Goal: Communication & Community: Answer question/provide support

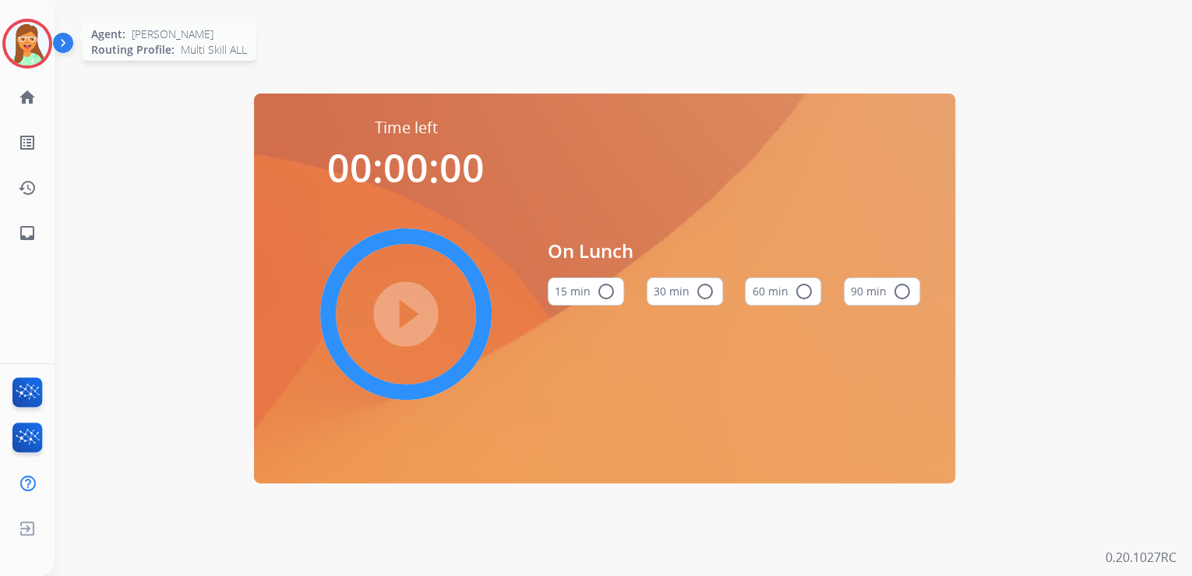
click at [5, 51] on div at bounding box center [27, 44] width 50 height 50
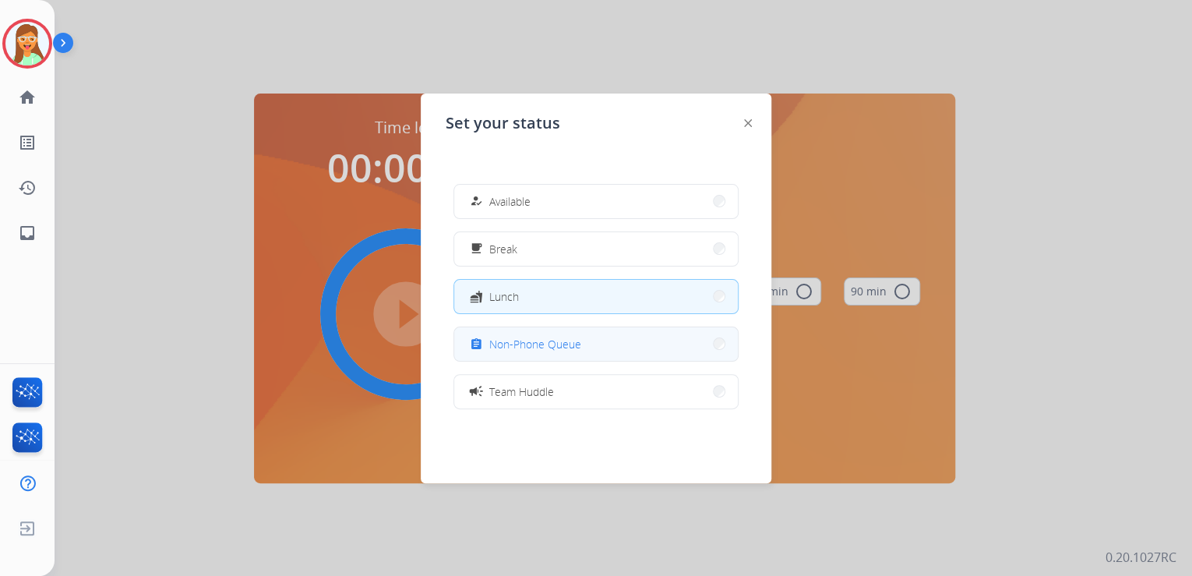
click at [585, 343] on button "assignment Non-Phone Queue" at bounding box center [596, 344] width 284 height 34
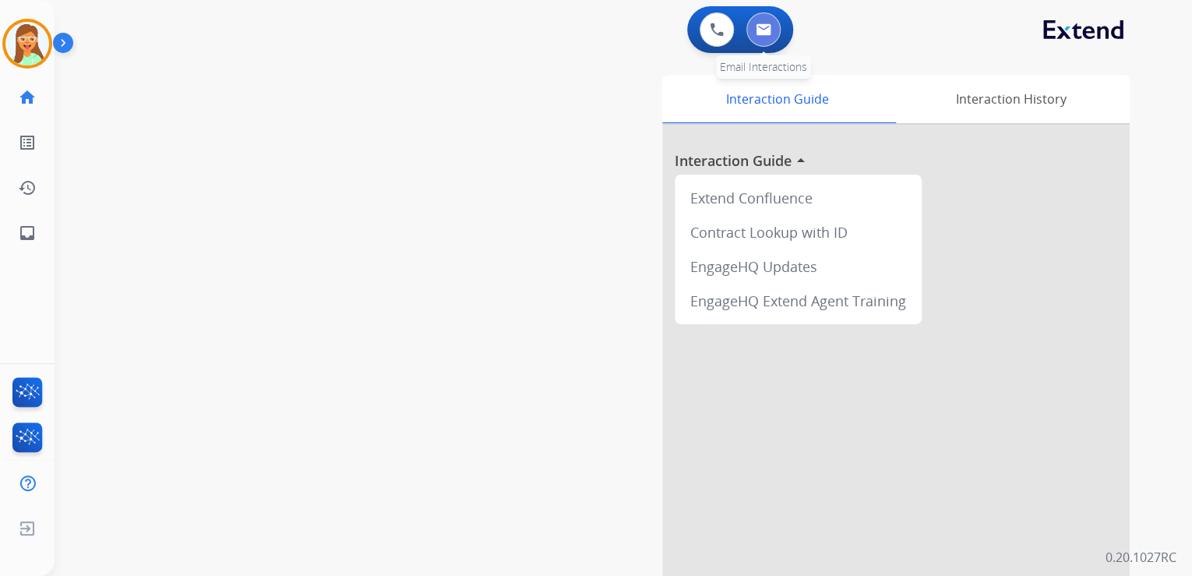
click at [762, 37] on button at bounding box center [763, 29] width 34 height 34
select select "**********"
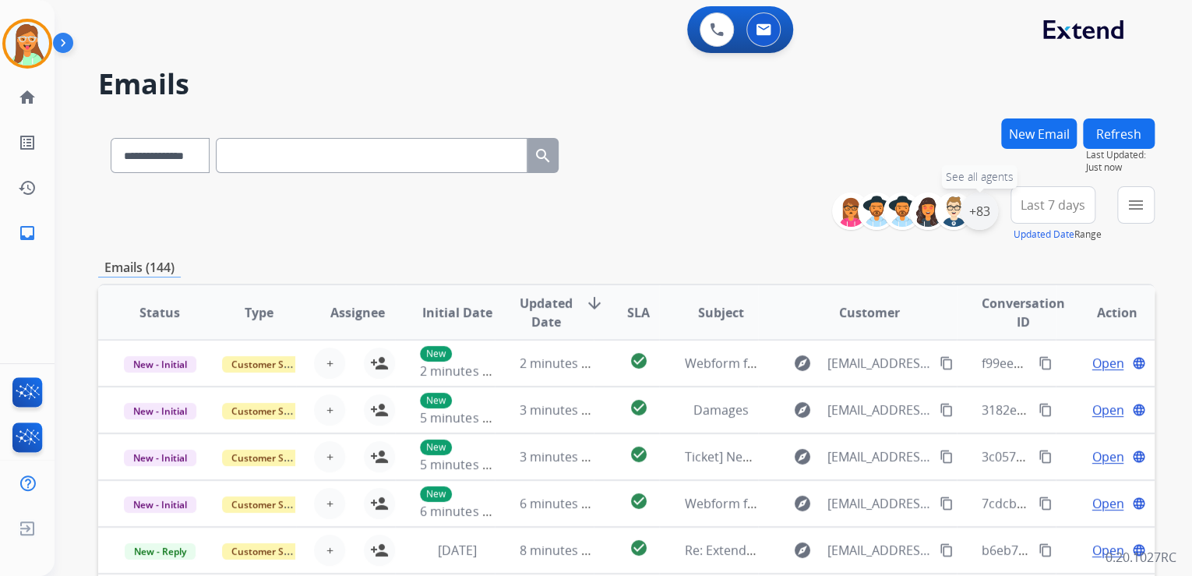
click at [984, 221] on div "+83" at bounding box center [979, 210] width 37 height 37
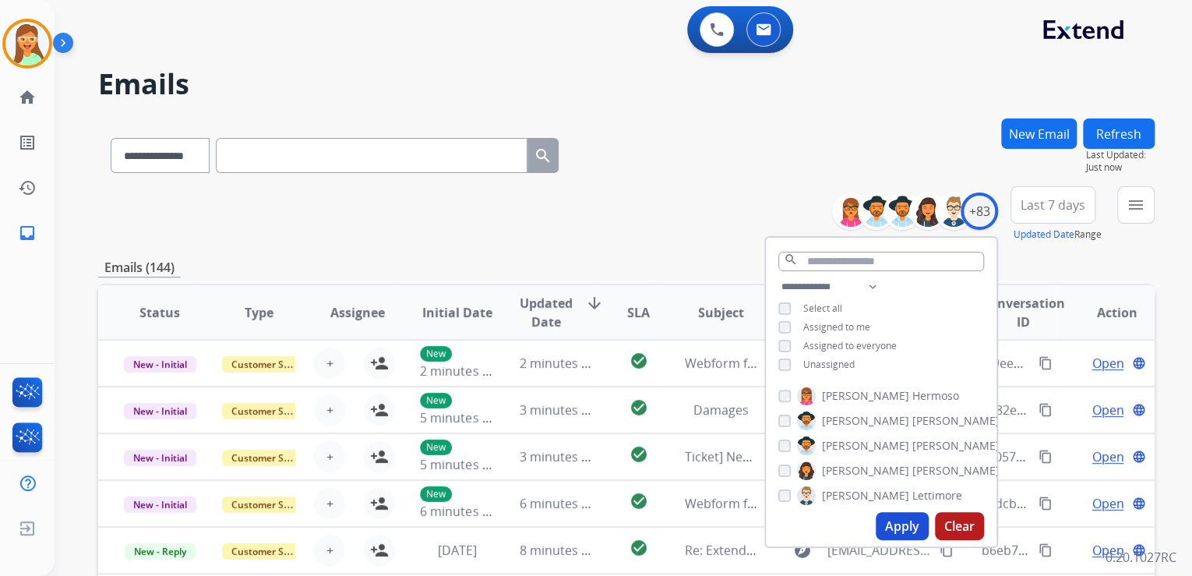
click at [897, 516] on button "Apply" at bounding box center [902, 526] width 53 height 28
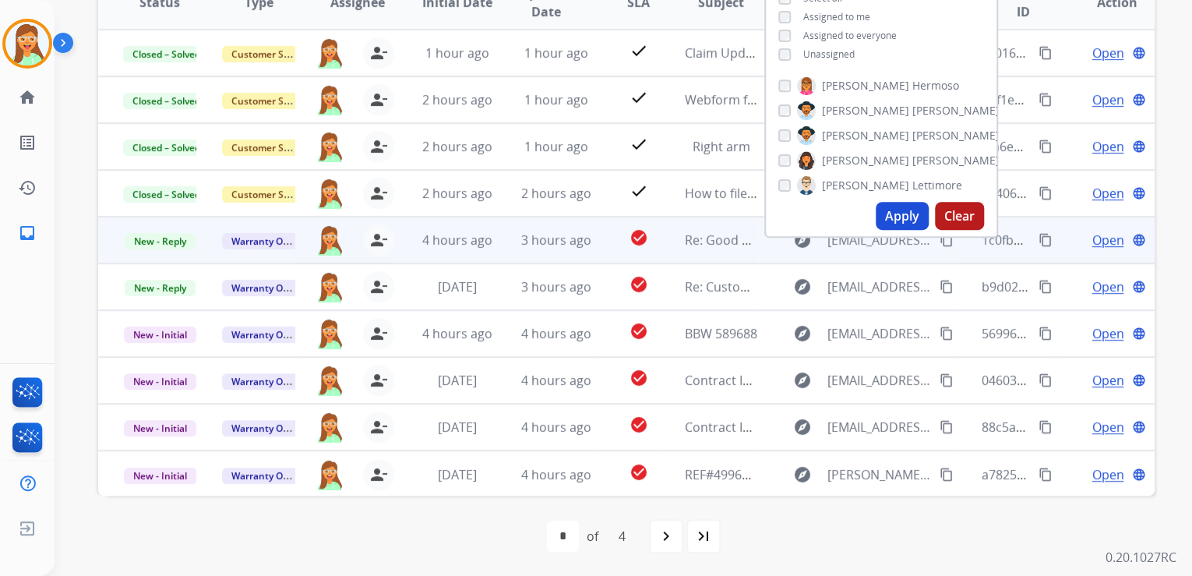
scroll to position [1, 0]
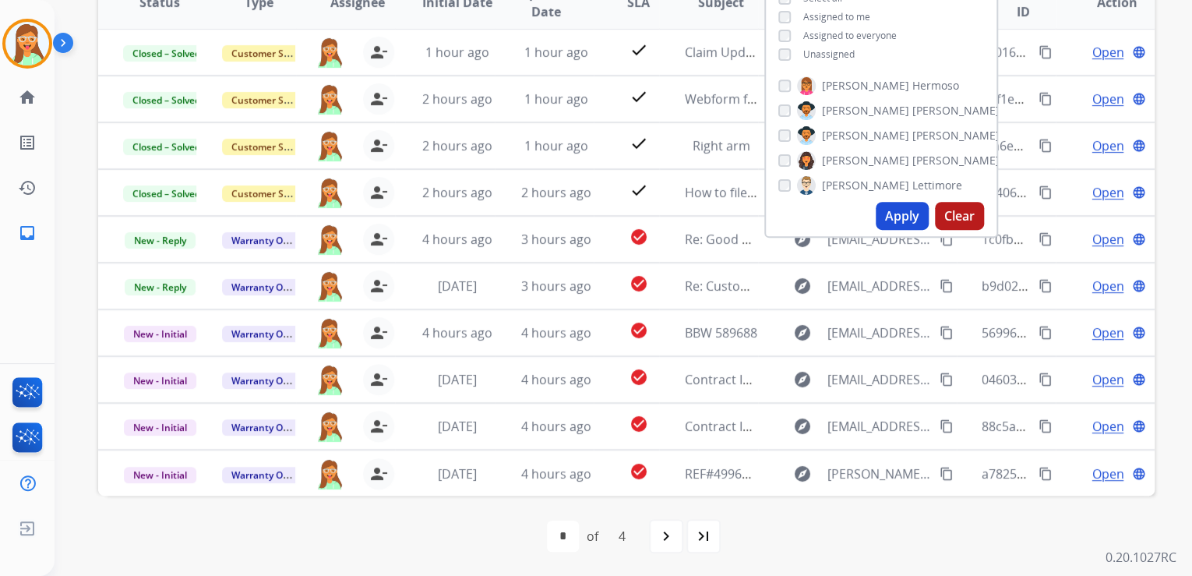
click at [311, 520] on div "first_page navigate_before * * * * of 4 navigate_next last_page" at bounding box center [626, 535] width 1057 height 31
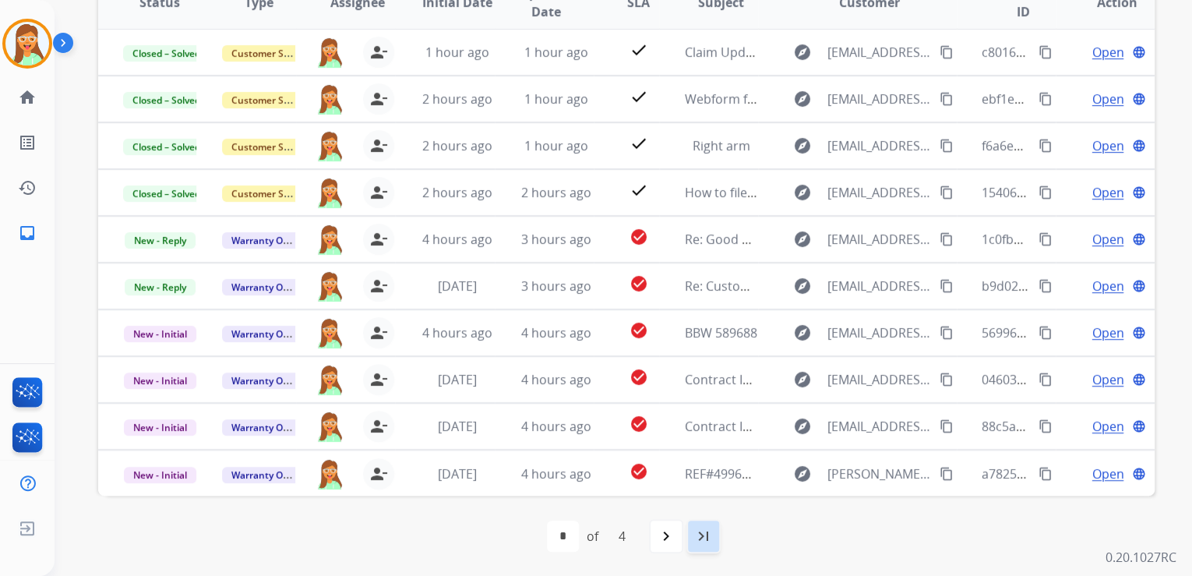
click at [700, 542] on mat-icon "last_page" at bounding box center [703, 536] width 19 height 19
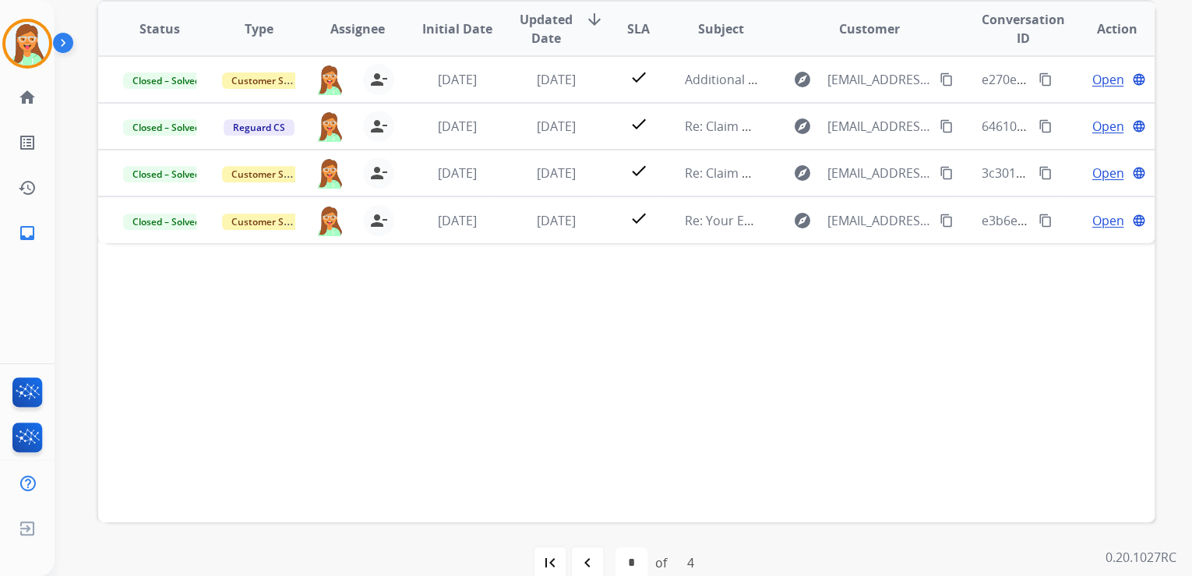
scroll to position [310, 0]
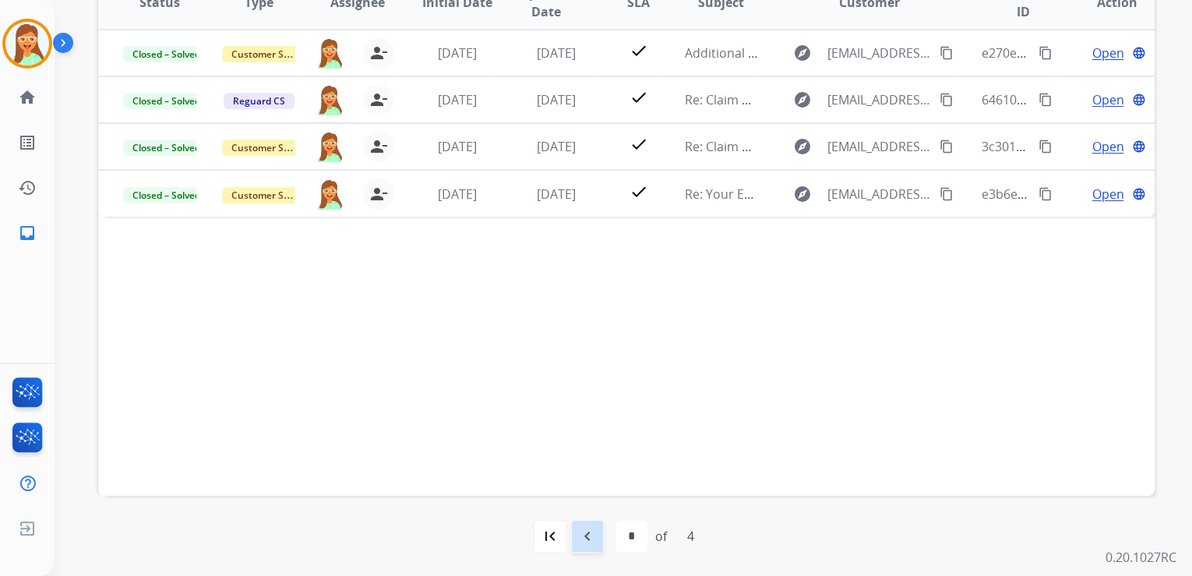
click at [581, 540] on mat-icon "navigate_before" at bounding box center [587, 536] width 19 height 19
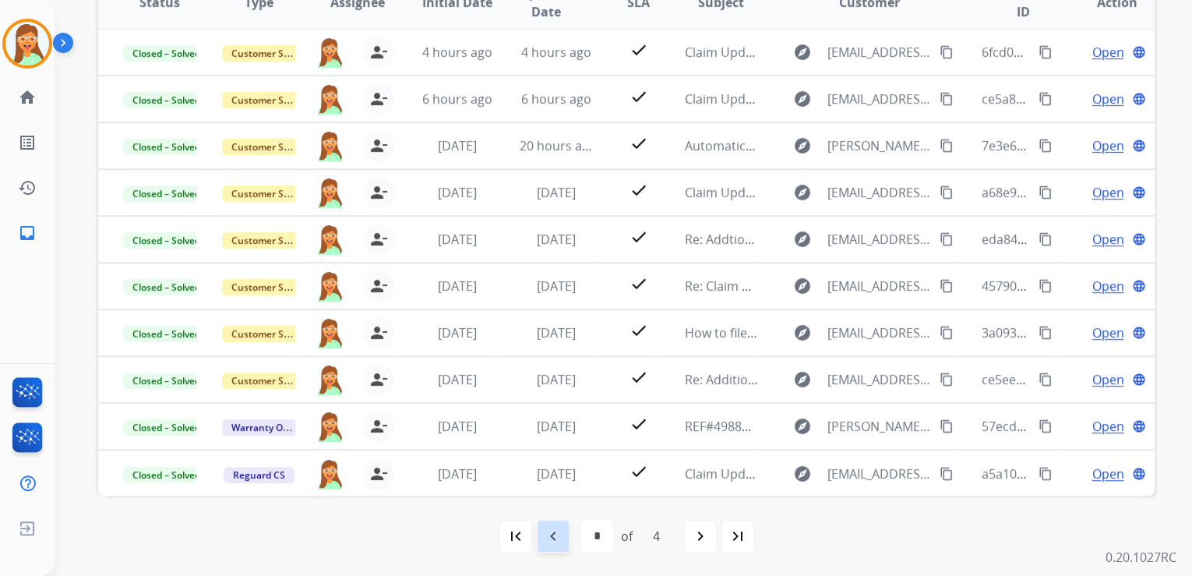
click at [566, 536] on div "navigate_before" at bounding box center [553, 536] width 34 height 34
select select "*"
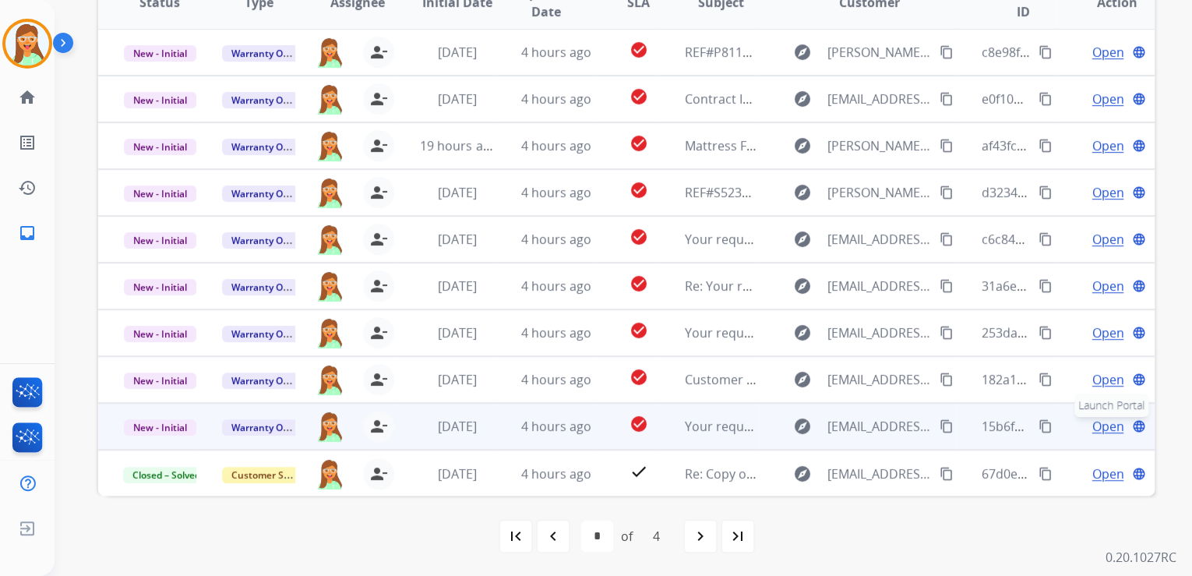
click at [1130, 418] on button "language Launch Portal" at bounding box center [1139, 426] width 19 height 19
click at [1092, 428] on span "Open" at bounding box center [1108, 426] width 32 height 19
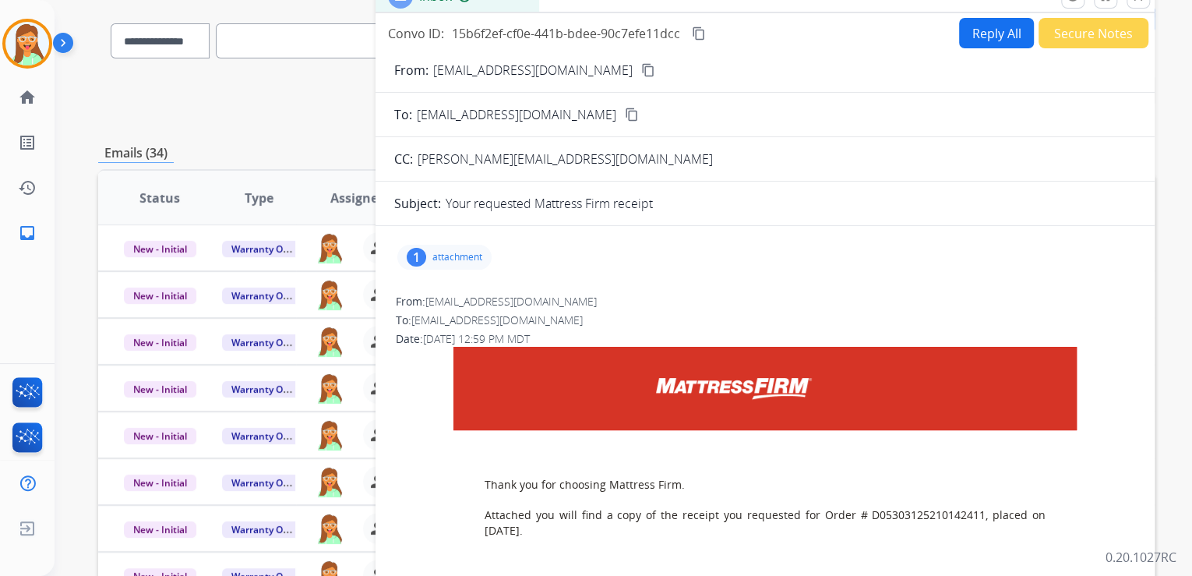
scroll to position [0, 0]
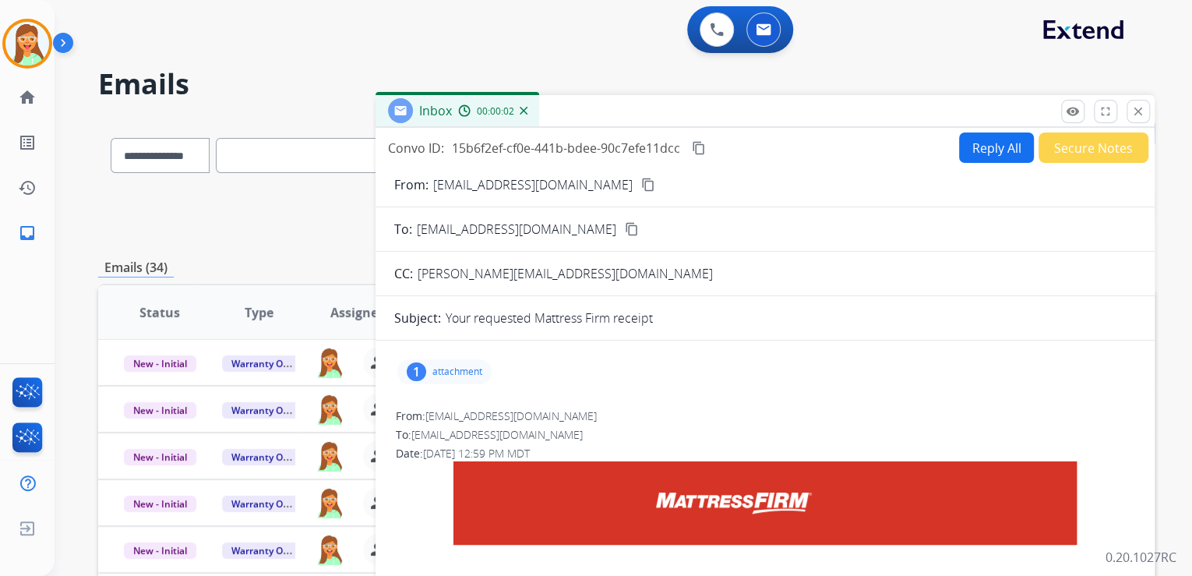
click at [1091, 153] on button "Secure Notes" at bounding box center [1094, 147] width 110 height 30
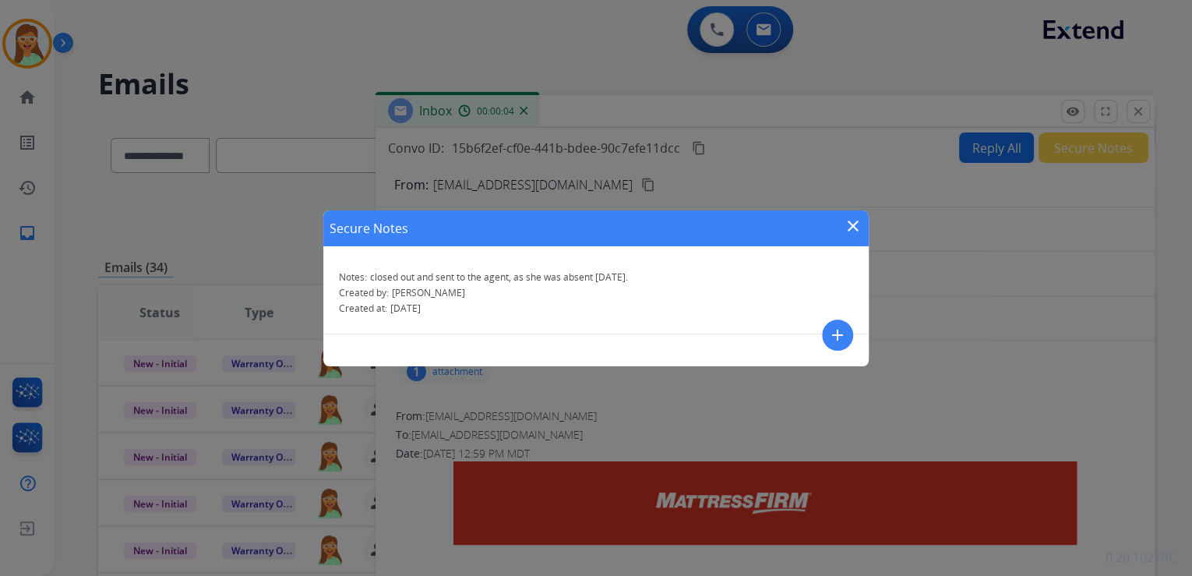
click at [849, 218] on mat-icon "close" at bounding box center [853, 226] width 19 height 19
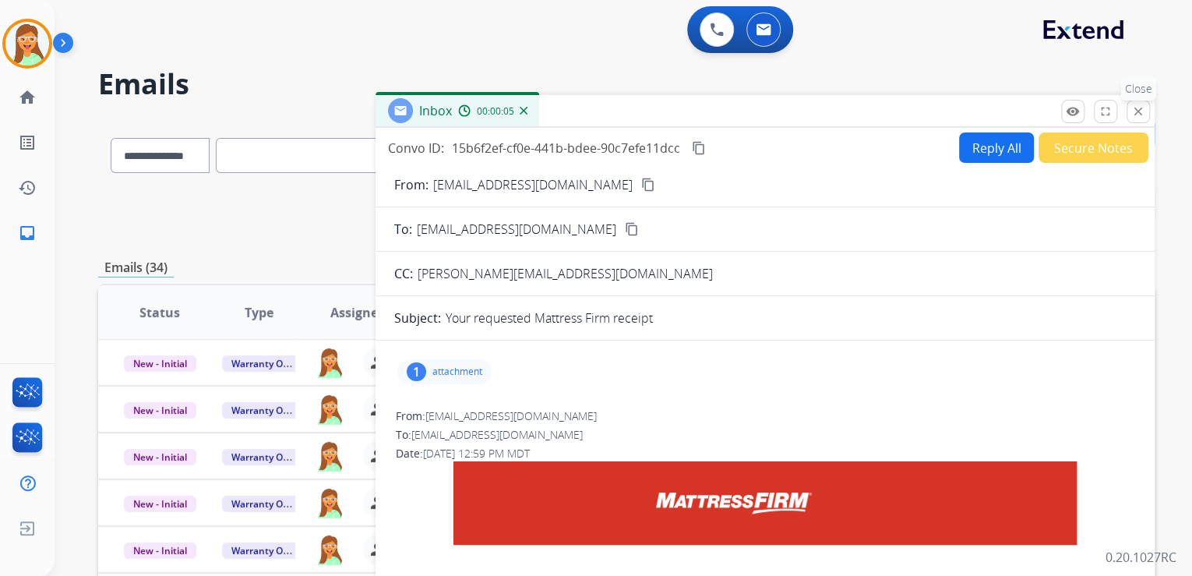
click at [1136, 114] on mat-icon "close" at bounding box center [1138, 111] width 14 height 14
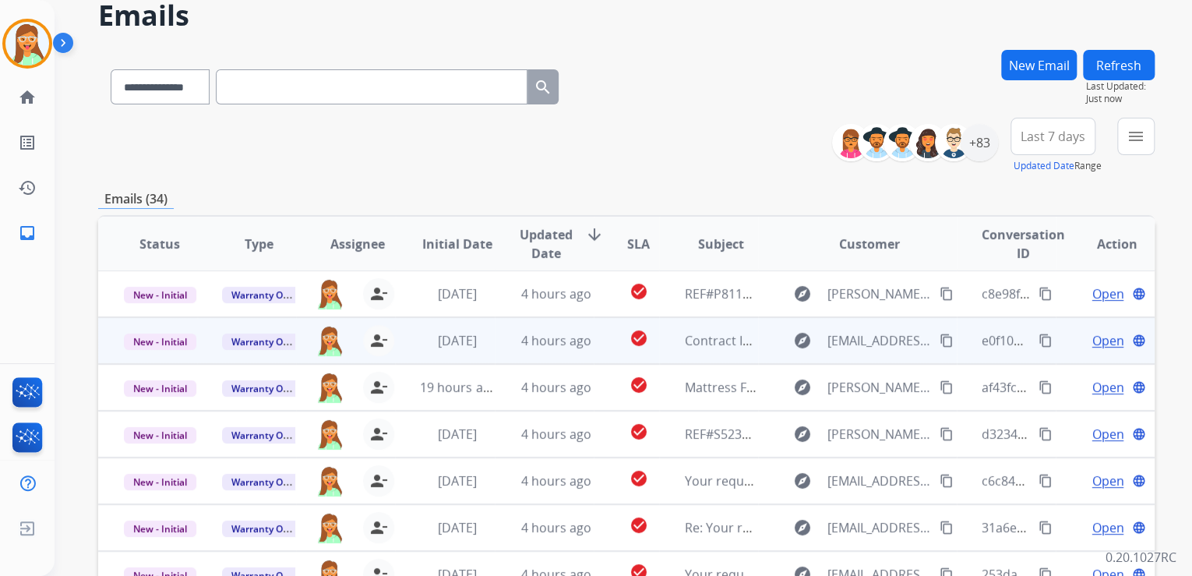
scroll to position [310, 0]
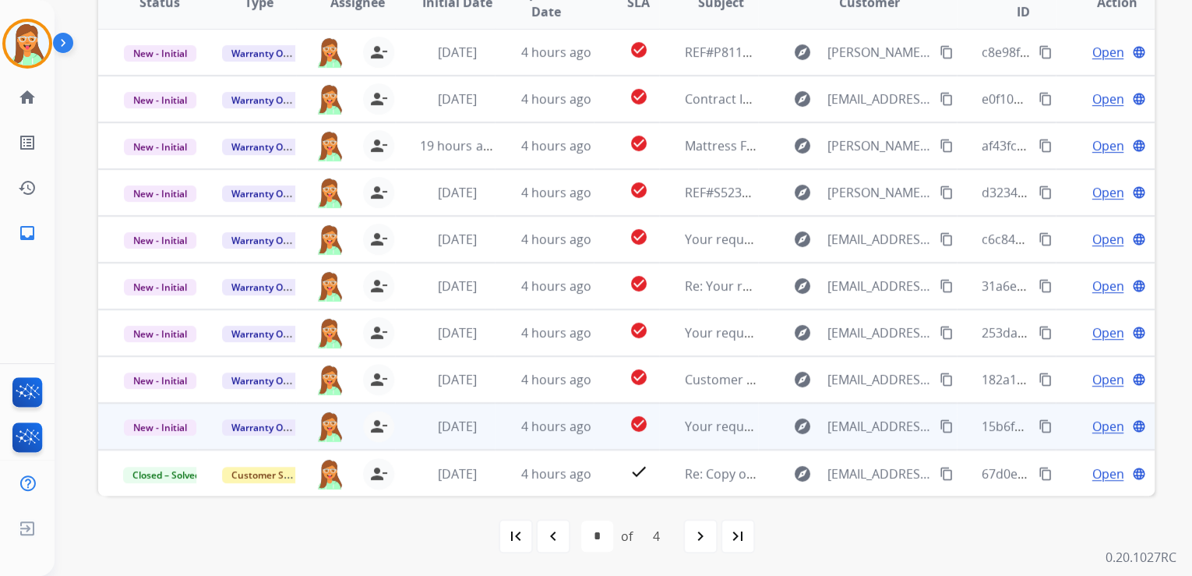
click at [1093, 422] on span "Open" at bounding box center [1108, 426] width 32 height 19
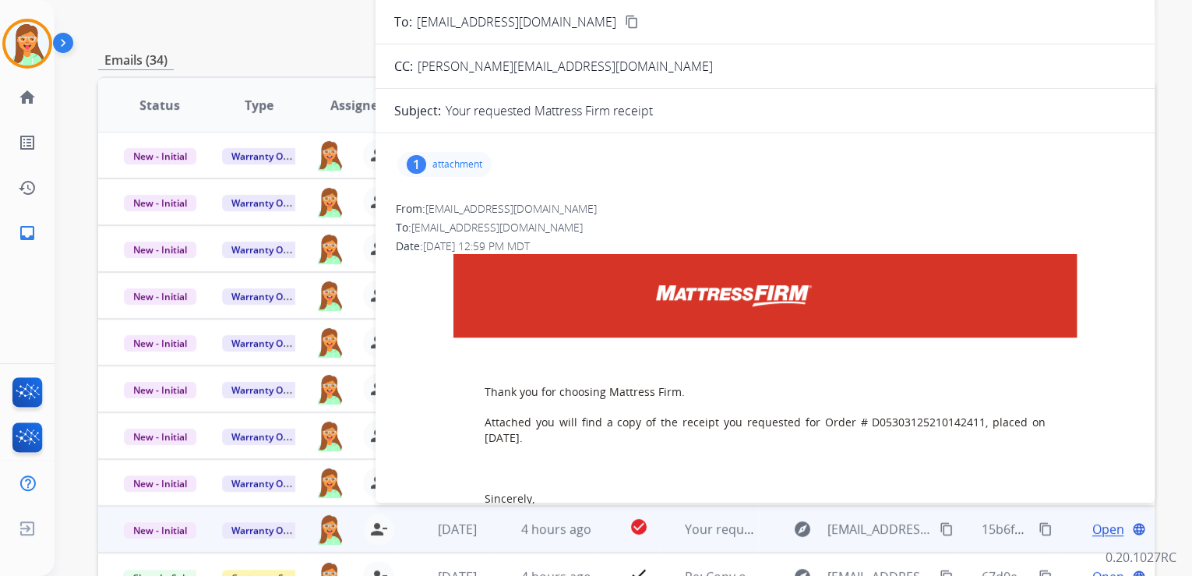
scroll to position [185, 0]
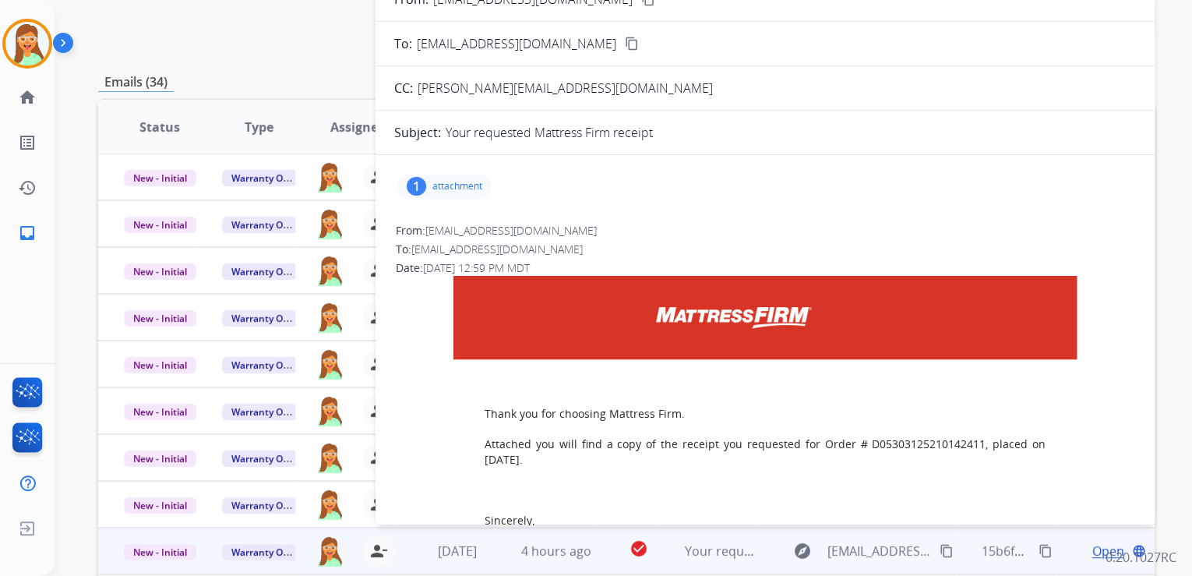
click at [453, 180] on p "attachment" at bounding box center [457, 186] width 50 height 12
click at [641, 223] on button "download" at bounding box center [634, 222] width 19 height 19
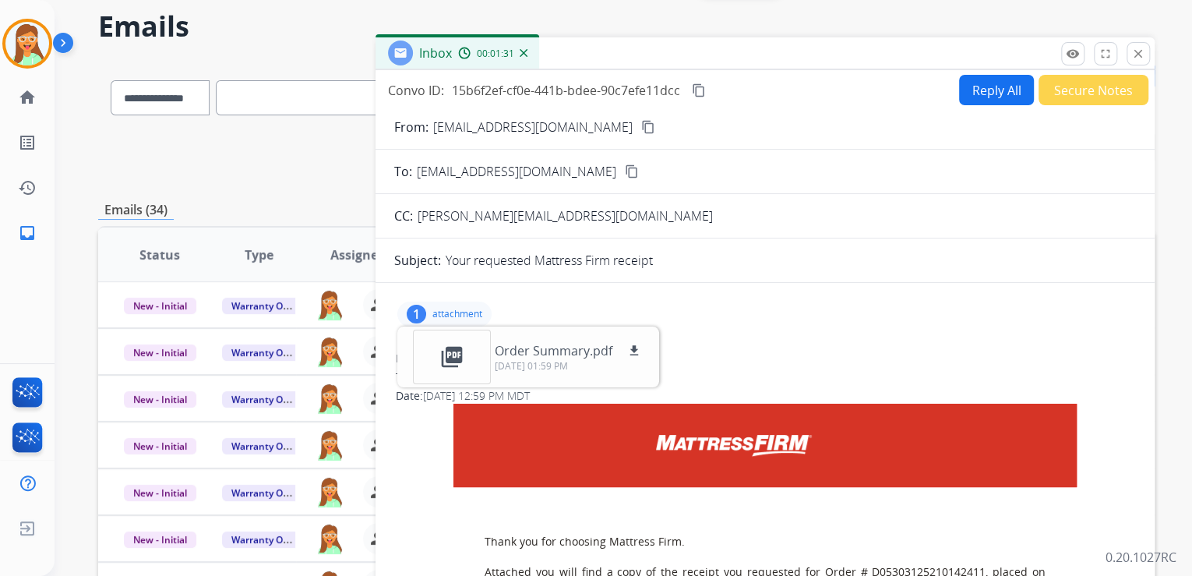
scroll to position [0, 0]
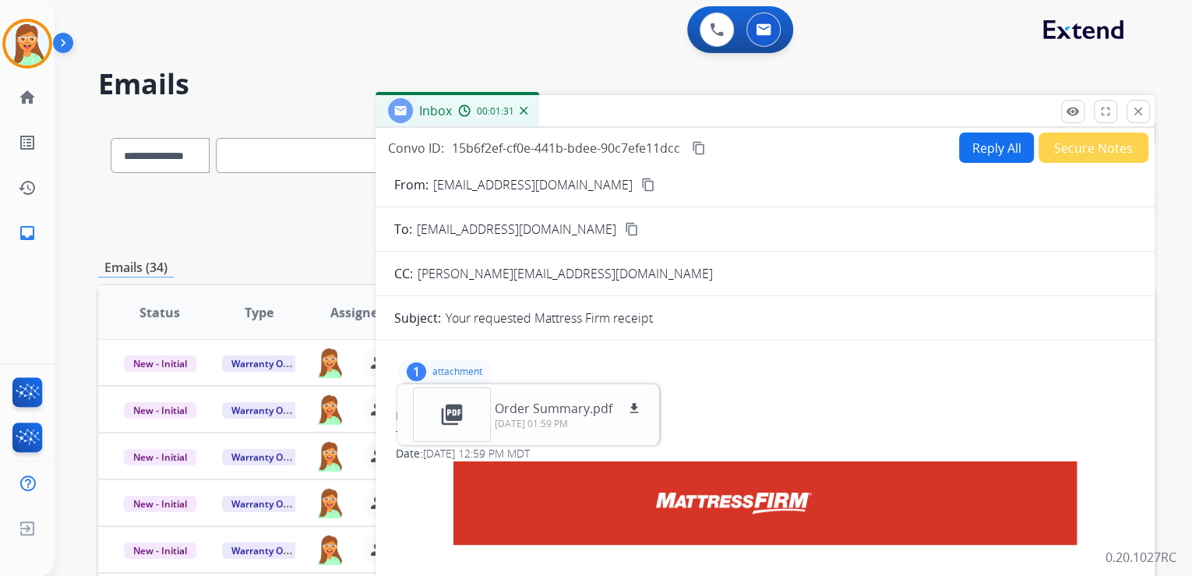
click at [972, 143] on button "Reply All" at bounding box center [996, 147] width 75 height 30
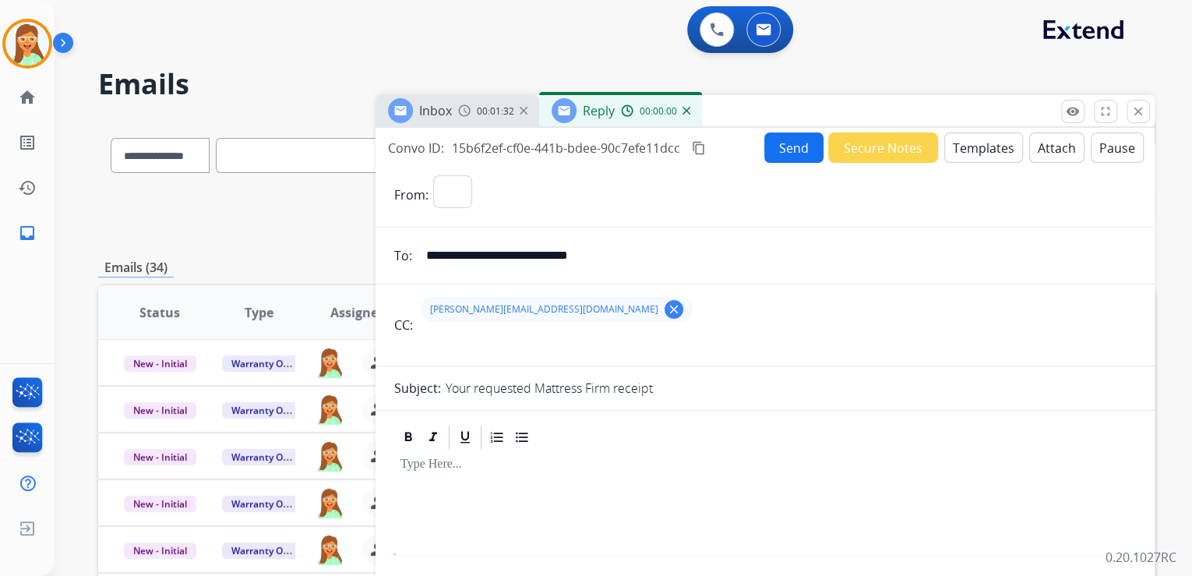
click at [972, 143] on button "Templates" at bounding box center [983, 147] width 79 height 30
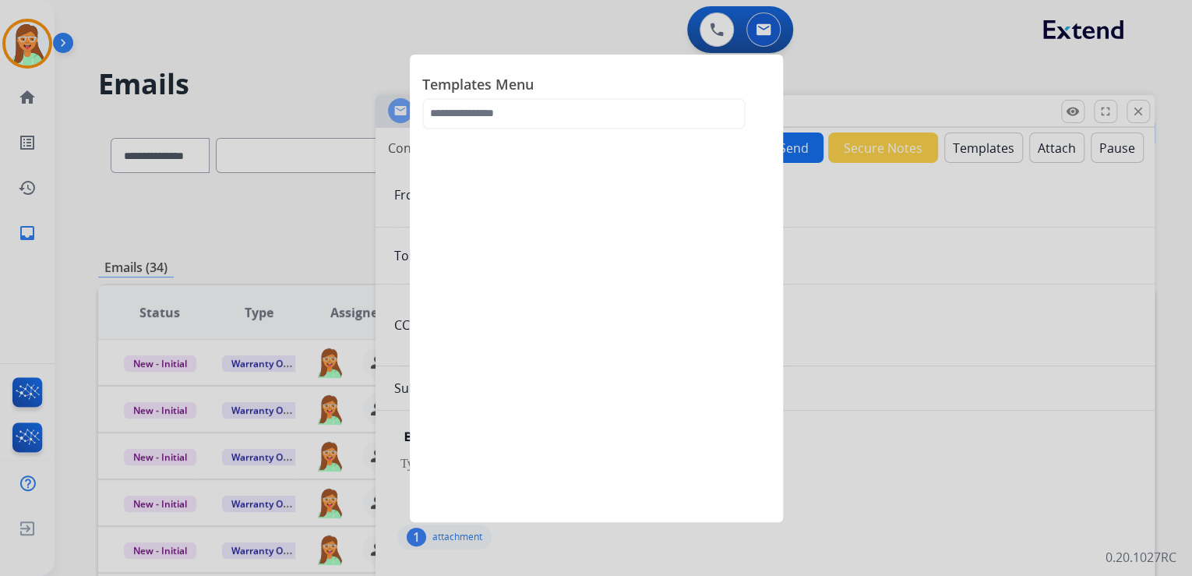
select select "**********"
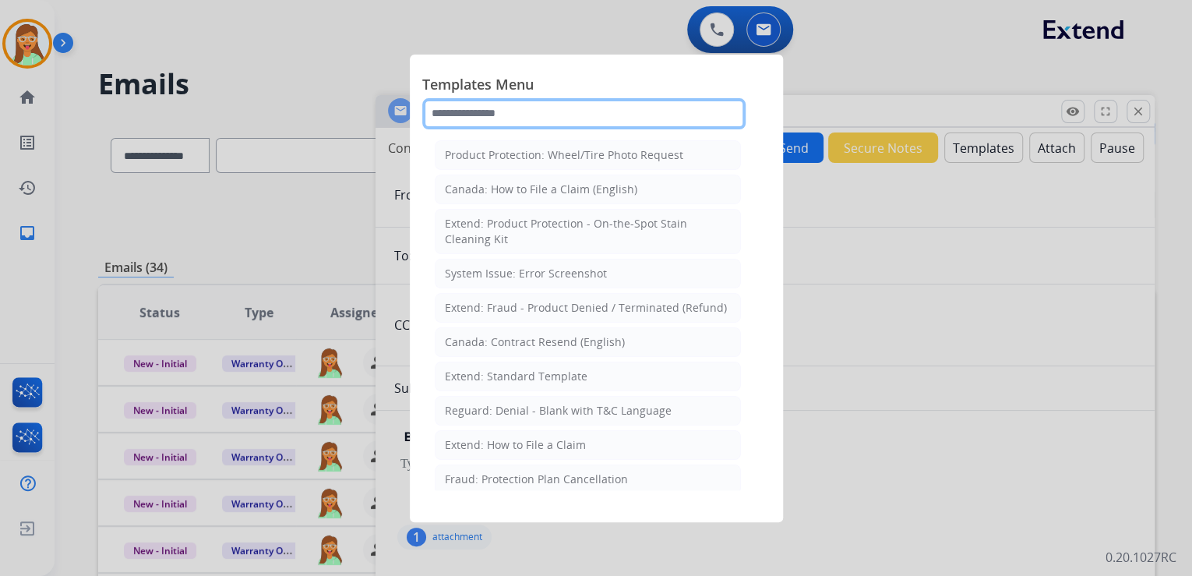
click at [524, 104] on input "text" at bounding box center [583, 113] width 323 height 31
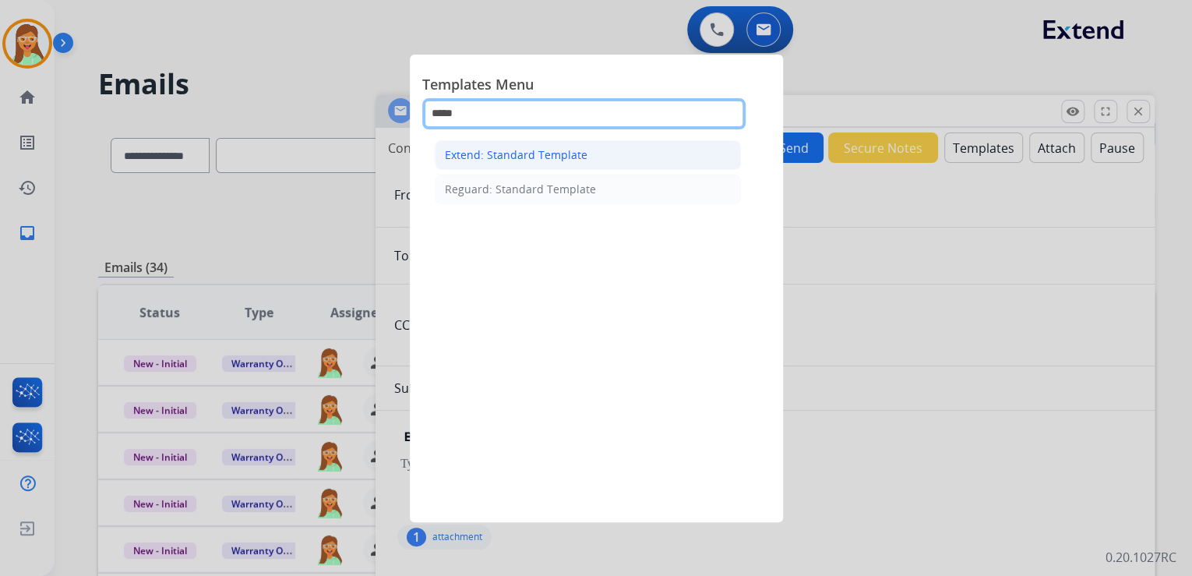
type input "*****"
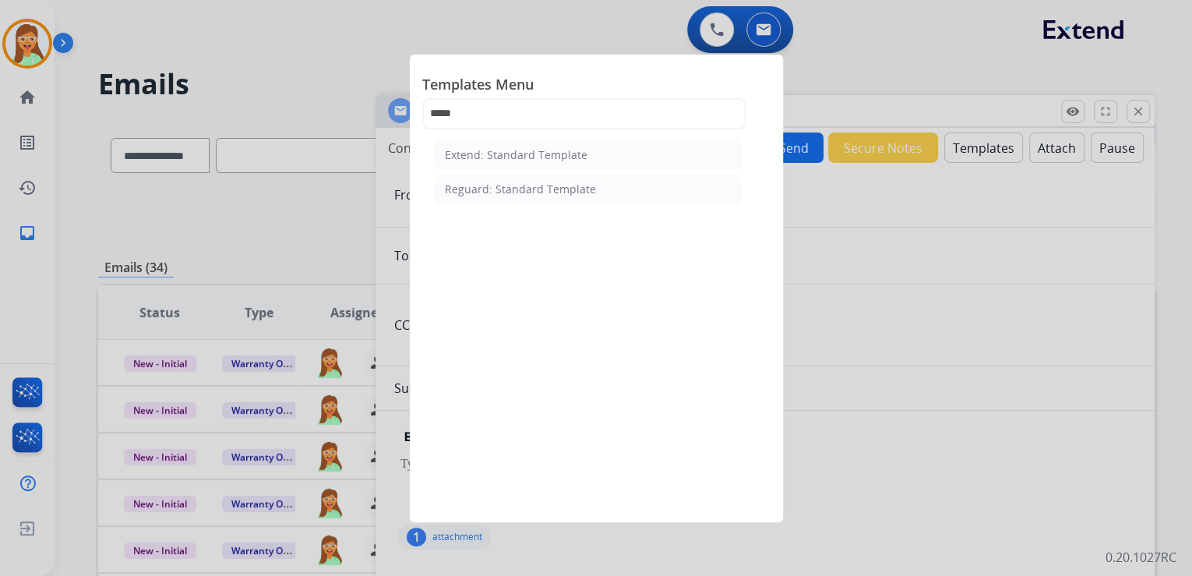
drag, startPoint x: 555, startPoint y: 150, endPoint x: 542, endPoint y: 172, distance: 25.8
click at [555, 150] on div "Extend: Standard Template" at bounding box center [516, 155] width 143 height 16
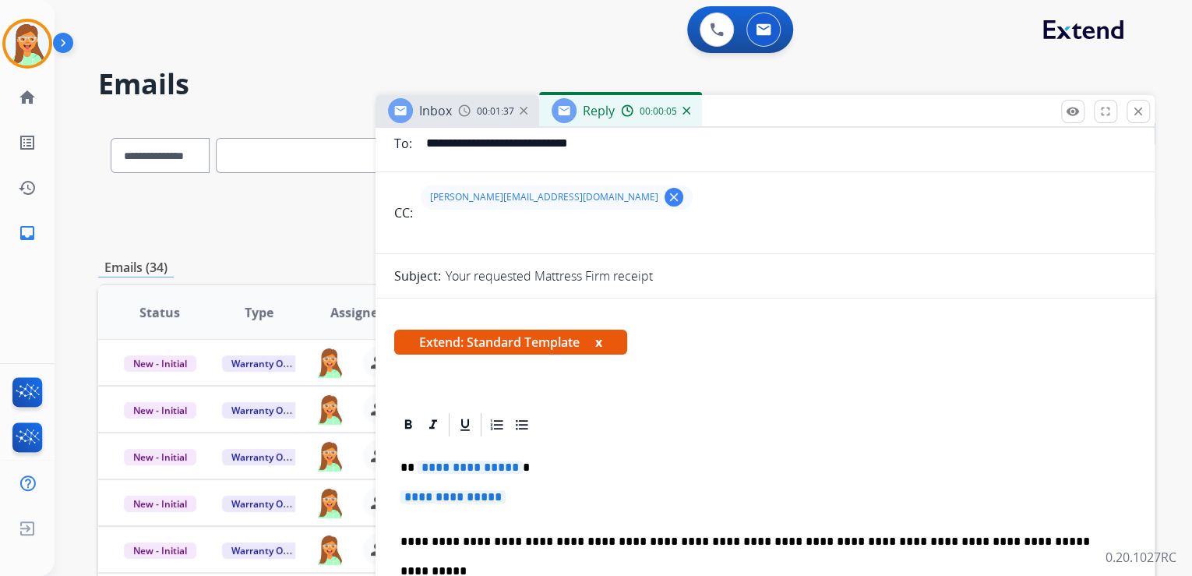
scroll to position [249, 0]
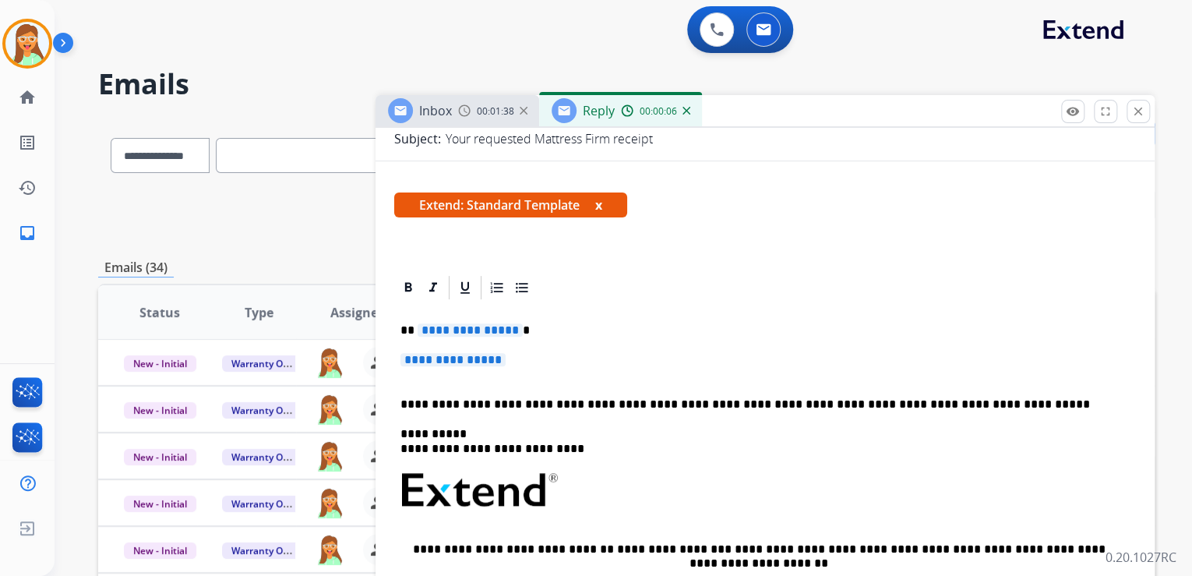
click at [486, 333] on span "**********" at bounding box center [470, 329] width 105 height 13
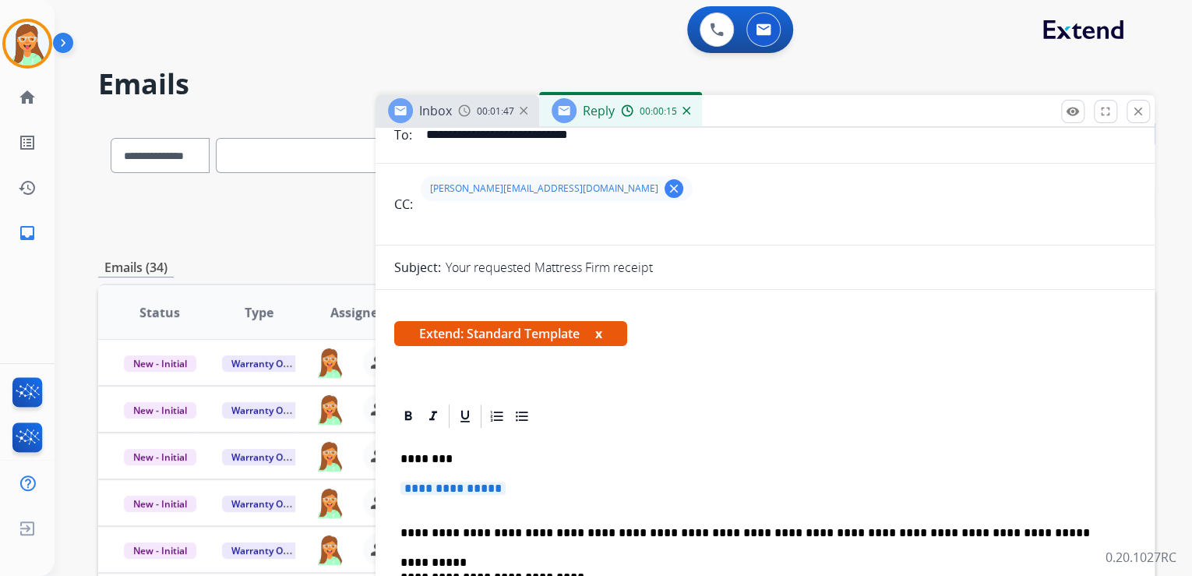
scroll to position [312, 0]
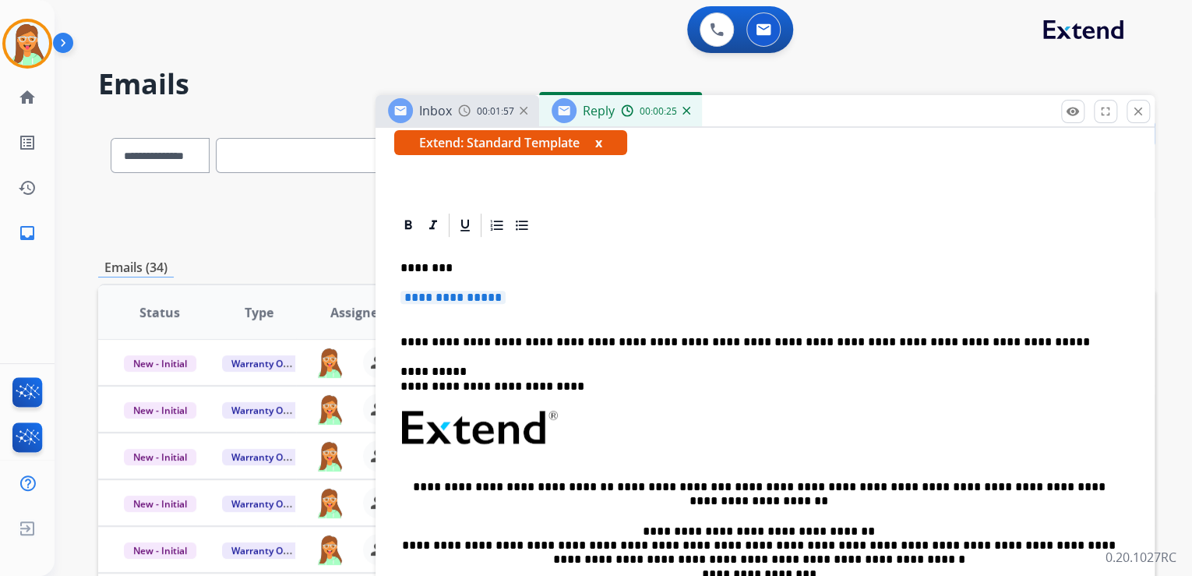
click at [498, 297] on span "**********" at bounding box center [453, 297] width 105 height 13
drag, startPoint x: 586, startPoint y: 344, endPoint x: 401, endPoint y: 286, distance: 194.4
click at [401, 286] on div "**********" at bounding box center [765, 464] width 742 height 450
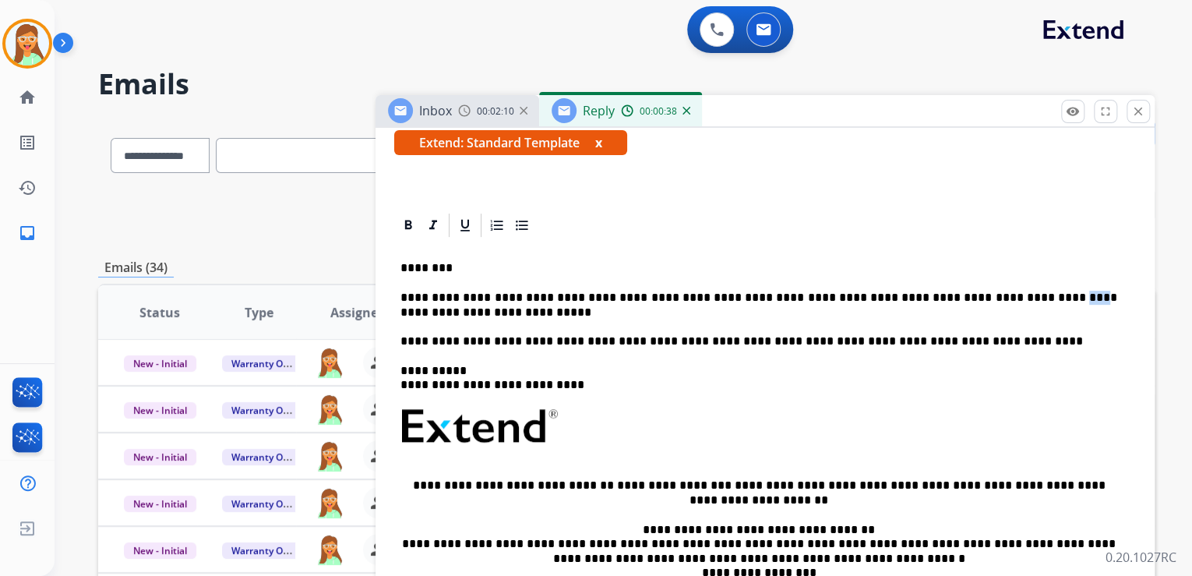
drag, startPoint x: 993, startPoint y: 297, endPoint x: 977, endPoint y: 295, distance: 16.4
click at [977, 295] on p "**********" at bounding box center [759, 320] width 717 height 58
click at [397, 309] on div "**********" at bounding box center [765, 464] width 742 height 450
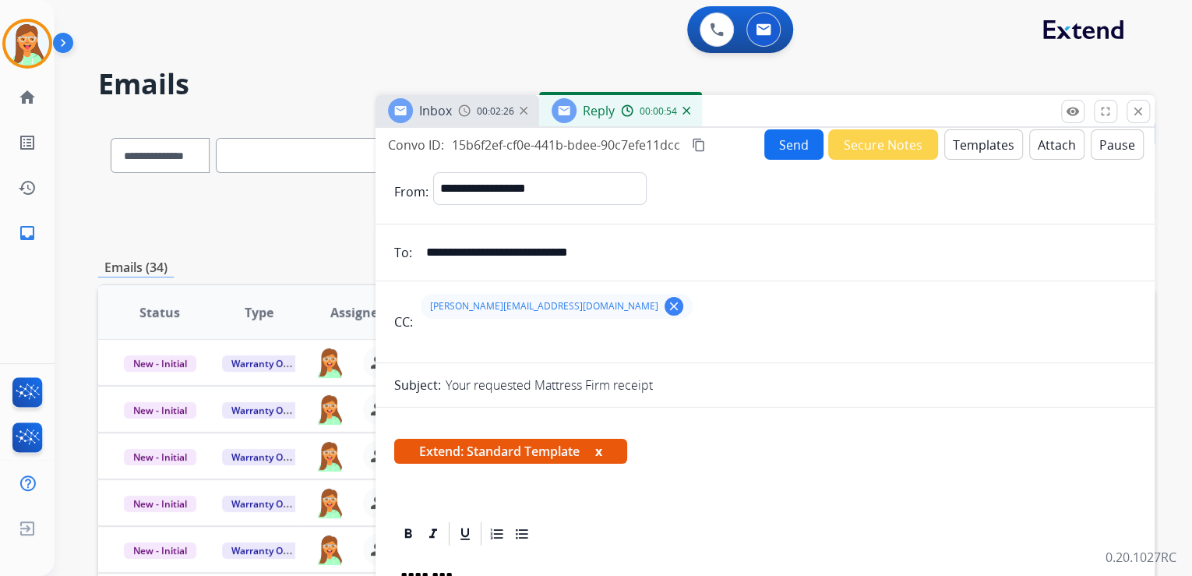
scroll to position [0, 0]
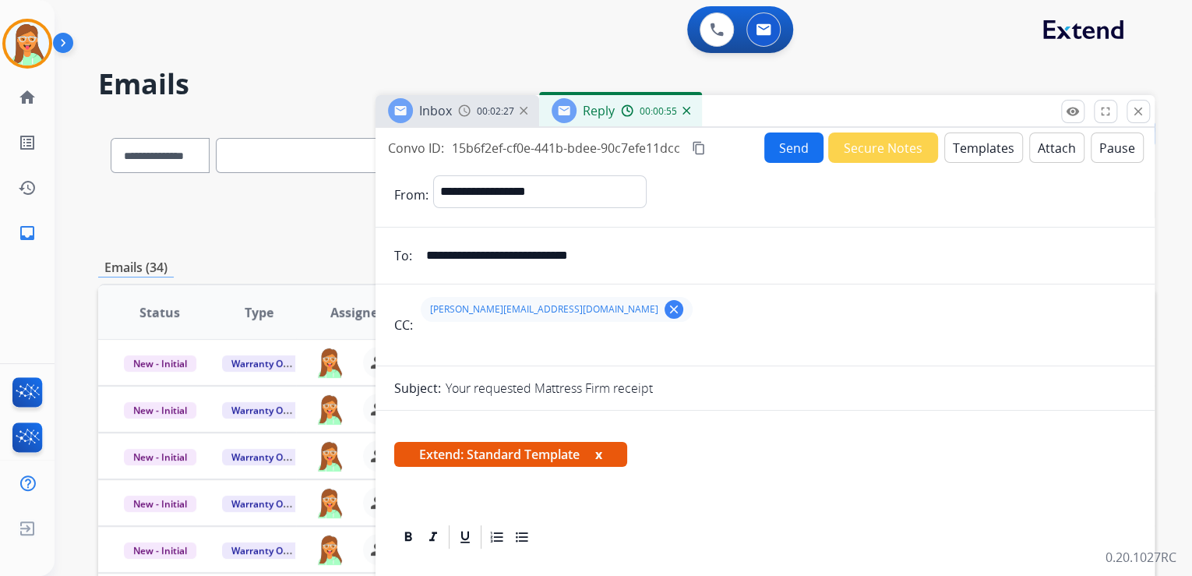
click at [1039, 153] on button "Attach" at bounding box center [1056, 147] width 55 height 30
click at [1058, 137] on button "Attach" at bounding box center [1056, 147] width 55 height 30
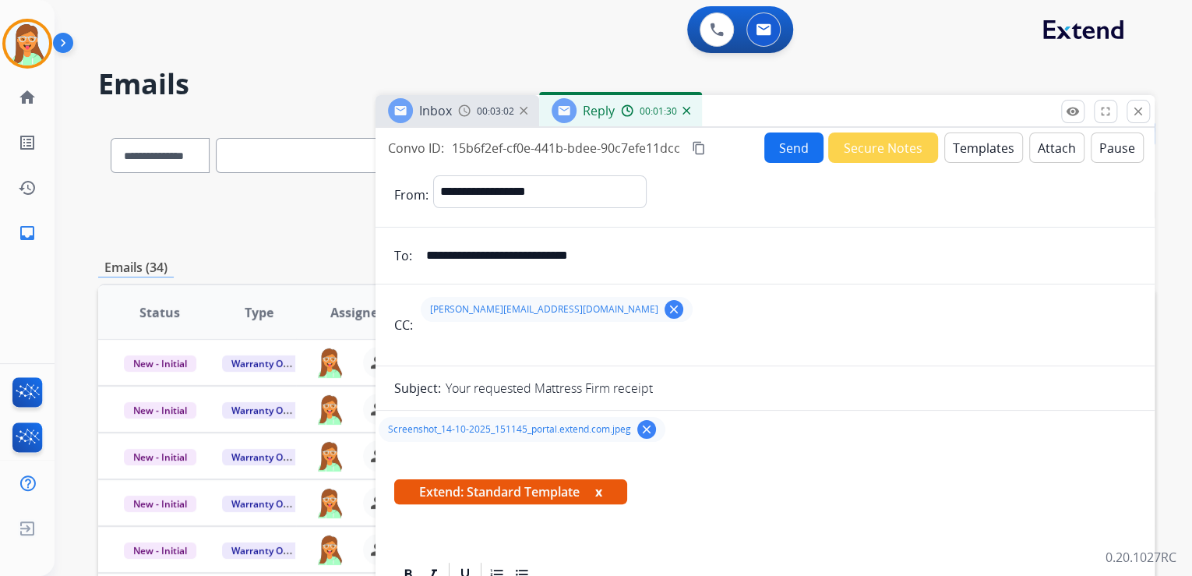
click at [792, 153] on button "Send" at bounding box center [793, 147] width 59 height 30
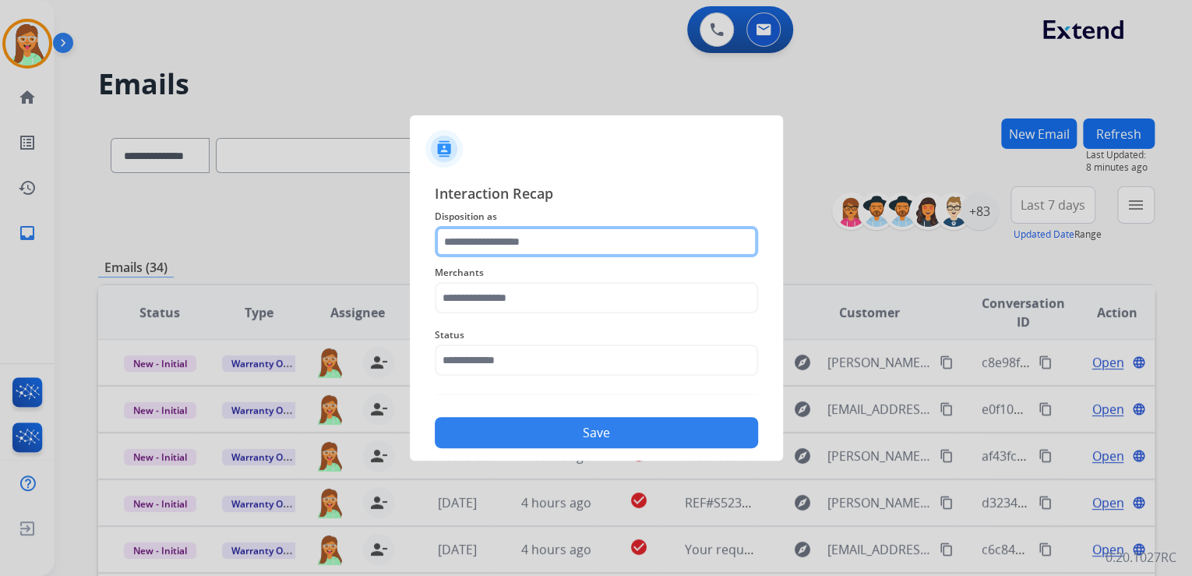
click at [672, 249] on input "text" at bounding box center [596, 241] width 323 height 31
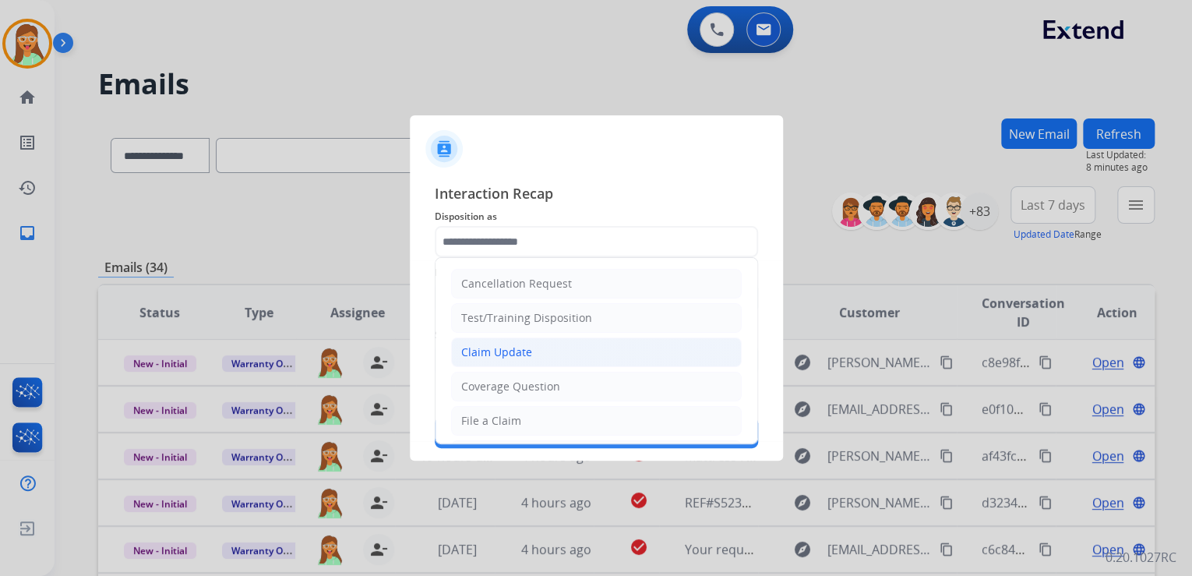
click at [554, 349] on li "Claim Update" at bounding box center [596, 352] width 291 height 30
type input "**********"
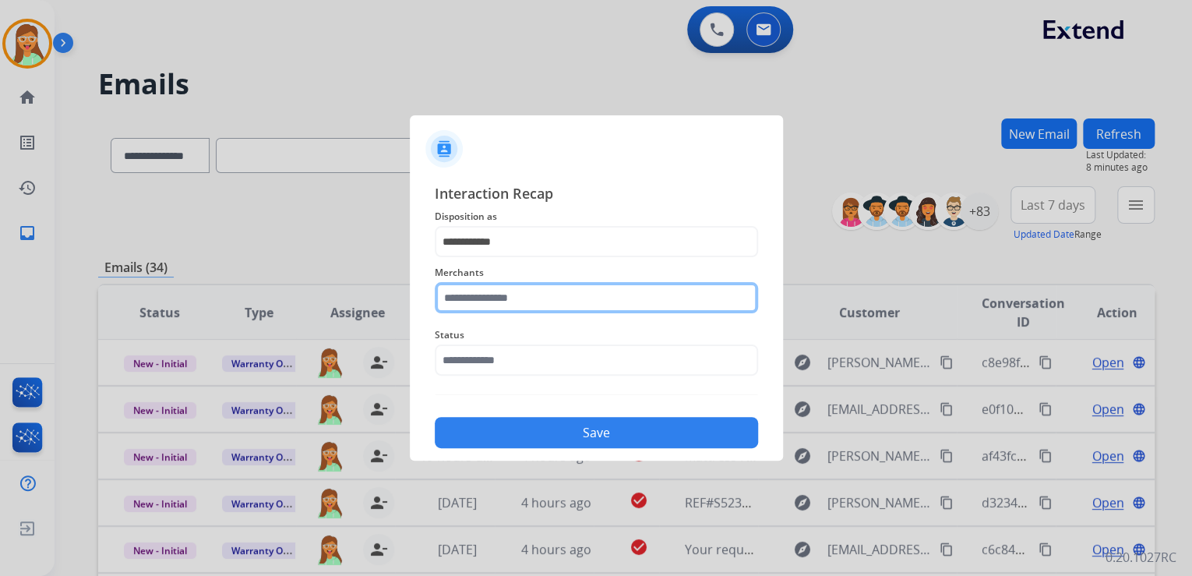
click at [542, 302] on input "text" at bounding box center [596, 297] width 323 height 31
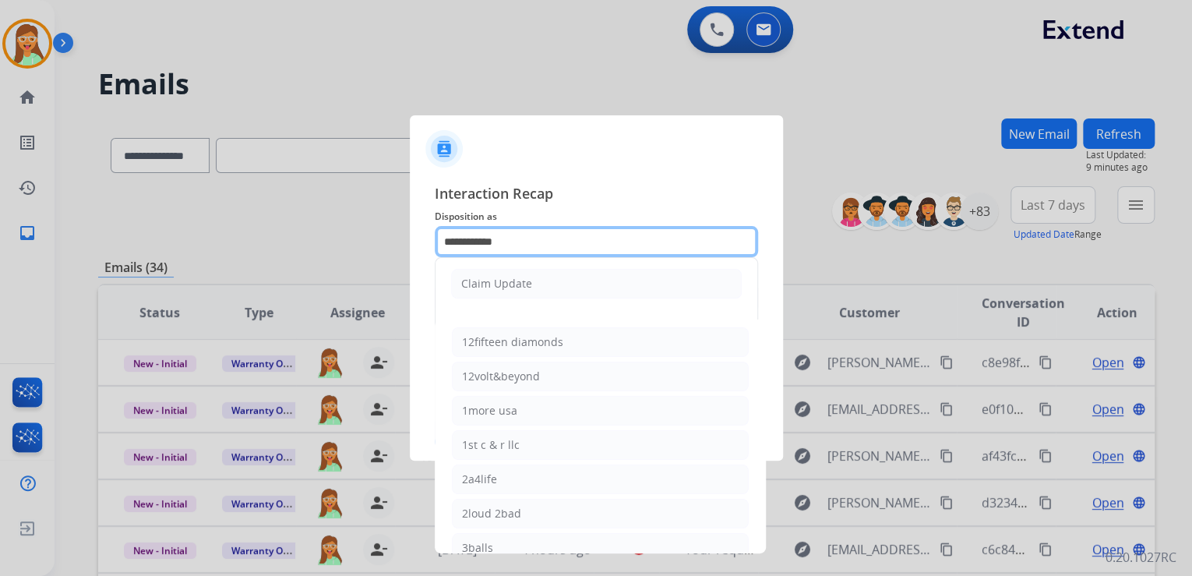
drag, startPoint x: 564, startPoint y: 232, endPoint x: 349, endPoint y: 237, distance: 215.1
click at [0, 237] on app-contact-recap-modal "**********" at bounding box center [0, 288] width 0 height 576
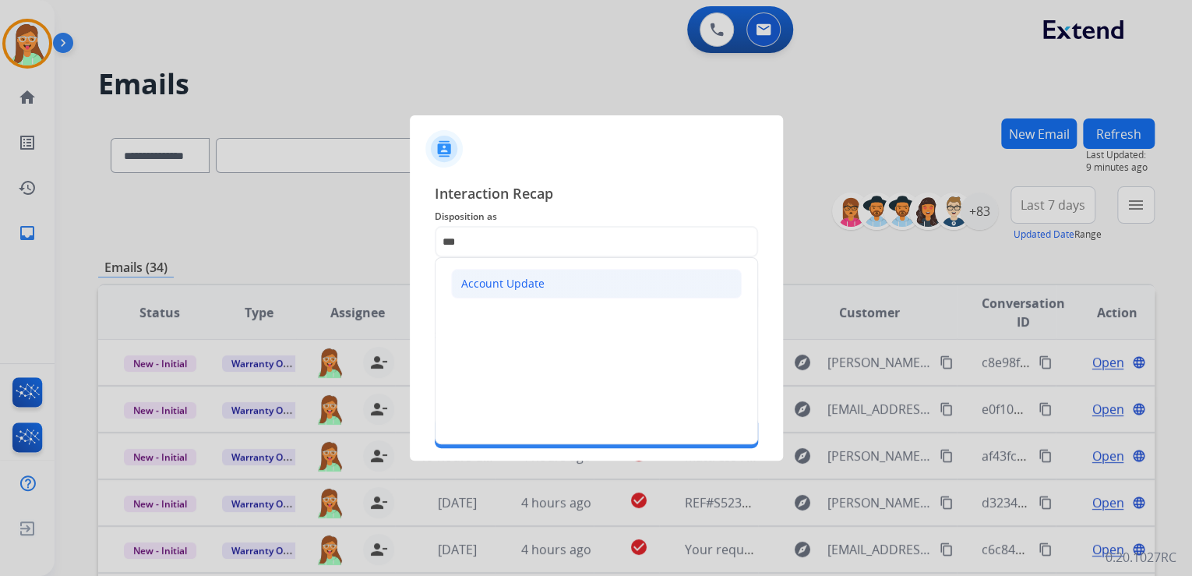
click at [532, 290] on div "Account Update" at bounding box center [502, 284] width 83 height 16
type input "**********"
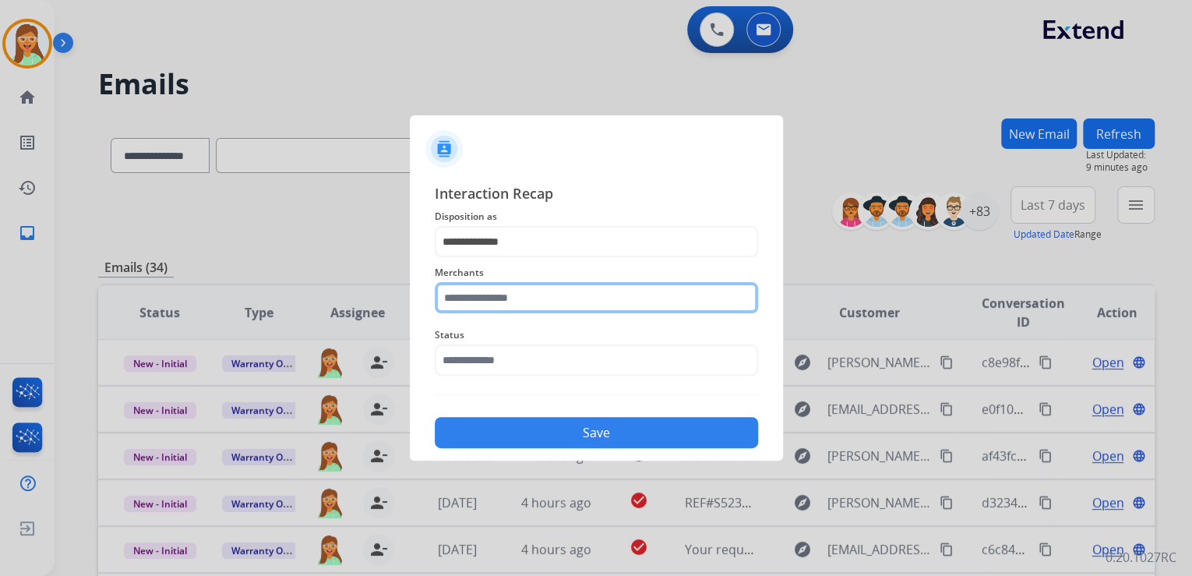
click at [536, 301] on input "text" at bounding box center [596, 297] width 323 height 31
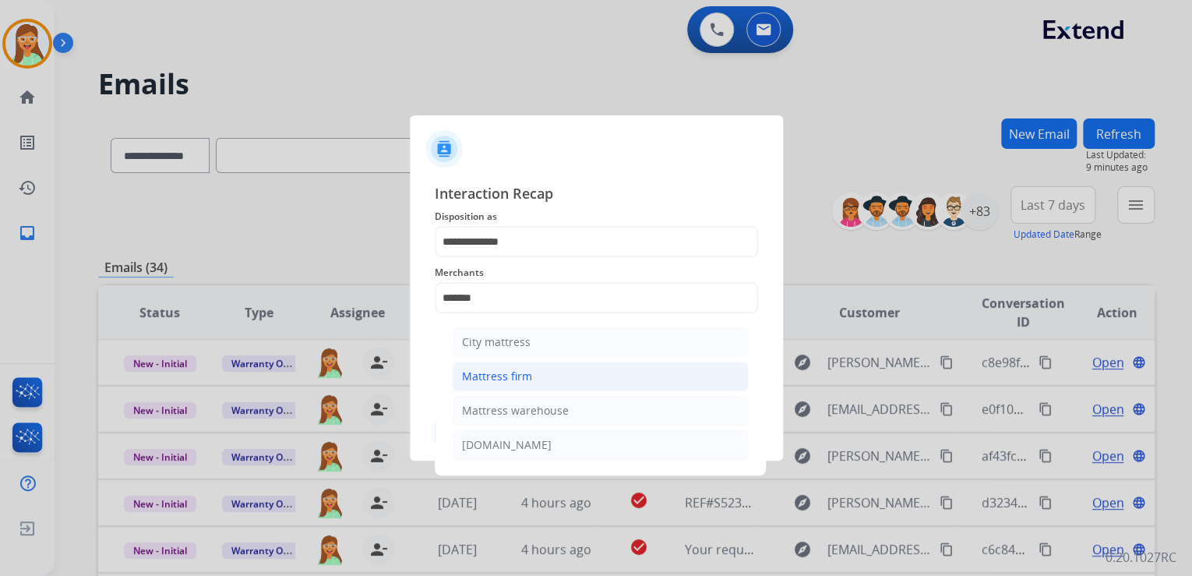
click at [547, 374] on li "Mattress firm" at bounding box center [600, 377] width 297 height 30
type input "**********"
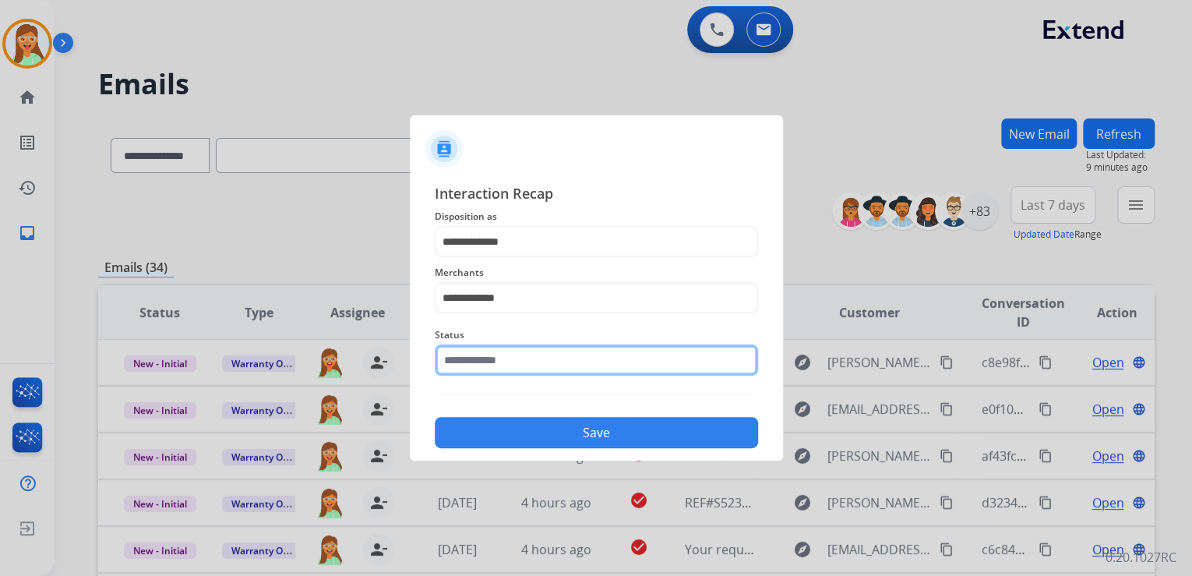
click at [499, 355] on input "text" at bounding box center [596, 359] width 323 height 31
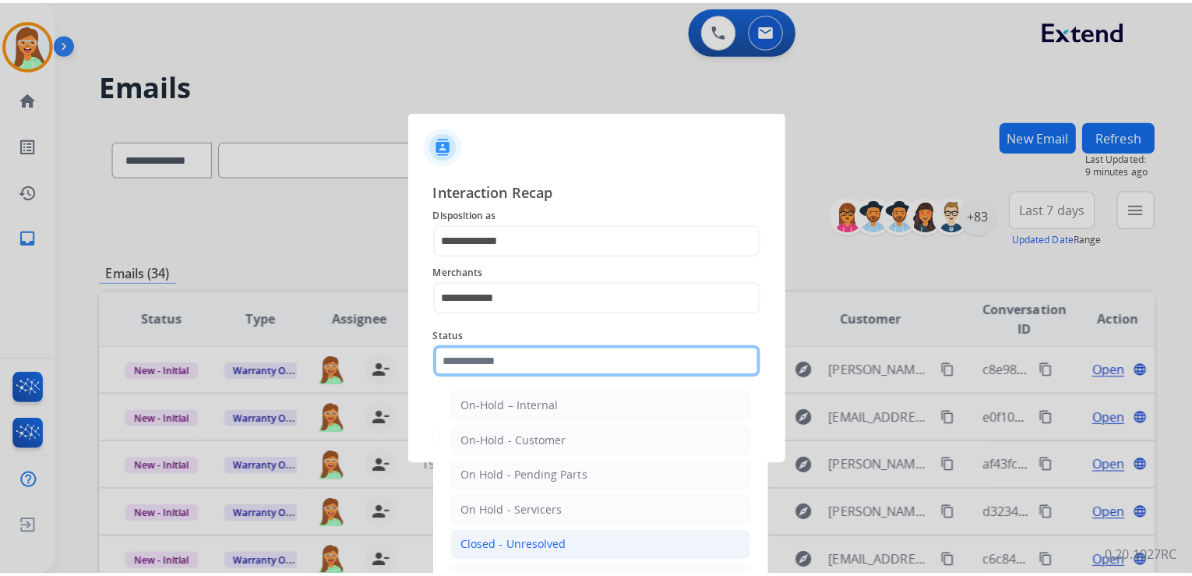
scroll to position [90, 0]
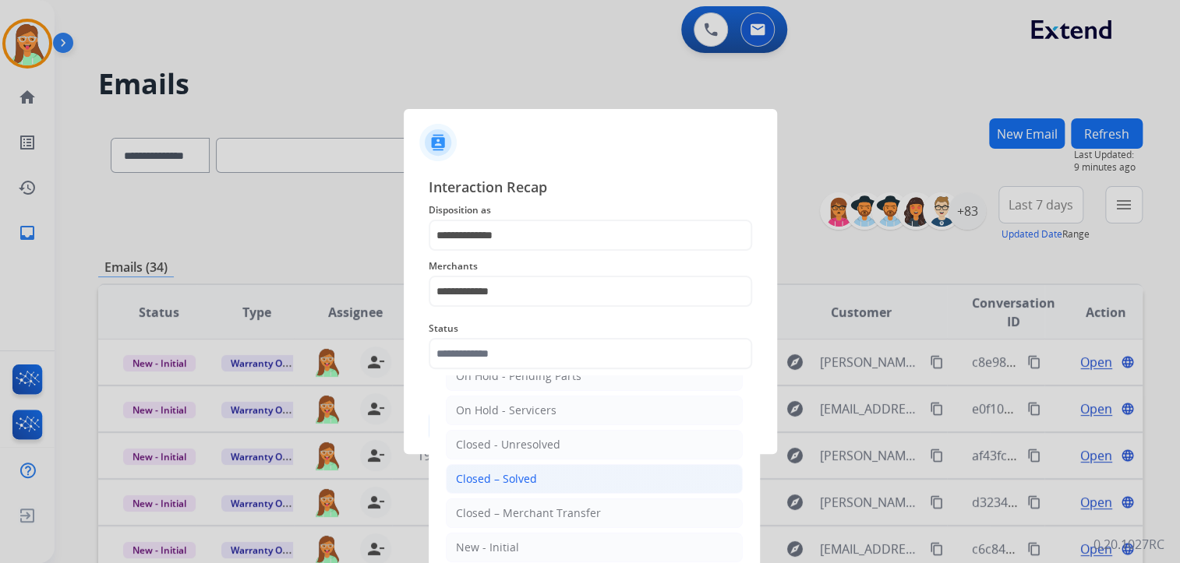
click at [528, 471] on div "Closed – Solved" at bounding box center [496, 479] width 81 height 16
type input "**********"
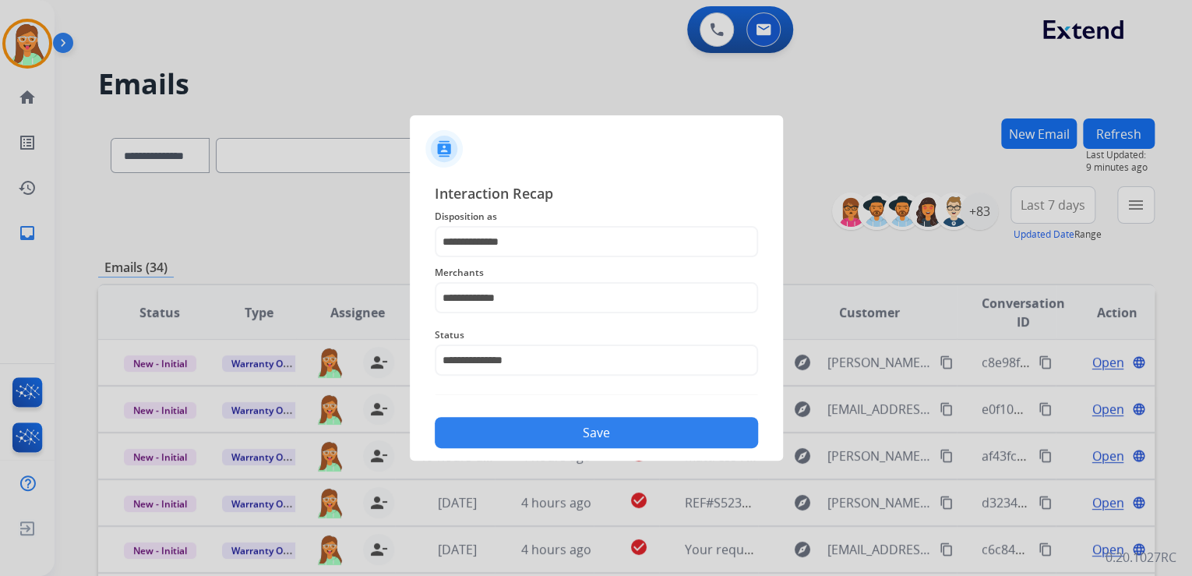
click at [545, 424] on button "Save" at bounding box center [596, 432] width 323 height 31
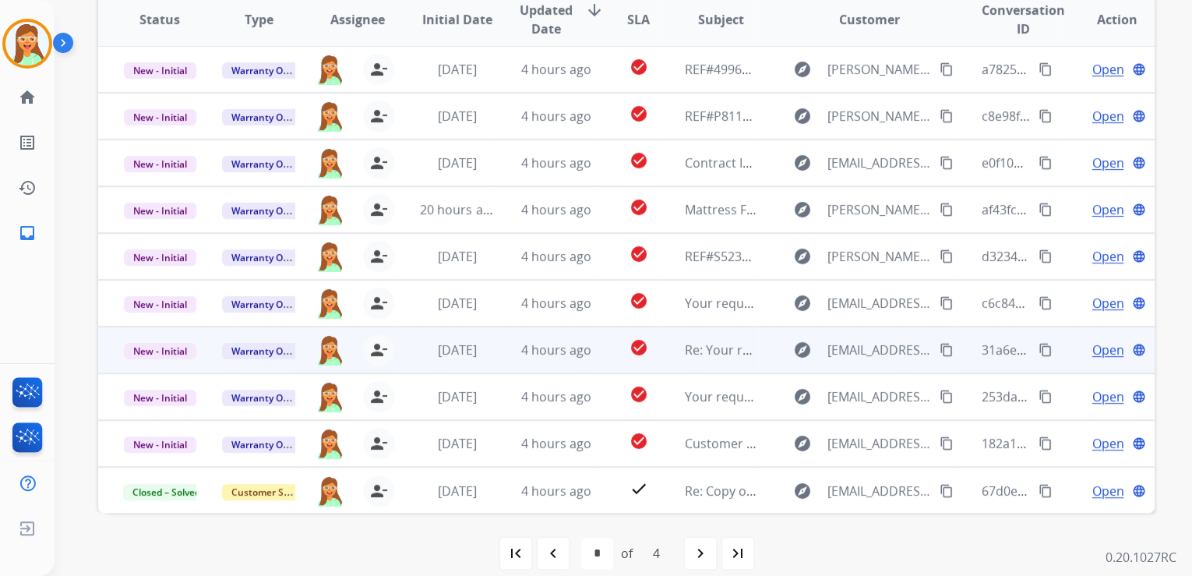
scroll to position [310, 0]
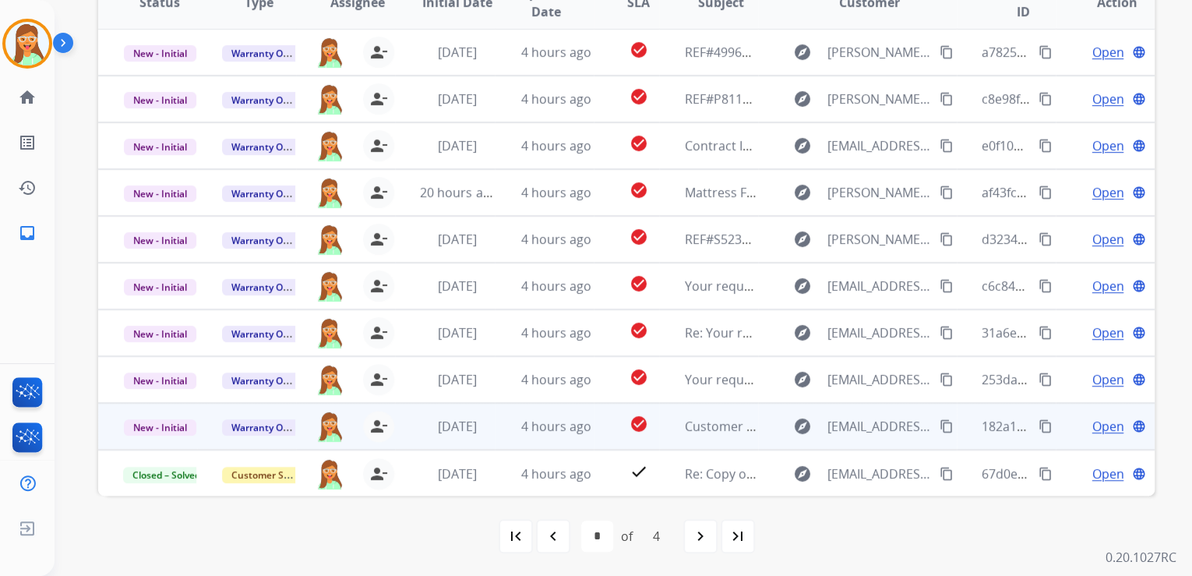
click at [1092, 424] on span "Open" at bounding box center [1108, 426] width 32 height 19
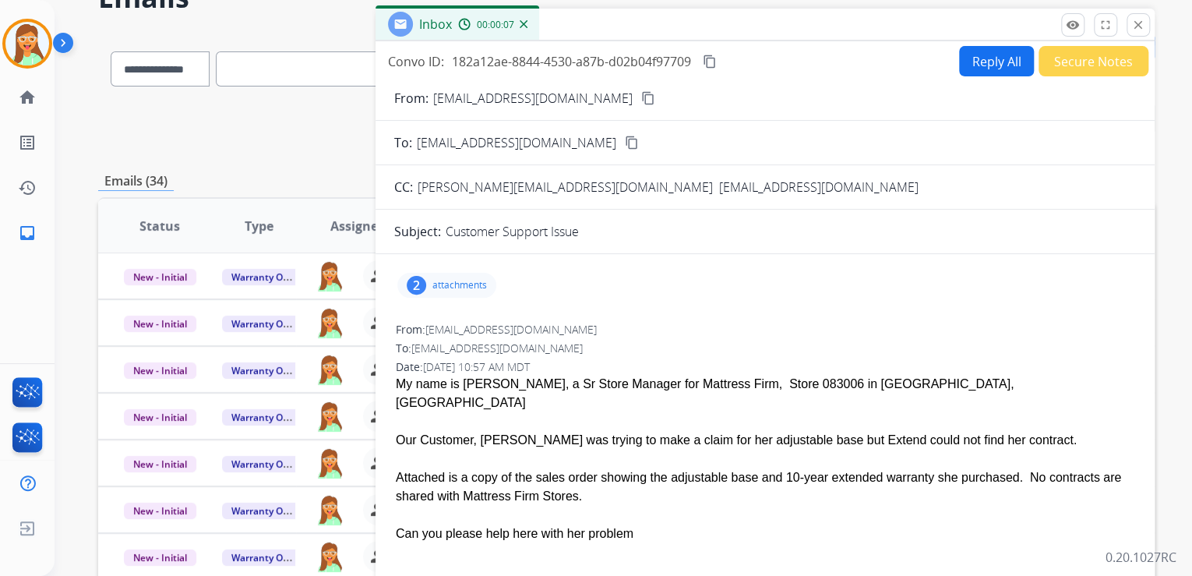
scroll to position [61, 0]
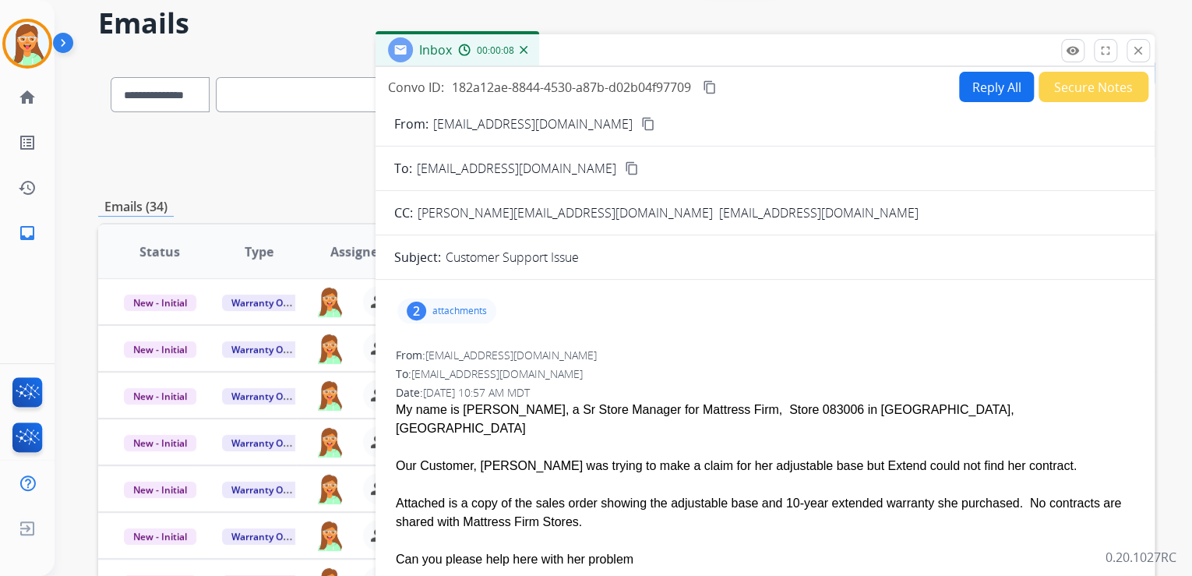
click at [449, 312] on p "attachments" at bounding box center [459, 311] width 55 height 12
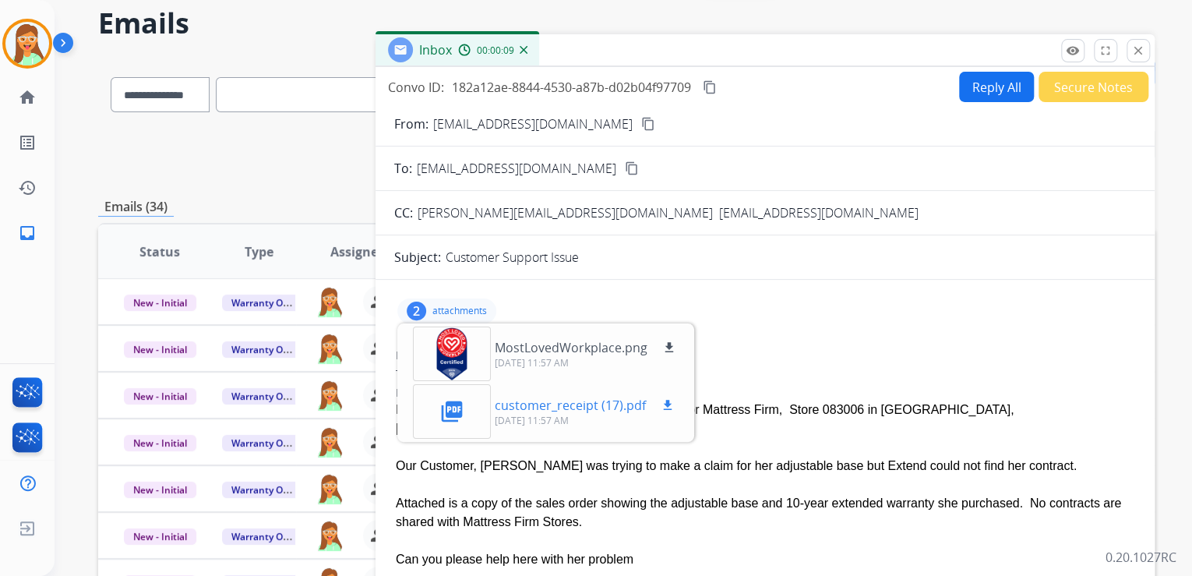
click at [667, 402] on mat-icon "download" at bounding box center [668, 405] width 14 height 14
click at [1145, 56] on button "close Close" at bounding box center [1138, 50] width 23 height 23
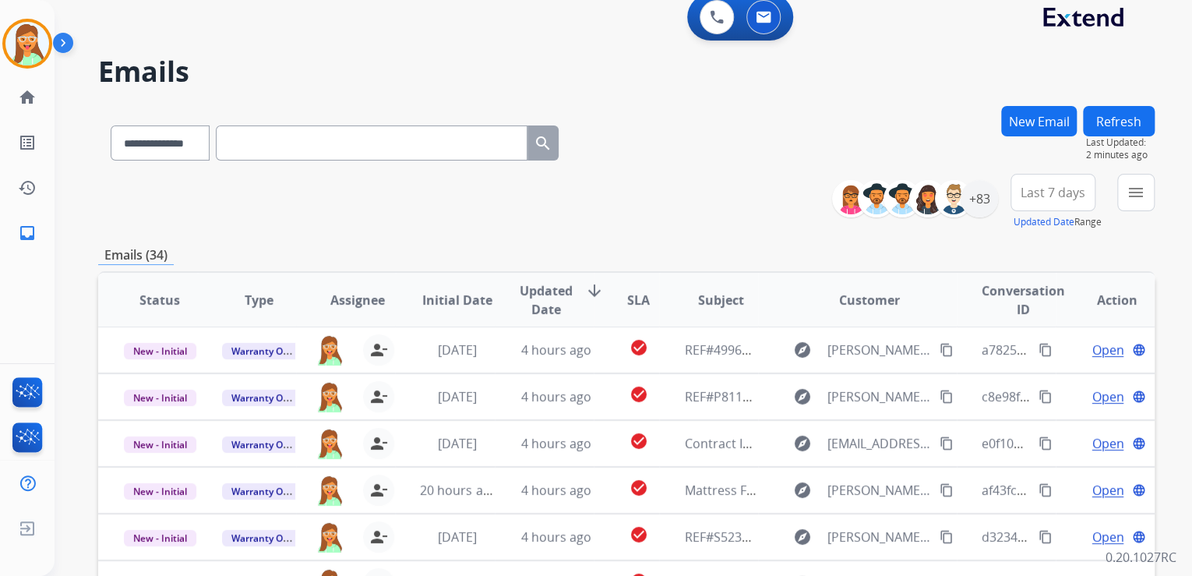
scroll to position [0, 0]
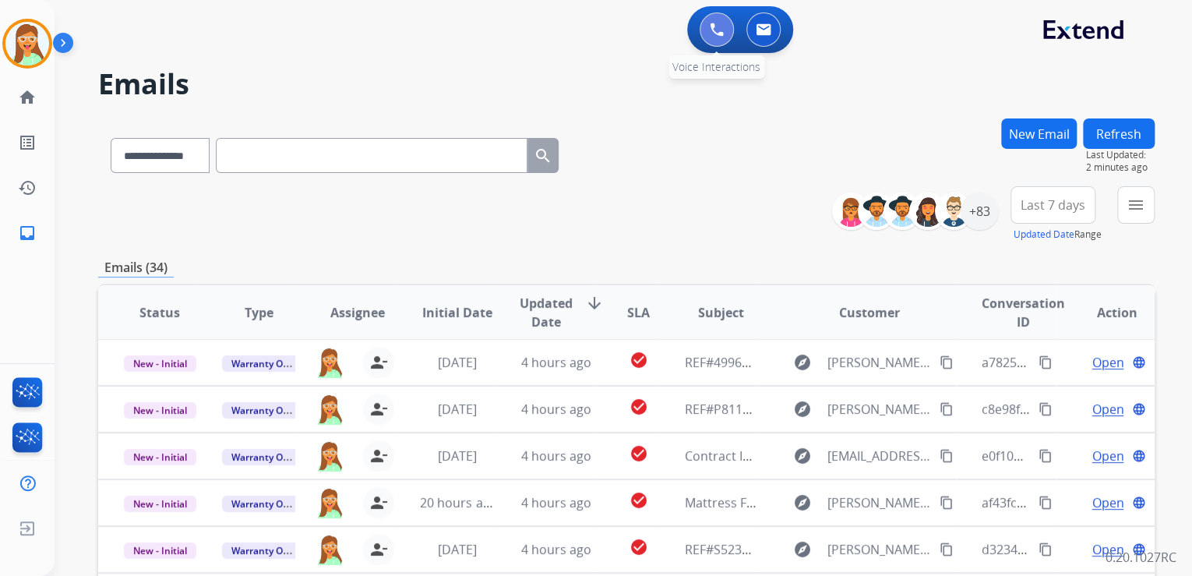
click at [708, 39] on button at bounding box center [717, 29] width 34 height 34
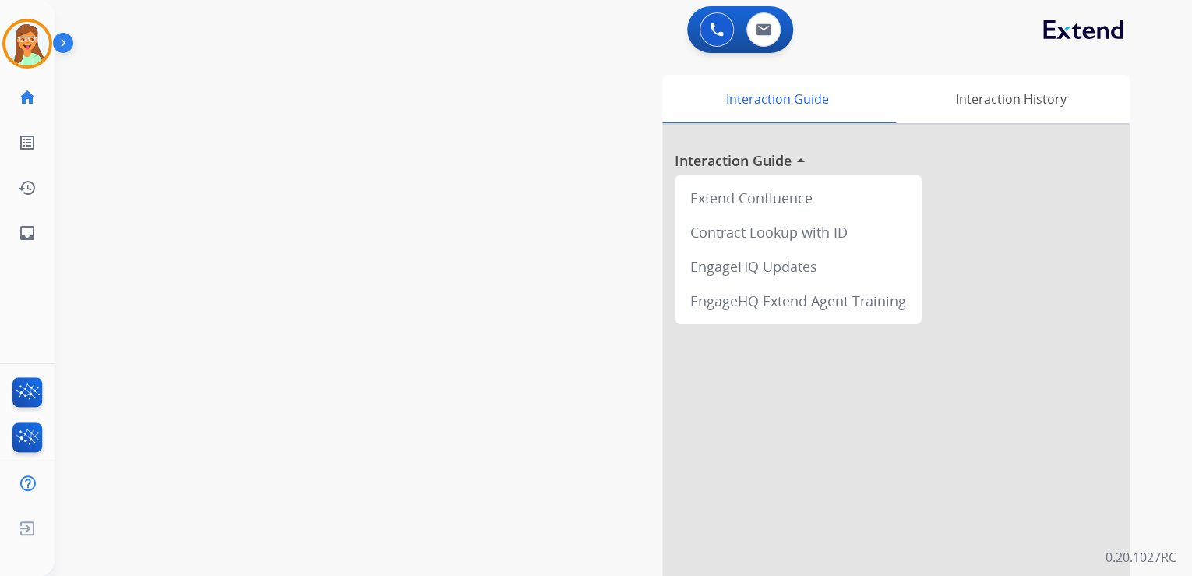
click at [708, 39] on button at bounding box center [717, 29] width 34 height 34
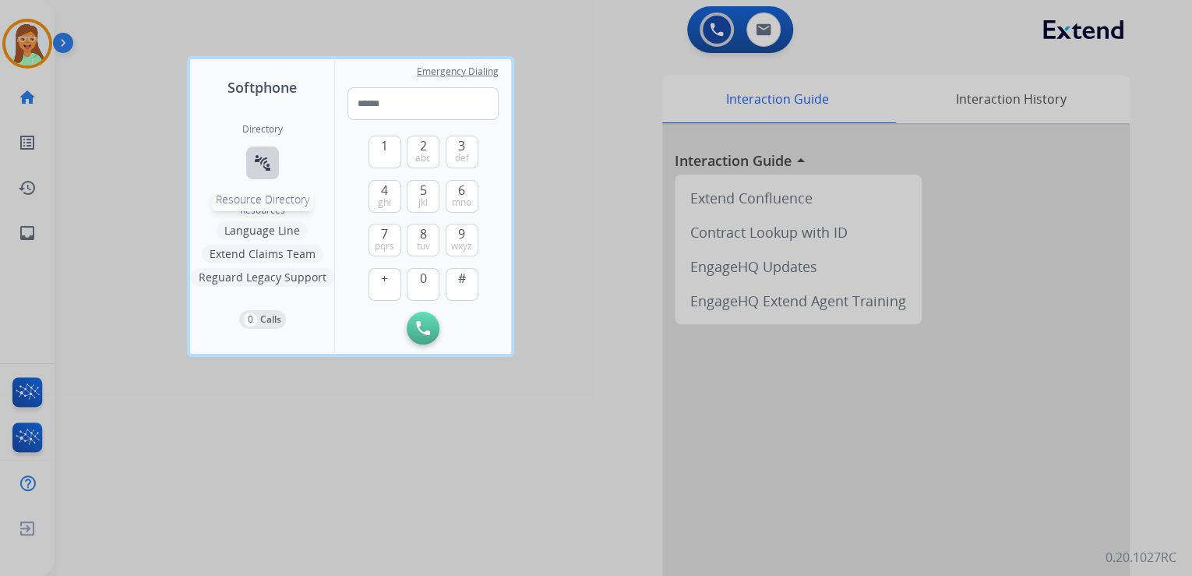
click at [264, 162] on mat-icon "connect_without_contact" at bounding box center [262, 163] width 19 height 19
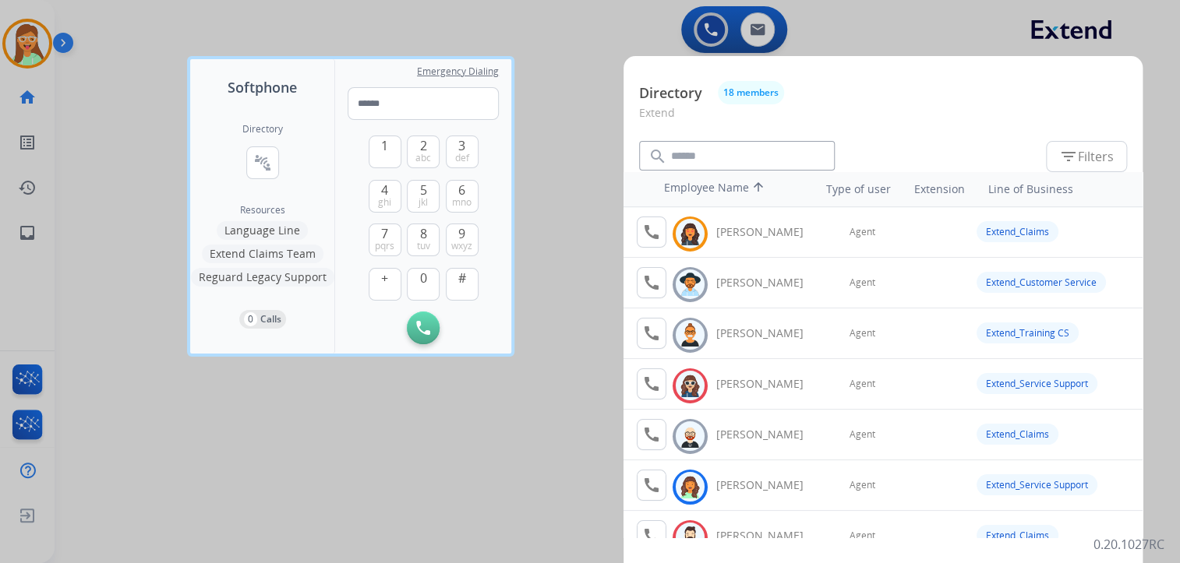
click at [579, 145] on div at bounding box center [590, 281] width 1180 height 563
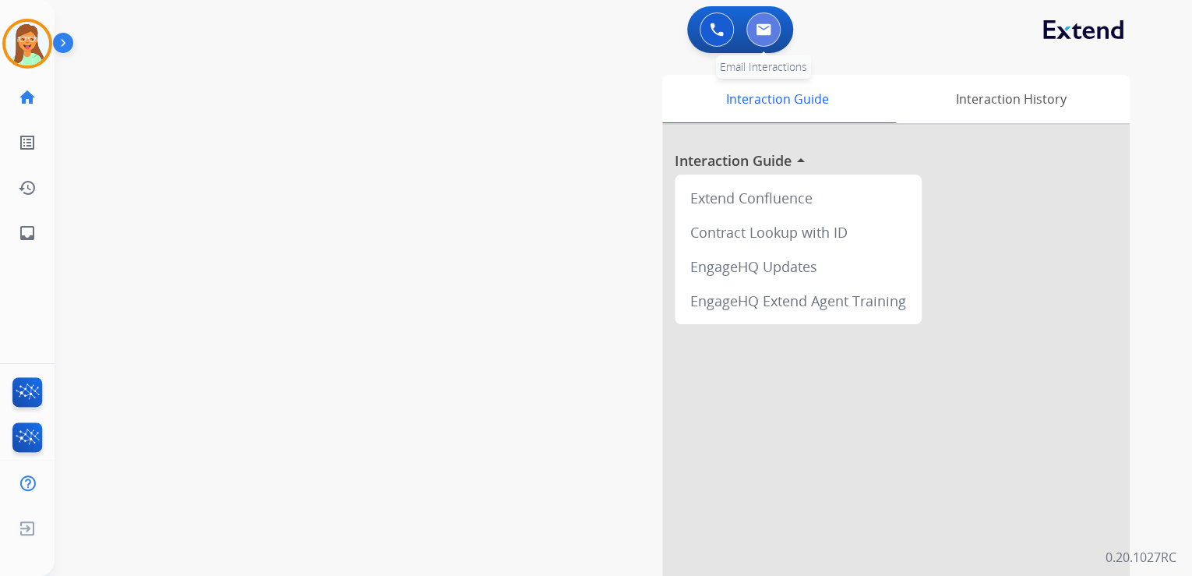
click at [771, 40] on button at bounding box center [763, 29] width 34 height 34
select select "**********"
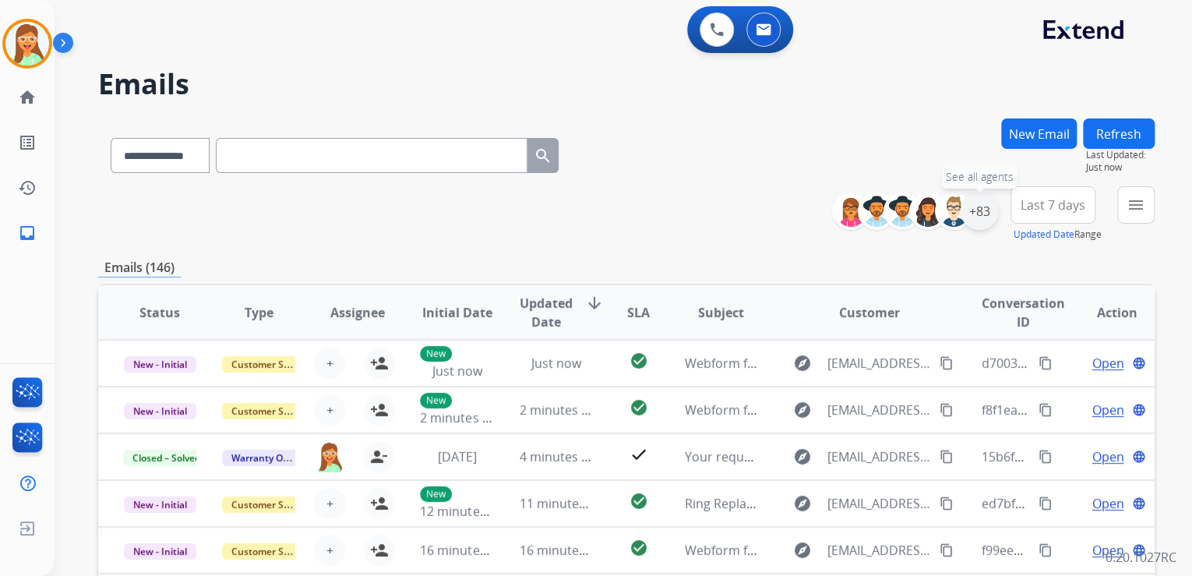
click at [985, 225] on div "+83" at bounding box center [979, 210] width 37 height 37
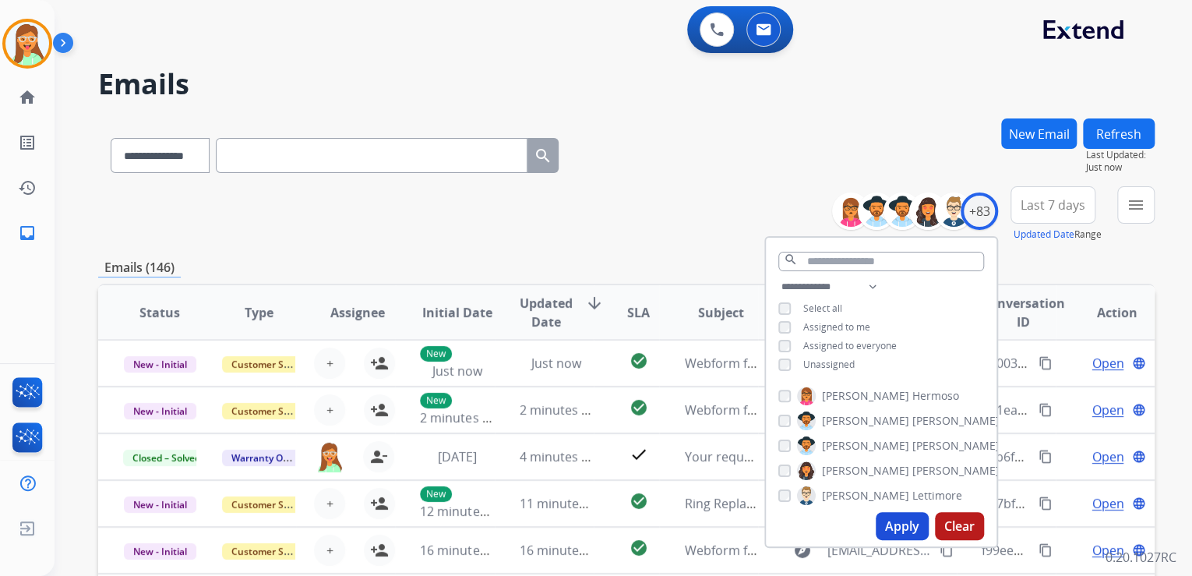
click at [891, 533] on button "Apply" at bounding box center [902, 526] width 53 height 28
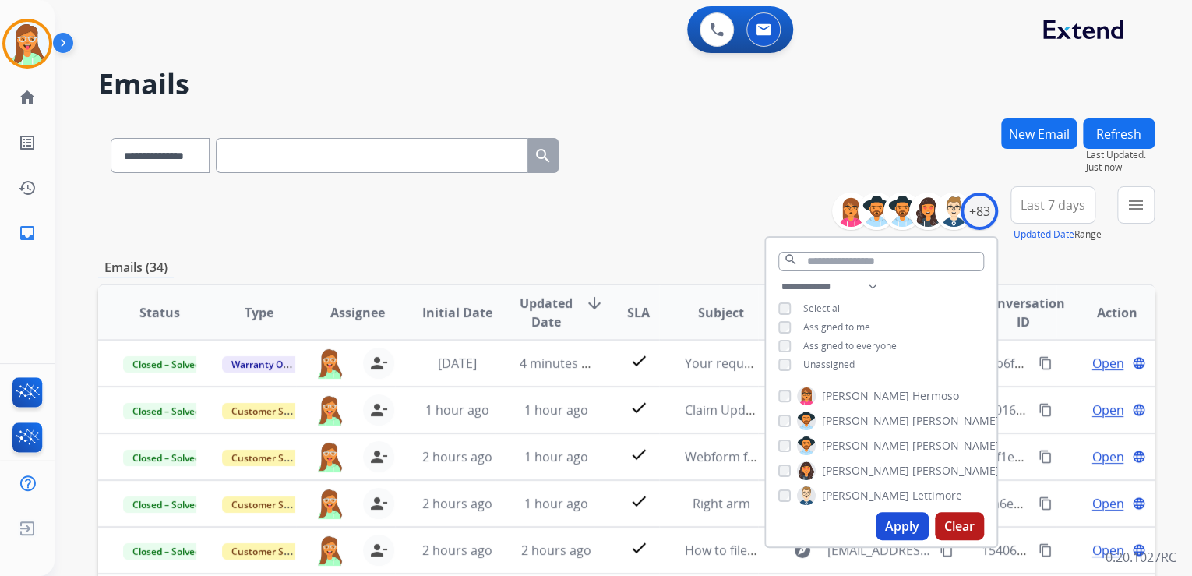
click at [769, 129] on div "**********" at bounding box center [626, 152] width 1057 height 68
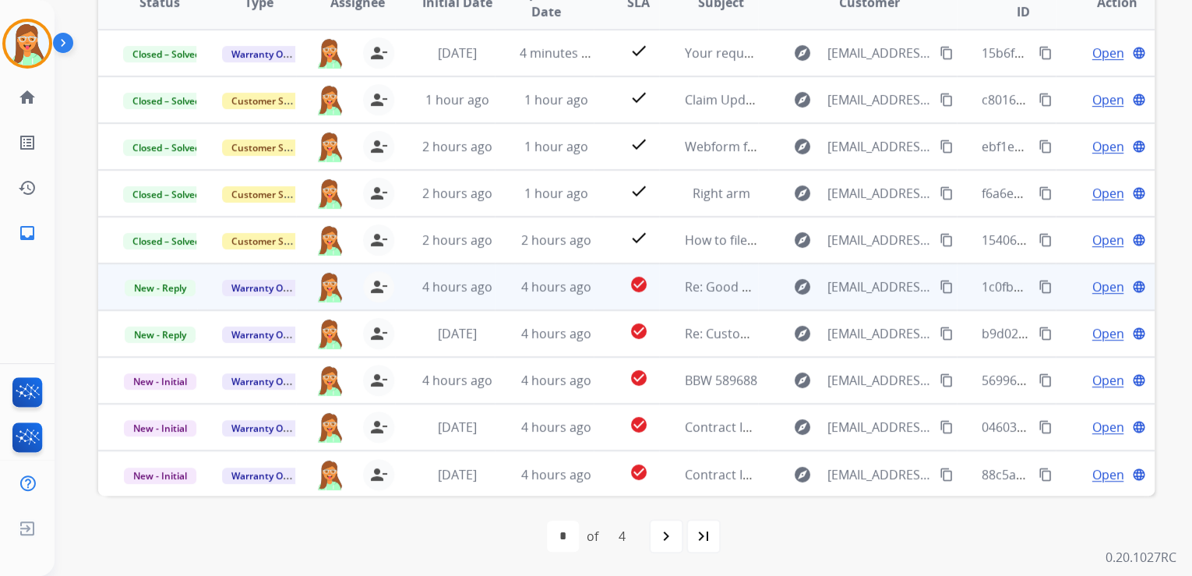
scroll to position [1, 0]
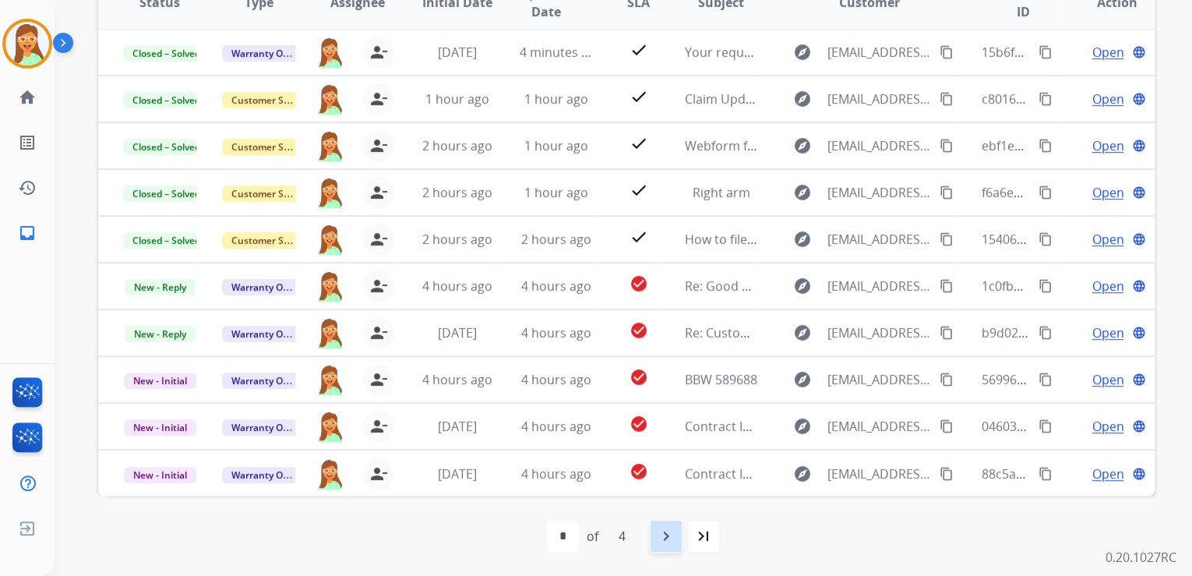
click at [662, 542] on mat-icon "navigate_next" at bounding box center [666, 536] width 19 height 19
select select "*"
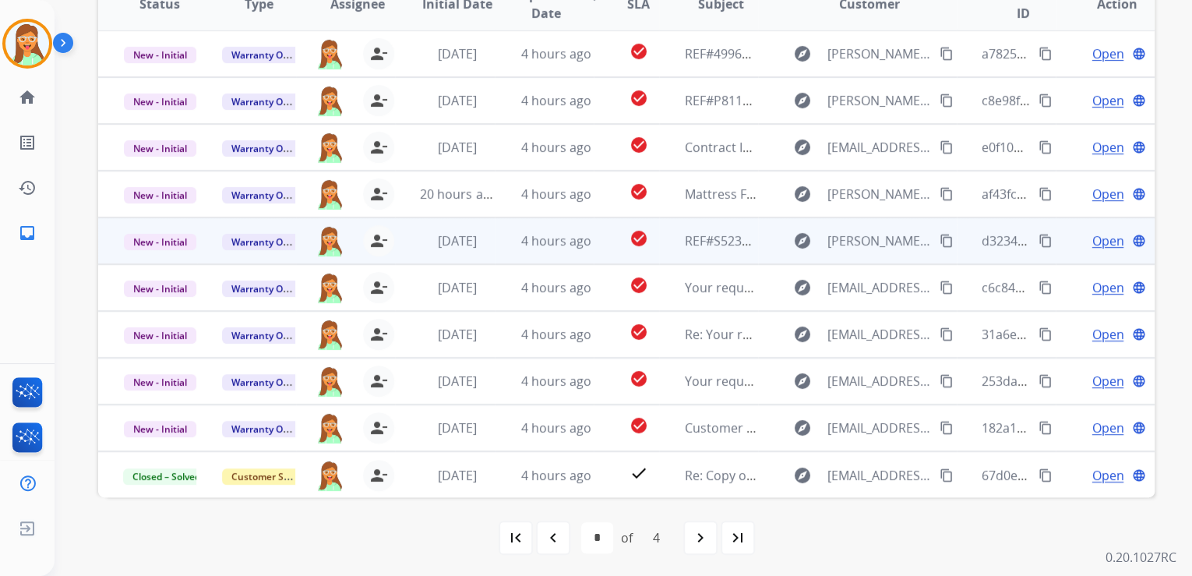
scroll to position [310, 0]
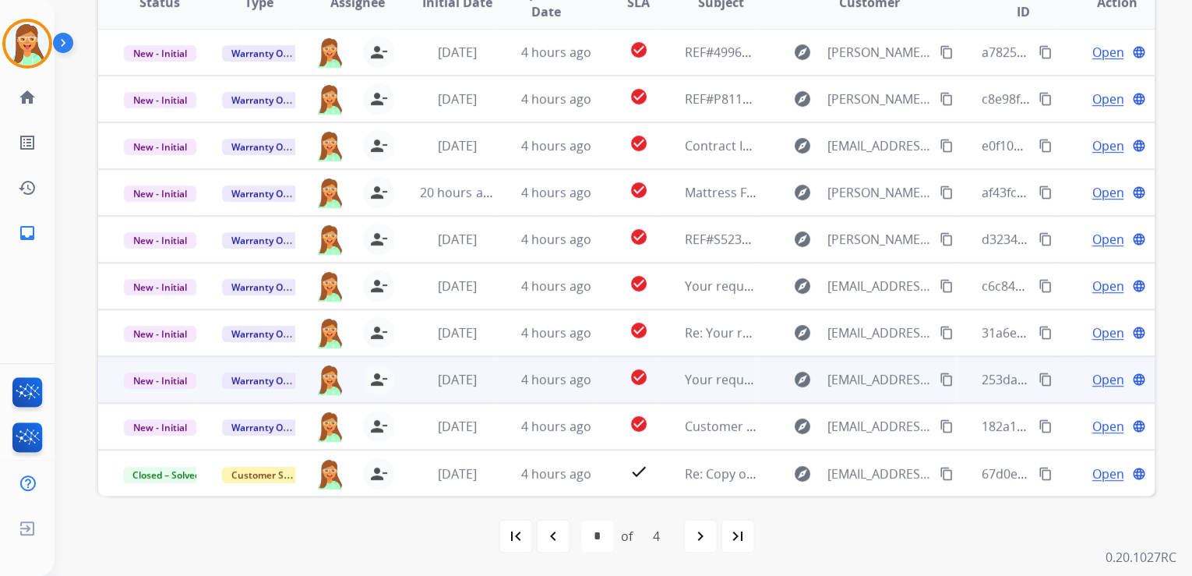
click at [1101, 376] on span "Open" at bounding box center [1108, 379] width 32 height 19
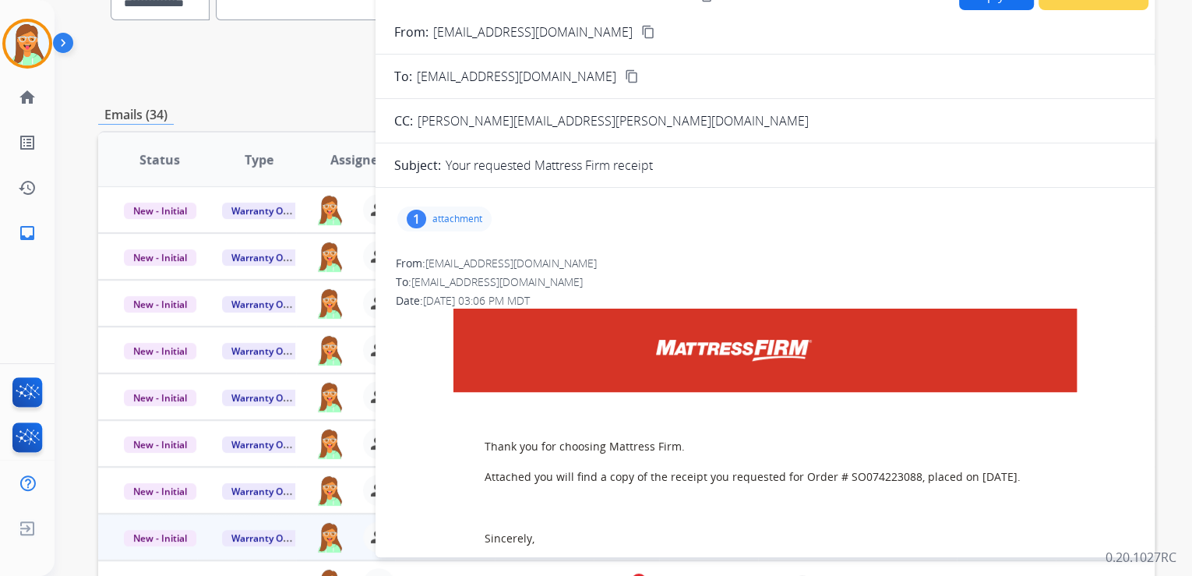
scroll to position [0, 0]
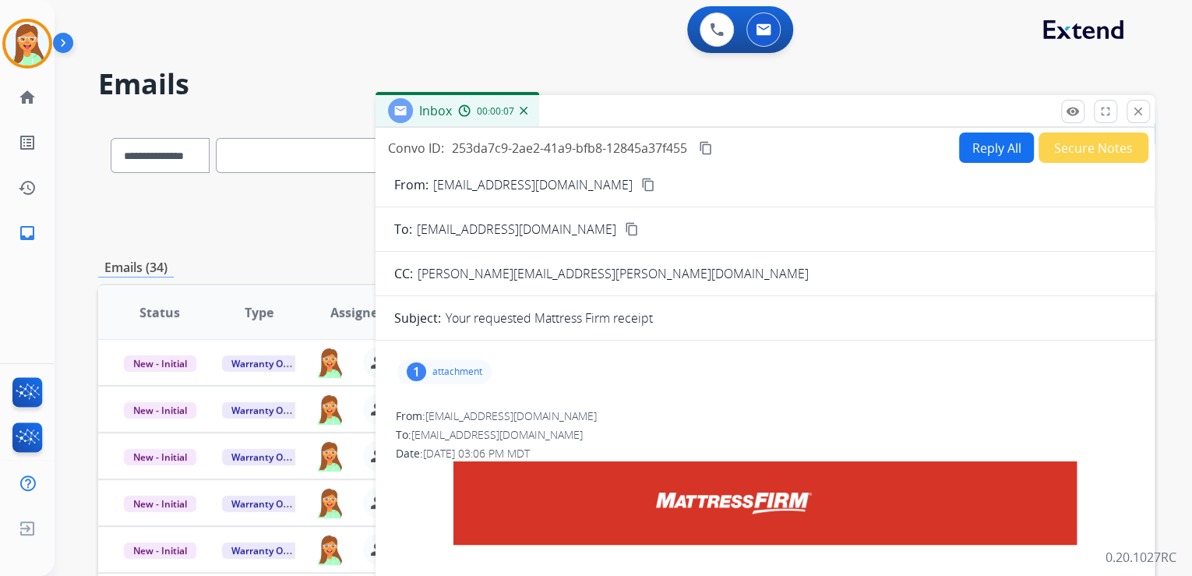
click at [483, 365] on div "1 attachment" at bounding box center [444, 371] width 94 height 25
click at [634, 405] on mat-icon "download" at bounding box center [634, 408] width 14 height 14
click at [1142, 111] on mat-icon "close" at bounding box center [1138, 111] width 14 height 14
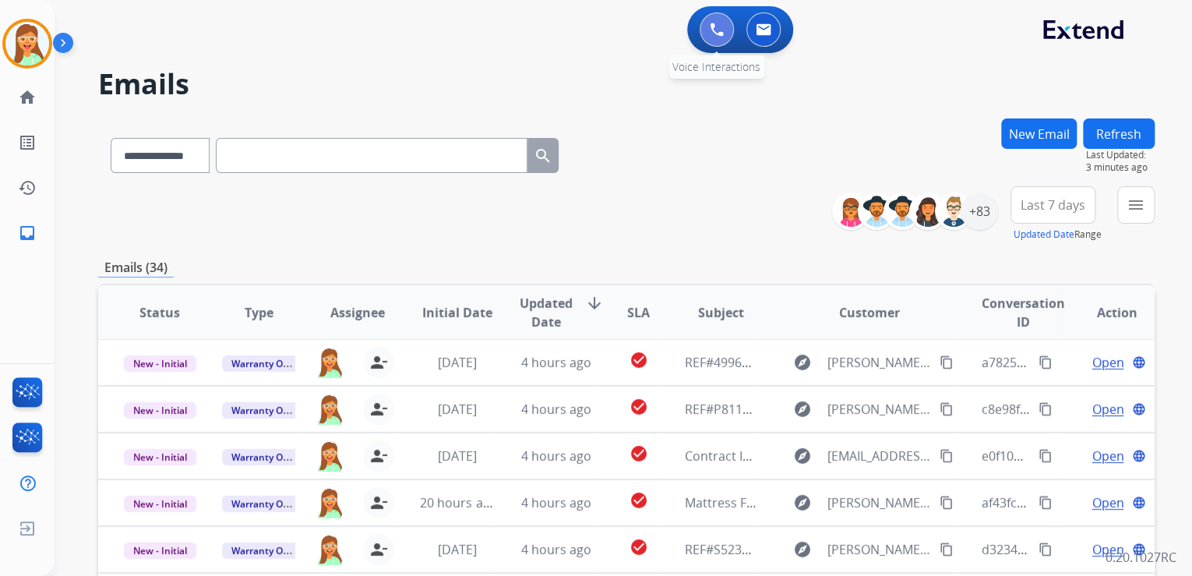
click at [704, 24] on button at bounding box center [717, 29] width 34 height 34
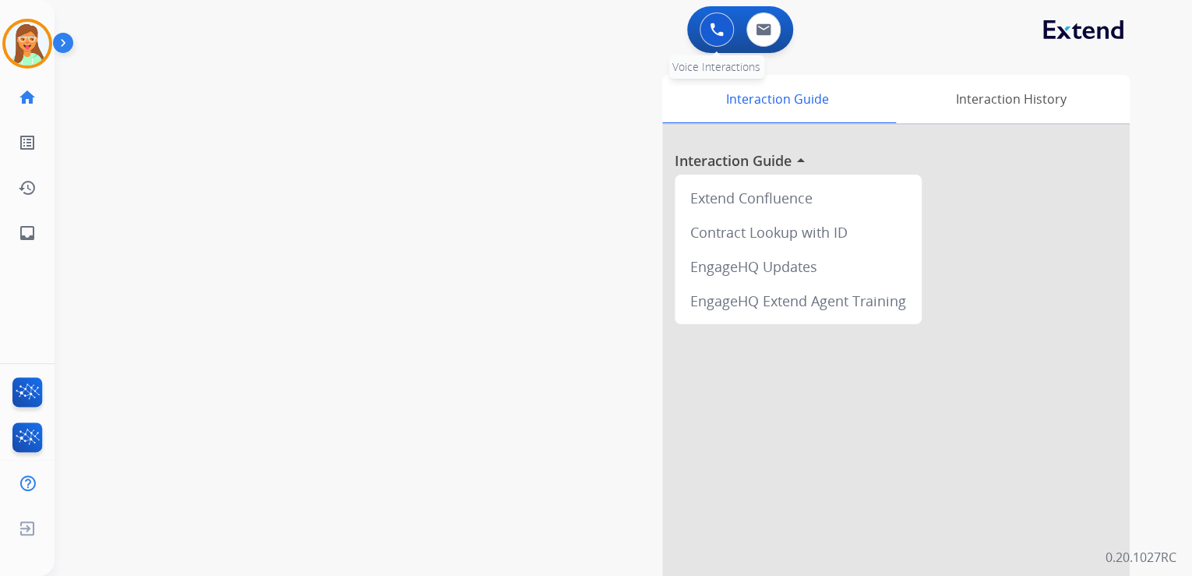
click at [711, 28] on img at bounding box center [717, 30] width 14 height 14
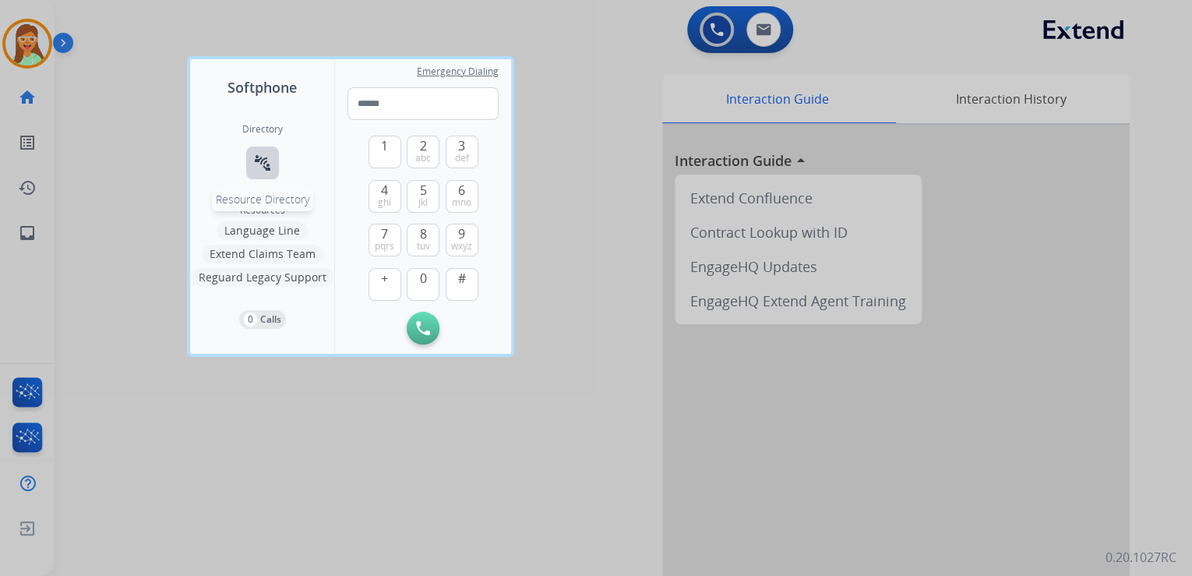
click at [259, 157] on mat-icon "connect_without_contact" at bounding box center [262, 163] width 19 height 19
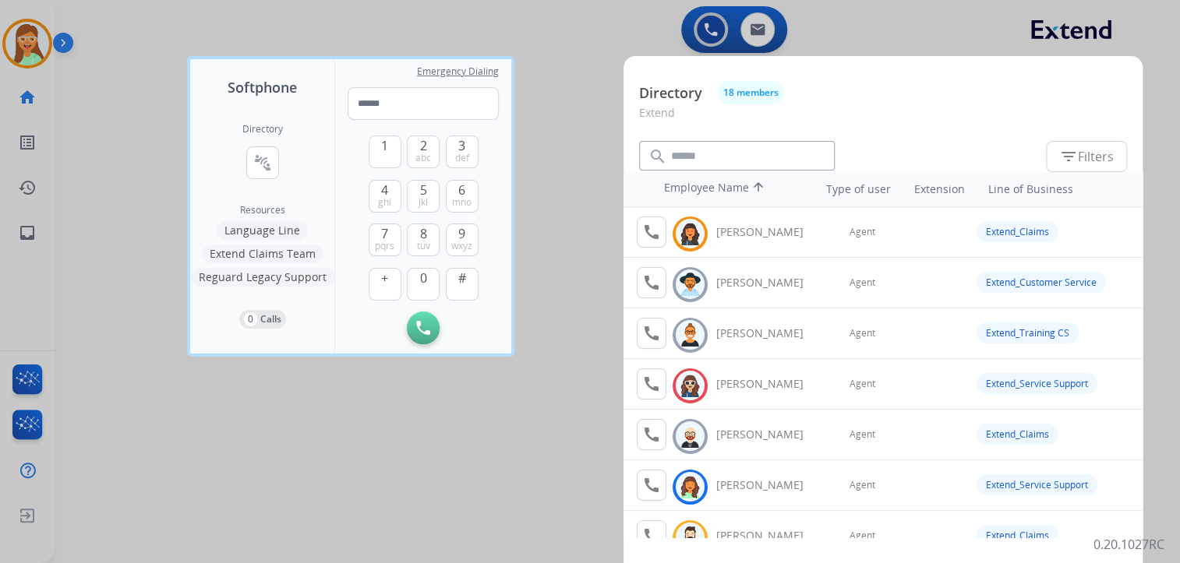
drag, startPoint x: 568, startPoint y: 43, endPoint x: 527, endPoint y: 10, distance: 52.7
click at [568, 41] on div at bounding box center [590, 281] width 1180 height 563
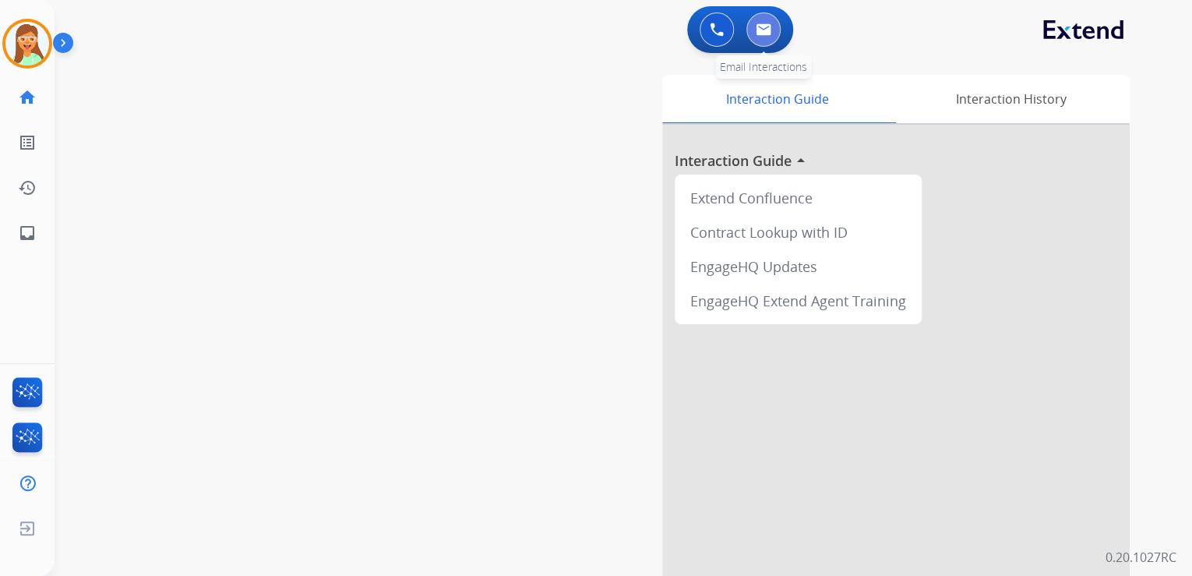
click at [768, 17] on button at bounding box center [763, 29] width 34 height 34
select select "**********"
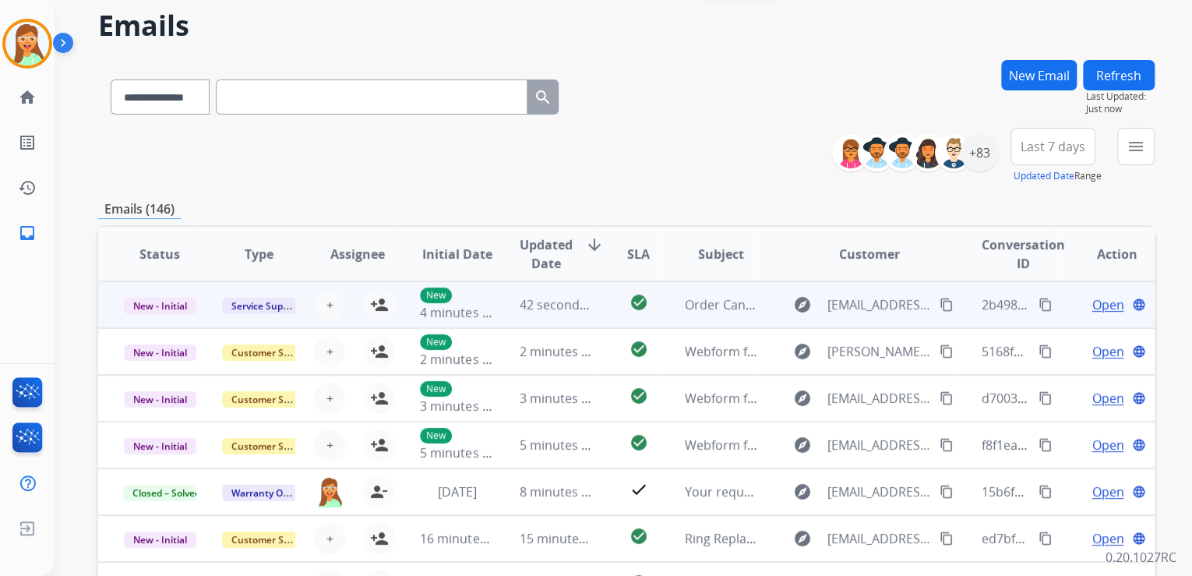
scroll to position [125, 0]
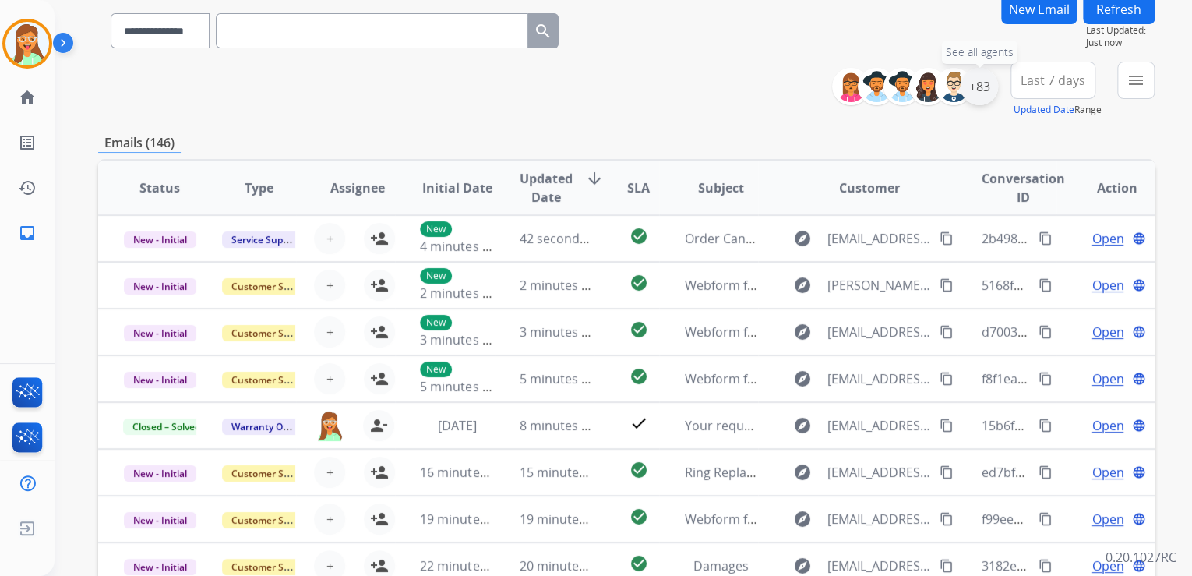
click at [978, 97] on div "+83" at bounding box center [979, 86] width 37 height 37
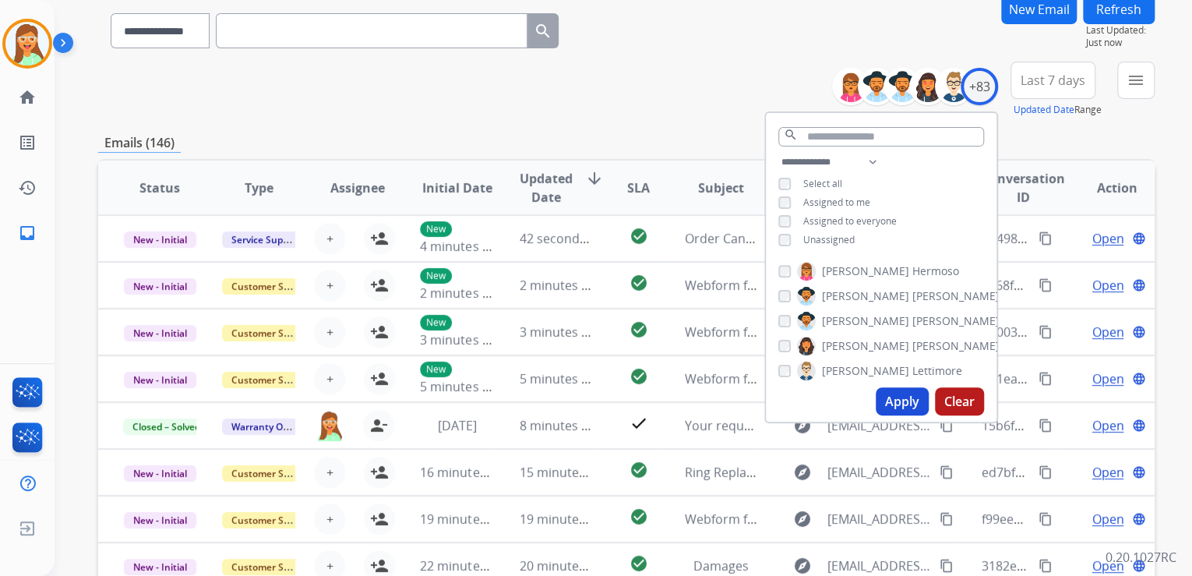
click at [905, 405] on button "Apply" at bounding box center [902, 401] width 53 height 28
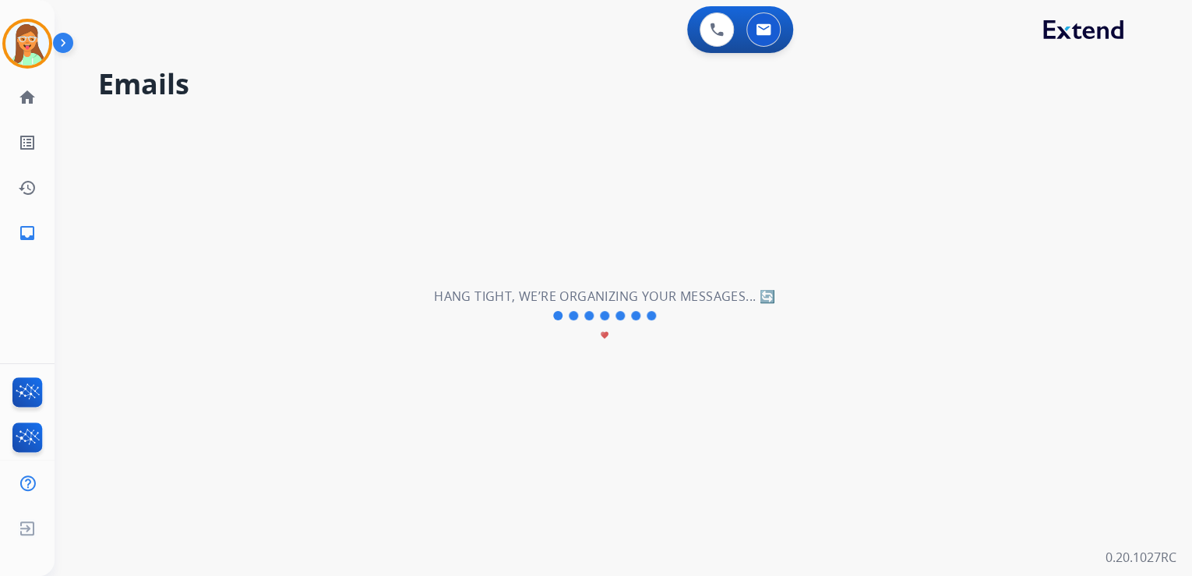
scroll to position [0, 0]
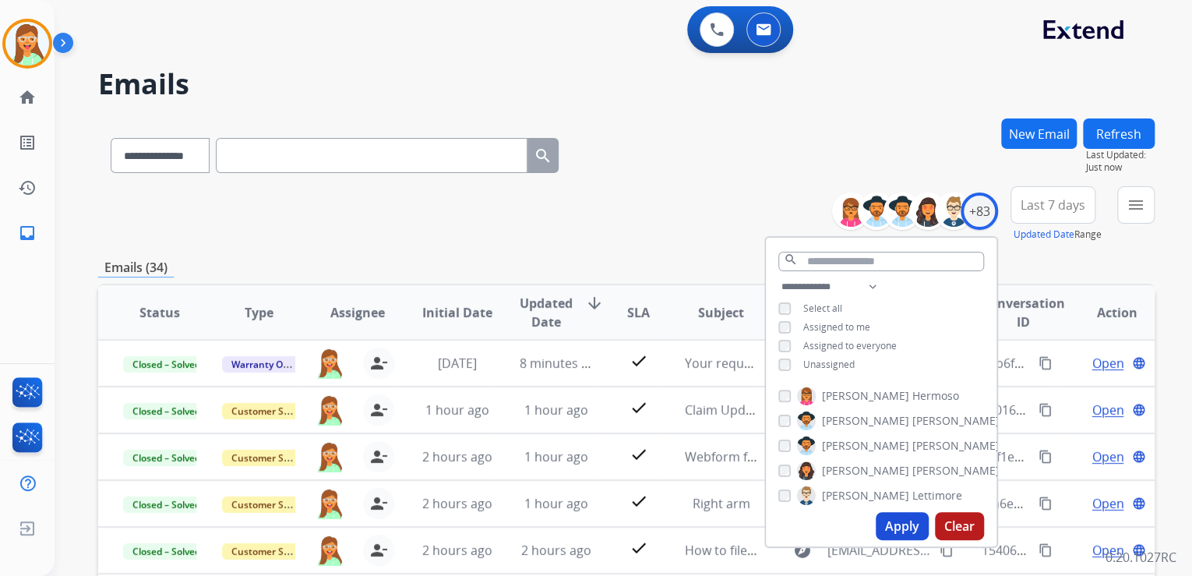
click at [693, 143] on div "**********" at bounding box center [626, 152] width 1057 height 68
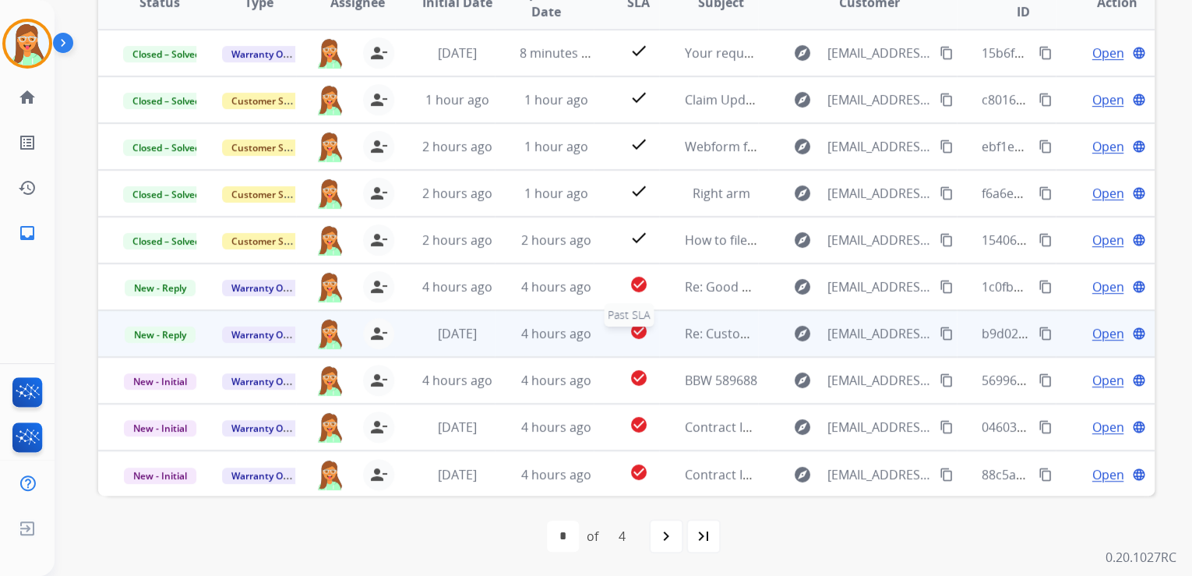
scroll to position [1, 0]
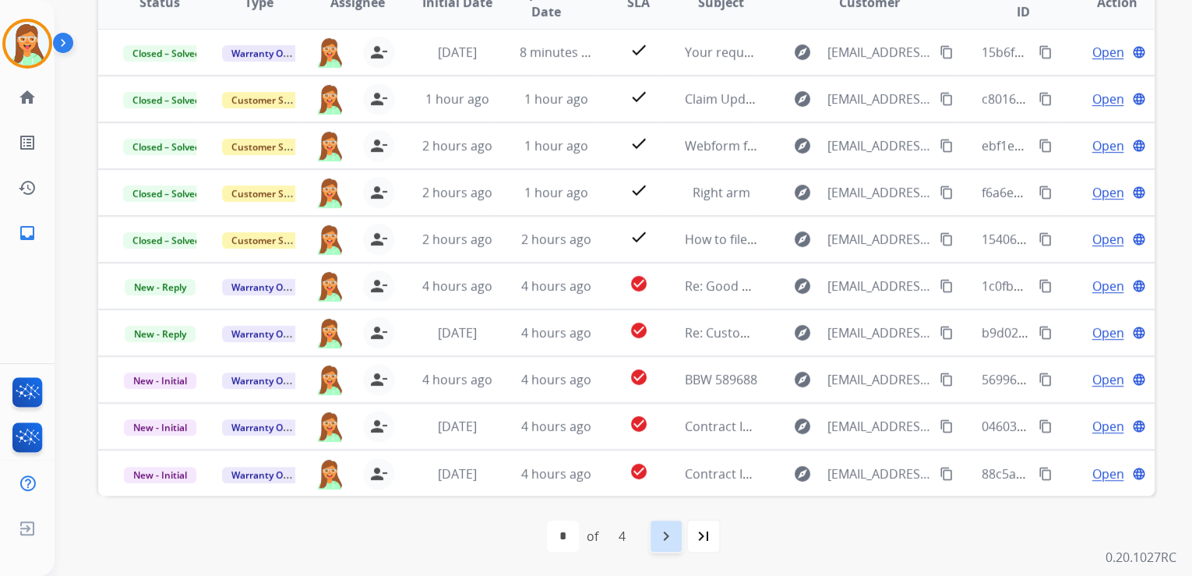
click at [664, 544] on mat-icon "navigate_next" at bounding box center [666, 536] width 19 height 19
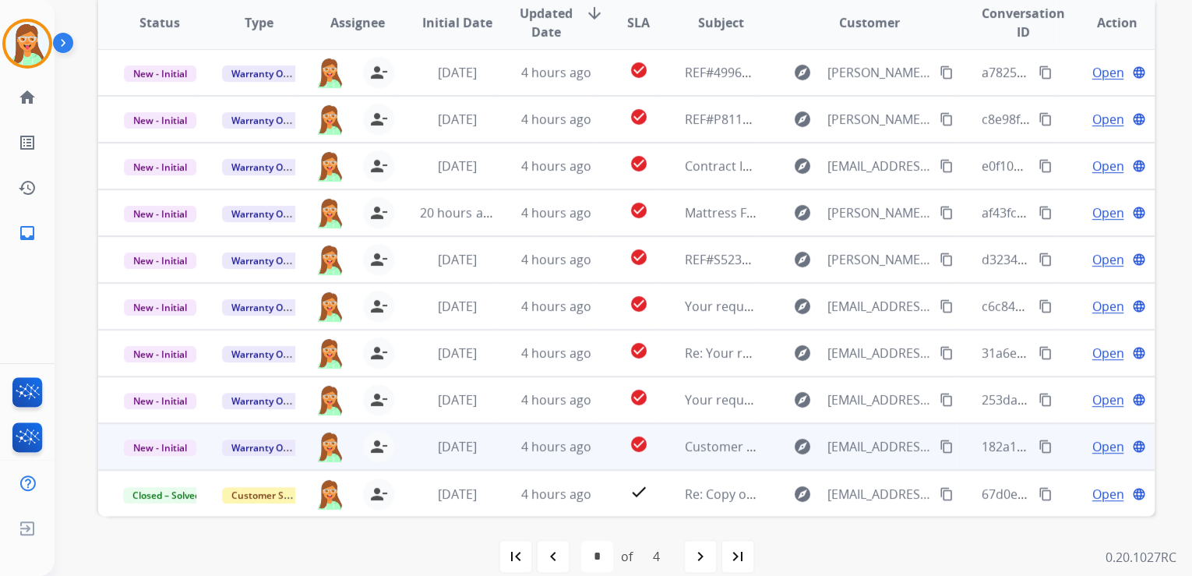
scroll to position [310, 0]
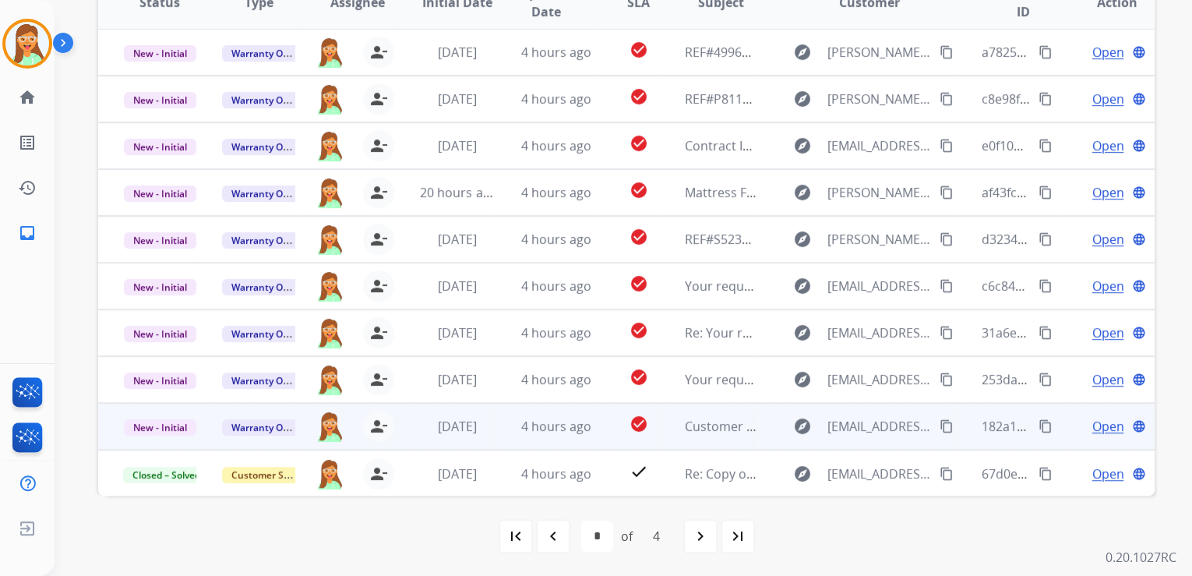
click at [1092, 427] on span "Open" at bounding box center [1108, 426] width 32 height 19
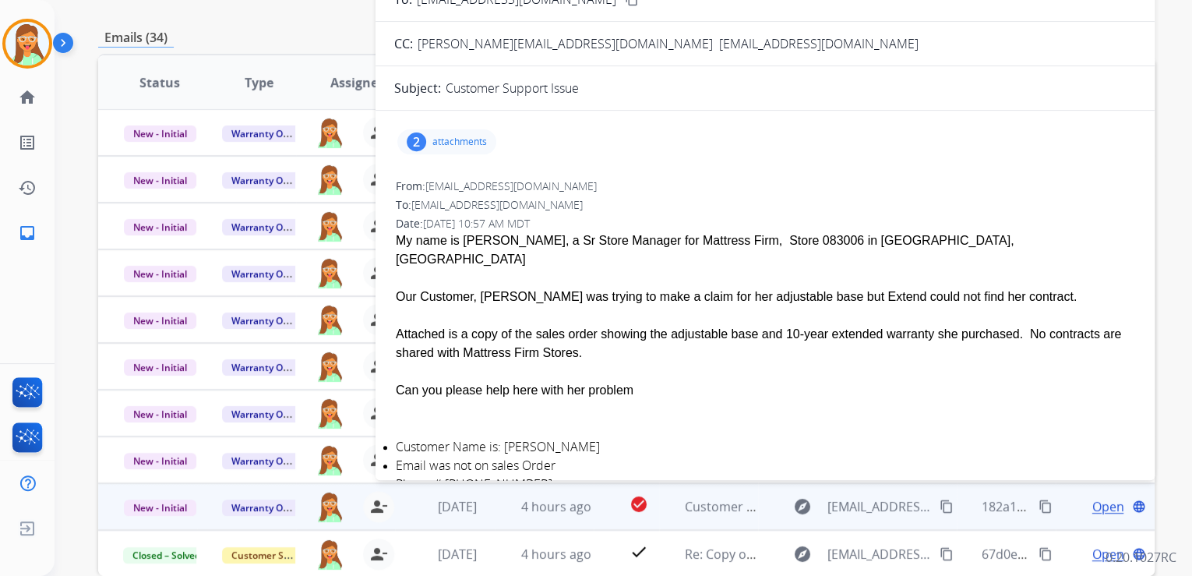
scroll to position [61, 0]
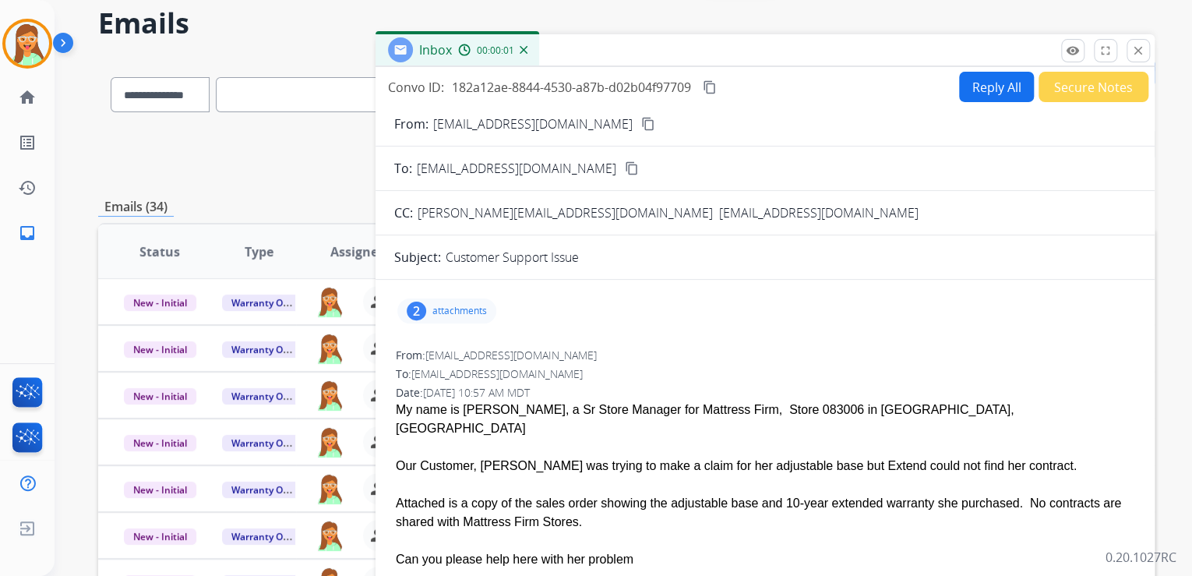
click at [1077, 85] on button "Secure Notes" at bounding box center [1094, 87] width 110 height 30
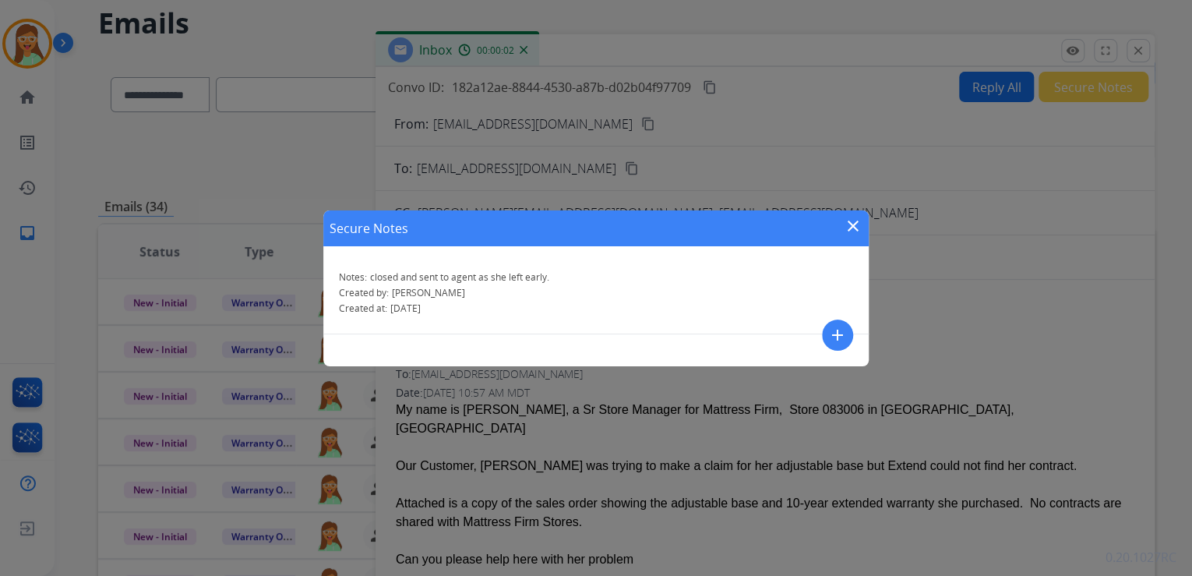
click at [829, 334] on mat-icon "add" at bounding box center [837, 335] width 19 height 19
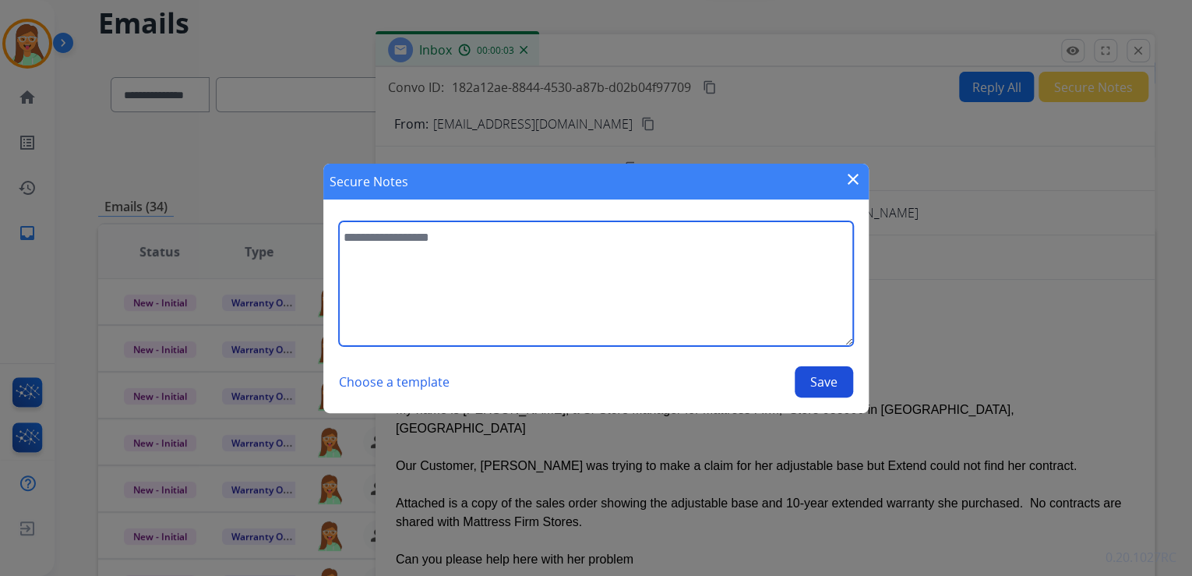
click at [592, 238] on textarea at bounding box center [596, 283] width 514 height 125
drag, startPoint x: 704, startPoint y: 234, endPoint x: 338, endPoint y: 209, distance: 367.1
click at [338, 209] on section "**********" at bounding box center [595, 309] width 545 height 207
type textarea "**********"
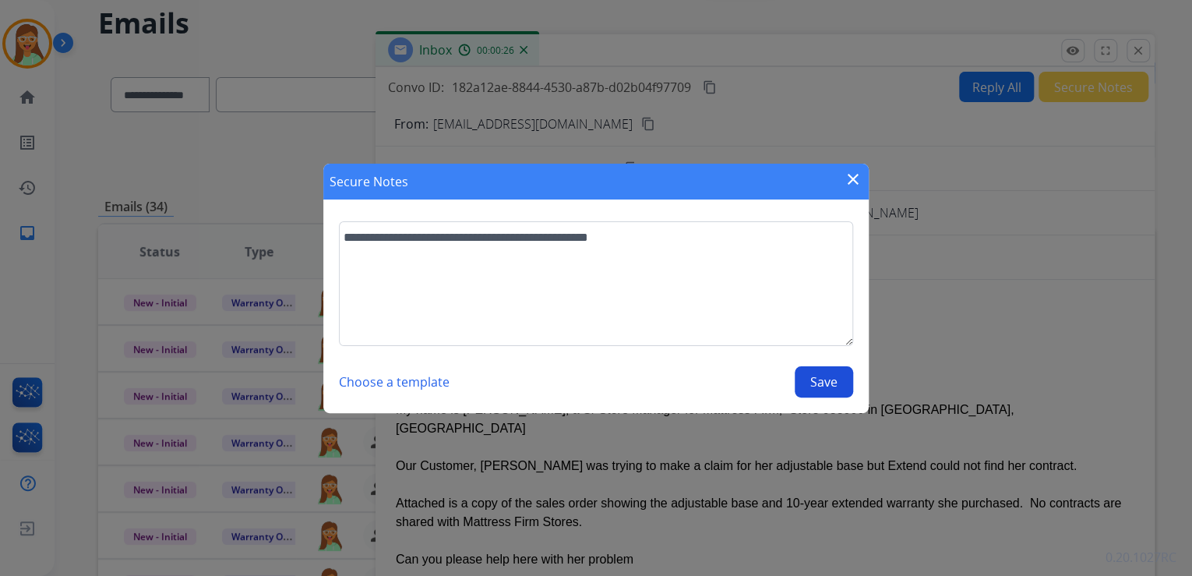
click at [852, 393] on div "Choose a template Save" at bounding box center [596, 381] width 514 height 31
click at [838, 375] on button "Save" at bounding box center [824, 381] width 58 height 31
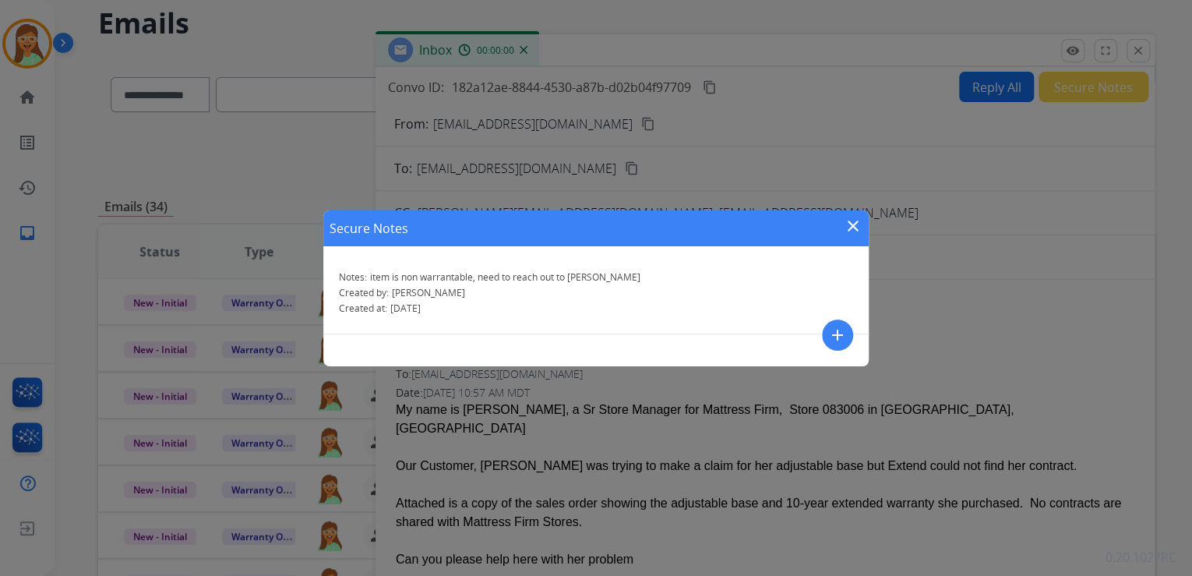
click at [845, 224] on mat-icon "close" at bounding box center [853, 226] width 19 height 19
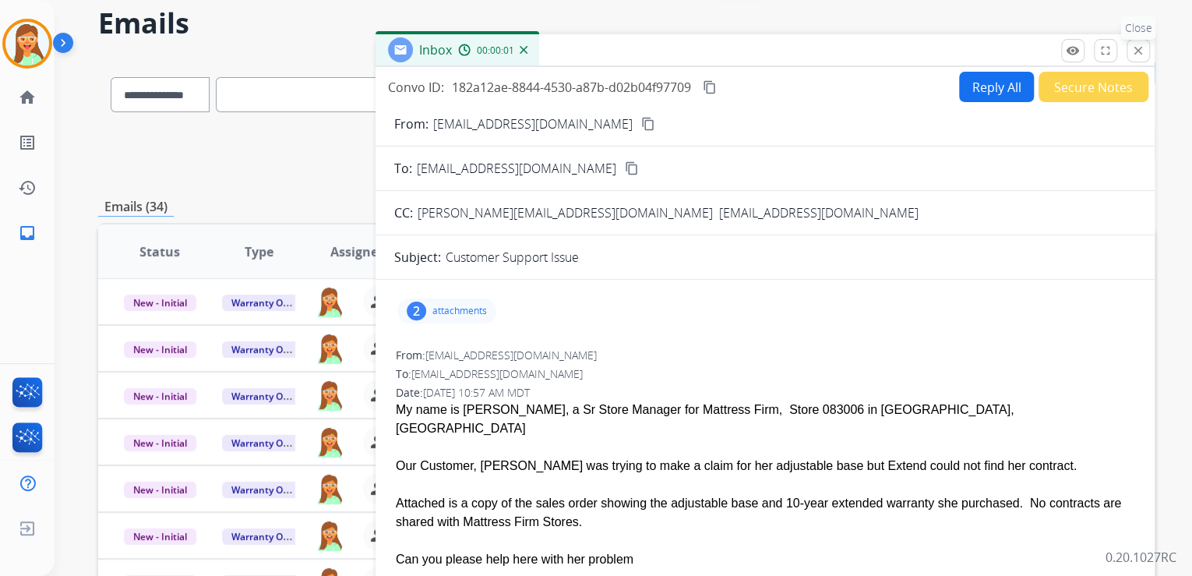
click at [1148, 46] on button "close Close" at bounding box center [1138, 50] width 23 height 23
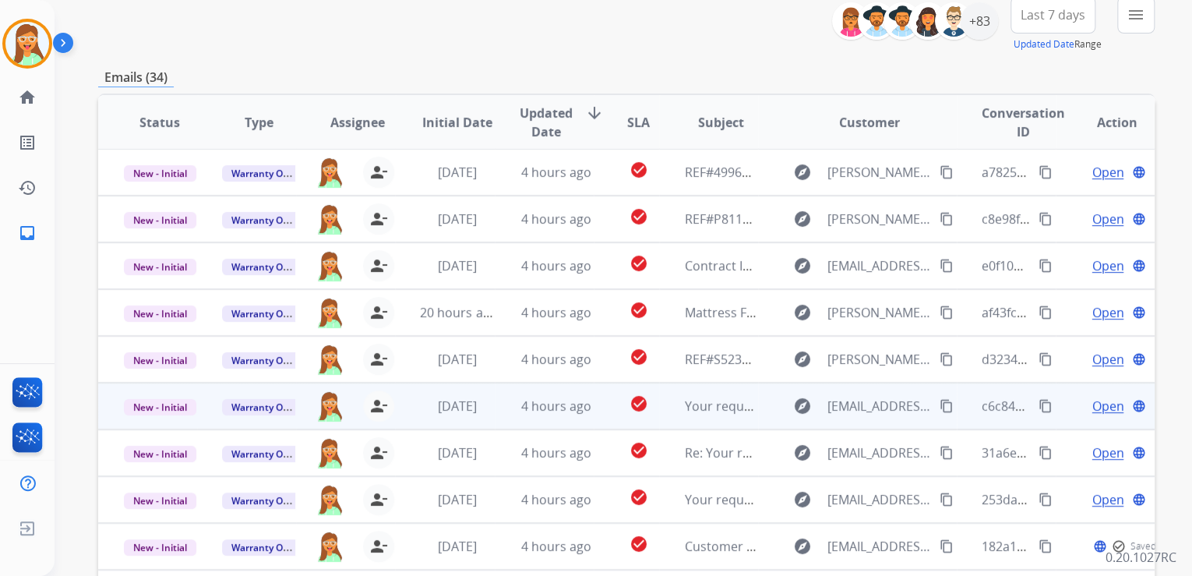
scroll to position [310, 0]
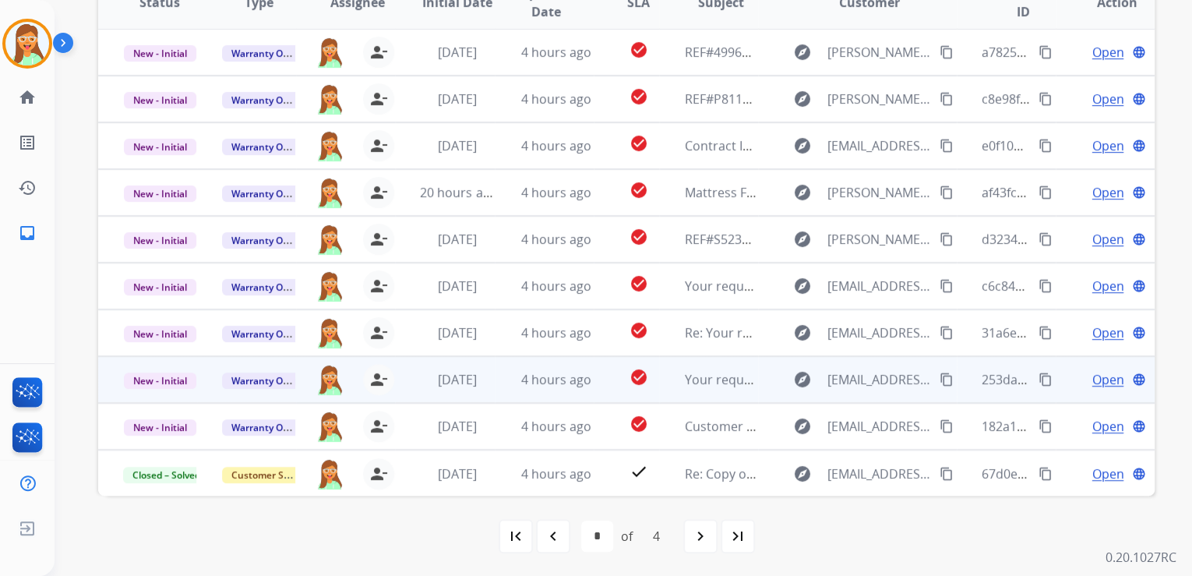
click at [1103, 377] on span "Open" at bounding box center [1108, 379] width 32 height 19
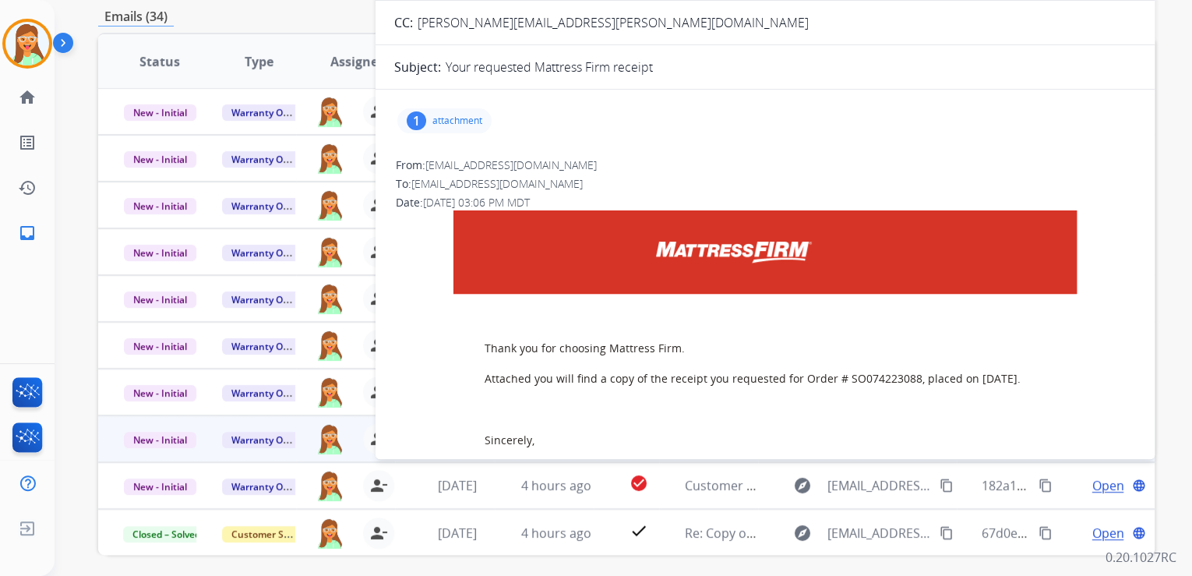
scroll to position [0, 0]
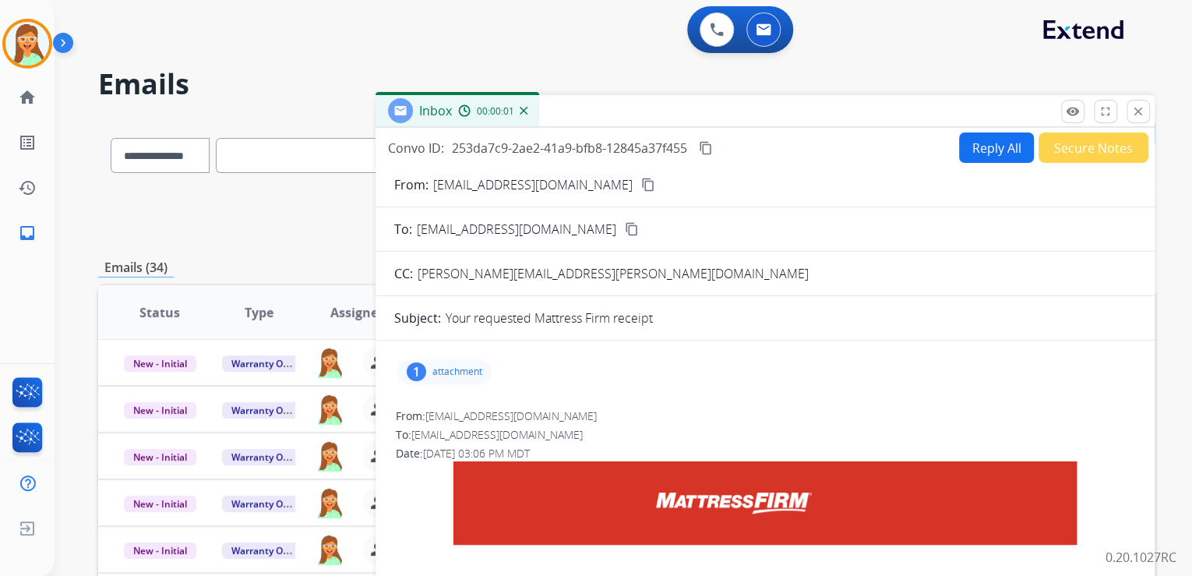
click at [1072, 146] on button "Secure Notes" at bounding box center [1094, 147] width 110 height 30
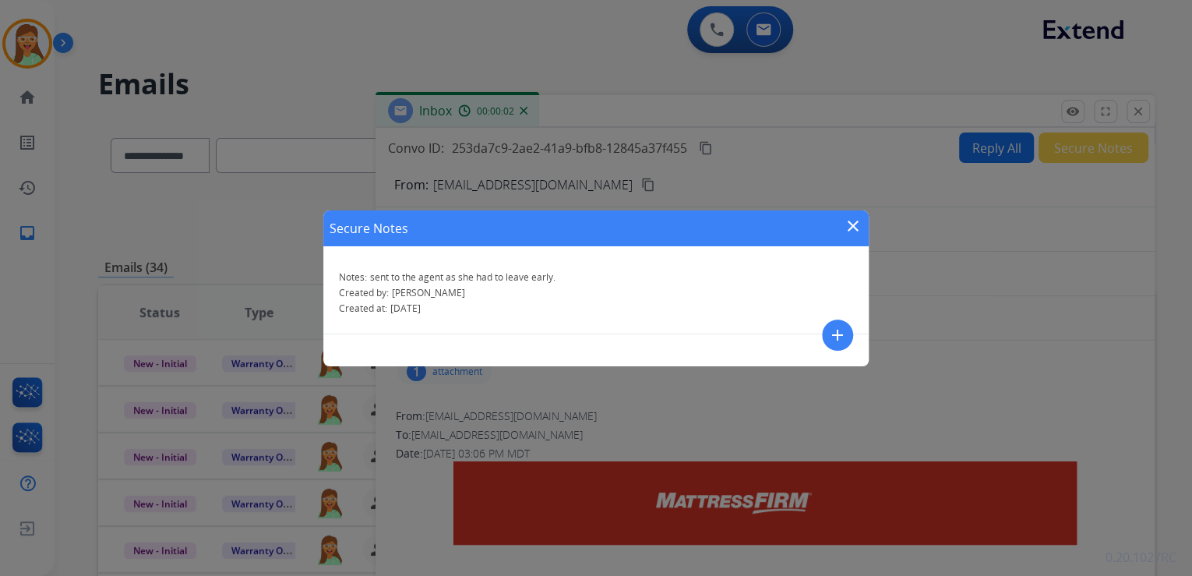
click at [837, 330] on mat-icon "add" at bounding box center [837, 335] width 19 height 19
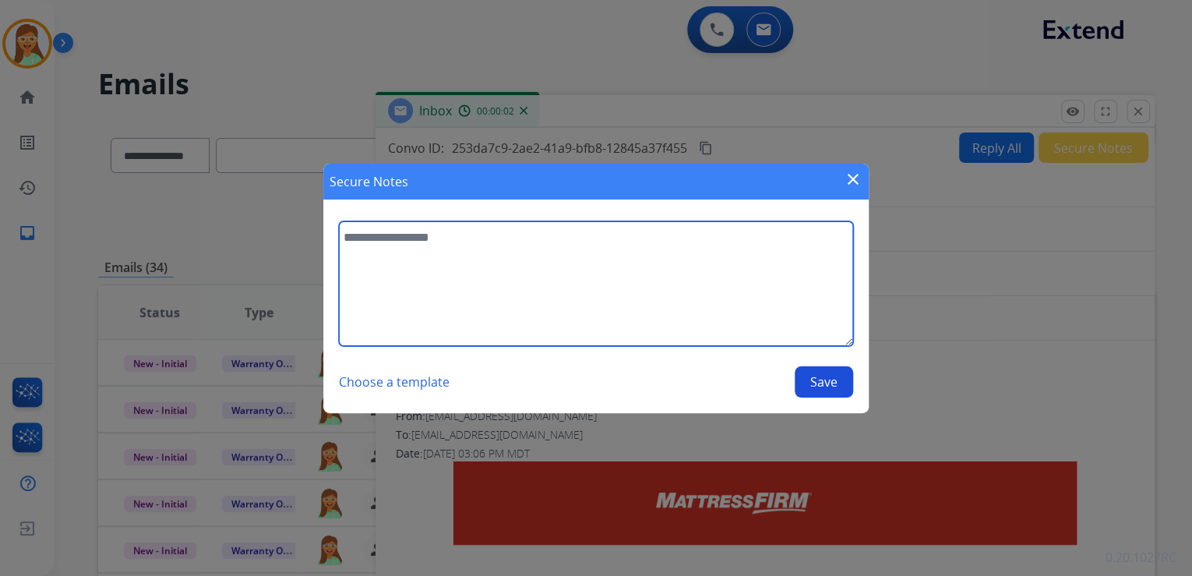
click at [566, 254] on textarea at bounding box center [596, 283] width 514 height 125
paste textarea "**********"
type textarea "**********"
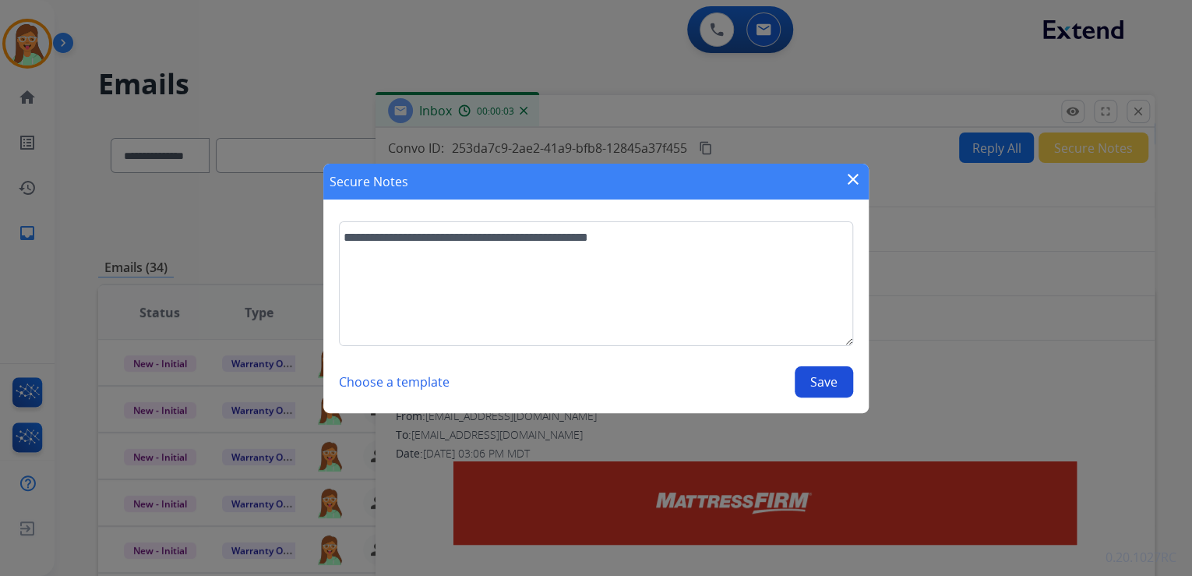
click at [823, 376] on button "Save" at bounding box center [824, 381] width 58 height 31
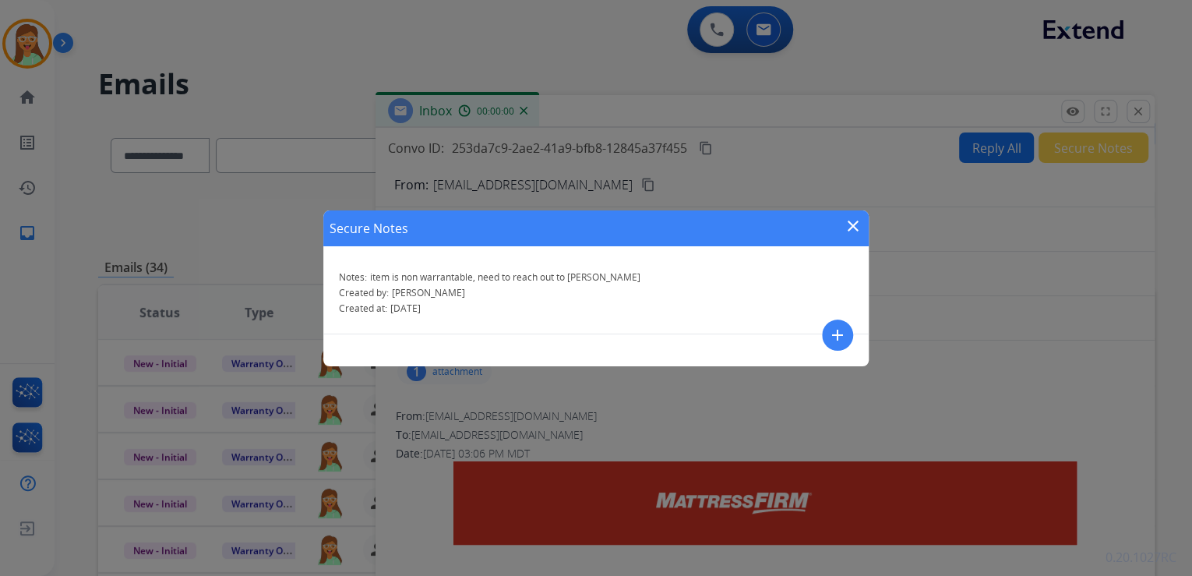
click at [855, 221] on mat-icon "close" at bounding box center [853, 226] width 19 height 19
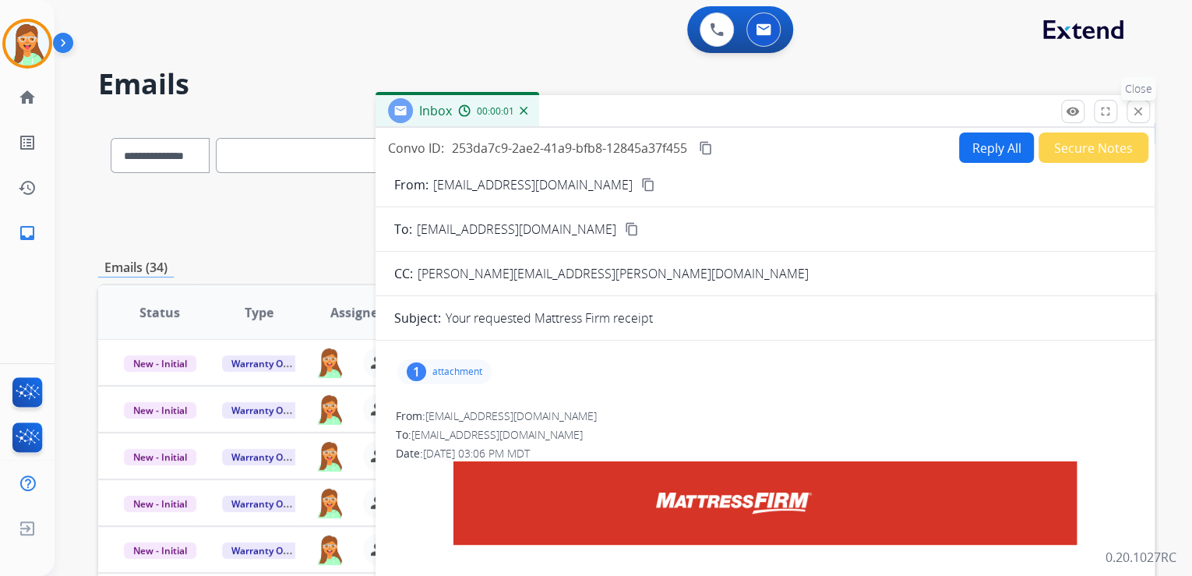
click at [1141, 108] on mat-icon "close" at bounding box center [1138, 111] width 14 height 14
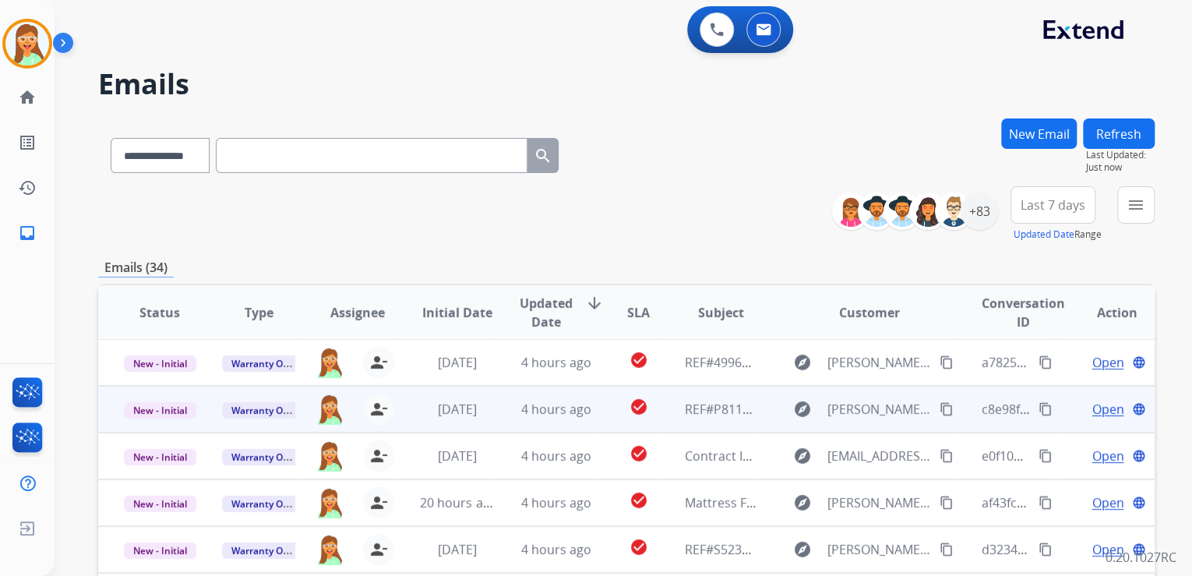
scroll to position [249, 0]
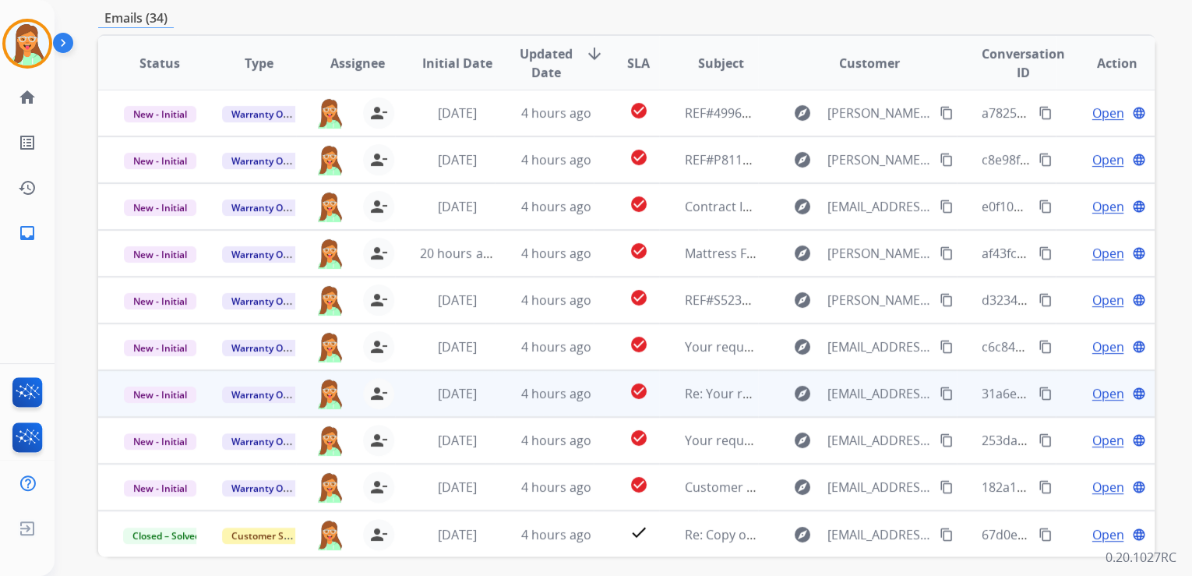
click at [1092, 391] on span "Open" at bounding box center [1108, 393] width 32 height 19
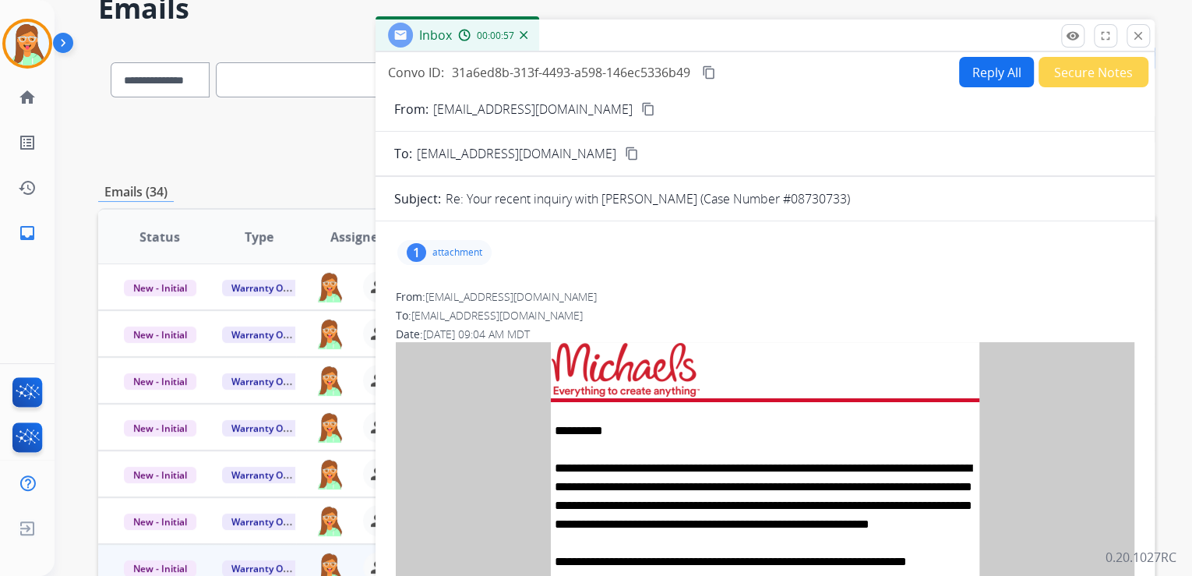
scroll to position [61, 0]
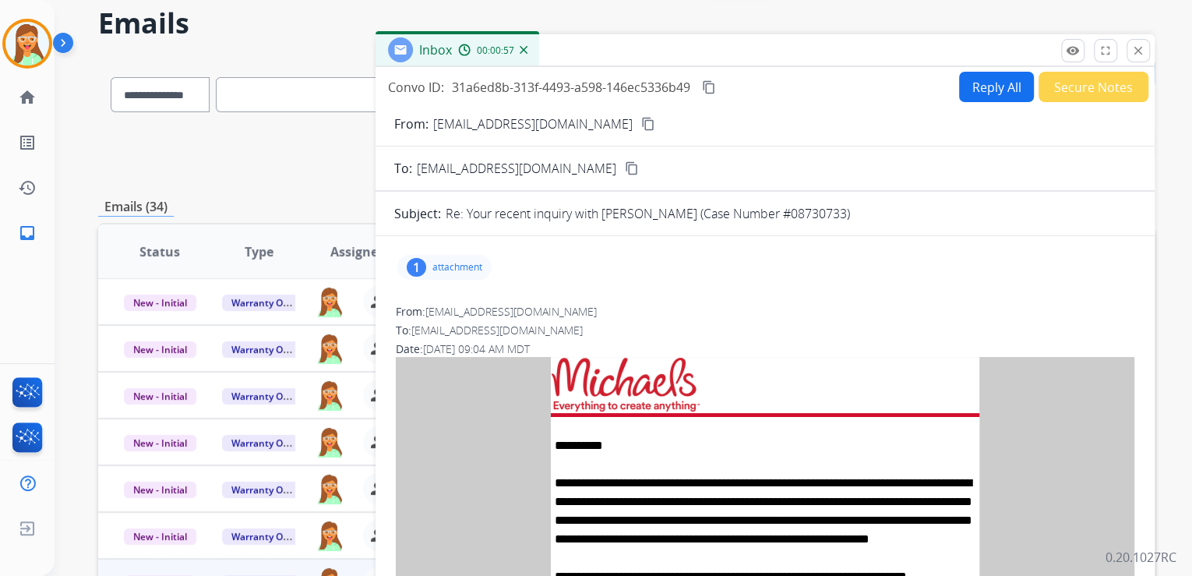
click at [463, 268] on p "attachment" at bounding box center [457, 267] width 50 height 12
click at [629, 302] on mat-icon "download" at bounding box center [636, 304] width 14 height 14
click at [1137, 48] on mat-icon "close" at bounding box center [1138, 51] width 14 height 14
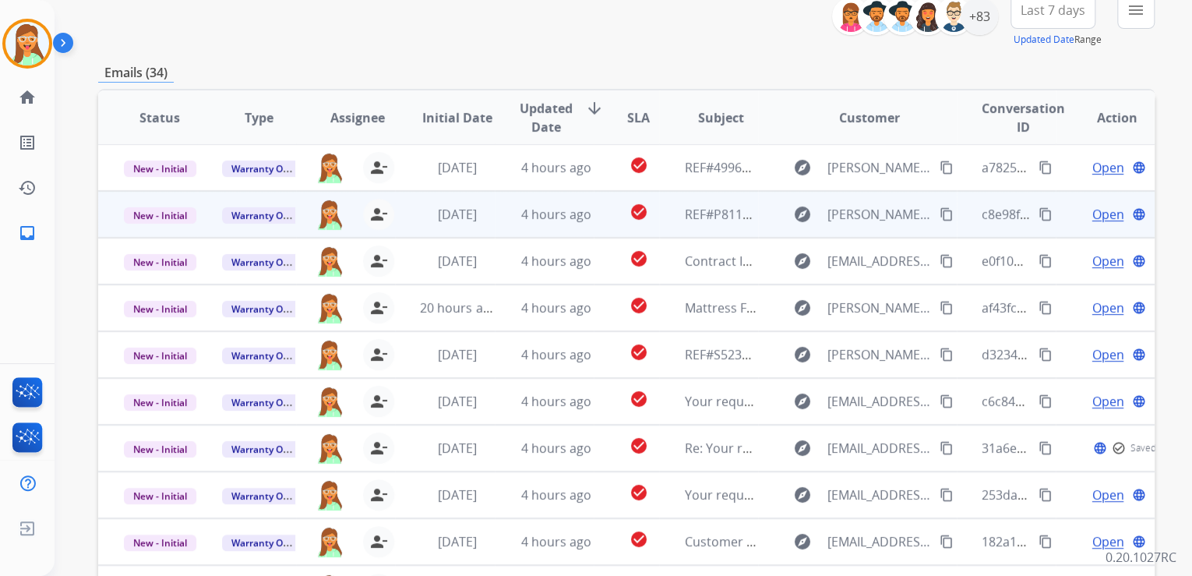
scroll to position [310, 0]
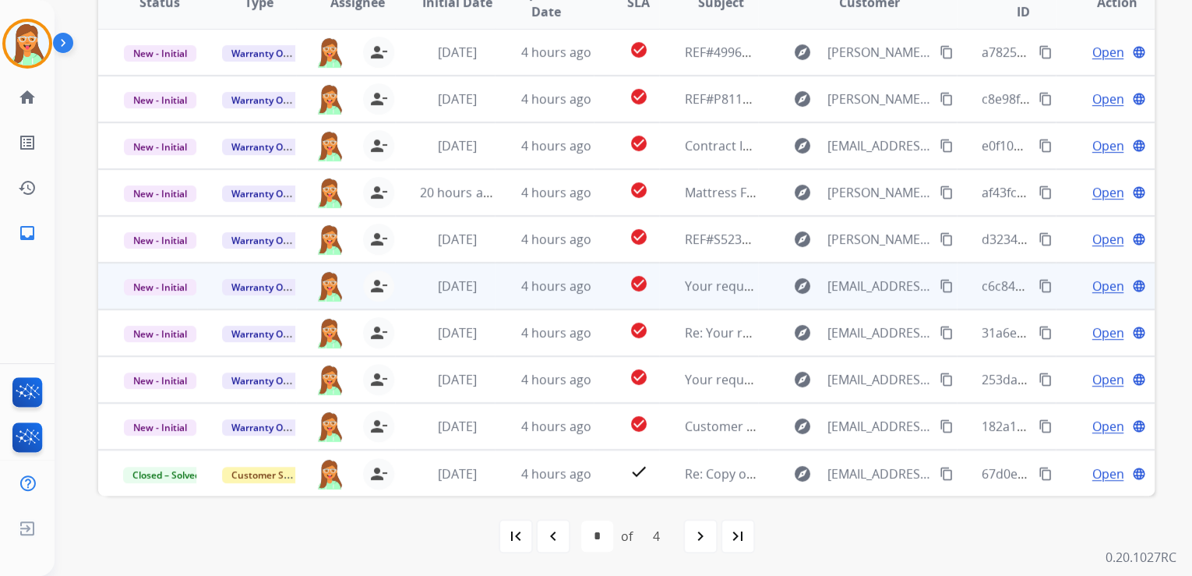
click at [1103, 283] on span "Open" at bounding box center [1108, 286] width 32 height 19
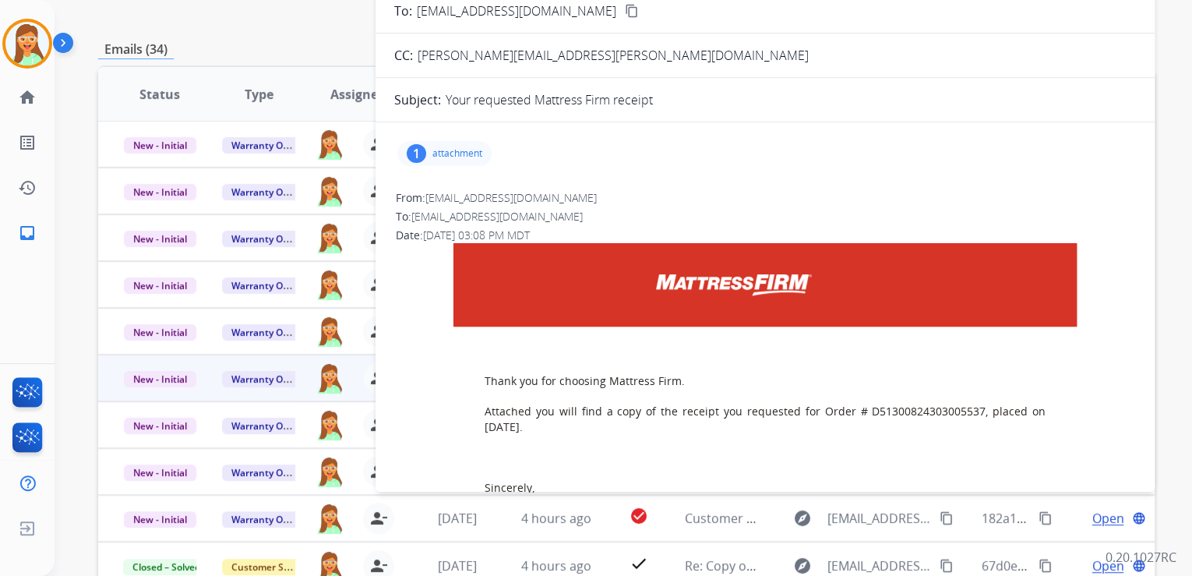
scroll to position [123, 0]
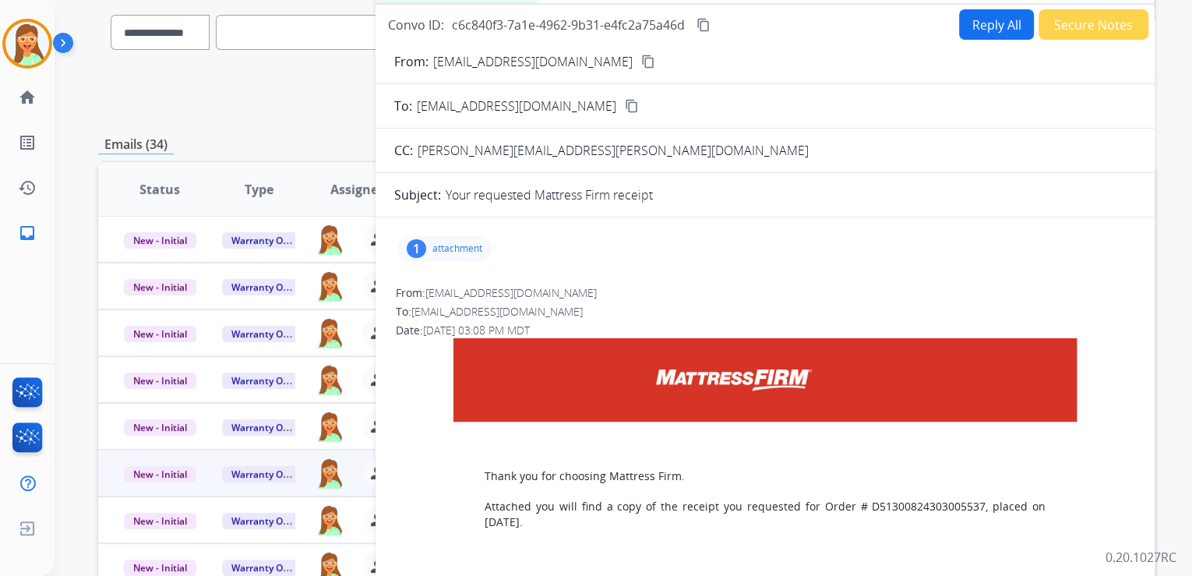
click at [458, 242] on p "attachment" at bounding box center [457, 248] width 50 height 12
click at [628, 278] on mat-icon "download" at bounding box center [634, 285] width 14 height 14
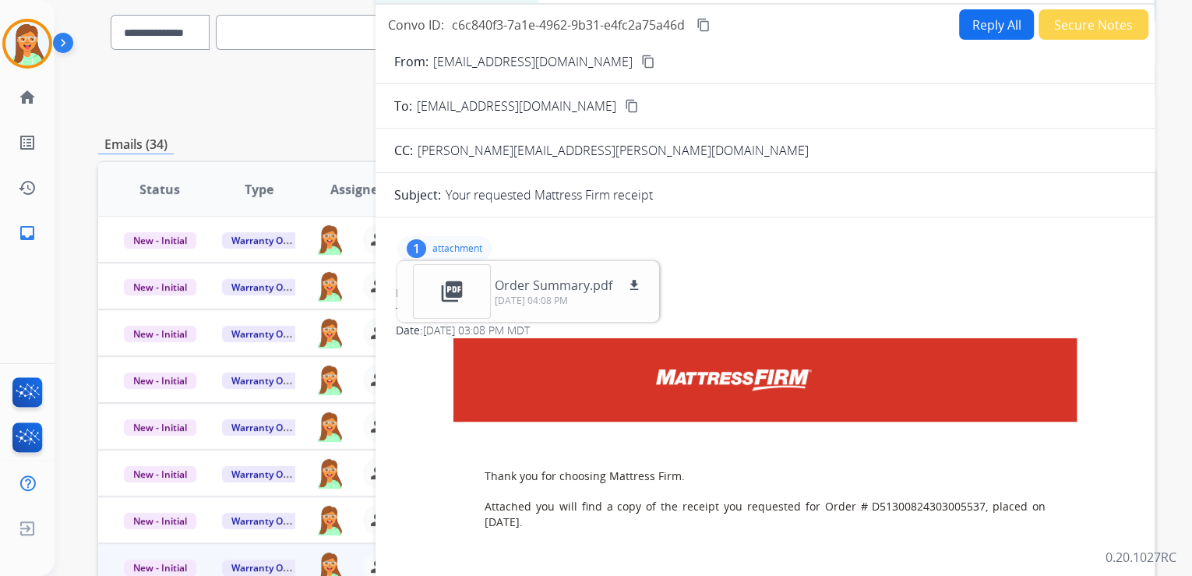
click at [977, 22] on button "Reply All" at bounding box center [996, 24] width 75 height 30
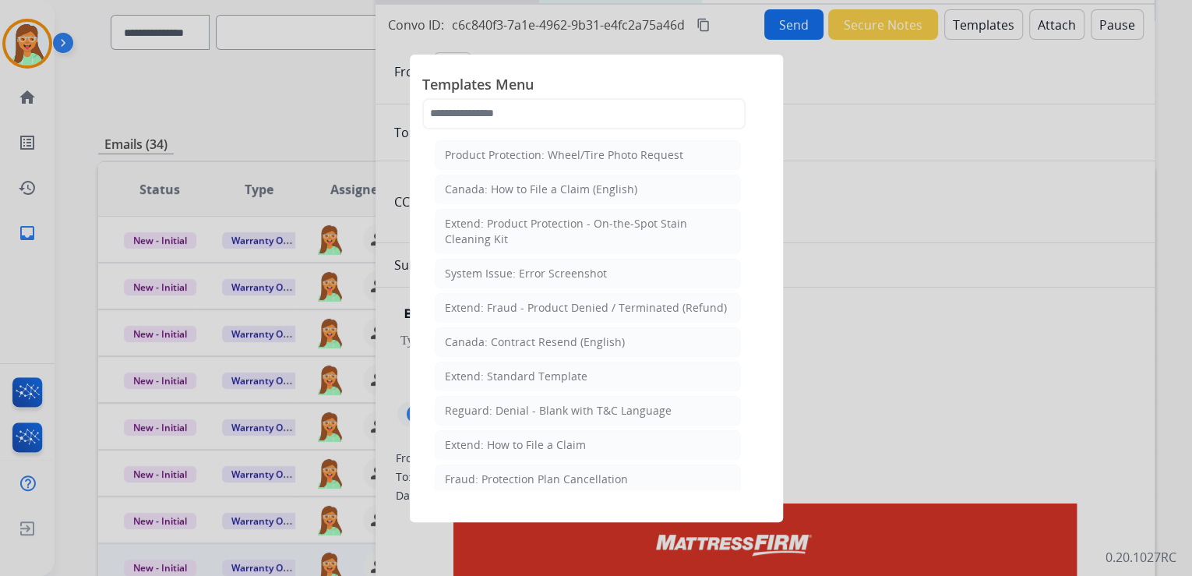
select select "**********"
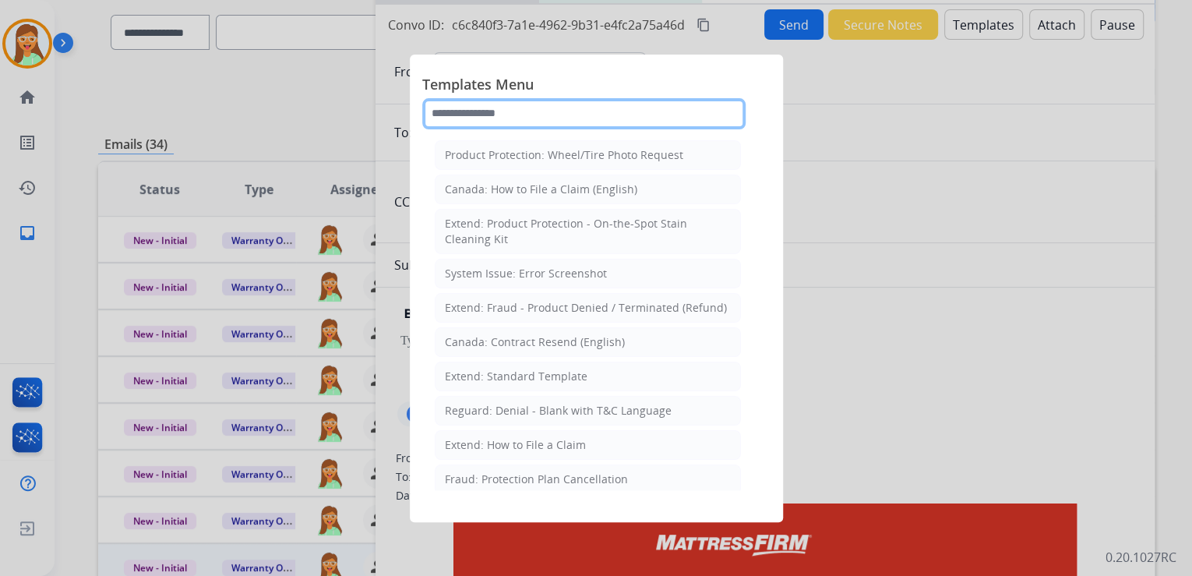
click at [475, 109] on input "text" at bounding box center [583, 113] width 323 height 31
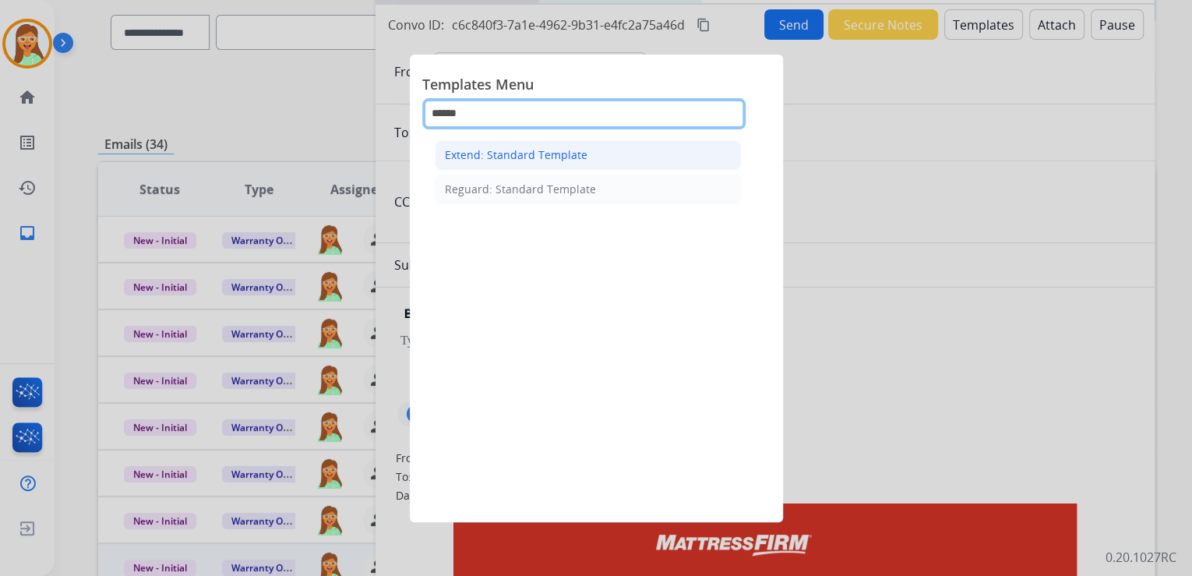
type input "******"
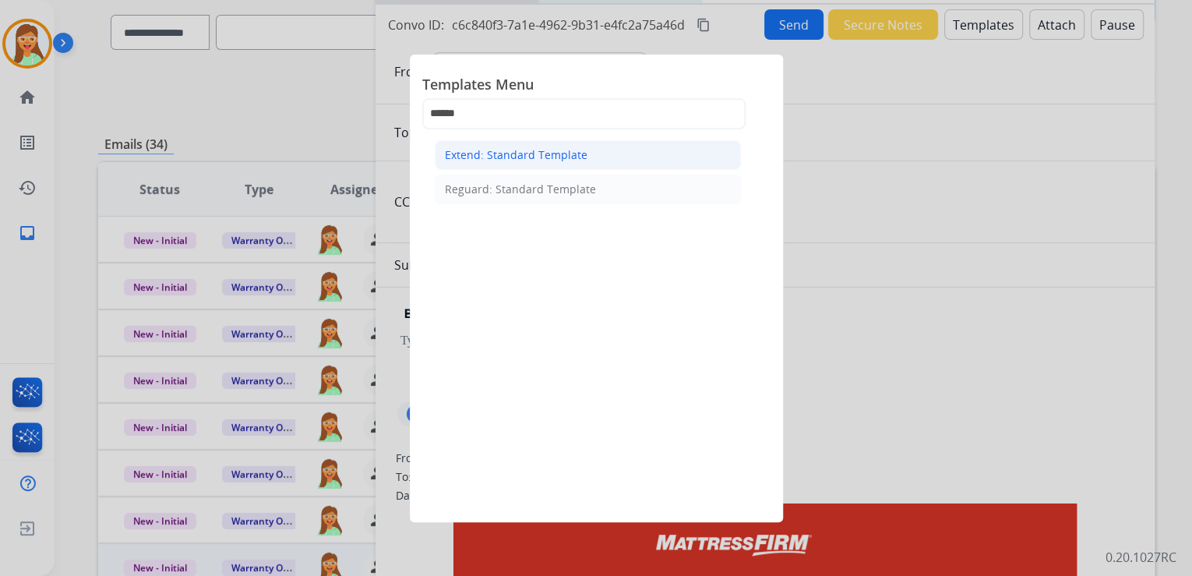
drag, startPoint x: 530, startPoint y: 156, endPoint x: 845, endPoint y: 150, distance: 314.9
click at [531, 156] on div "Extend: Standard Template" at bounding box center [516, 155] width 143 height 16
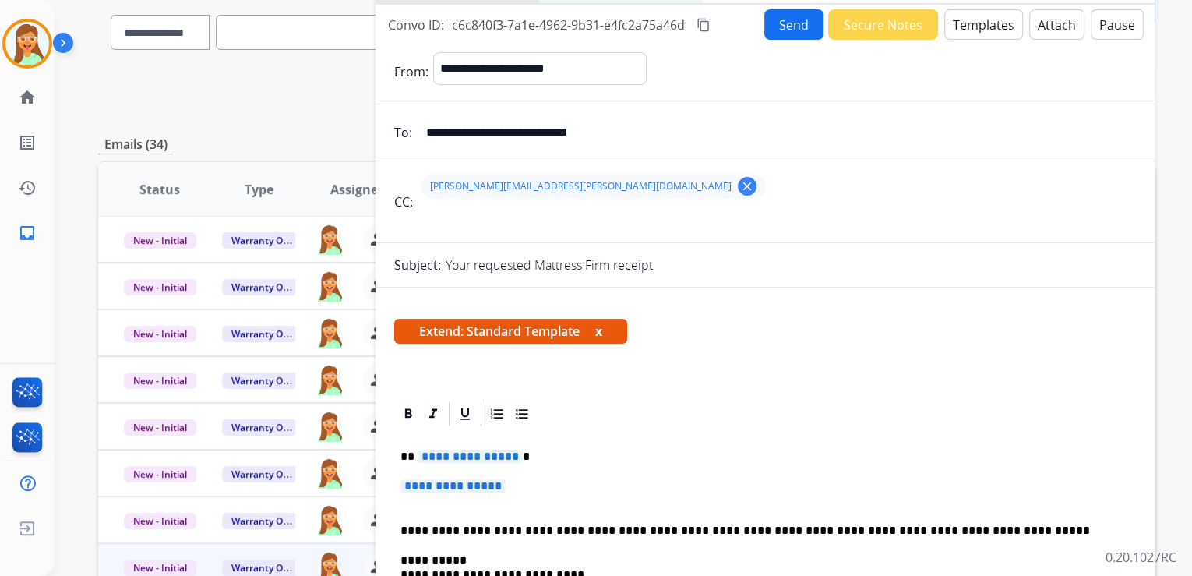
click at [457, 489] on span "**********" at bounding box center [453, 485] width 105 height 13
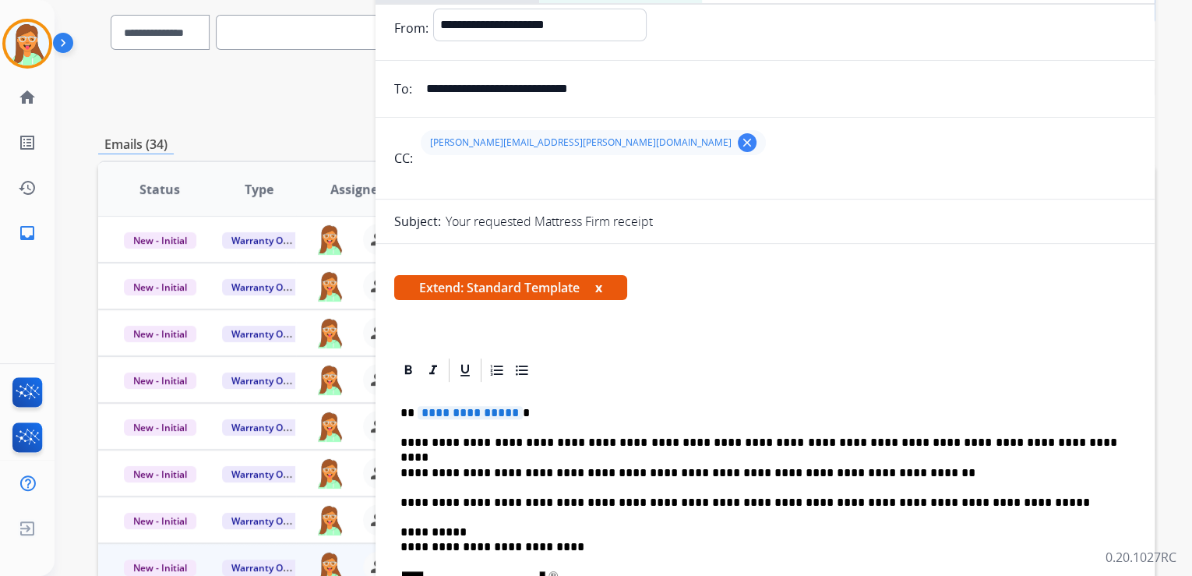
scroll to position [62, 0]
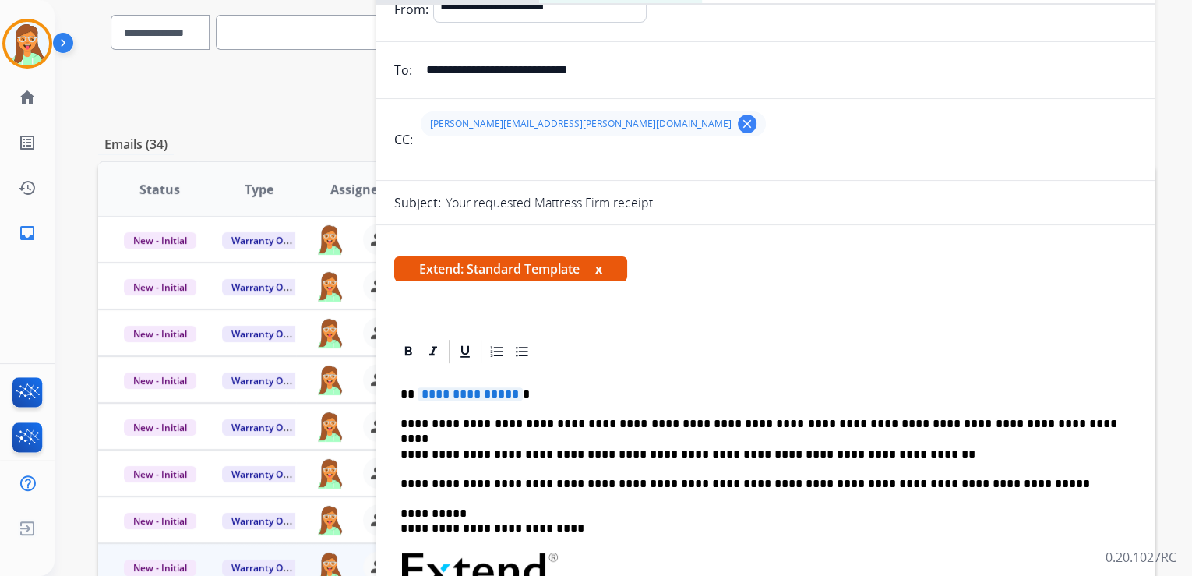
click at [725, 421] on p "**********" at bounding box center [759, 424] width 717 height 14
click at [1029, 422] on p "**********" at bounding box center [759, 424] width 717 height 14
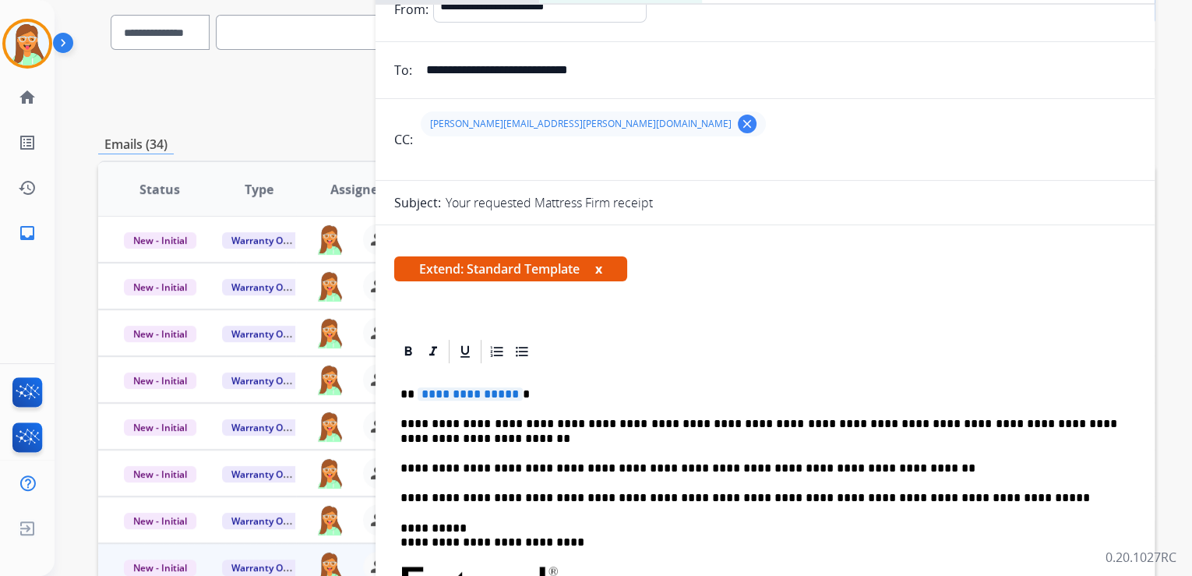
click at [482, 390] on span "**********" at bounding box center [470, 393] width 105 height 13
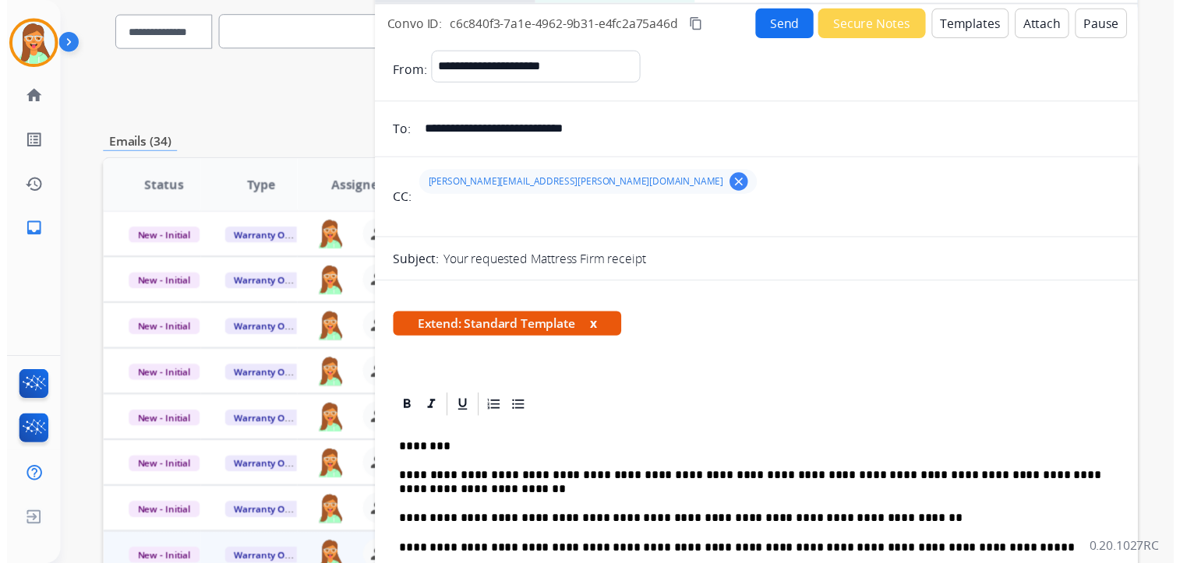
scroll to position [0, 0]
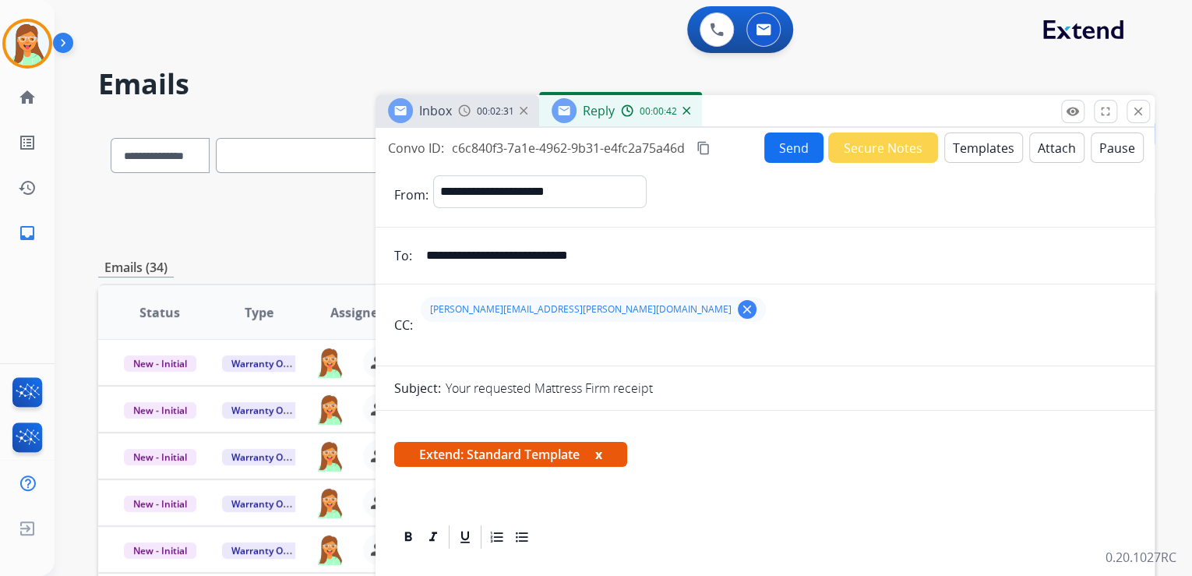
click at [775, 160] on button "Send" at bounding box center [793, 147] width 59 height 30
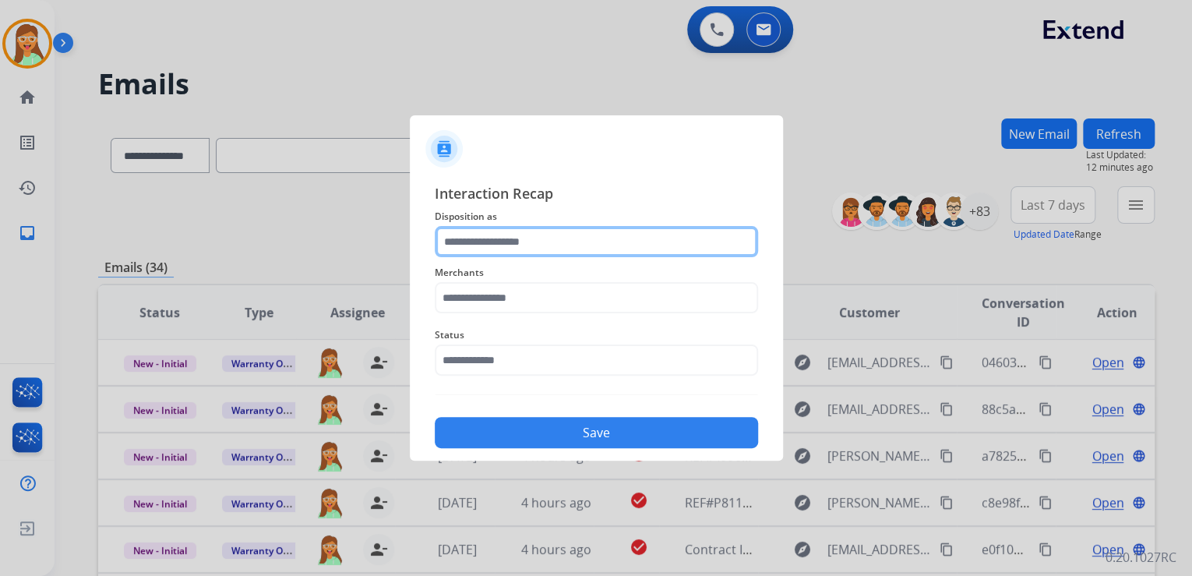
click at [504, 237] on input "text" at bounding box center [596, 241] width 323 height 31
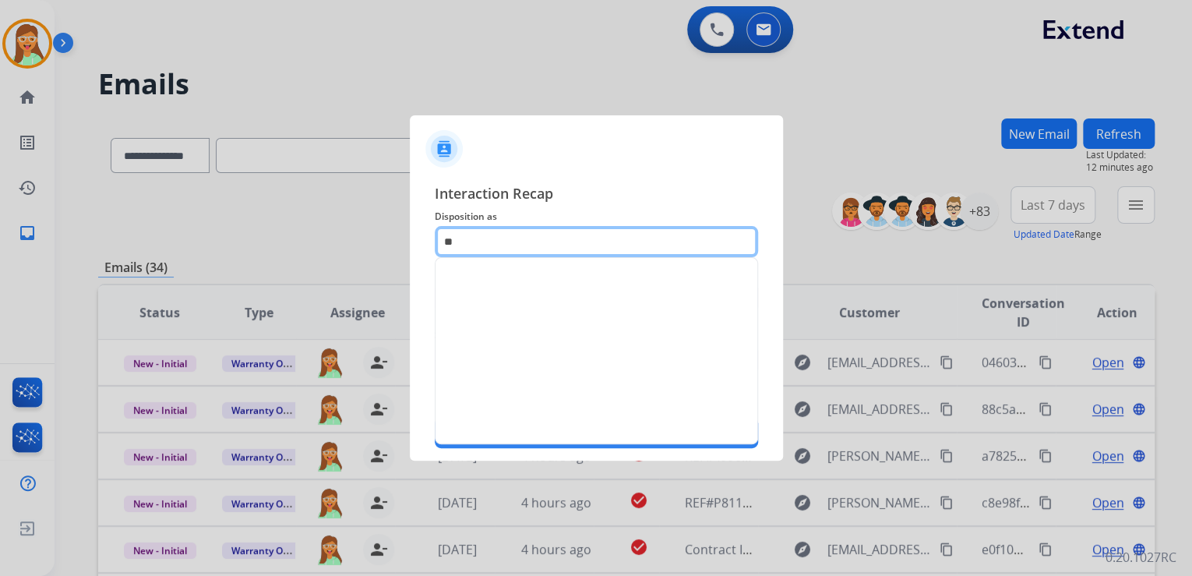
type input "*"
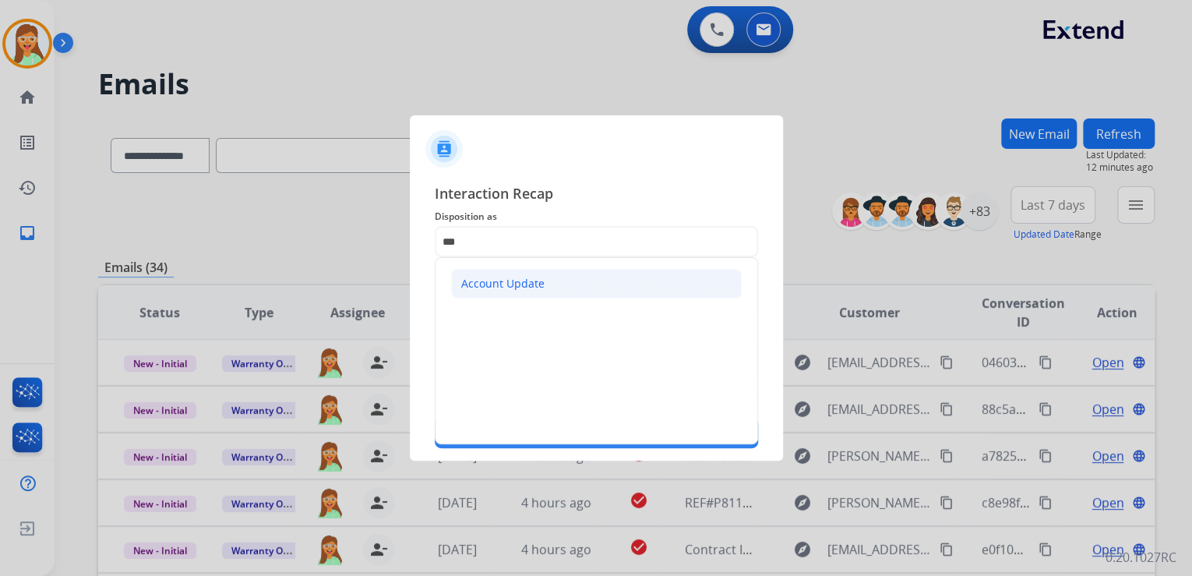
click at [556, 284] on li "Account Update" at bounding box center [596, 284] width 291 height 30
type input "**********"
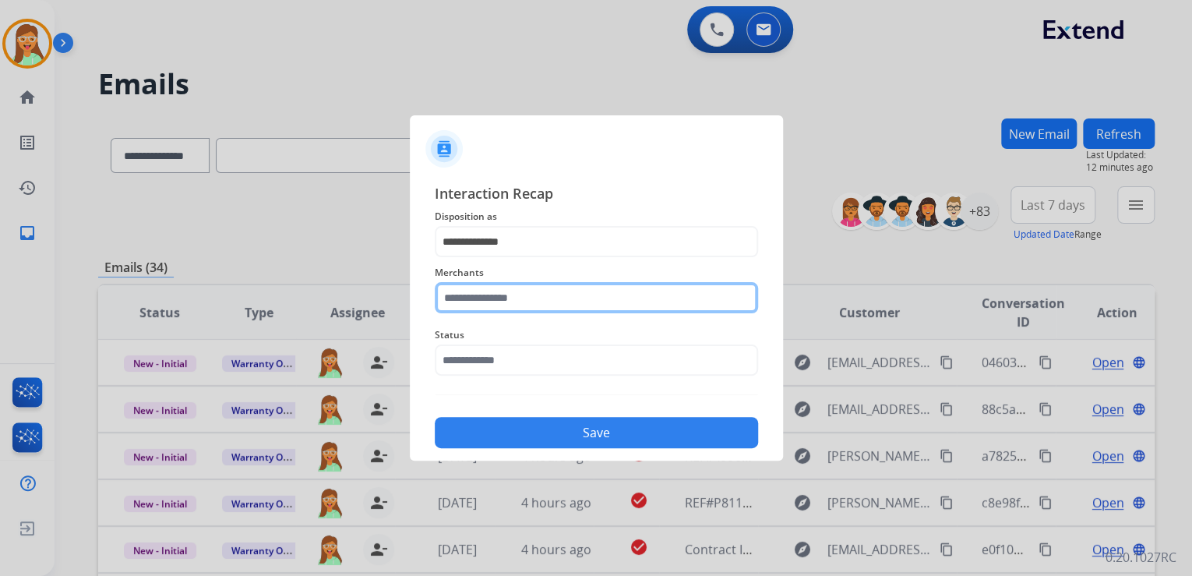
click at [556, 284] on input "text" at bounding box center [596, 297] width 323 height 31
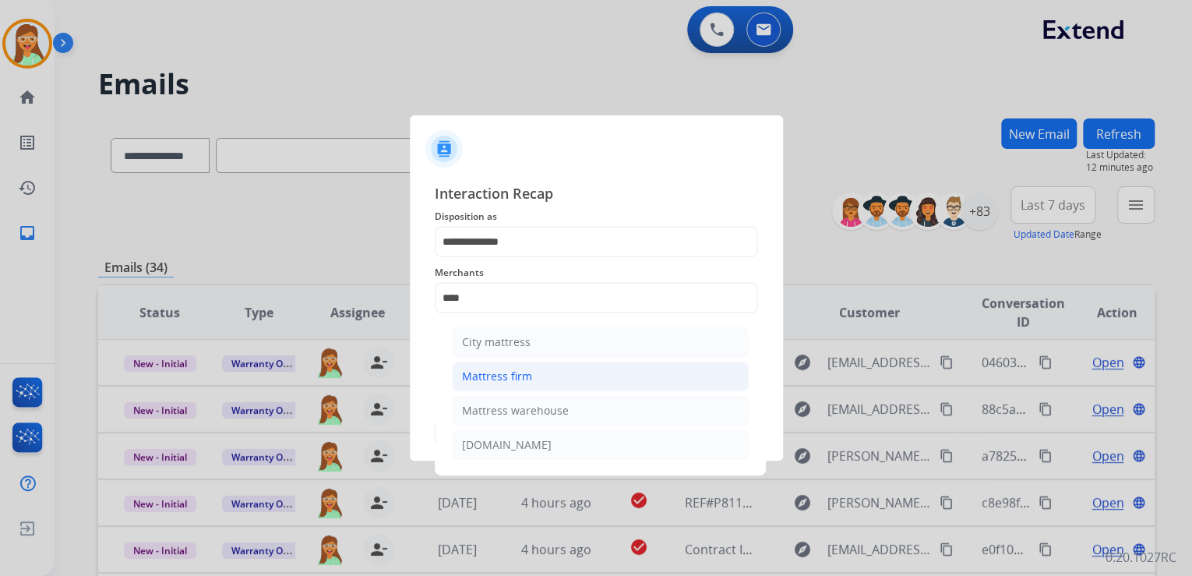
click at [493, 378] on div "Mattress firm" at bounding box center [497, 377] width 70 height 16
type input "**********"
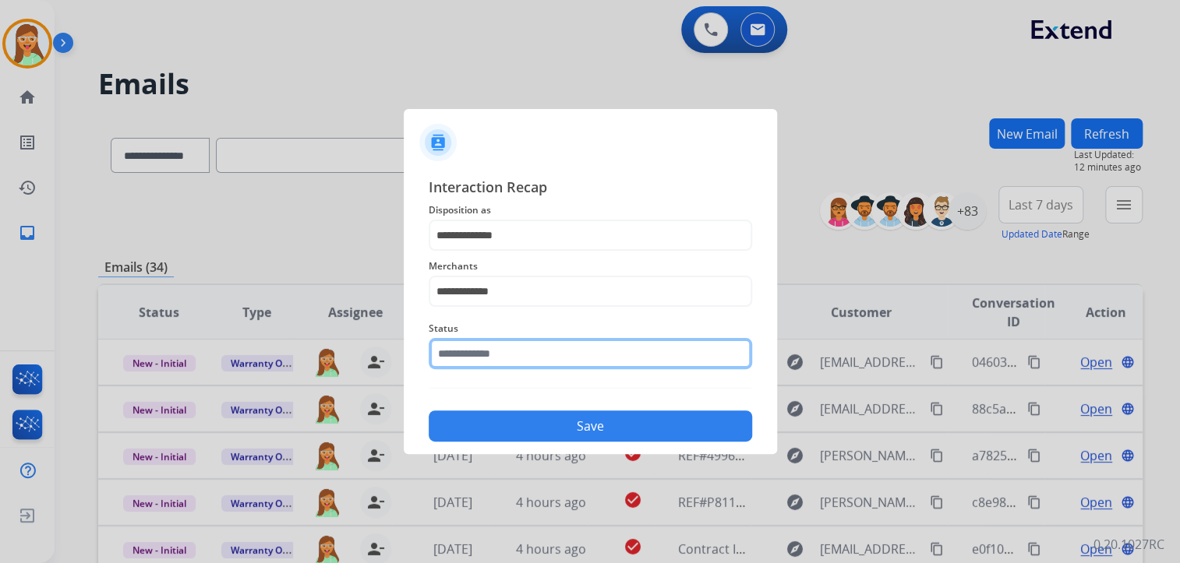
click at [496, 367] on input "text" at bounding box center [590, 353] width 323 height 31
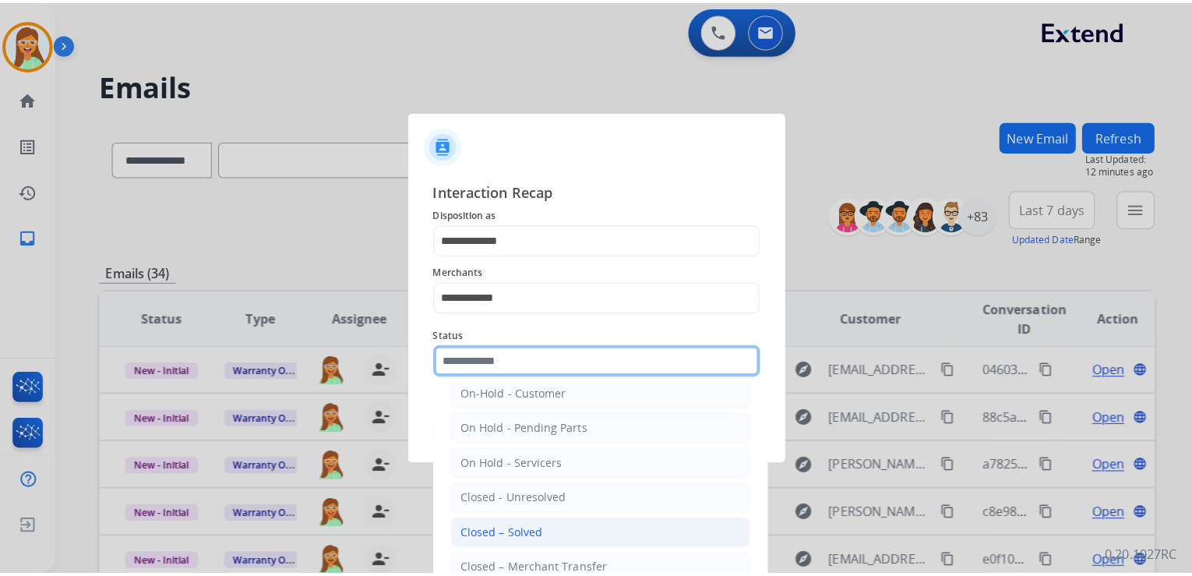
scroll to position [90, 0]
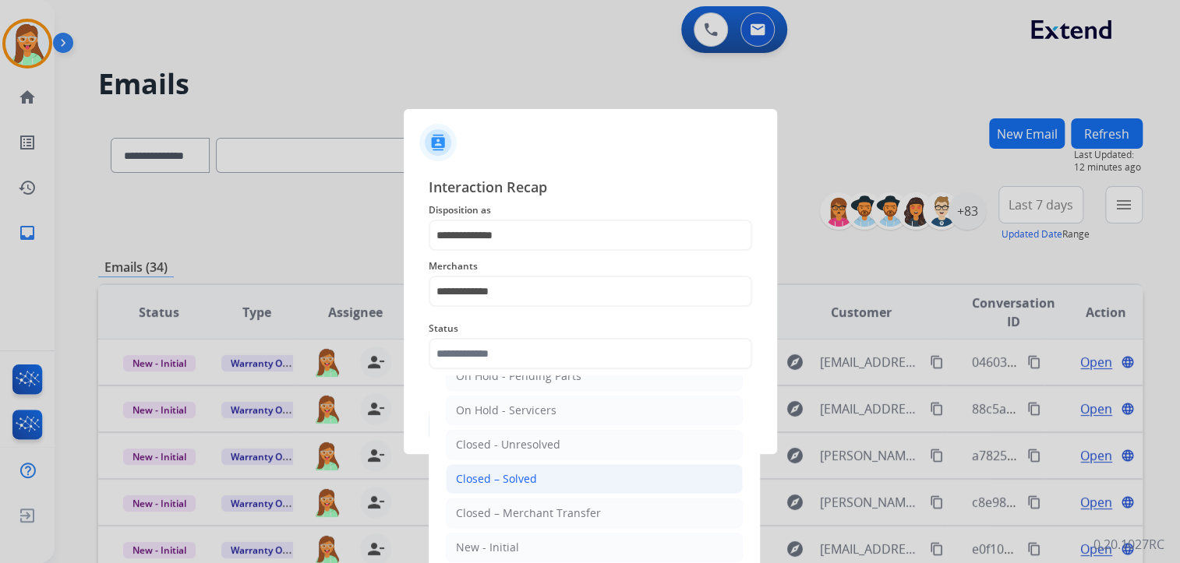
click at [518, 471] on div "Closed – Solved" at bounding box center [496, 479] width 81 height 16
type input "**********"
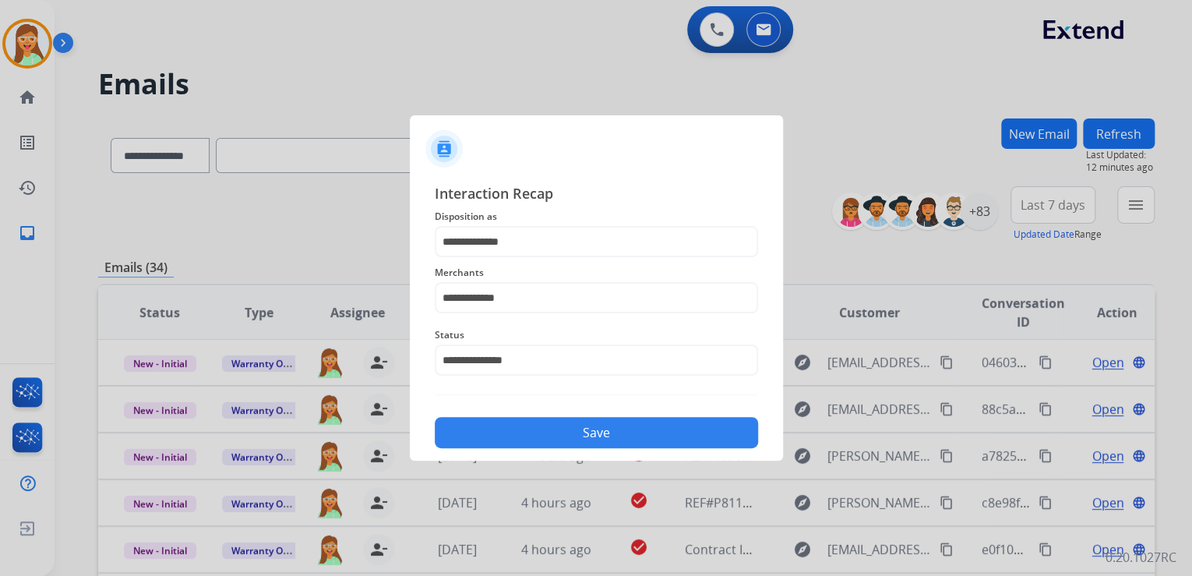
click at [541, 438] on button "Save" at bounding box center [596, 432] width 323 height 31
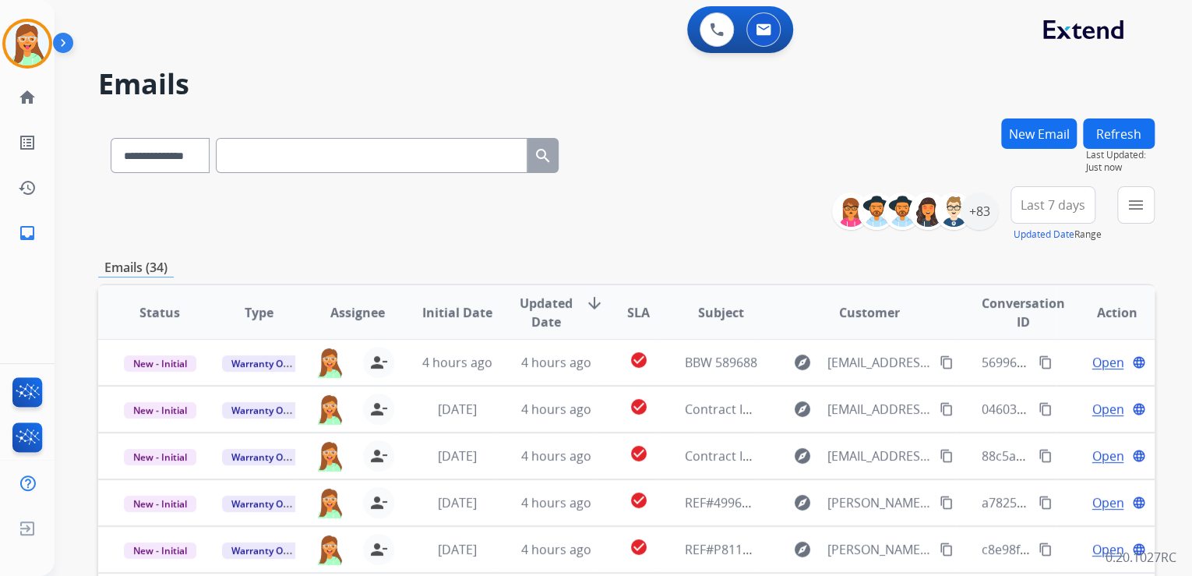
drag, startPoint x: 704, startPoint y: 137, endPoint x: 661, endPoint y: 313, distance: 181.4
click at [704, 137] on div "**********" at bounding box center [626, 152] width 1057 height 68
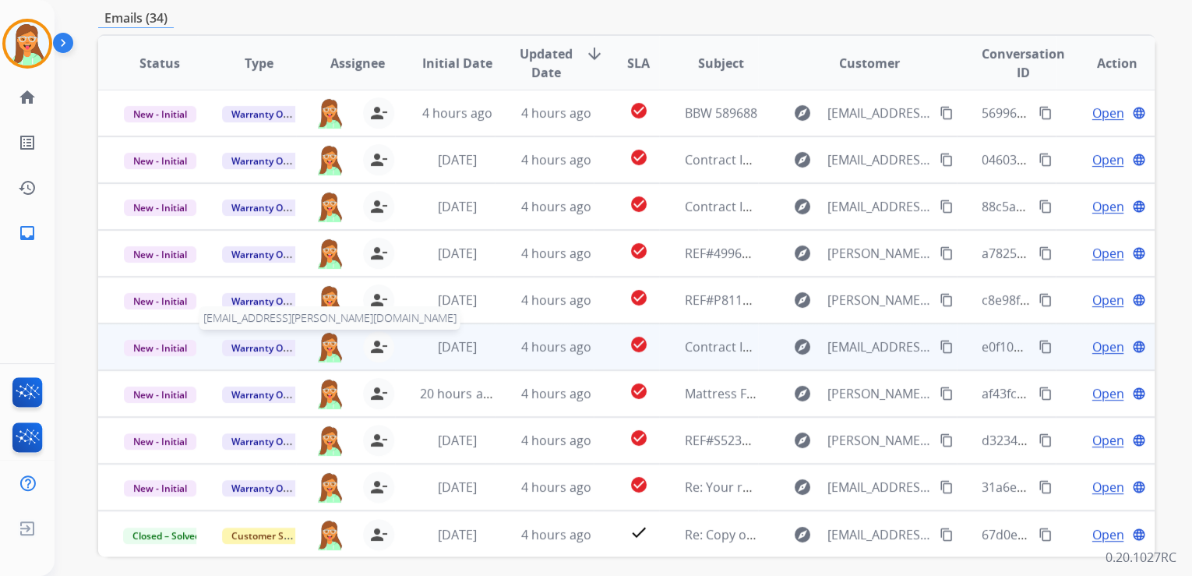
scroll to position [310, 0]
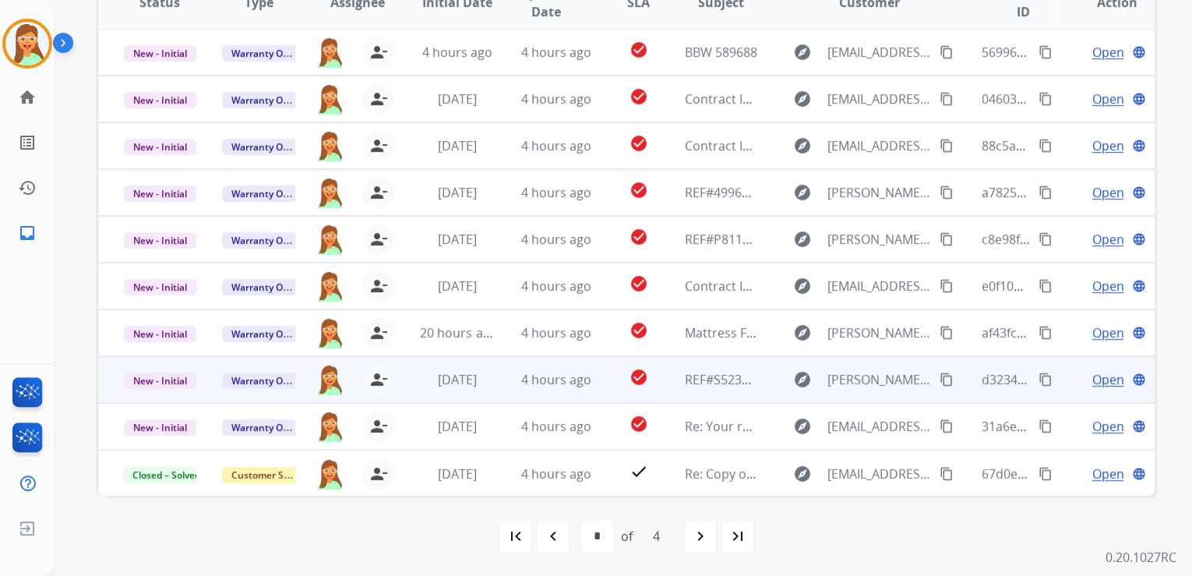
click at [1096, 377] on span "Open" at bounding box center [1108, 379] width 32 height 19
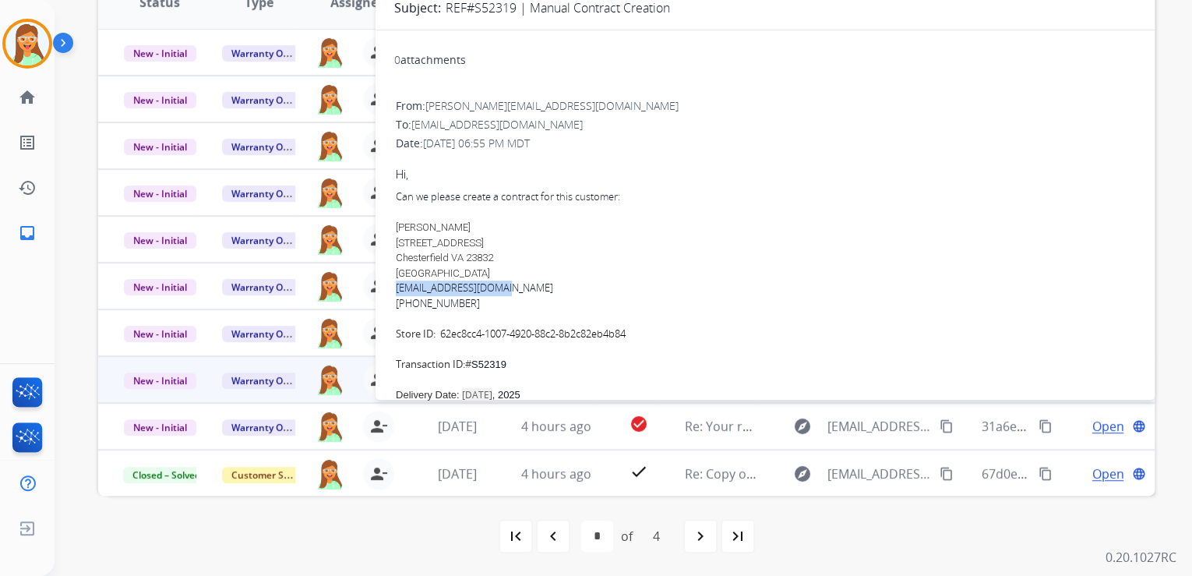
drag, startPoint x: 517, startPoint y: 287, endPoint x: 394, endPoint y: 293, distance: 122.5
click at [394, 293] on div "From: [PERSON_NAME][EMAIL_ADDRESS][DOMAIN_NAME] To: [EMAIL_ADDRESS][DOMAIN_NAME…" at bounding box center [765, 451] width 742 height 709
copy link "[EMAIL_ADDRESS][DOMAIN_NAME]"
drag, startPoint x: 675, startPoint y: 269, endPoint x: 547, endPoint y: 285, distance: 128.8
click at [675, 269] on div "[PERSON_NAME] [STREET_ADDRESS]" at bounding box center [765, 250] width 739 height 61
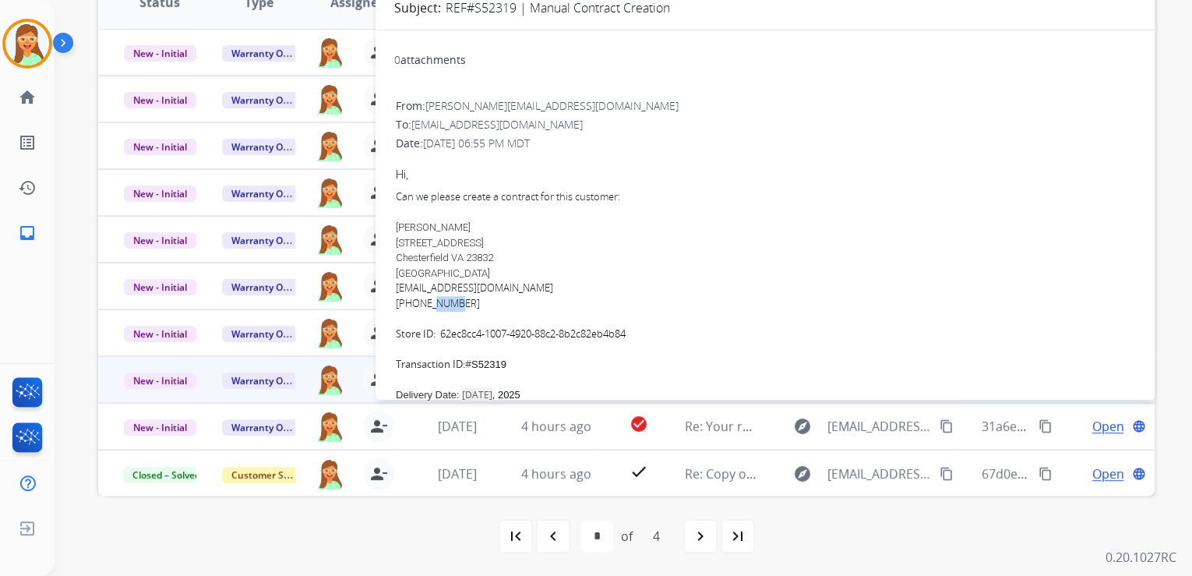
drag, startPoint x: 461, startPoint y: 304, endPoint x: 436, endPoint y: 304, distance: 24.2
click at [436, 304] on div "[PHONE_NUMBER]" at bounding box center [765, 304] width 739 height 16
drag, startPoint x: 436, startPoint y: 304, endPoint x: 464, endPoint y: 304, distance: 28.1
click at [464, 304] on div "[PHONE_NUMBER]" at bounding box center [765, 304] width 739 height 16
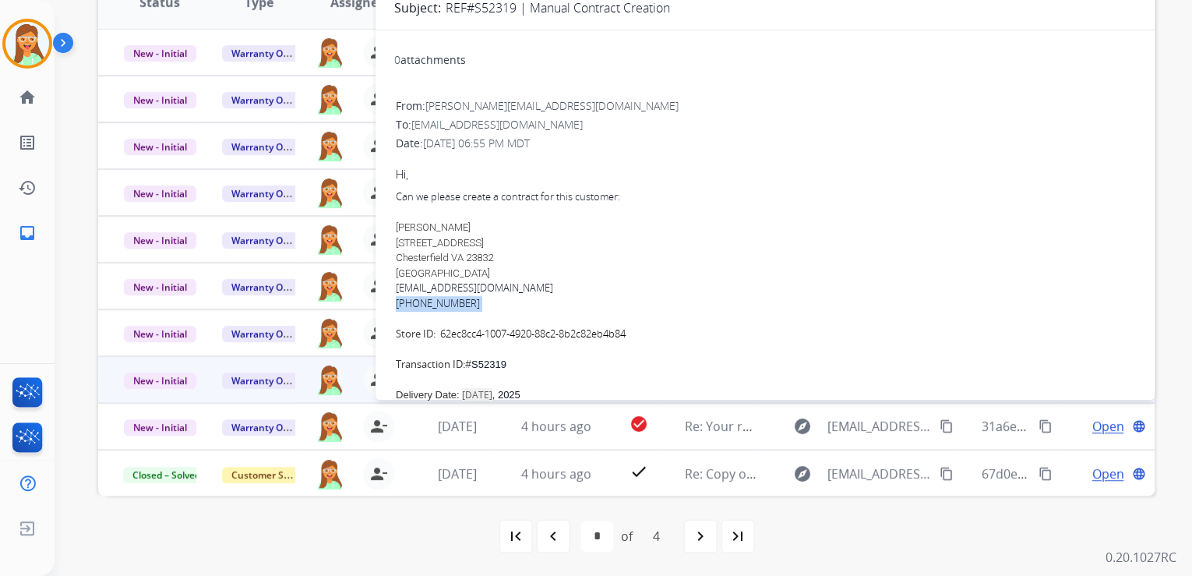
click at [527, 300] on div "[PHONE_NUMBER]" at bounding box center [765, 304] width 739 height 16
drag, startPoint x: 466, startPoint y: 305, endPoint x: 405, endPoint y: 305, distance: 60.8
click at [405, 305] on div "[PHONE_NUMBER]" at bounding box center [765, 304] width 739 height 16
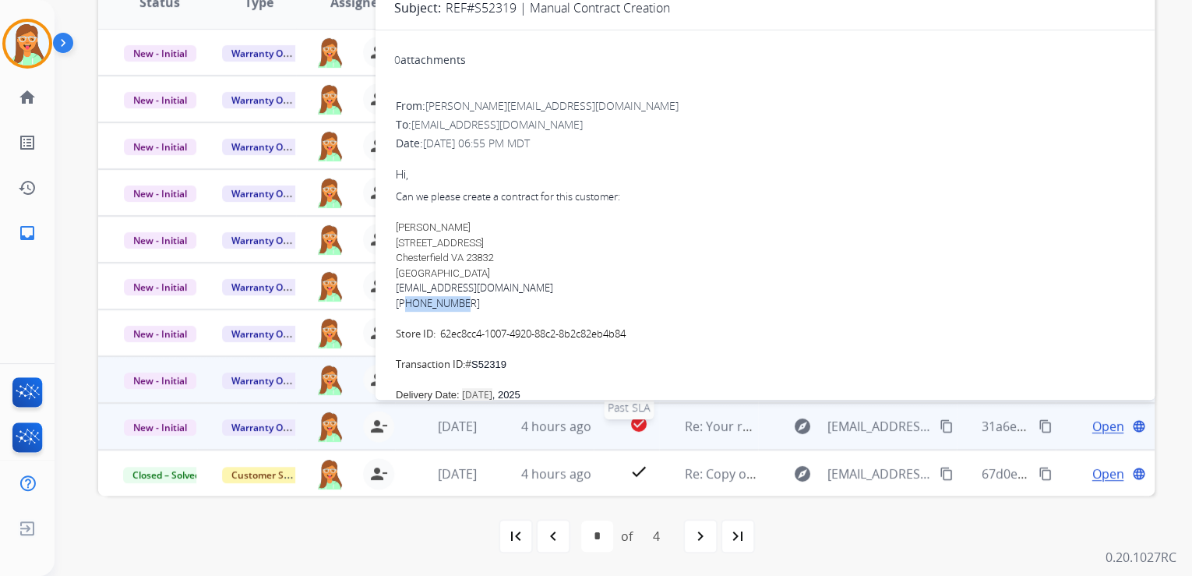
copy div "8042999246"
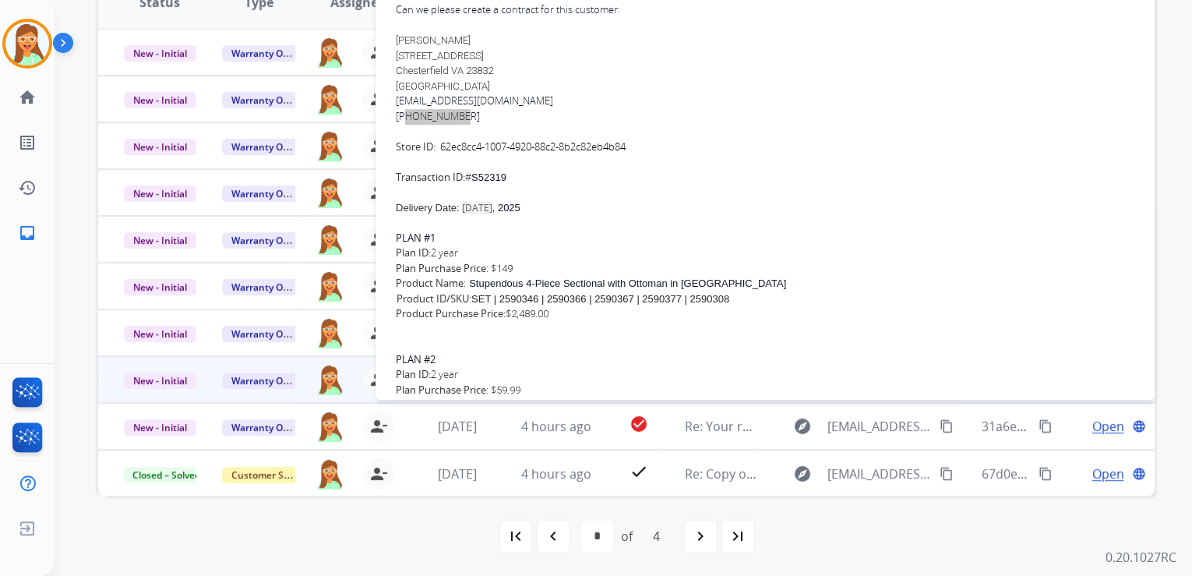
scroll to position [249, 0]
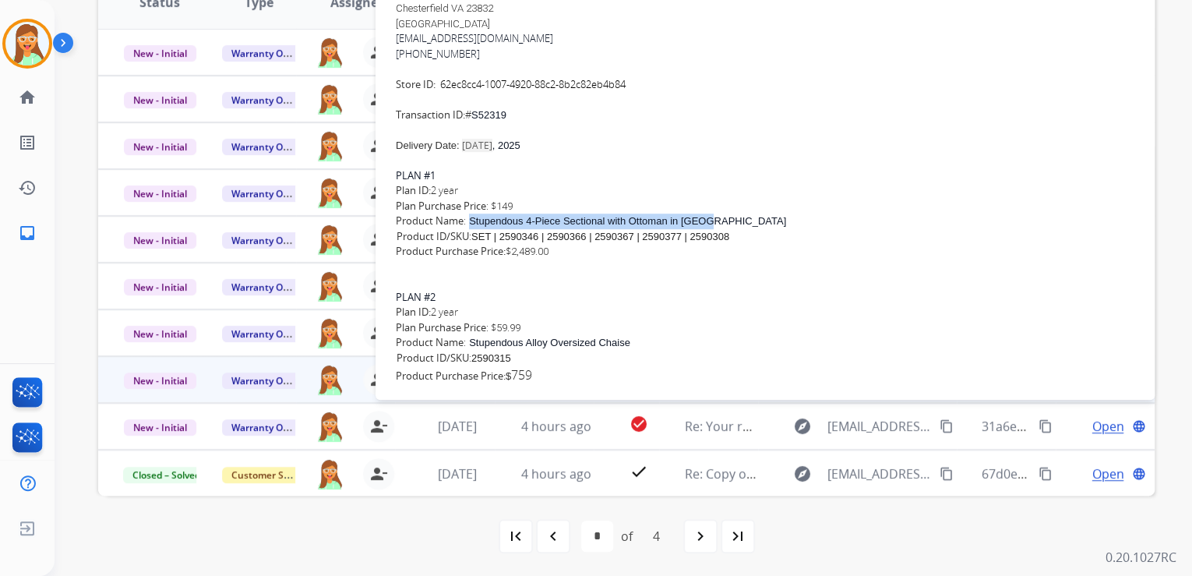
drag, startPoint x: 472, startPoint y: 221, endPoint x: 704, endPoint y: 220, distance: 232.2
click at [704, 220] on div "Product Name : Stupendous 4-Piece Sectional with Ottoman in Alloy SKU Product I…" at bounding box center [765, 228] width 739 height 30
copy div "Stupendous 4-Piece Sectional with Ottoman in [GEOGRAPHIC_DATA]"
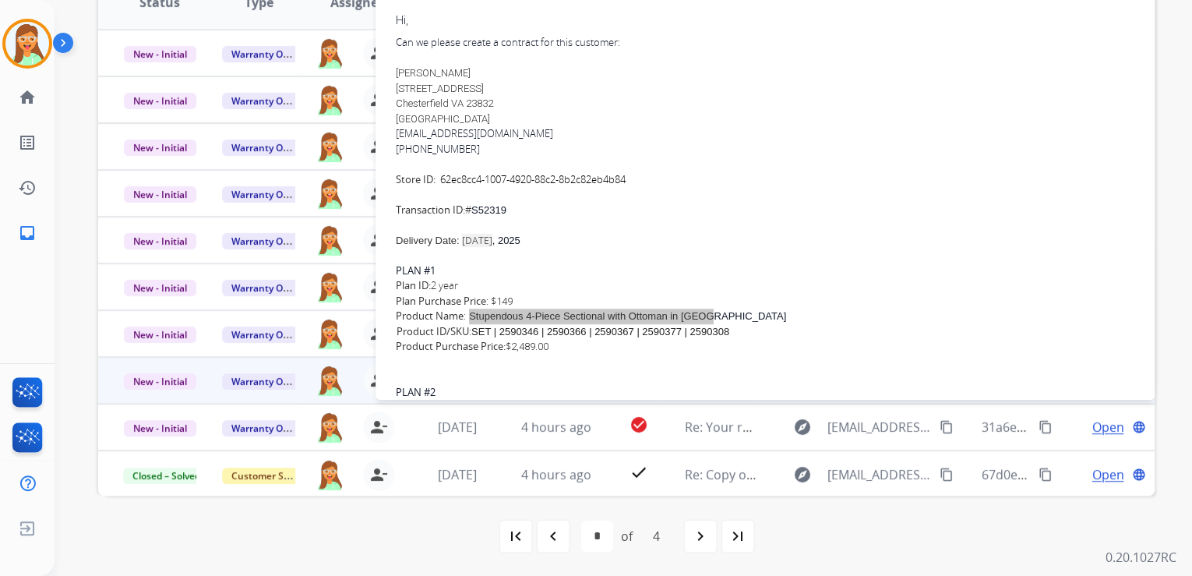
scroll to position [125, 0]
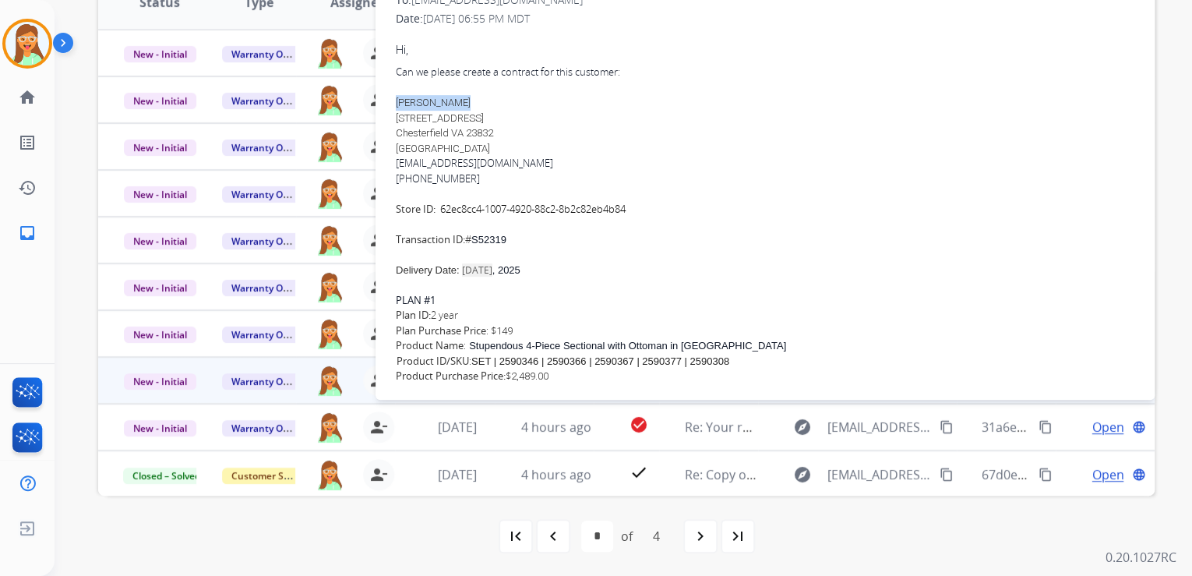
drag, startPoint x: 461, startPoint y: 101, endPoint x: 392, endPoint y: 103, distance: 69.4
click at [392, 103] on div "0 attachments From: [PERSON_NAME][EMAIL_ADDRESS][DOMAIN_NAME] To: [EMAIL_ADDRES…" at bounding box center [765, 299] width 779 height 763
copy span "[PERSON_NAME]"
drag, startPoint x: 490, startPoint y: 115, endPoint x: 391, endPoint y: 122, distance: 99.2
click at [391, 122] on div "0 attachments From: [PERSON_NAME][EMAIL_ADDRESS][DOMAIN_NAME] To: [EMAIL_ADDRES…" at bounding box center [765, 299] width 779 height 763
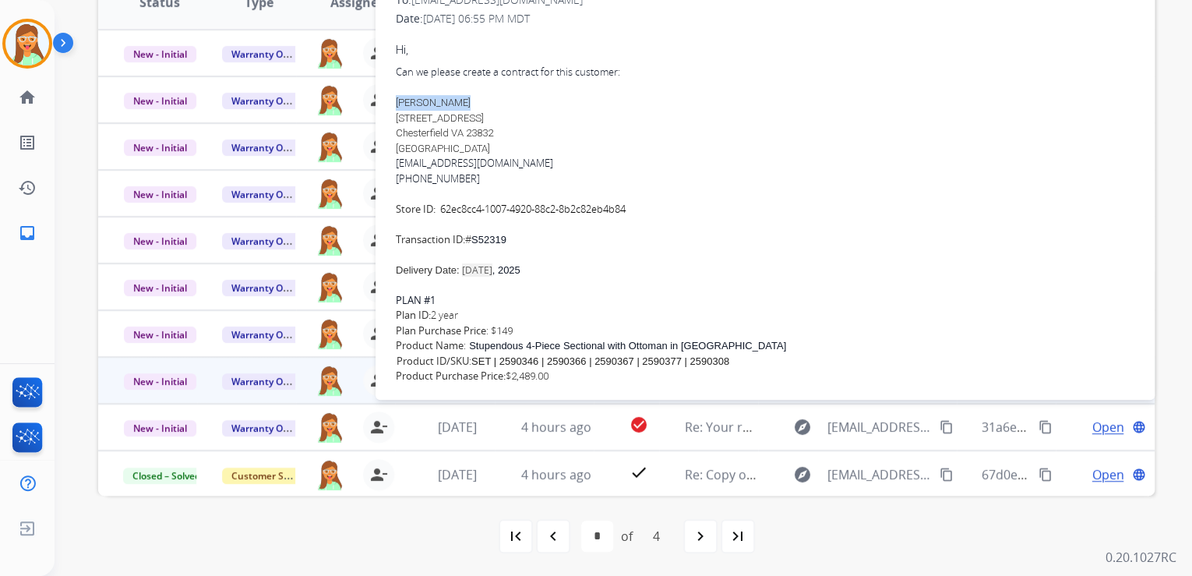
copy span "[STREET_ADDRESS]"
drag, startPoint x: 453, startPoint y: 133, endPoint x: 393, endPoint y: 134, distance: 60.0
click at [394, 134] on div "From: [PERSON_NAME][EMAIL_ADDRESS][DOMAIN_NAME] To: [EMAIL_ADDRESS][DOMAIN_NAME…" at bounding box center [765, 326] width 742 height 709
copy span "Chesterfield"
drag, startPoint x: 456, startPoint y: 133, endPoint x: 468, endPoint y: 133, distance: 11.7
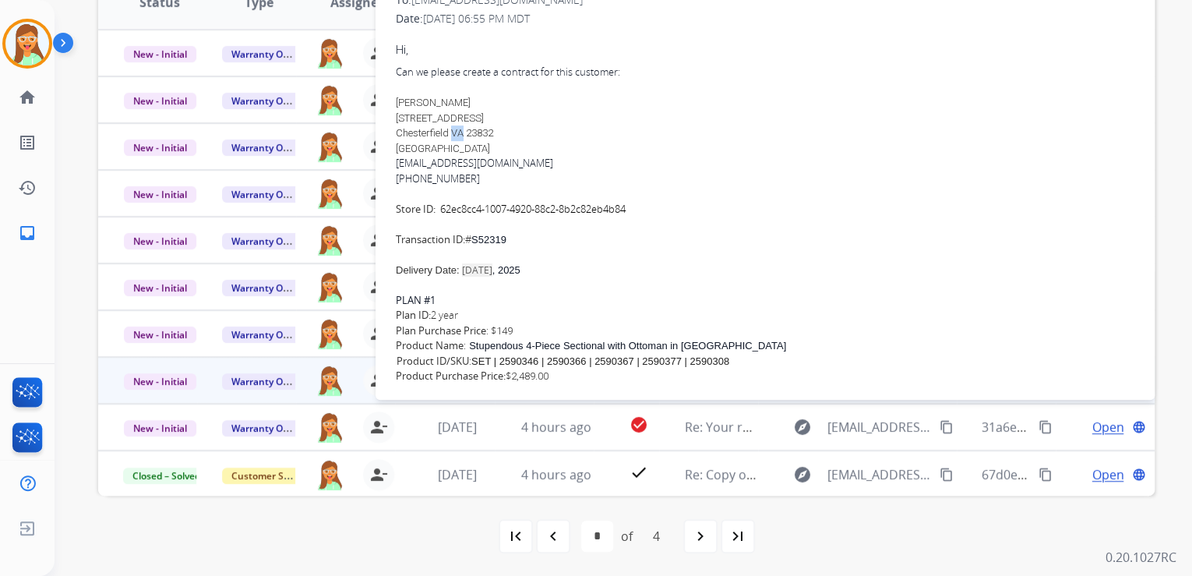
click at [468, 133] on span "Chesterfield VA 23832" at bounding box center [444, 133] width 97 height 12
copy span "VA"
drag, startPoint x: 474, startPoint y: 134, endPoint x: 505, endPoint y: 134, distance: 31.2
click at [505, 134] on div "[PERSON_NAME] [STREET_ADDRESS]" at bounding box center [765, 125] width 739 height 61
copy span "23832"
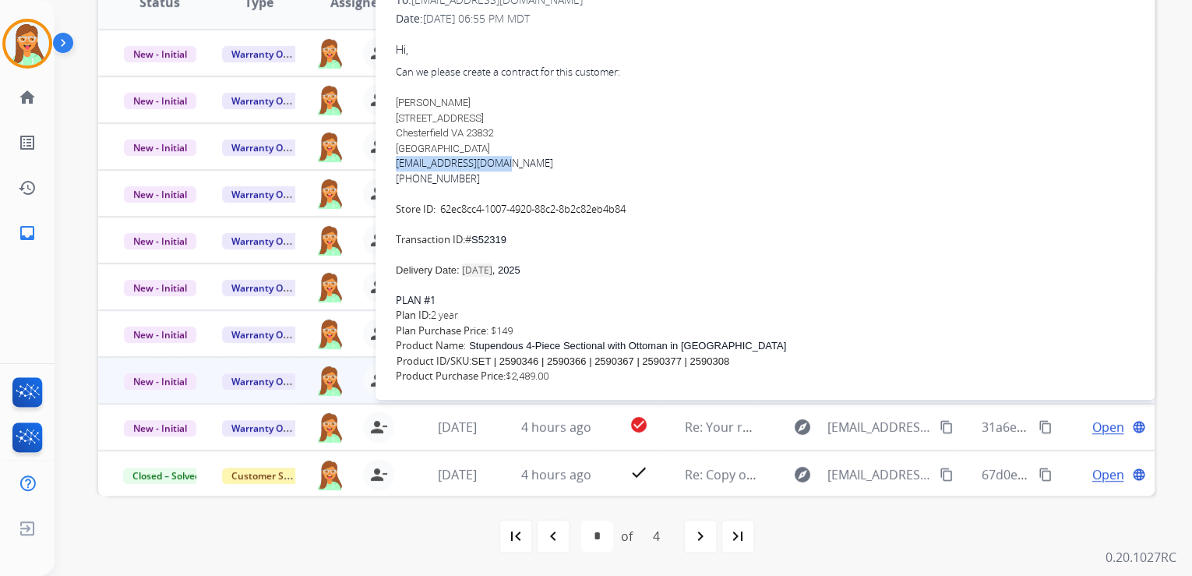
drag, startPoint x: 393, startPoint y: 164, endPoint x: 510, endPoint y: 161, distance: 117.7
click at [510, 161] on div "0 attachments From: [PERSON_NAME][EMAIL_ADDRESS][DOMAIN_NAME] To: [EMAIL_ADDRES…" at bounding box center [765, 299] width 779 height 763
copy link "[EMAIL_ADDRESS][DOMAIN_NAME]"
drag, startPoint x: 407, startPoint y: 181, endPoint x: 486, endPoint y: 181, distance: 79.5
click at [486, 181] on div "[PHONE_NUMBER]" at bounding box center [765, 179] width 739 height 16
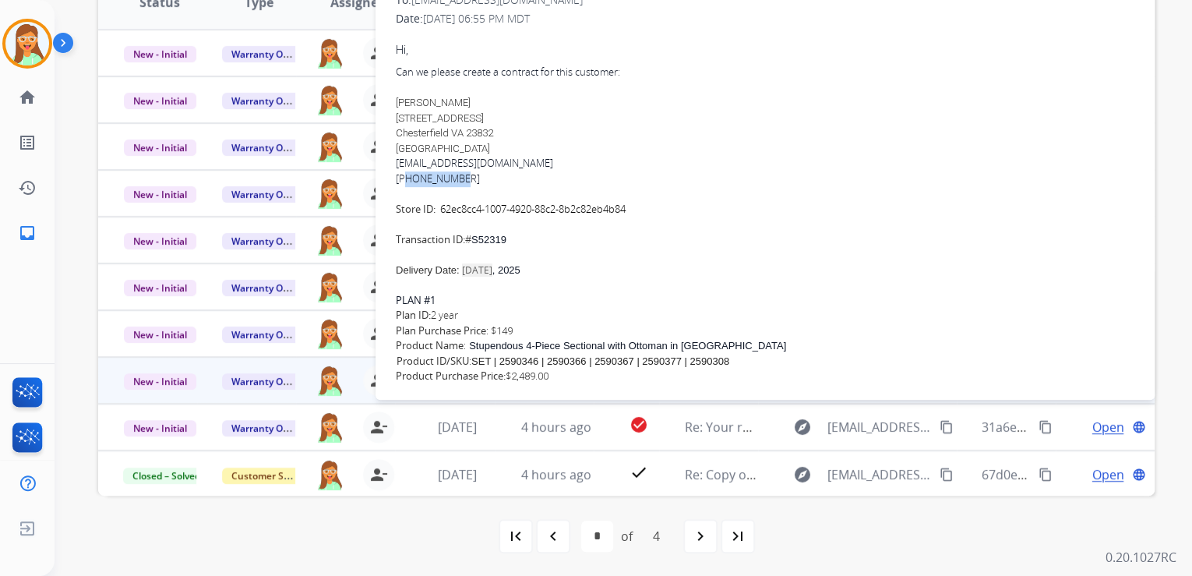
copy div "8042999246"
drag, startPoint x: 443, startPoint y: 210, endPoint x: 635, endPoint y: 210, distance: 191.7
click at [635, 210] on div "Can we please create a contract for this customer: [PERSON_NAME] [STREET_ADDRES…" at bounding box center [765, 156] width 739 height 182
drag, startPoint x: 477, startPoint y: 238, endPoint x: 515, endPoint y: 238, distance: 38.2
click at [515, 238] on div "Can we please create a contract for this customer: [PERSON_NAME] [STREET_ADDRES…" at bounding box center [765, 156] width 739 height 182
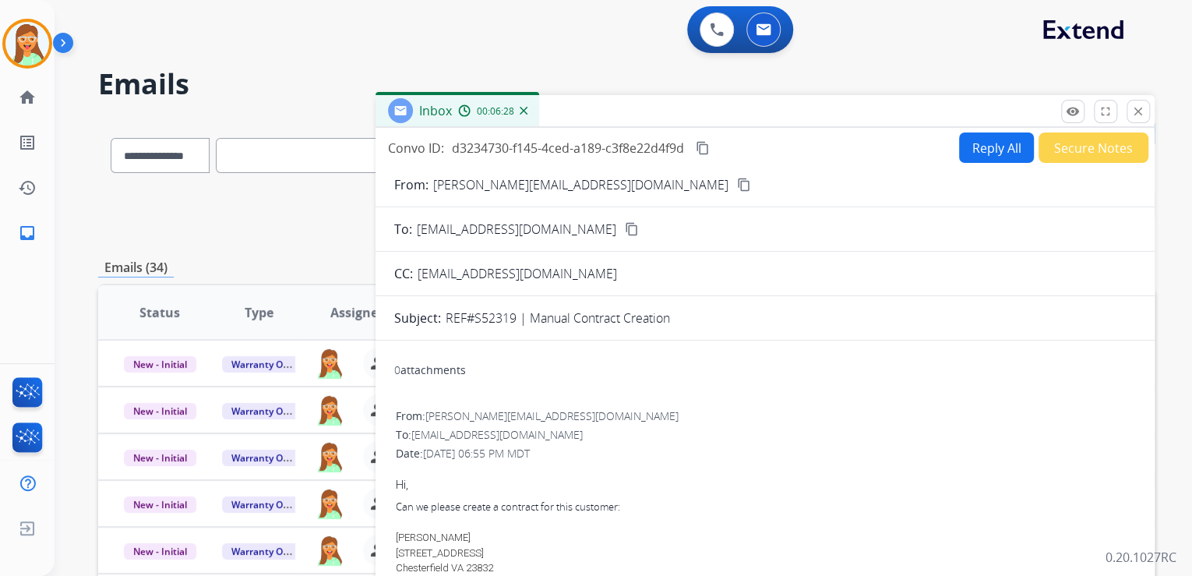
scroll to position [0, 0]
drag, startPoint x: 37, startPoint y: 30, endPoint x: 71, endPoint y: 33, distance: 33.6
click at [37, 30] on img at bounding box center [27, 44] width 44 height 44
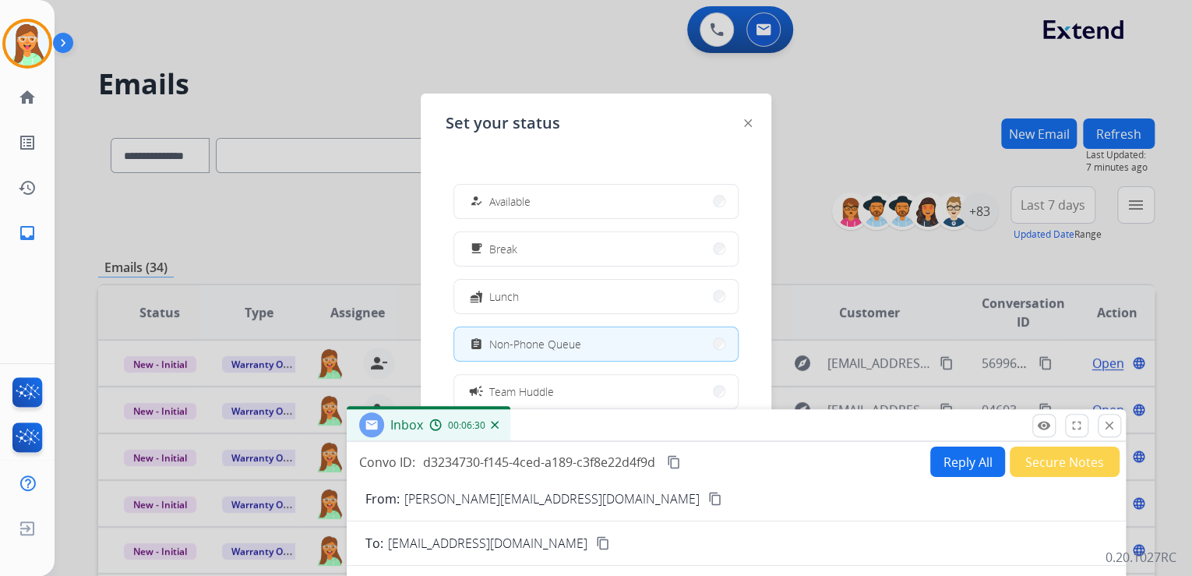
drag, startPoint x: 680, startPoint y: 107, endPoint x: 651, endPoint y: 408, distance: 303.0
click at [651, 412] on div "Inbox 00:06:30" at bounding box center [736, 425] width 779 height 33
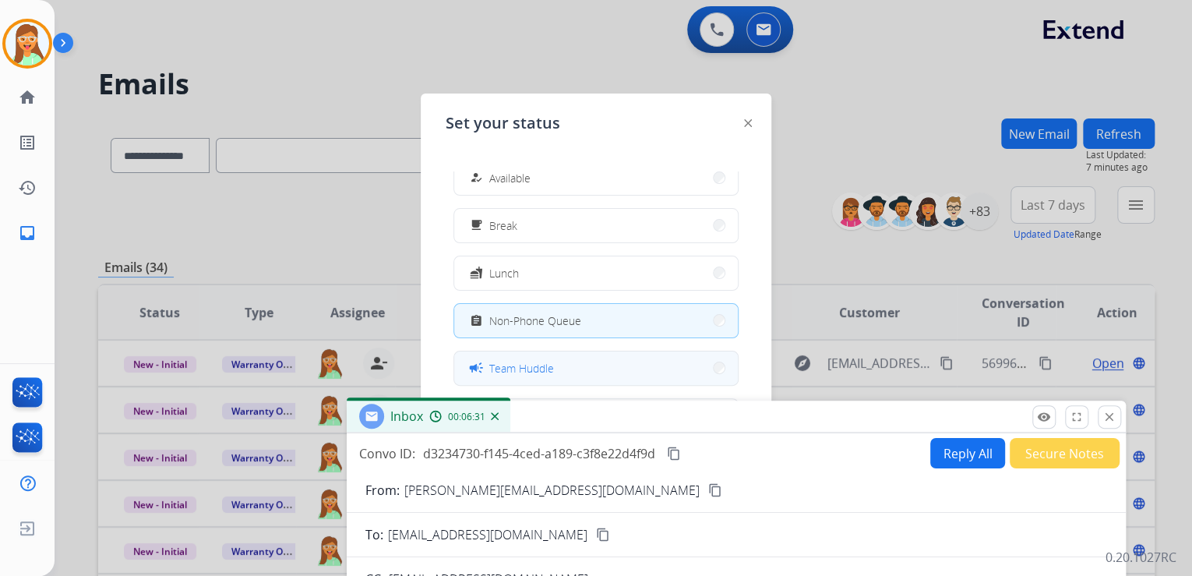
scroll to position [62, 0]
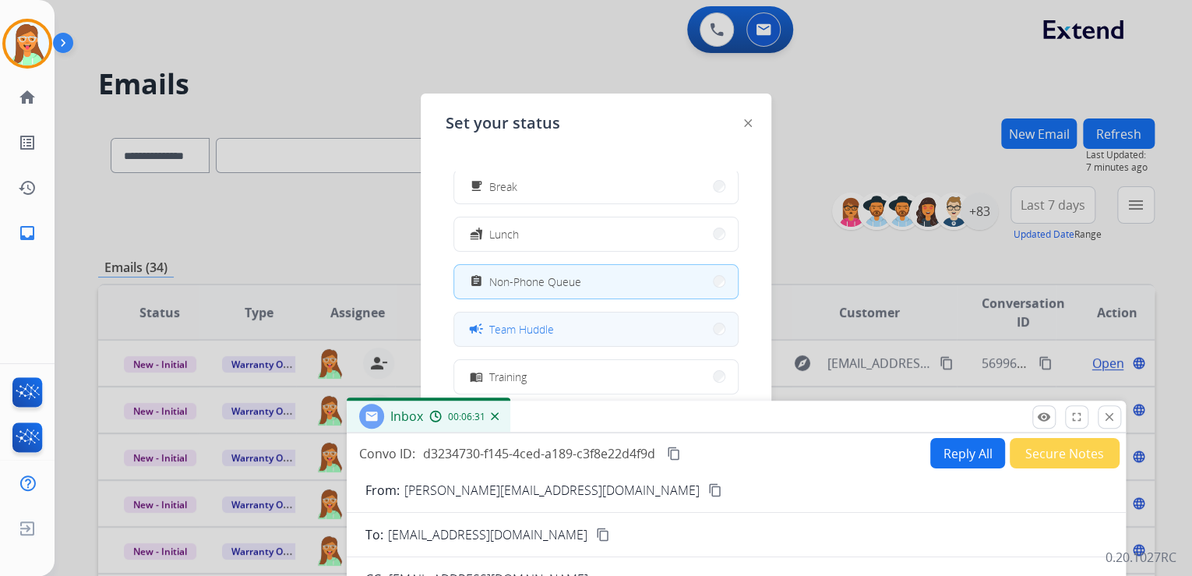
click at [604, 322] on button "campaign Team Huddle" at bounding box center [596, 329] width 284 height 34
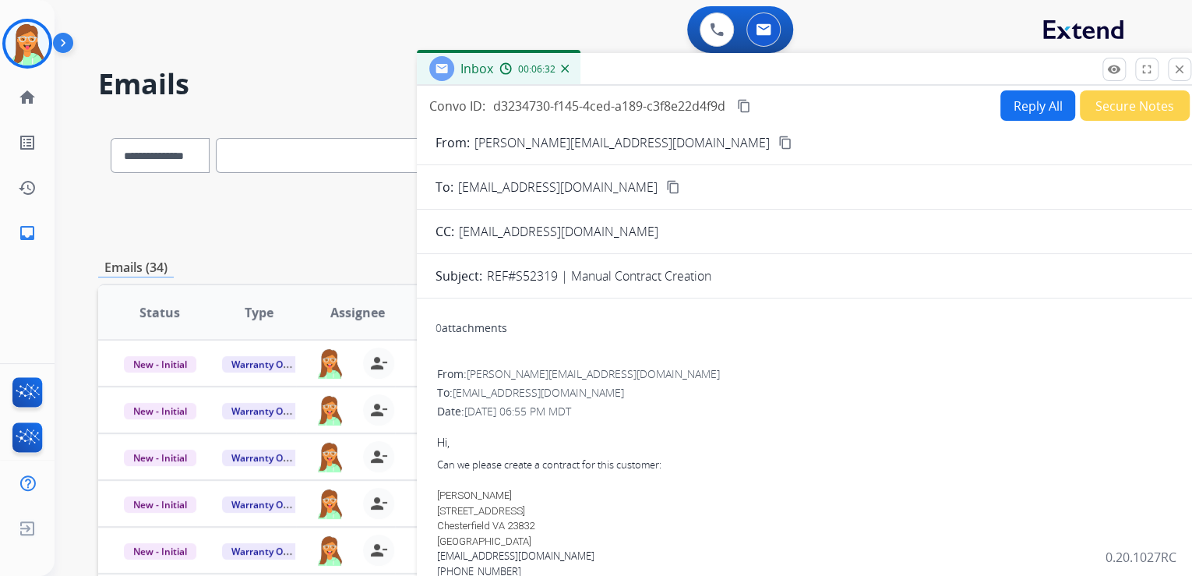
drag, startPoint x: 640, startPoint y: 422, endPoint x: 709, endPoint y: 68, distance: 360.3
click at [709, 68] on div "Inbox 00:06:32" at bounding box center [806, 69] width 779 height 33
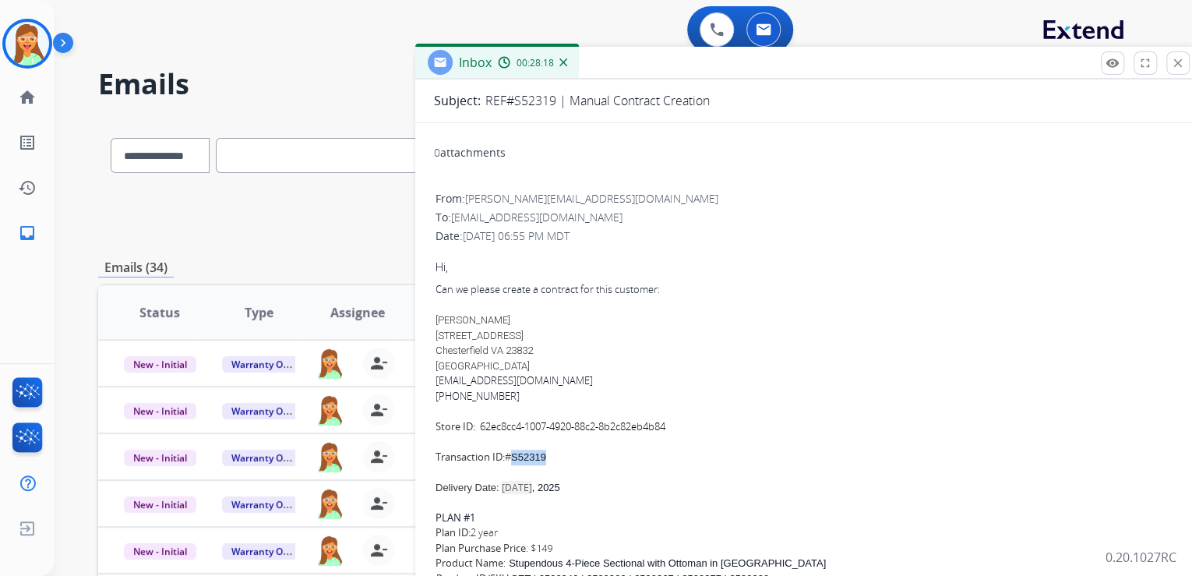
scroll to position [187, 0]
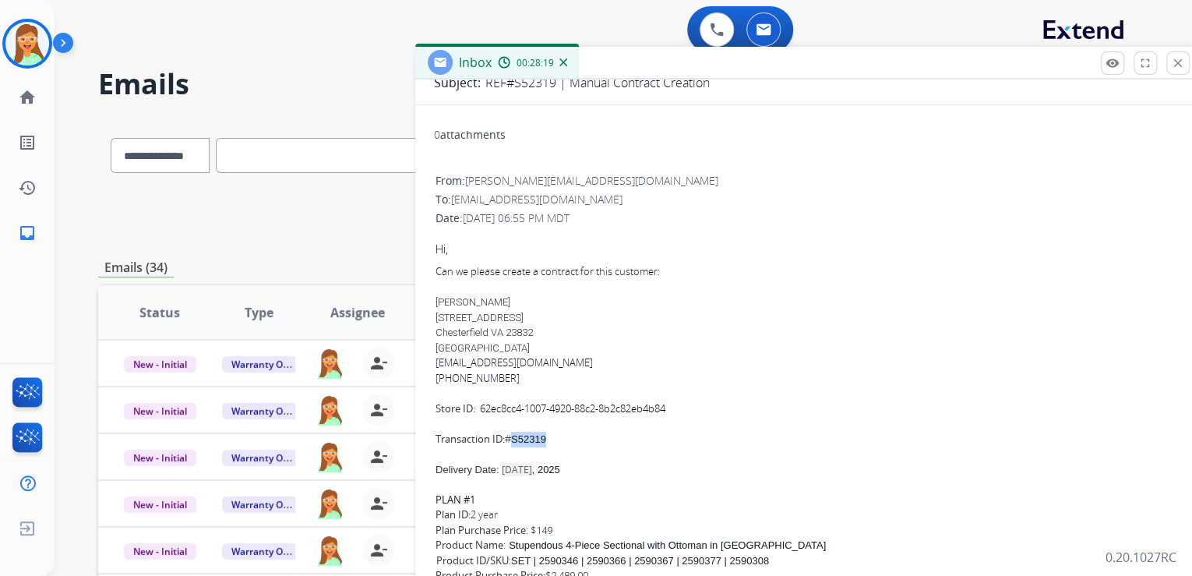
drag, startPoint x: 806, startPoint y: 65, endPoint x: 495, endPoint y: 144, distance: 321.5
click at [495, 79] on div "Inbox 00:28:19" at bounding box center [804, 63] width 779 height 33
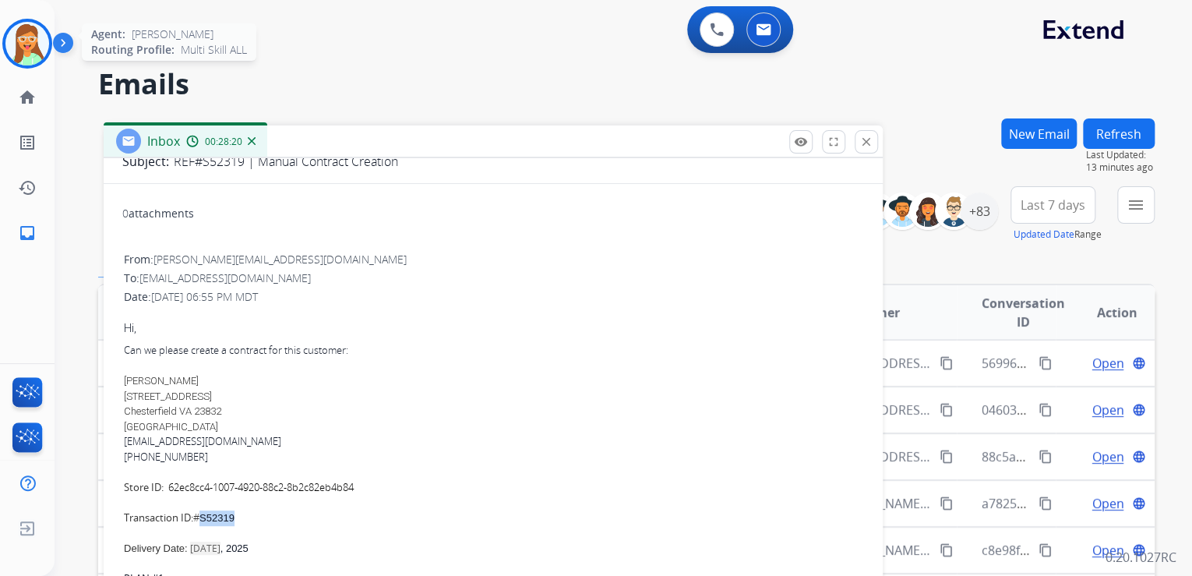
drag, startPoint x: 22, startPoint y: 39, endPoint x: 32, endPoint y: 38, distance: 10.2
click at [22, 40] on img at bounding box center [27, 44] width 44 height 44
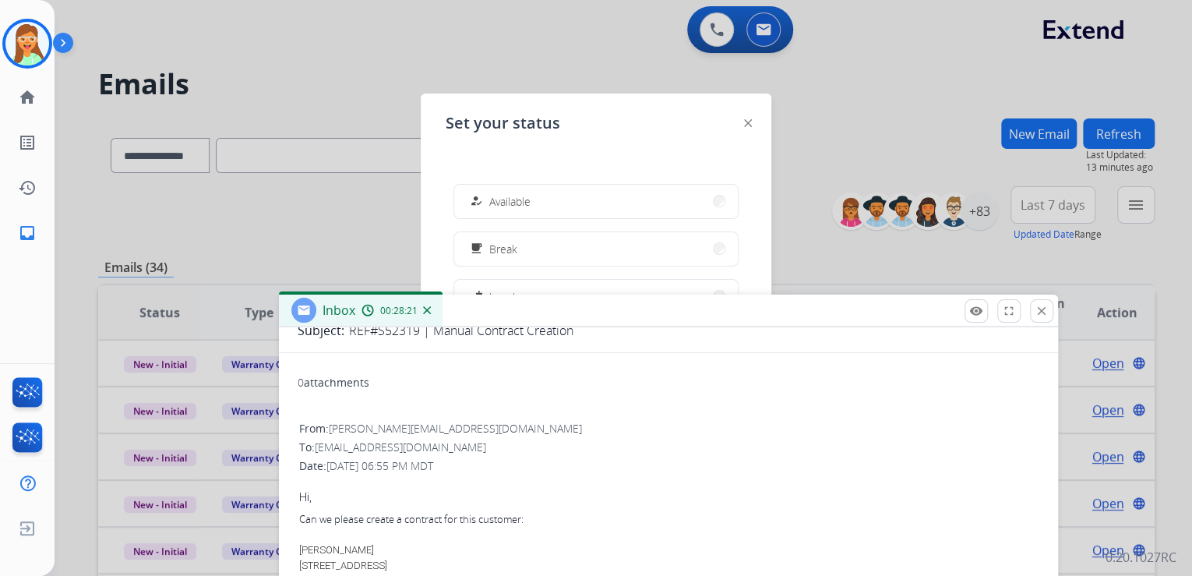
drag, startPoint x: 453, startPoint y: 153, endPoint x: 672, endPoint y: 375, distance: 311.3
click at [670, 327] on div "Inbox 00:28:21" at bounding box center [668, 311] width 779 height 33
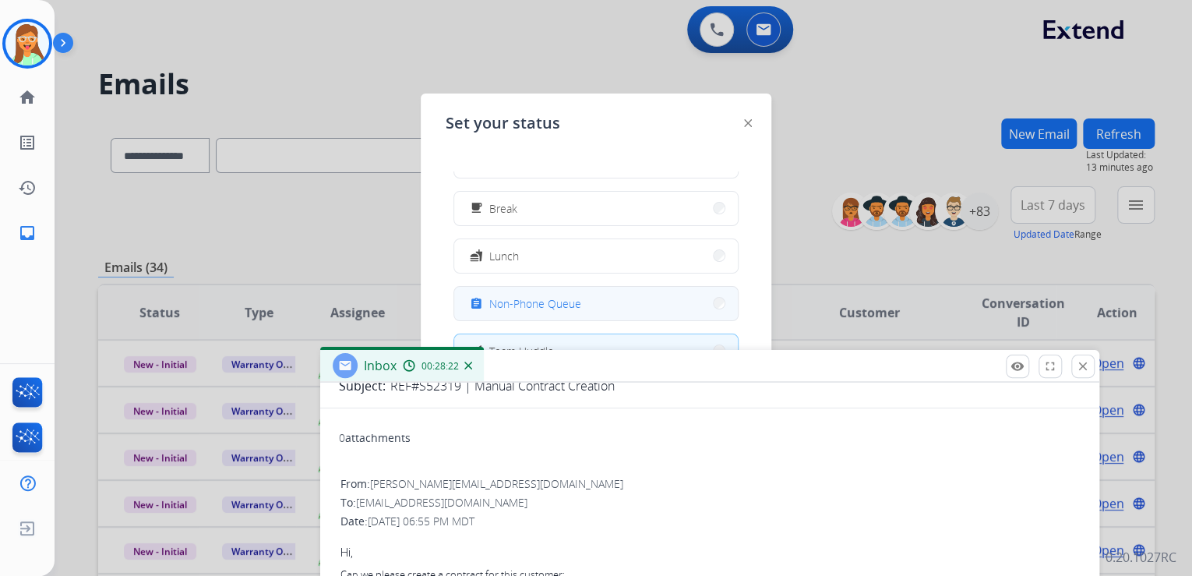
scroll to position [62, 0]
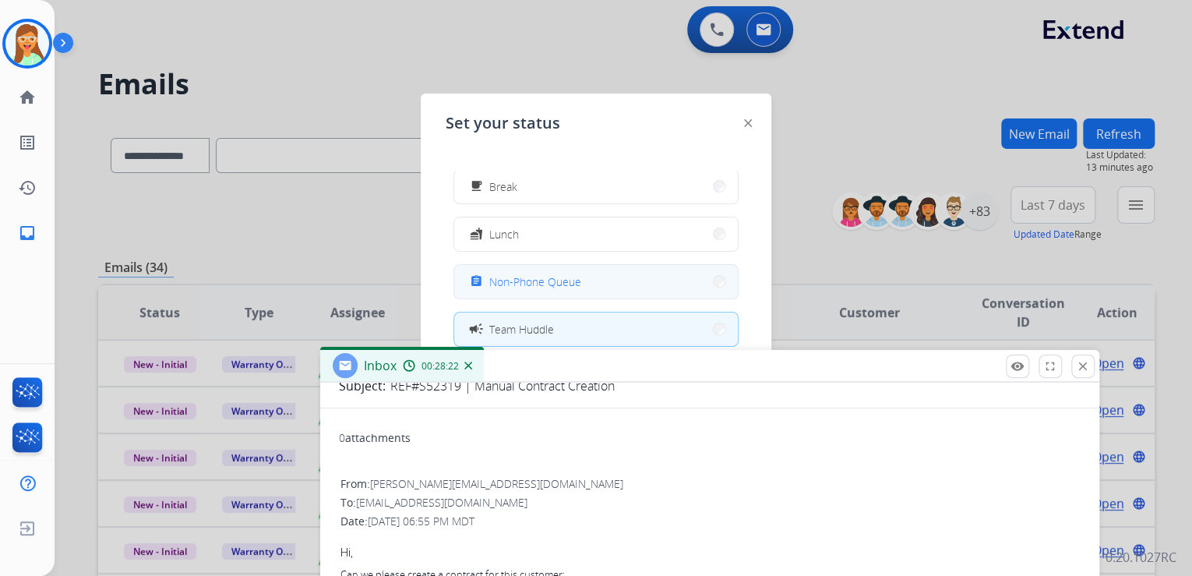
click at [607, 277] on button "assignment Non-Phone Queue" at bounding box center [596, 282] width 284 height 34
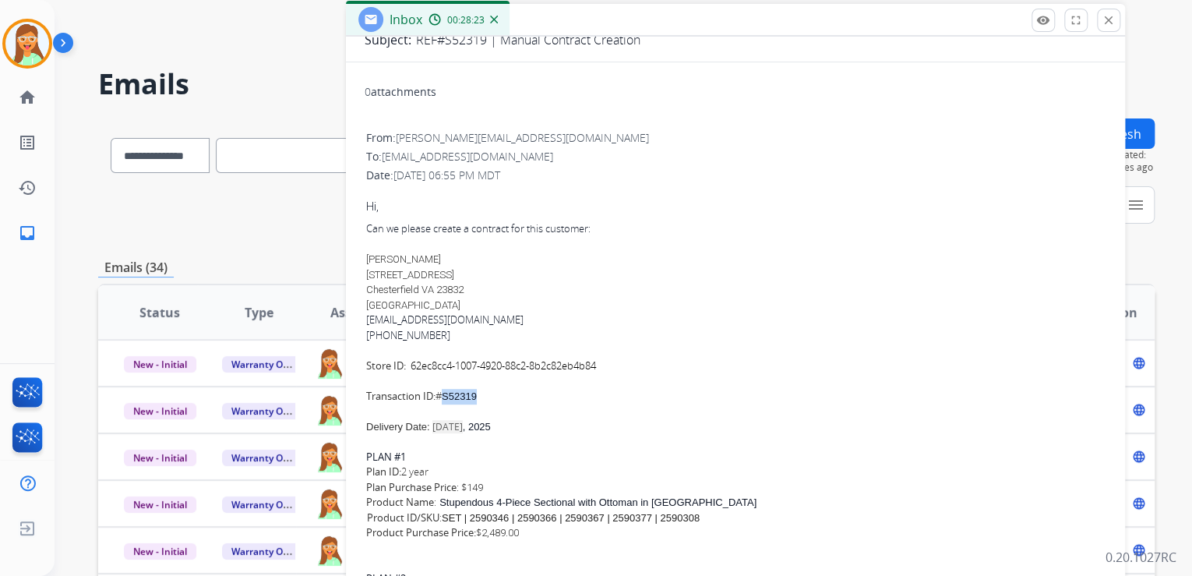
drag, startPoint x: 668, startPoint y: 356, endPoint x: 693, endPoint y: 10, distance: 346.9
click at [693, 10] on div "Inbox 00:28:23" at bounding box center [735, 20] width 779 height 33
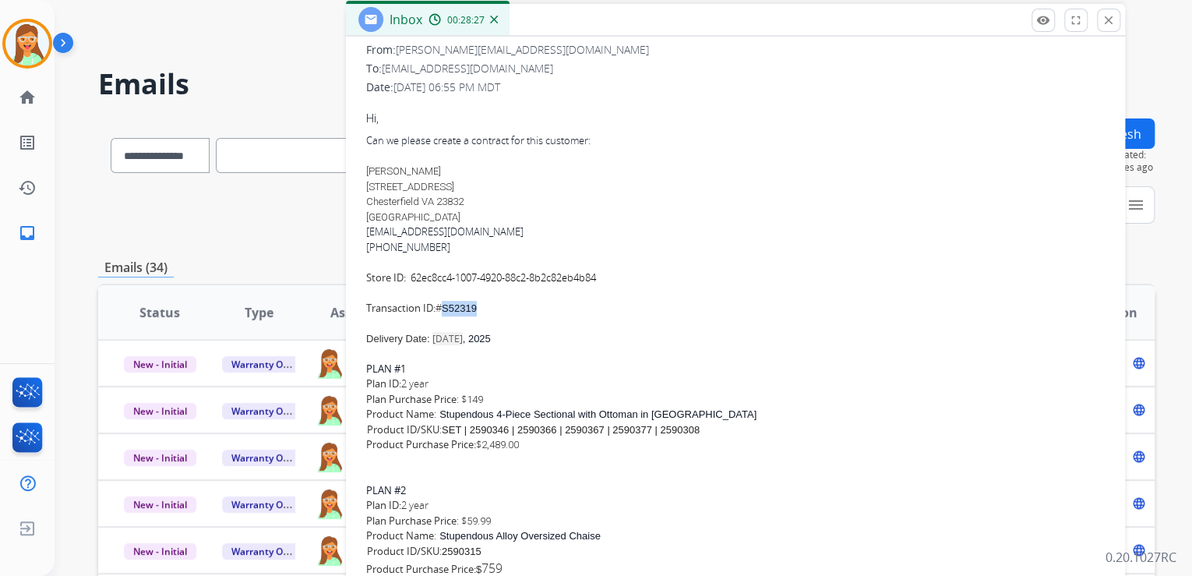
scroll to position [312, 0]
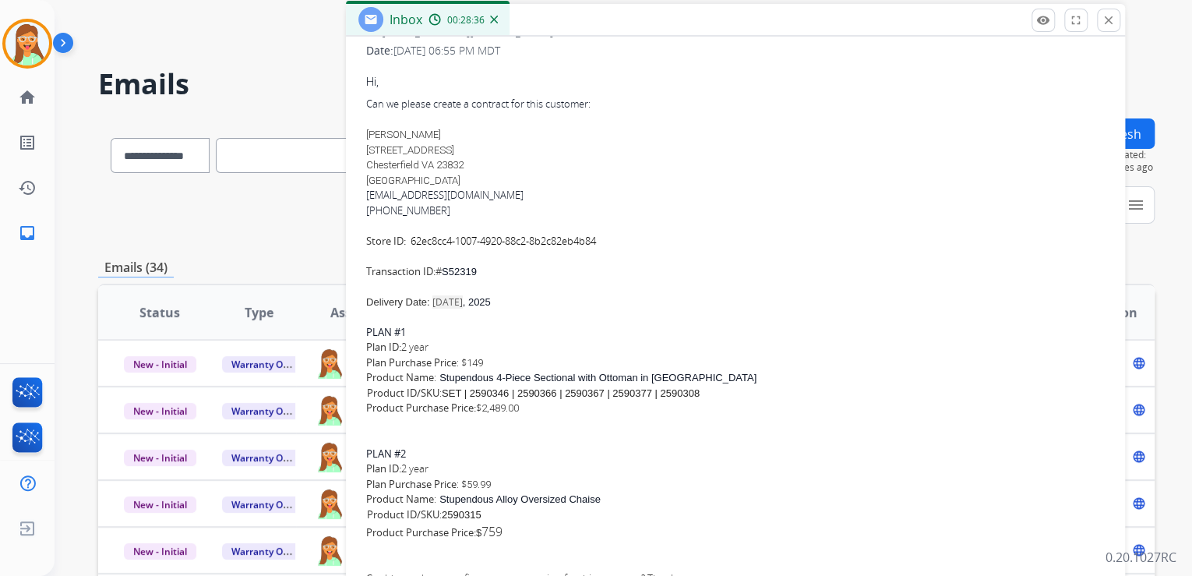
click at [789, 226] on div "Message body" at bounding box center [735, 226] width 739 height 16
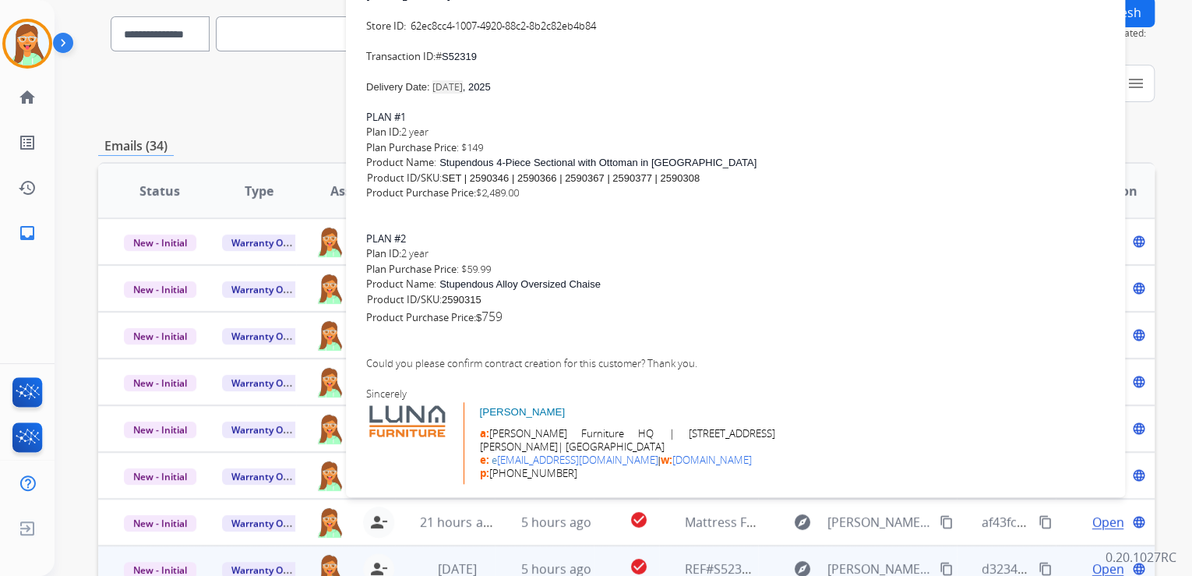
scroll to position [125, 0]
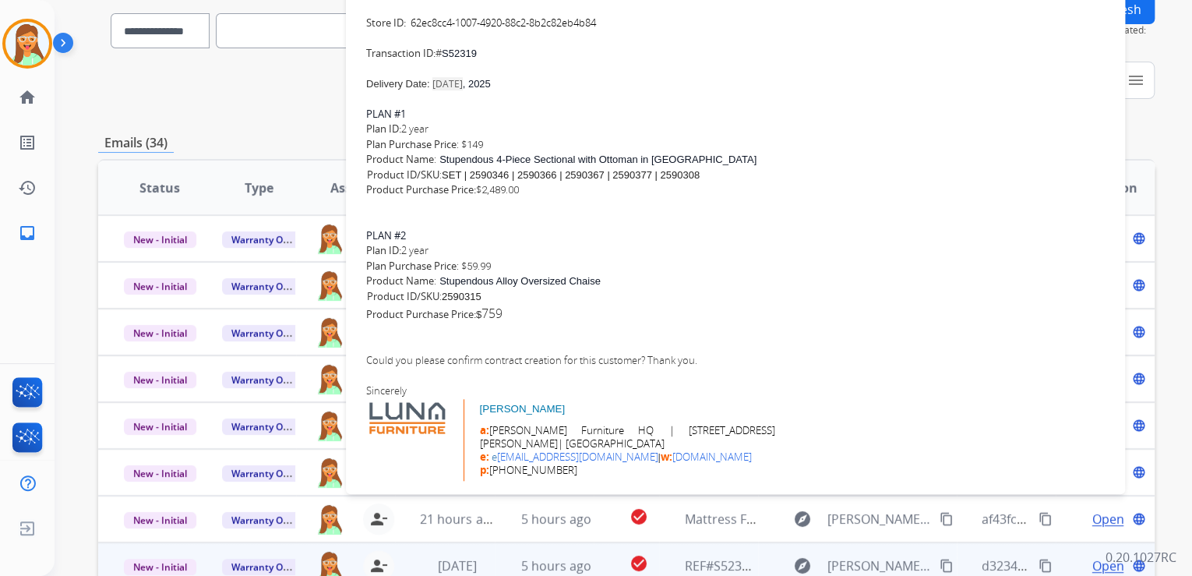
drag, startPoint x: 444, startPoint y: 280, endPoint x: 605, endPoint y: 285, distance: 160.6
click at [605, 285] on div "Product Name : Stupendous Alloy Oversized Chaise SKU Product ID/SKU : 2590315" at bounding box center [735, 288] width 739 height 30
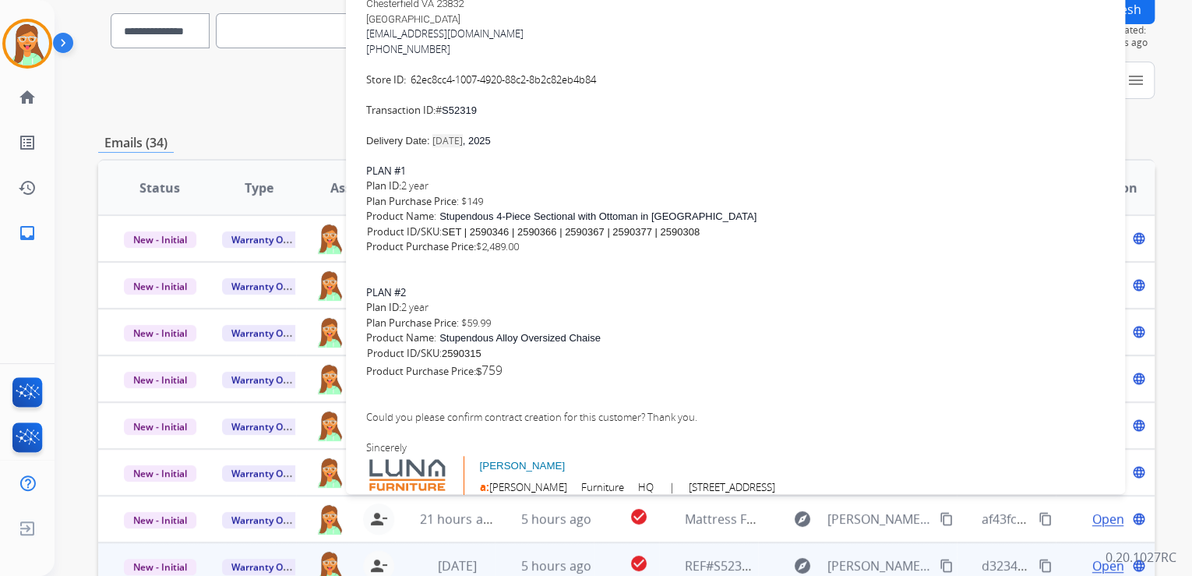
scroll to position [218, 0]
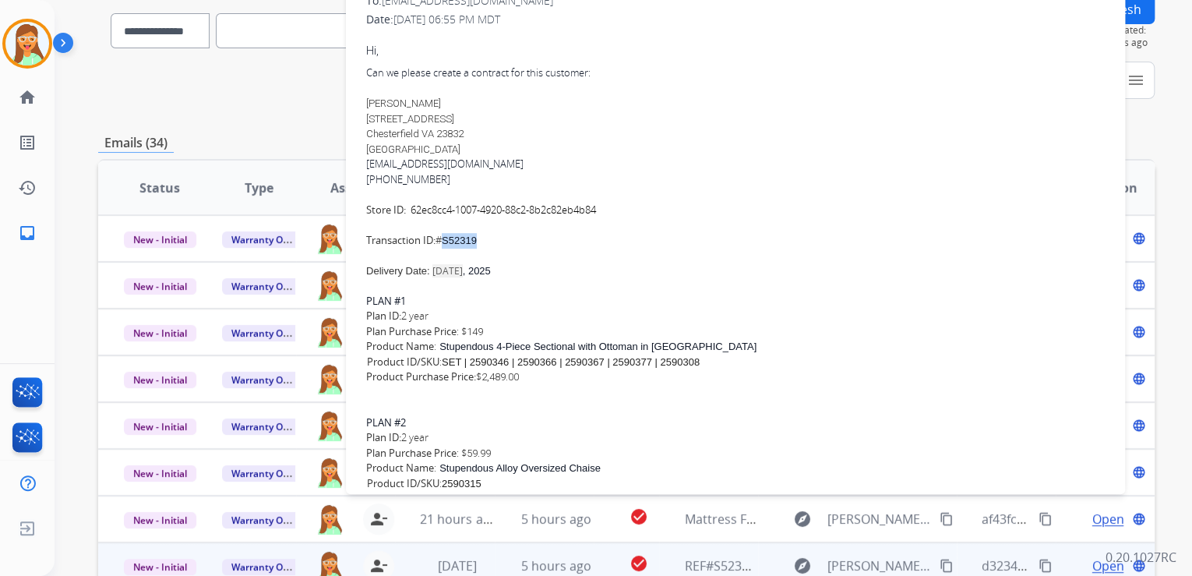
drag, startPoint x: 456, startPoint y: 241, endPoint x: 446, endPoint y: 242, distance: 9.4
click at [446, 242] on div "Can we please create a contract for this customer: [PERSON_NAME] [STREET_ADDRES…" at bounding box center [735, 156] width 739 height 182
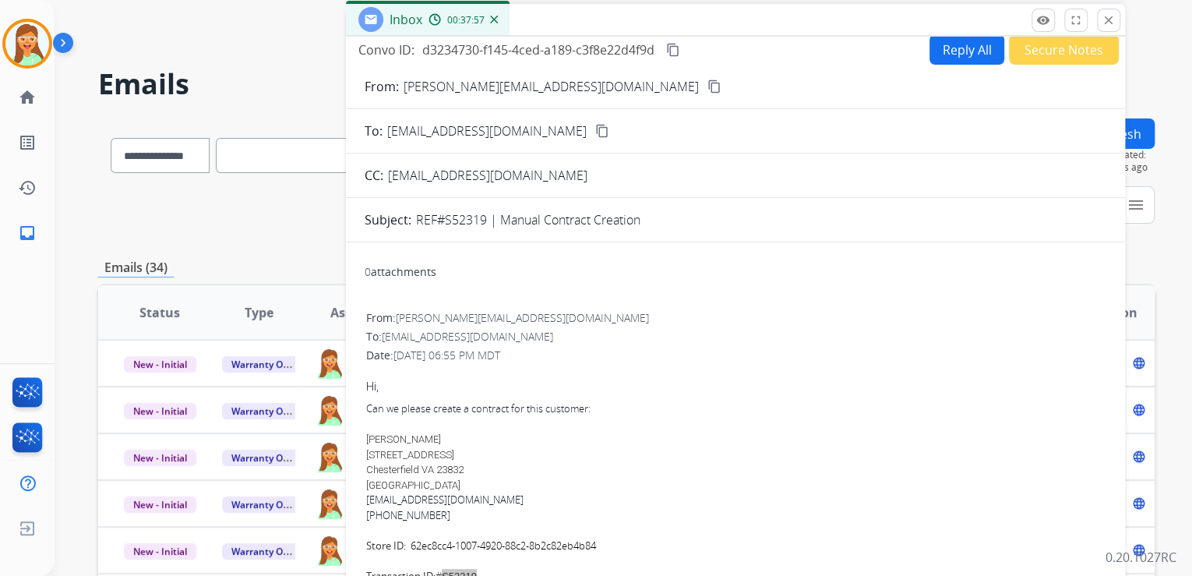
scroll to position [0, 0]
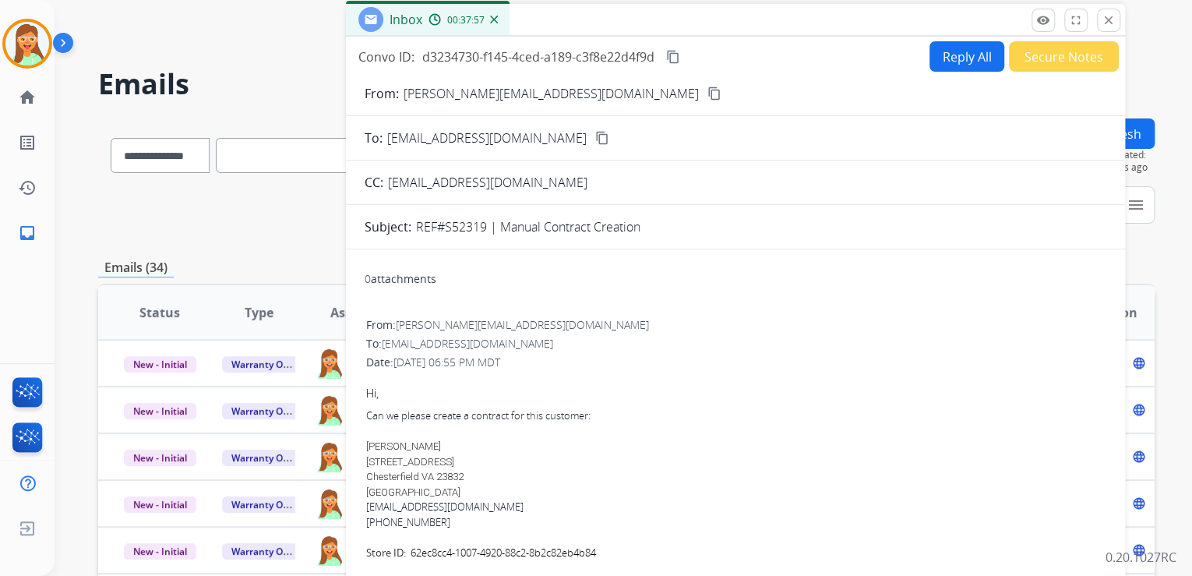
click at [953, 45] on button "Reply All" at bounding box center [967, 56] width 75 height 30
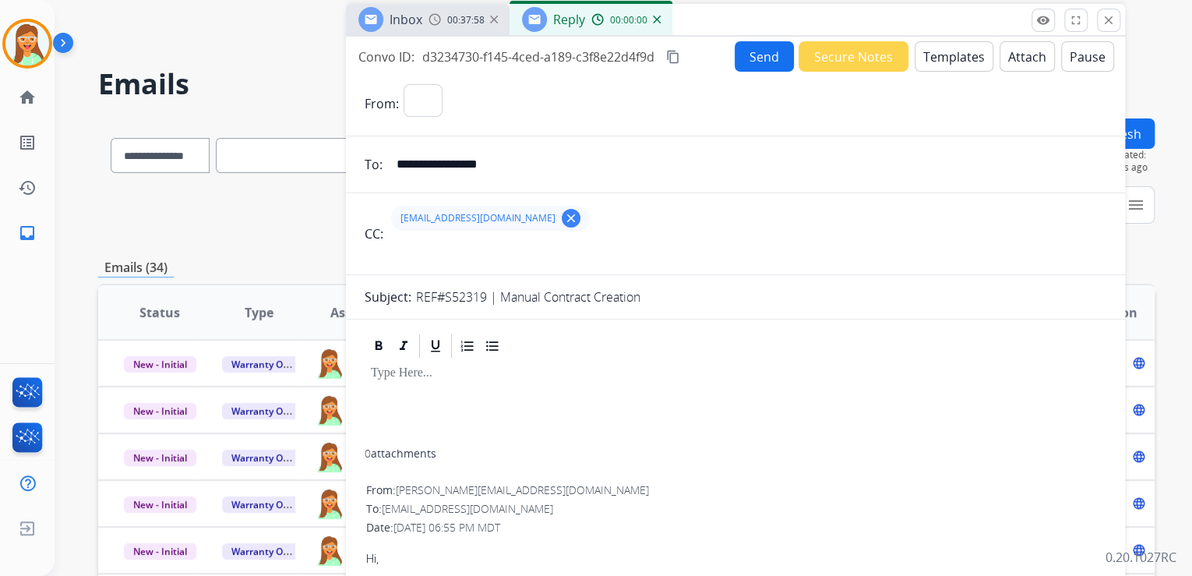
select select "**********"
click at [958, 54] on button "Templates" at bounding box center [954, 56] width 79 height 30
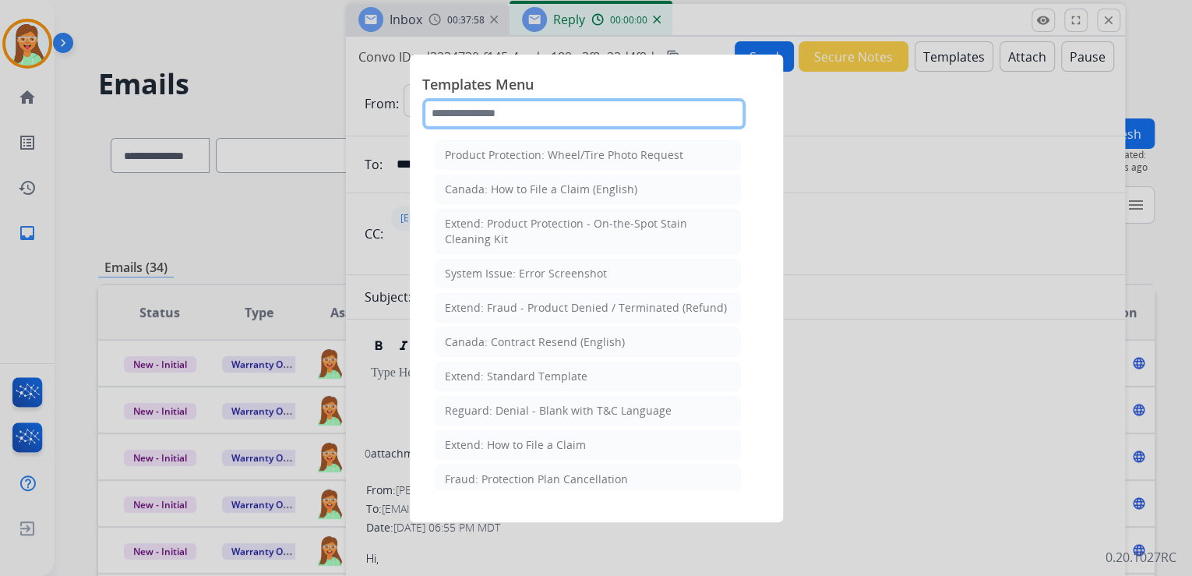
click at [524, 114] on input "text" at bounding box center [583, 113] width 323 height 31
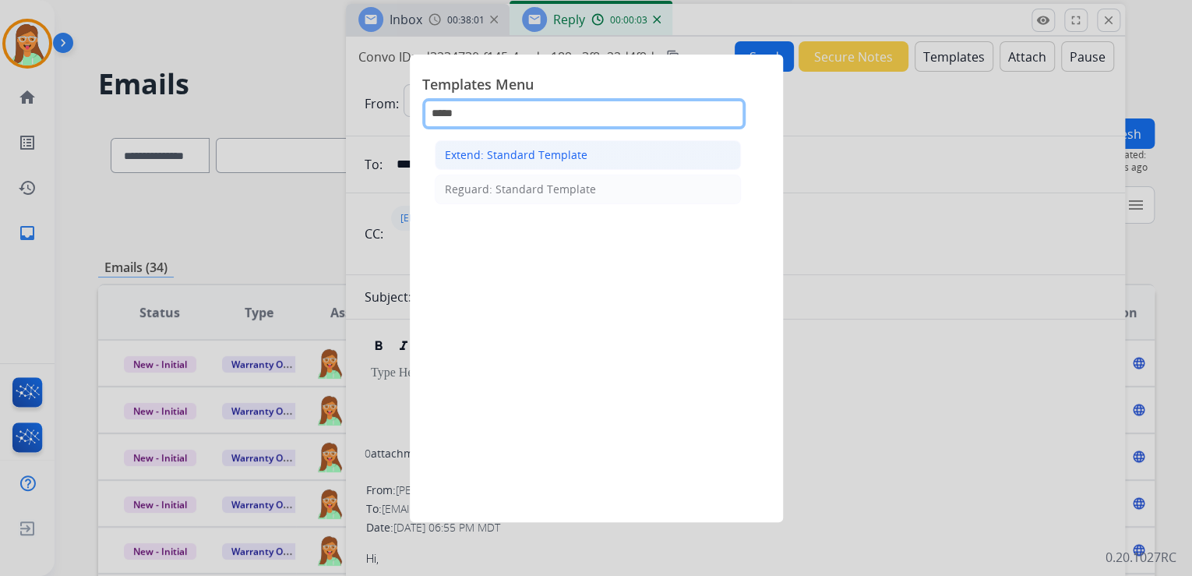
type input "*****"
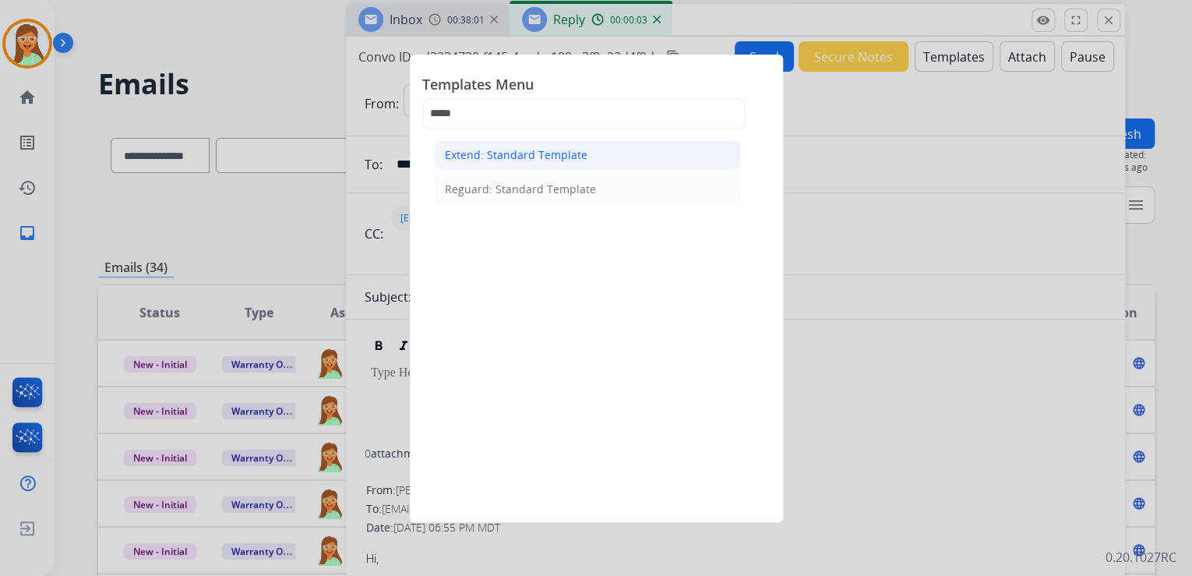
click at [567, 146] on li "Extend: Standard Template" at bounding box center [588, 155] width 306 height 30
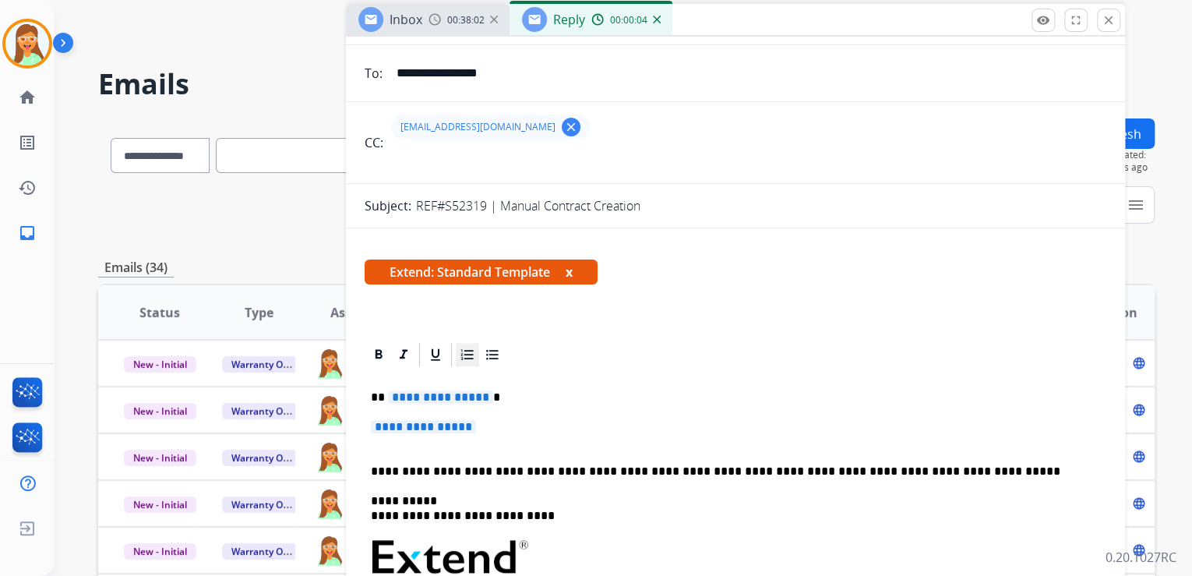
scroll to position [125, 0]
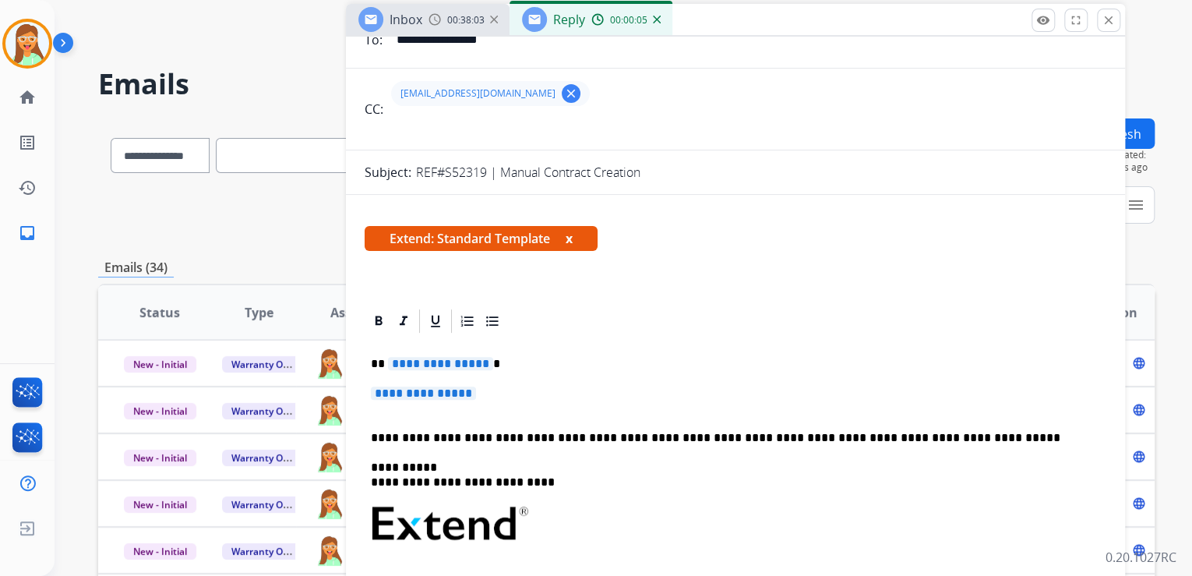
click at [457, 364] on span "**********" at bounding box center [440, 363] width 105 height 13
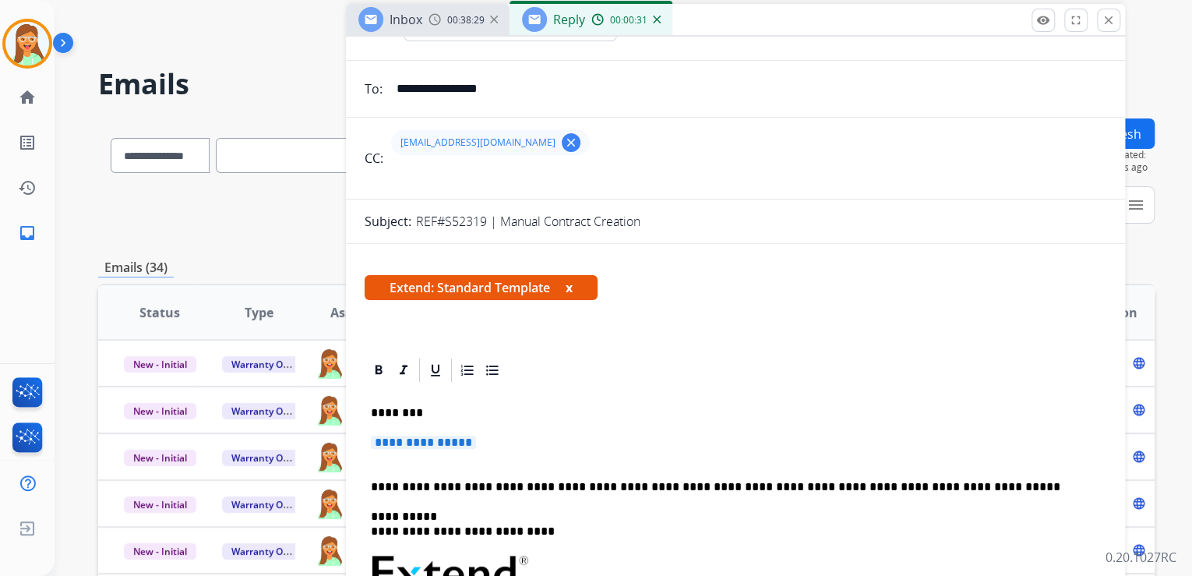
scroll to position [0, 0]
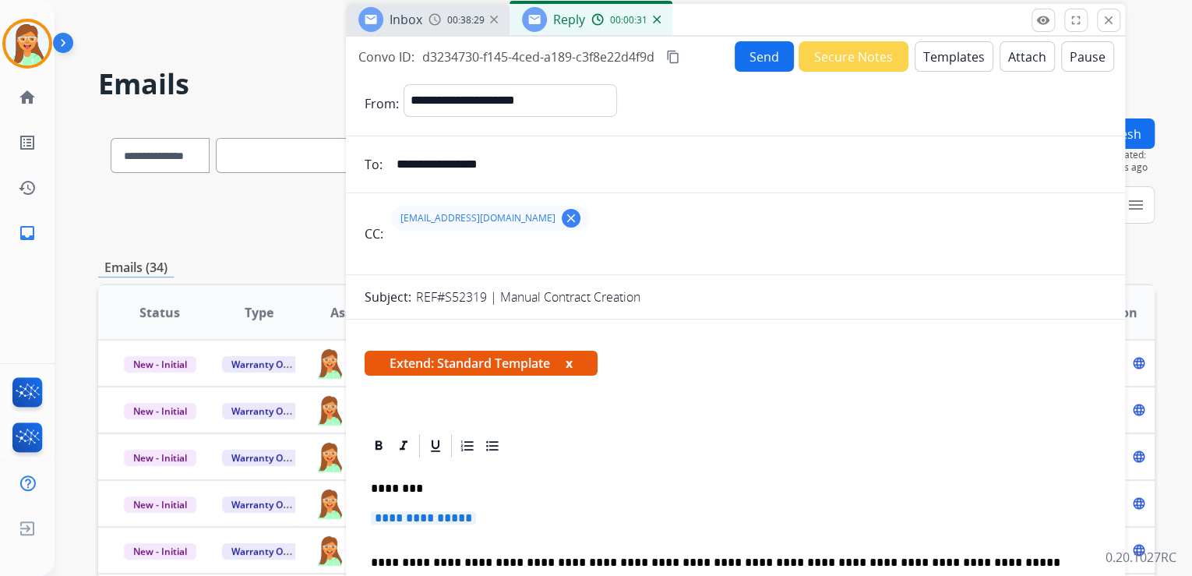
click at [1002, 47] on button "Attach" at bounding box center [1027, 56] width 55 height 30
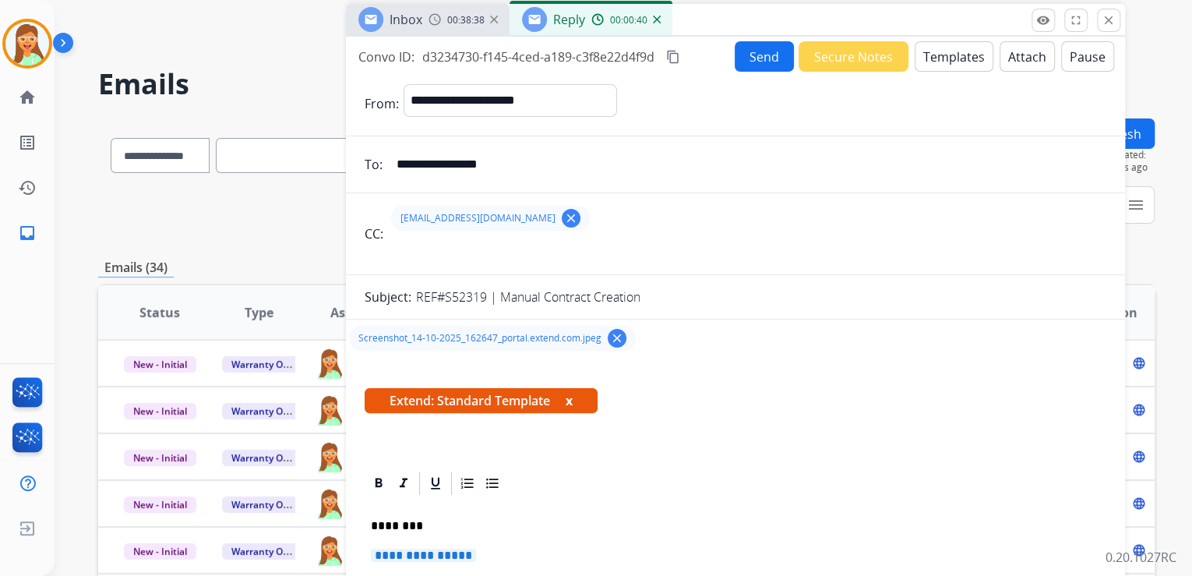
scroll to position [249, 0]
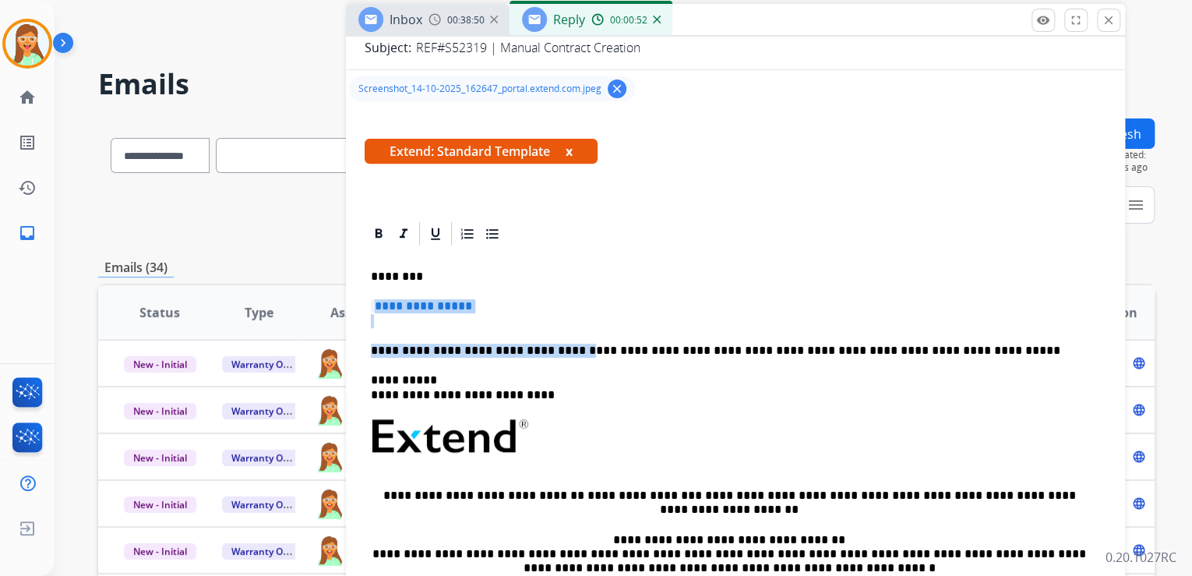
drag, startPoint x: 559, startPoint y: 351, endPoint x: 358, endPoint y: 298, distance: 207.9
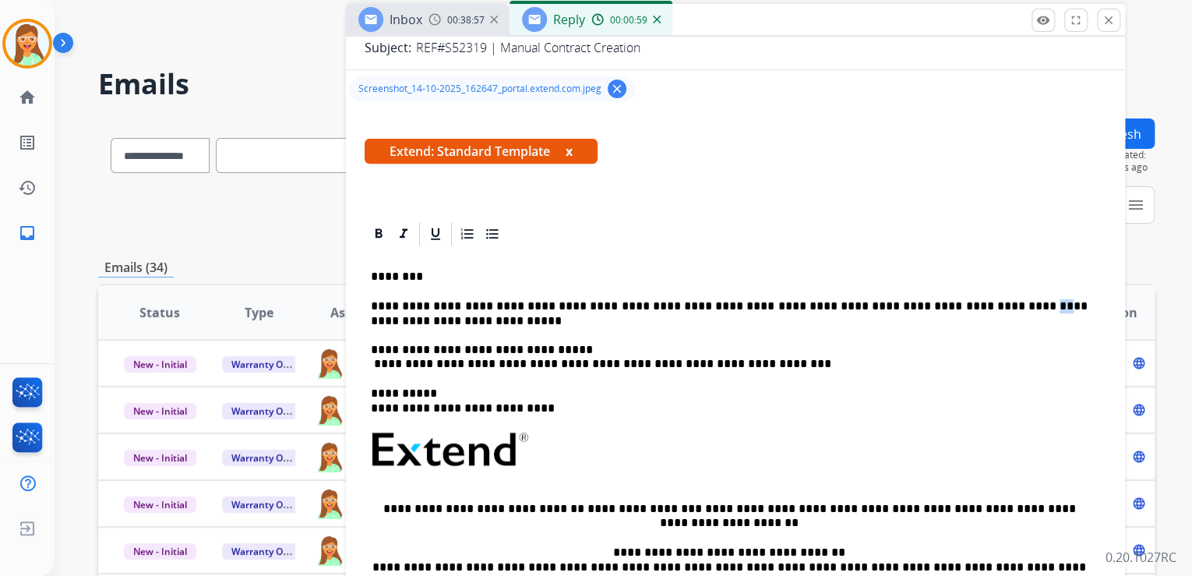
drag, startPoint x: 962, startPoint y: 309, endPoint x: 944, endPoint y: 309, distance: 17.2
click at [944, 309] on p "**********" at bounding box center [729, 335] width 717 height 72
click at [967, 309] on p "**********" at bounding box center [729, 335] width 717 height 72
drag, startPoint x: 967, startPoint y: 309, endPoint x: 951, endPoint y: 307, distance: 16.5
click at [951, 307] on p "**********" at bounding box center [729, 335] width 717 height 72
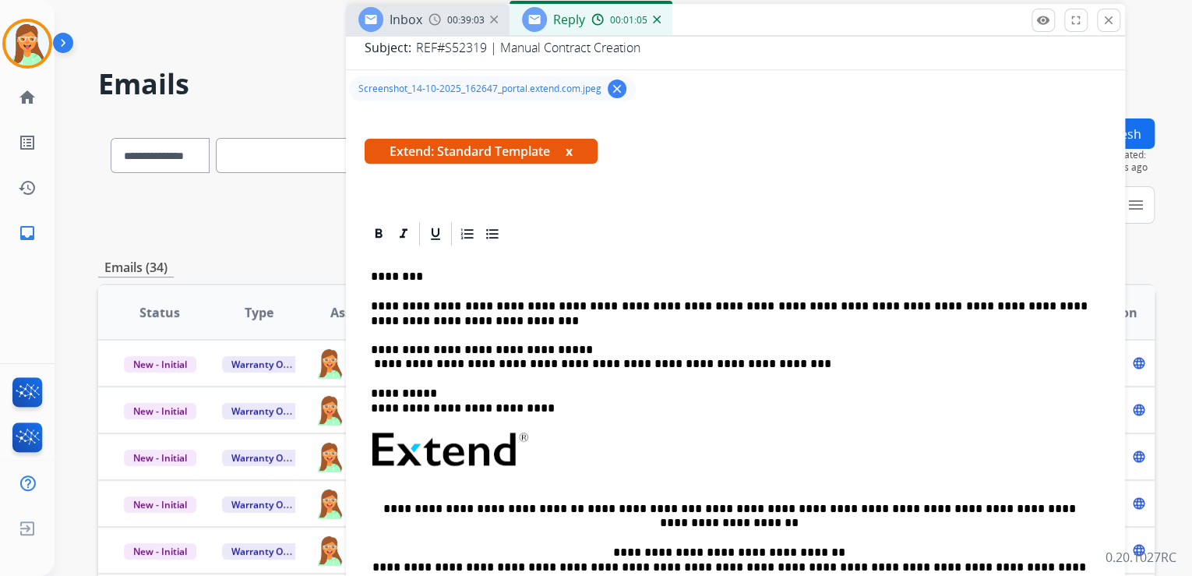
click at [376, 362] on p "**********" at bounding box center [729, 335] width 717 height 72
click at [372, 362] on p "**********" at bounding box center [729, 335] width 717 height 72
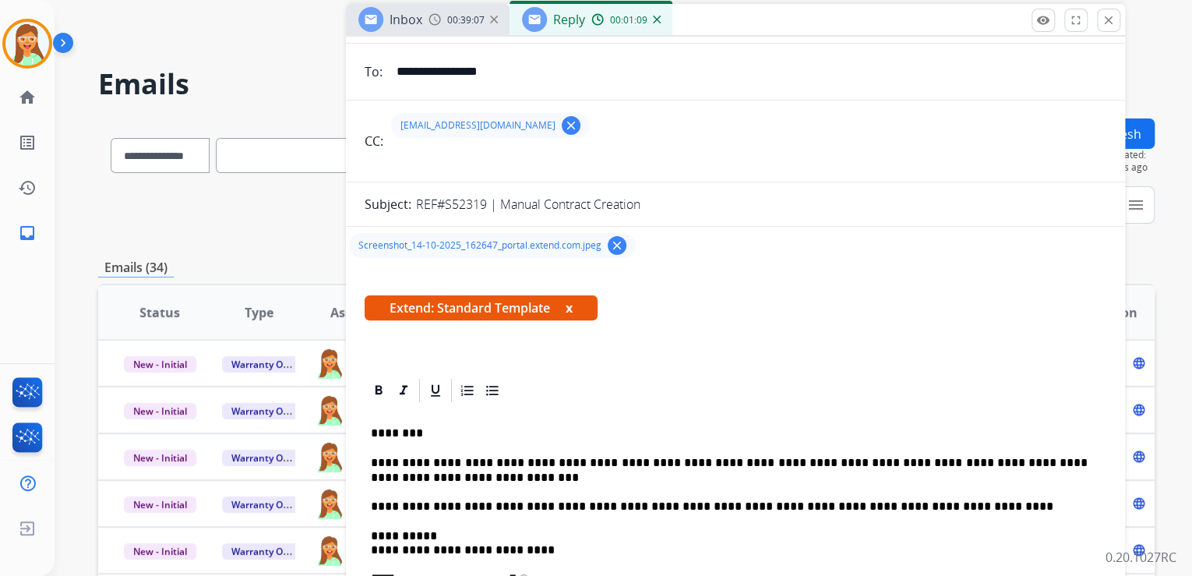
scroll to position [0, 0]
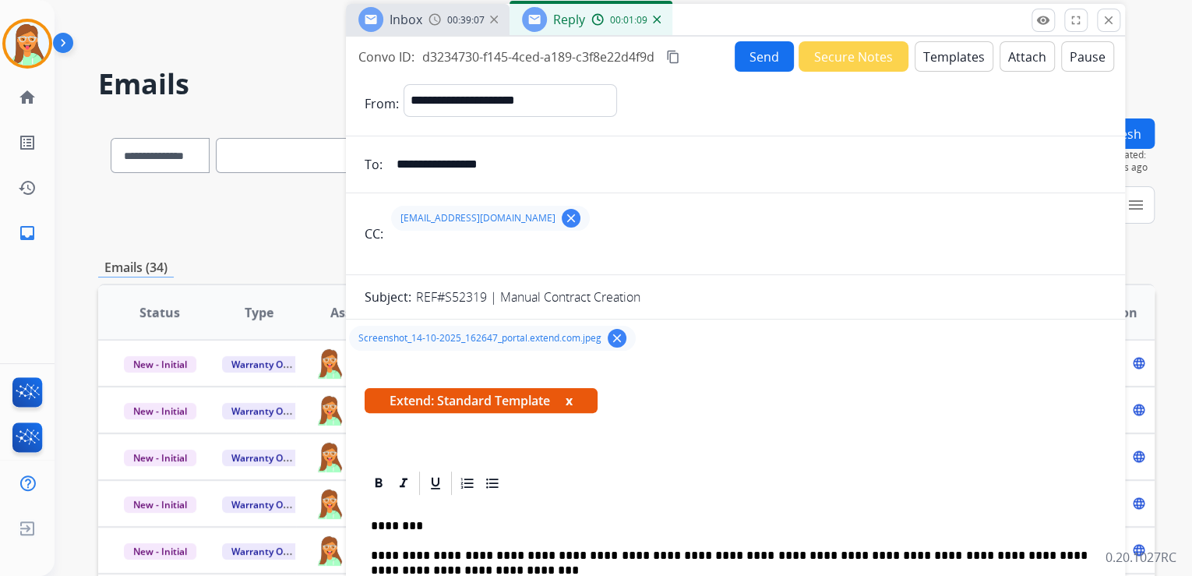
click at [768, 54] on button "Send" at bounding box center [764, 56] width 59 height 30
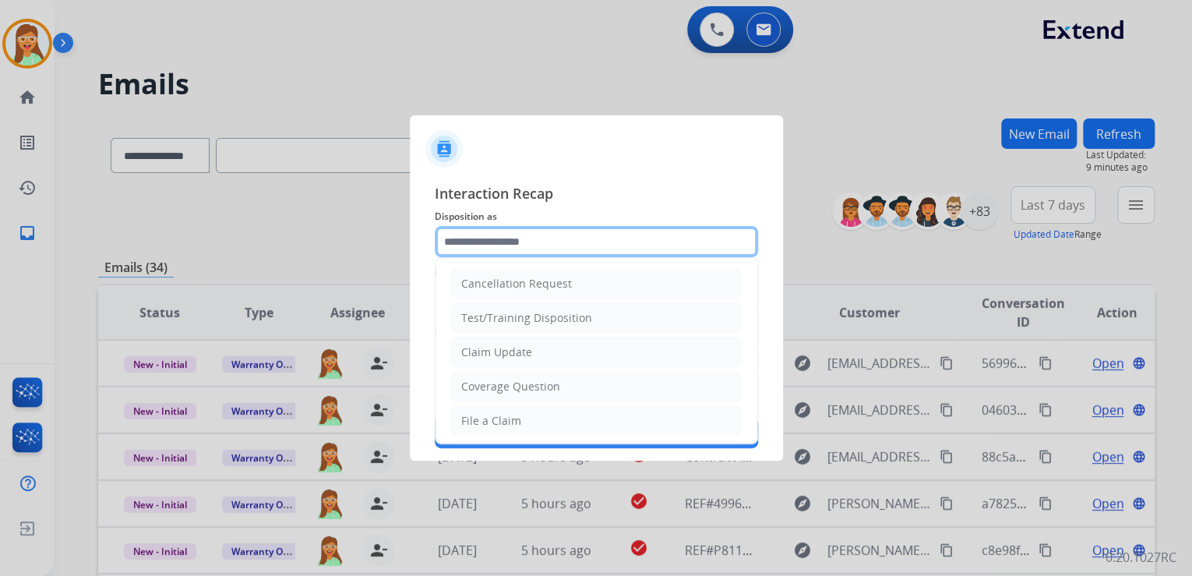
click at [513, 238] on input "text" at bounding box center [596, 241] width 323 height 31
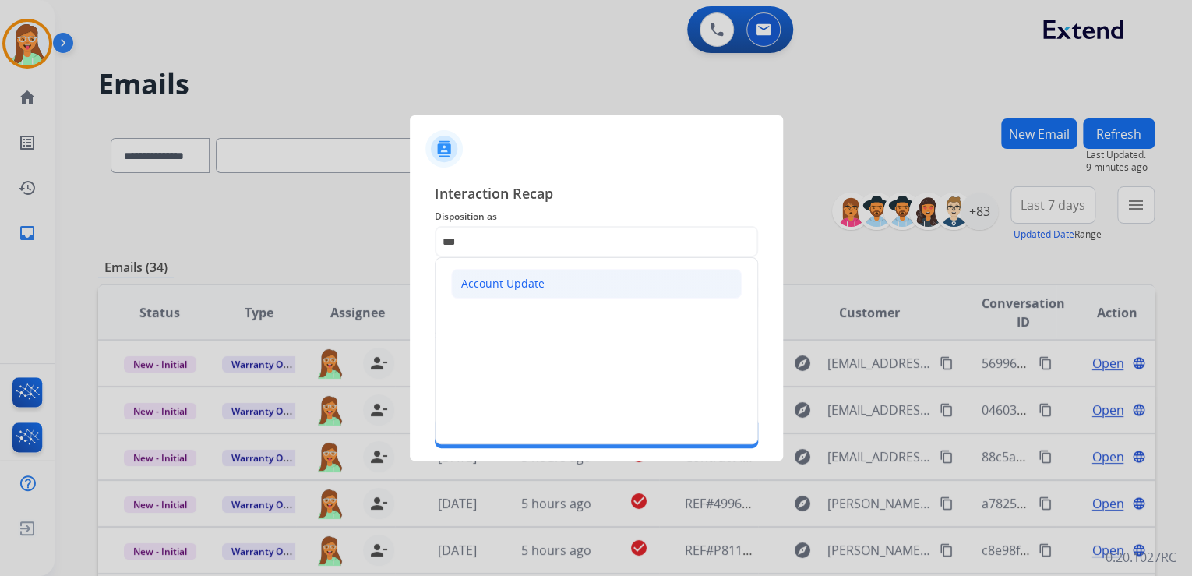
click at [542, 294] on li "Account Update" at bounding box center [596, 284] width 291 height 30
type input "**********"
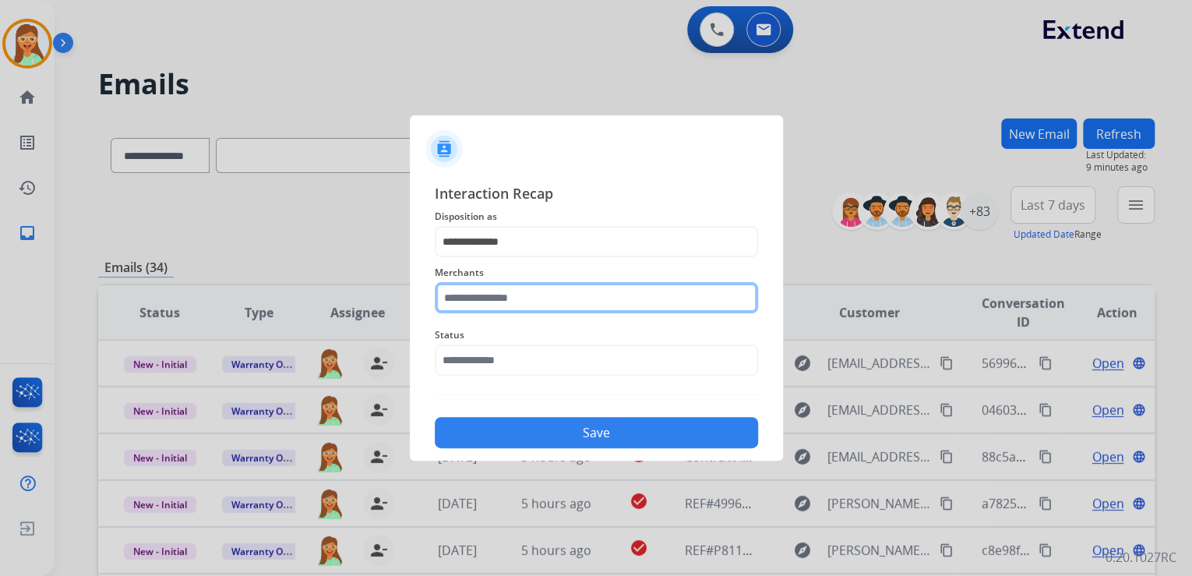
click at [540, 297] on input "text" at bounding box center [596, 297] width 323 height 31
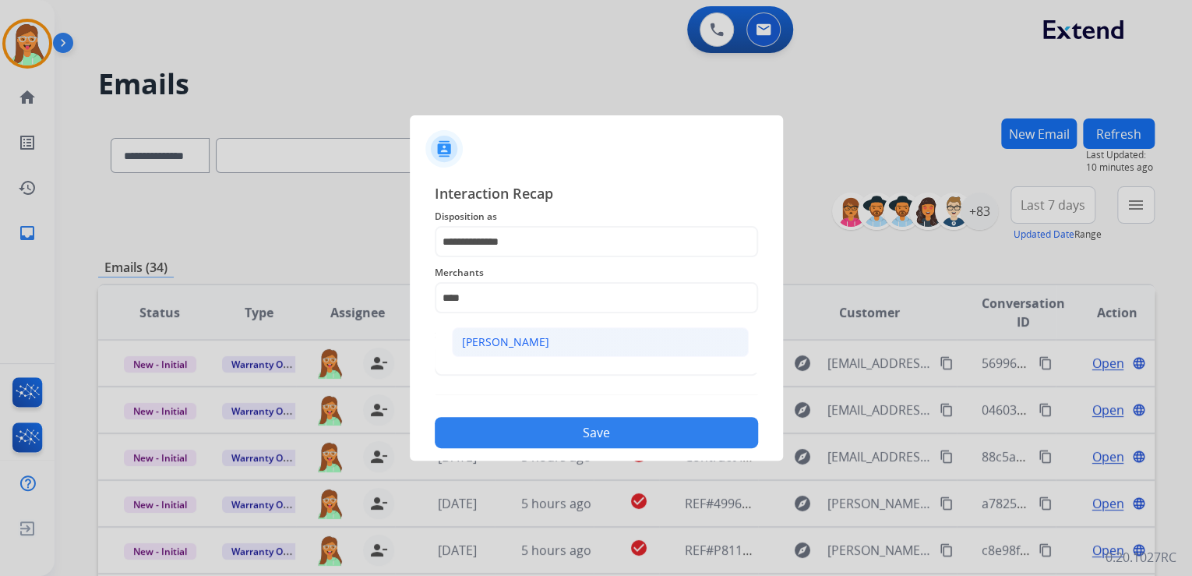
drag, startPoint x: 680, startPoint y: 327, endPoint x: 599, endPoint y: 340, distance: 82.0
click at [676, 327] on li "[PERSON_NAME]" at bounding box center [600, 342] width 297 height 30
type input "****"
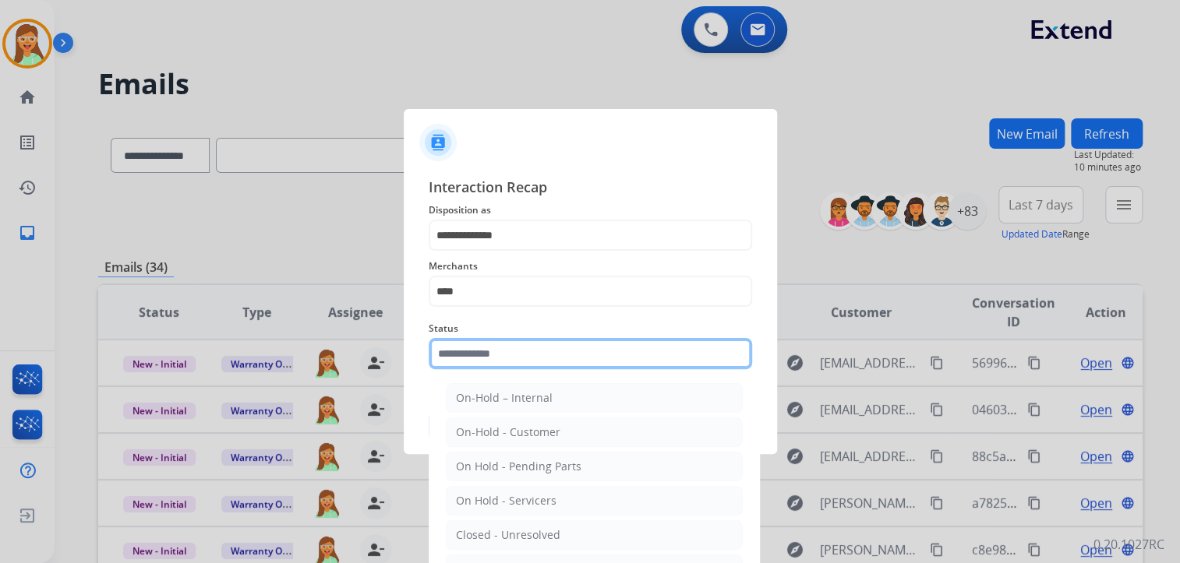
click at [565, 364] on input "text" at bounding box center [590, 353] width 323 height 31
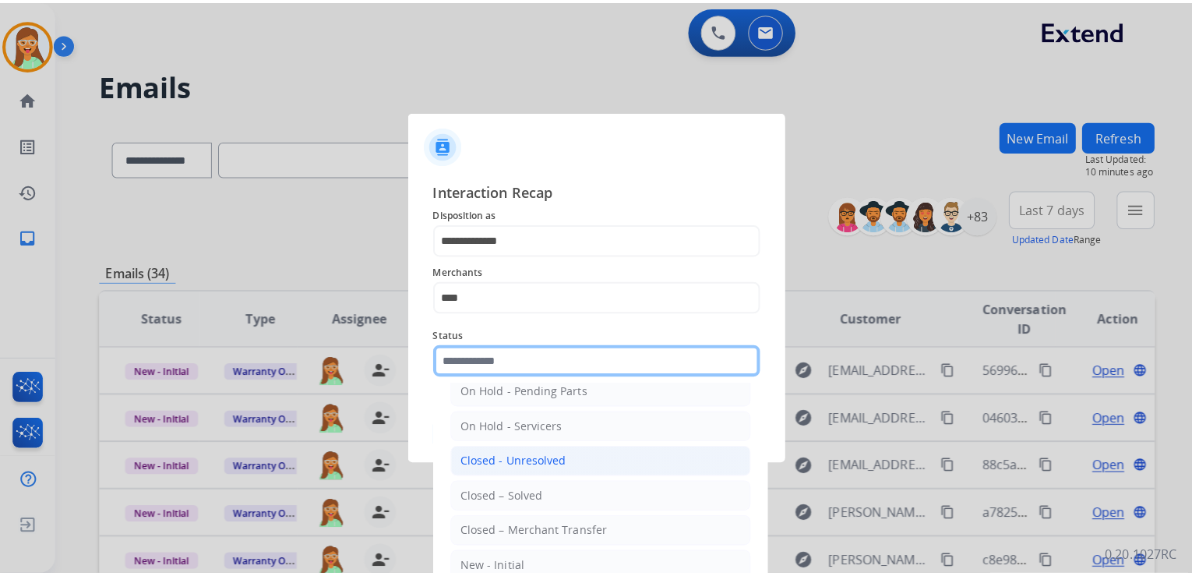
scroll to position [90, 0]
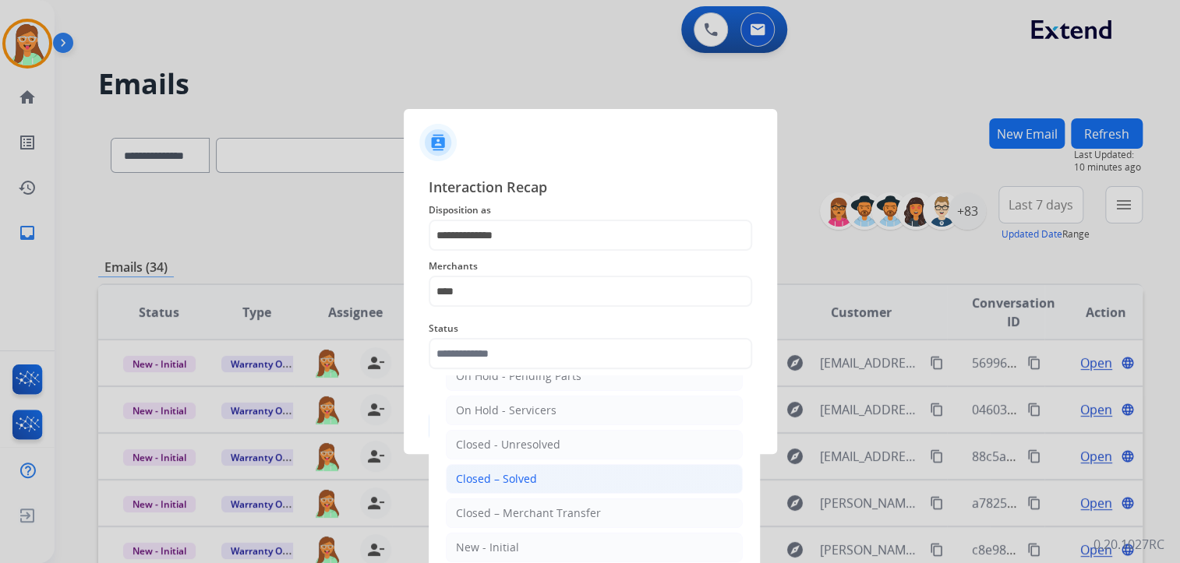
click at [547, 471] on li "Closed – Solved" at bounding box center [594, 479] width 297 height 30
type input "**********"
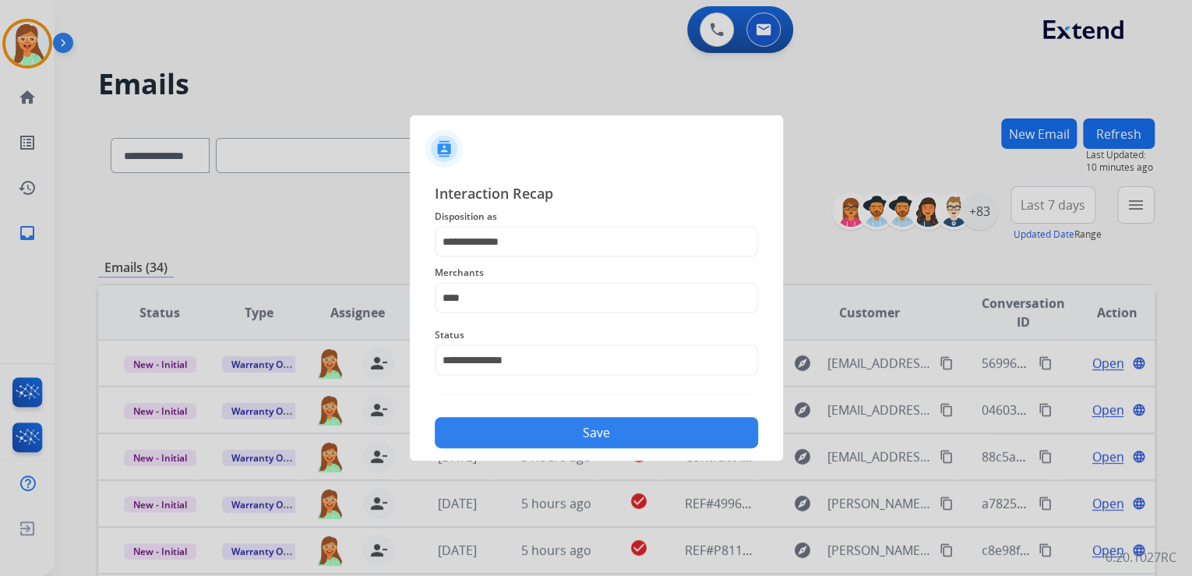
click at [559, 432] on button "Save" at bounding box center [596, 432] width 323 height 31
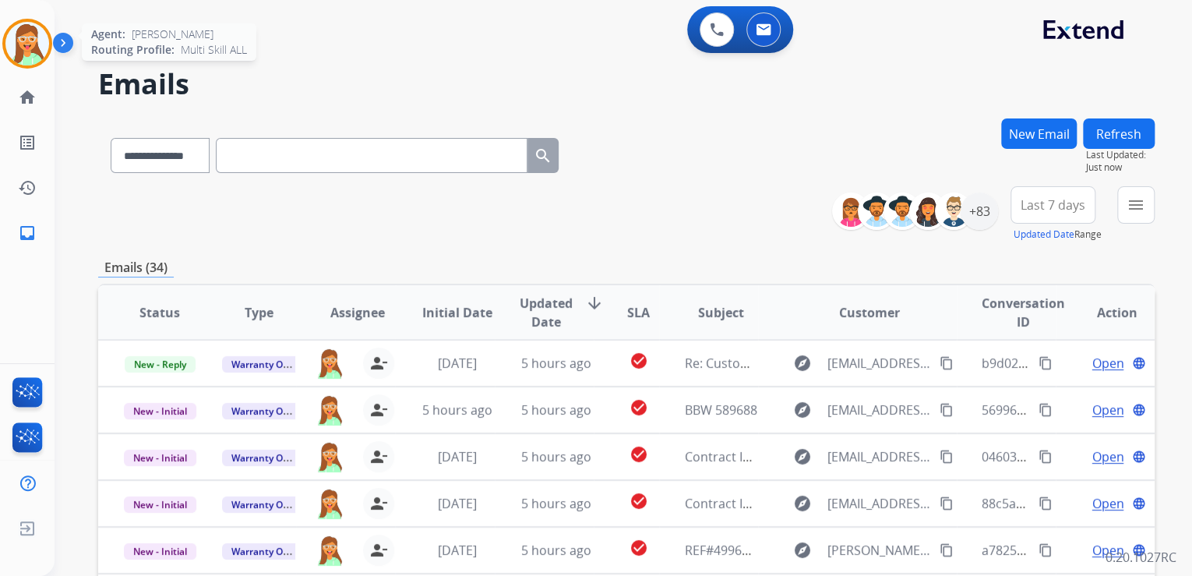
click at [31, 44] on img at bounding box center [27, 44] width 44 height 44
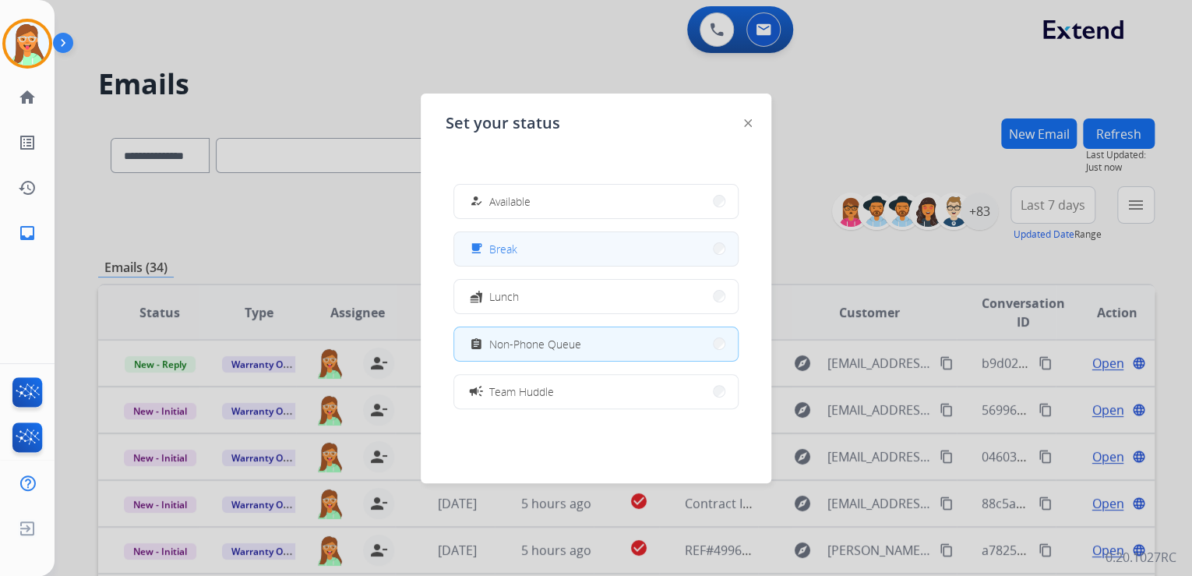
click at [524, 255] on button "free_breakfast Break" at bounding box center [596, 249] width 284 height 34
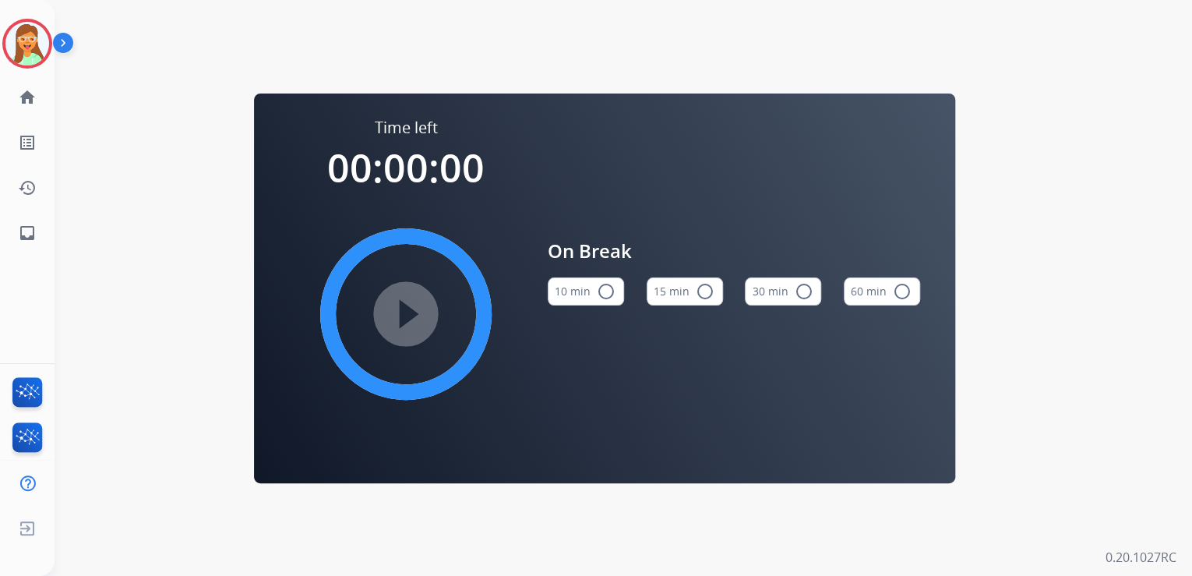
click at [704, 290] on mat-icon "radio_button_unchecked" at bounding box center [705, 291] width 19 height 19
click at [411, 271] on div "play_circle_filled" at bounding box center [406, 314] width 234 height 234
click at [415, 305] on mat-icon "play_circle_filled" at bounding box center [406, 314] width 19 height 19
click at [25, 34] on img at bounding box center [27, 44] width 44 height 44
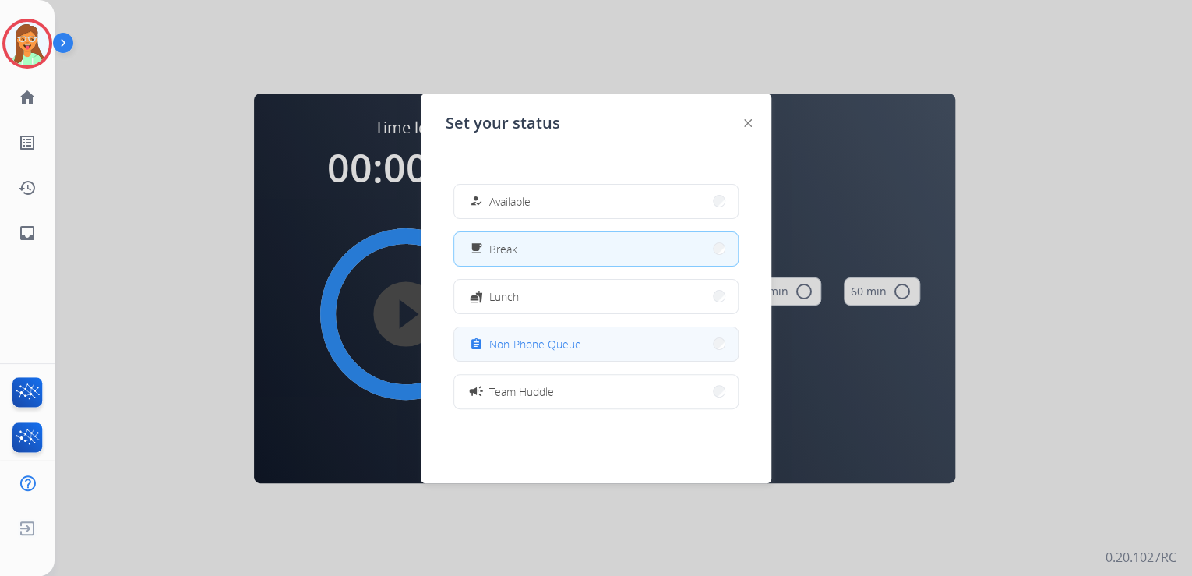
click at [583, 341] on button "assignment Non-Phone Queue" at bounding box center [596, 344] width 284 height 34
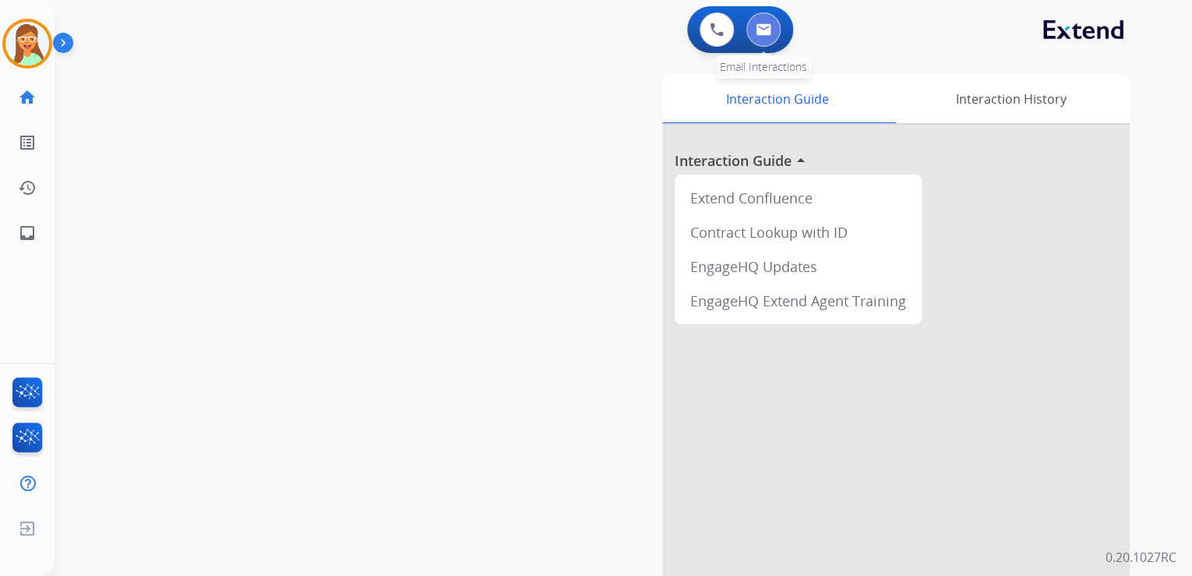
click at [759, 44] on button at bounding box center [763, 29] width 34 height 34
select select "**********"
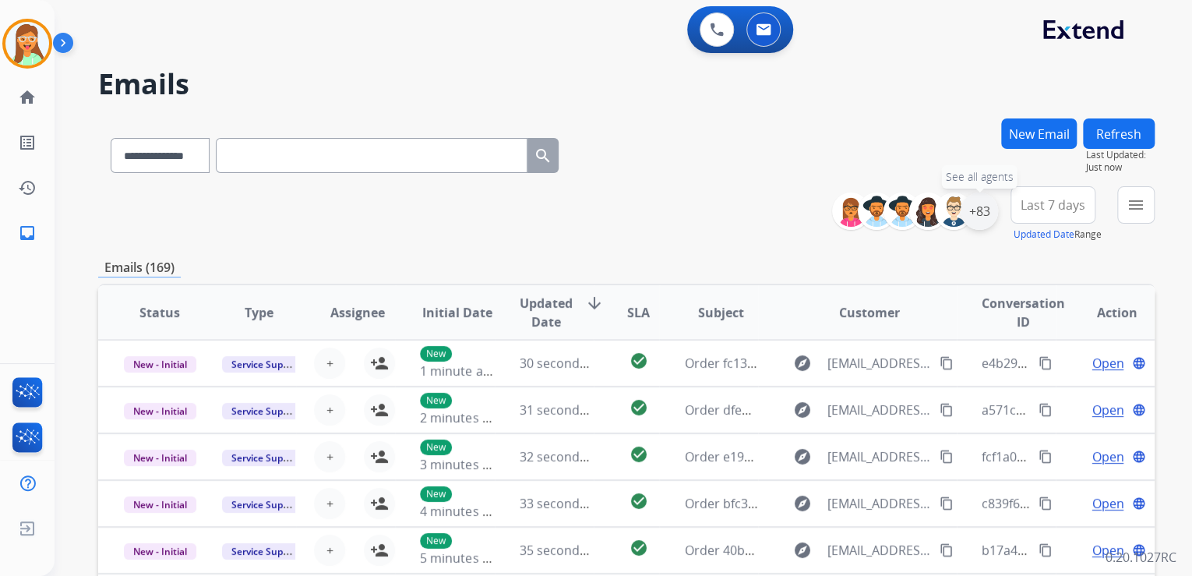
click at [979, 215] on div "+83" at bounding box center [979, 210] width 37 height 37
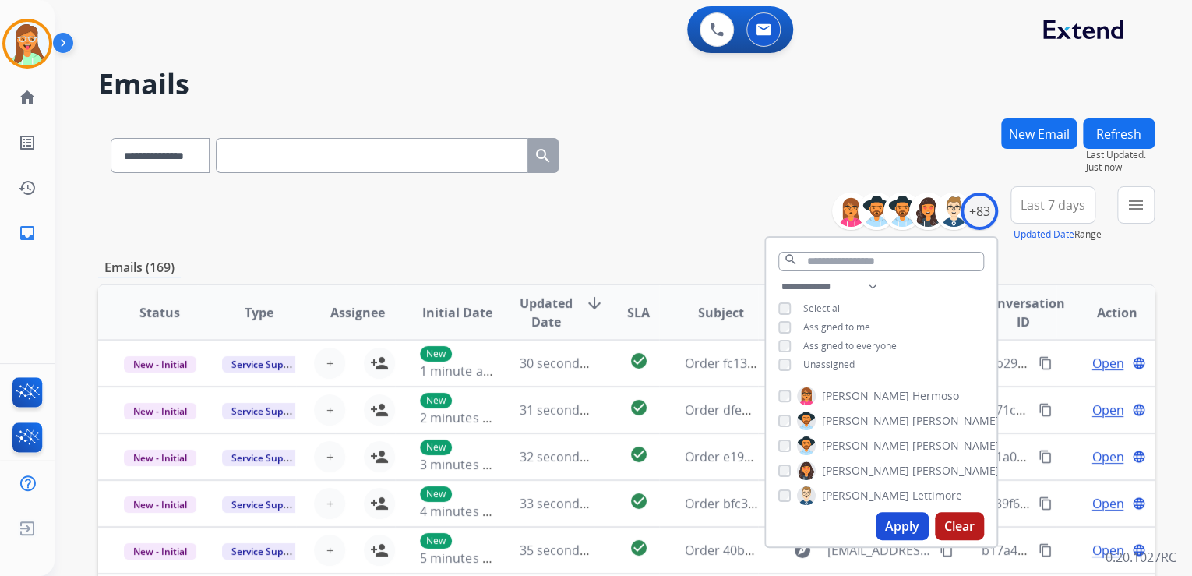
click at [902, 523] on button "Apply" at bounding box center [902, 526] width 53 height 28
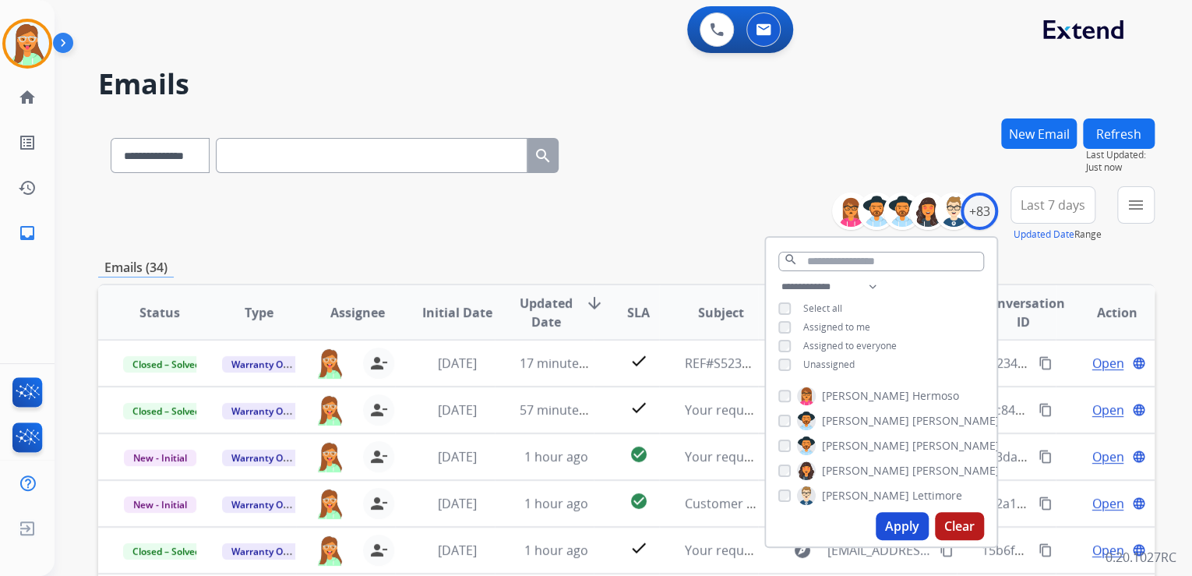
click at [729, 130] on div "**********" at bounding box center [626, 152] width 1057 height 68
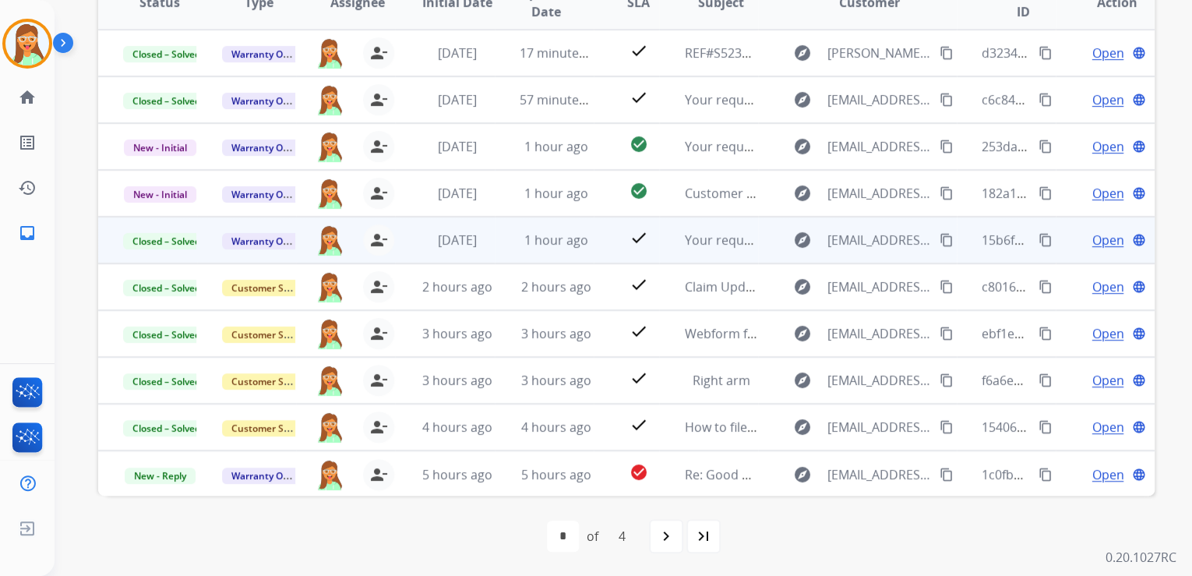
scroll to position [1, 0]
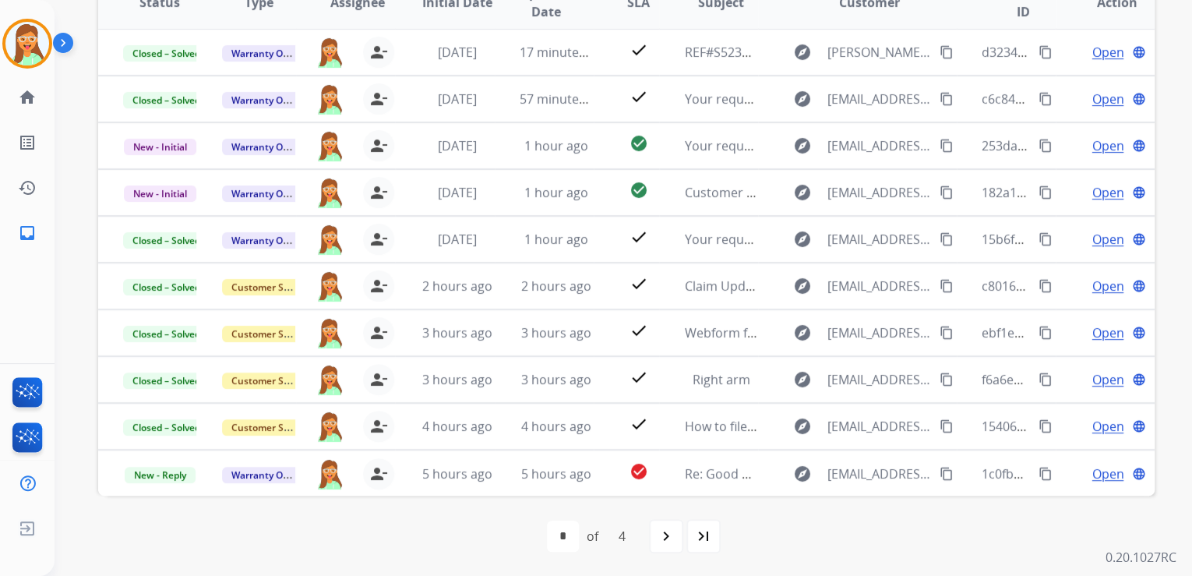
click at [651, 527] on div "navigate_next" at bounding box center [666, 536] width 34 height 34
select select "*"
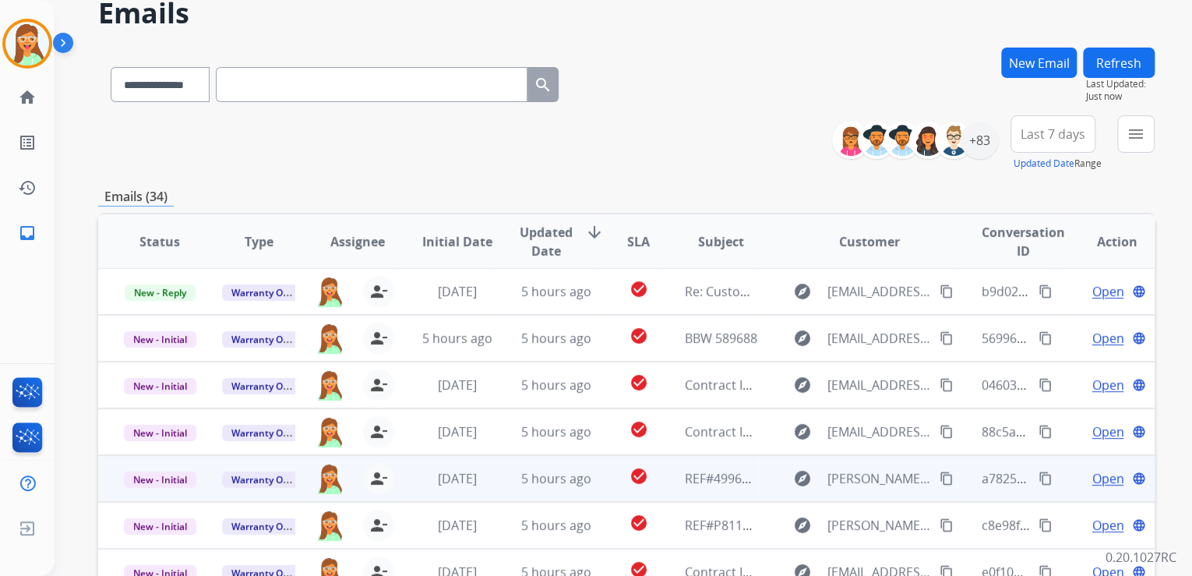
scroll to position [310, 0]
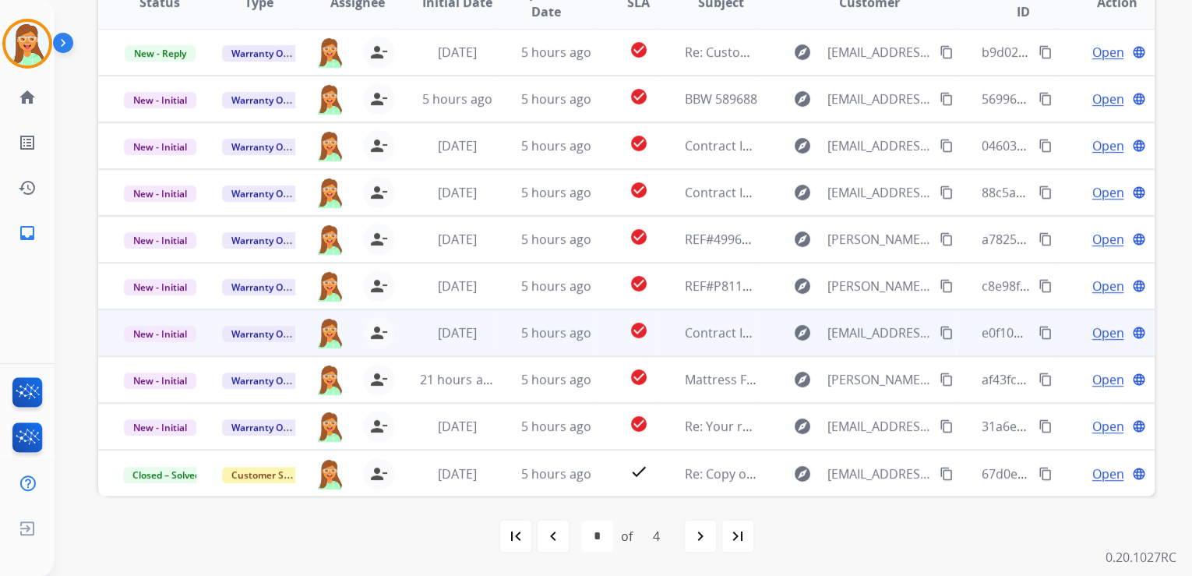
click at [1092, 327] on span "Open" at bounding box center [1108, 332] width 32 height 19
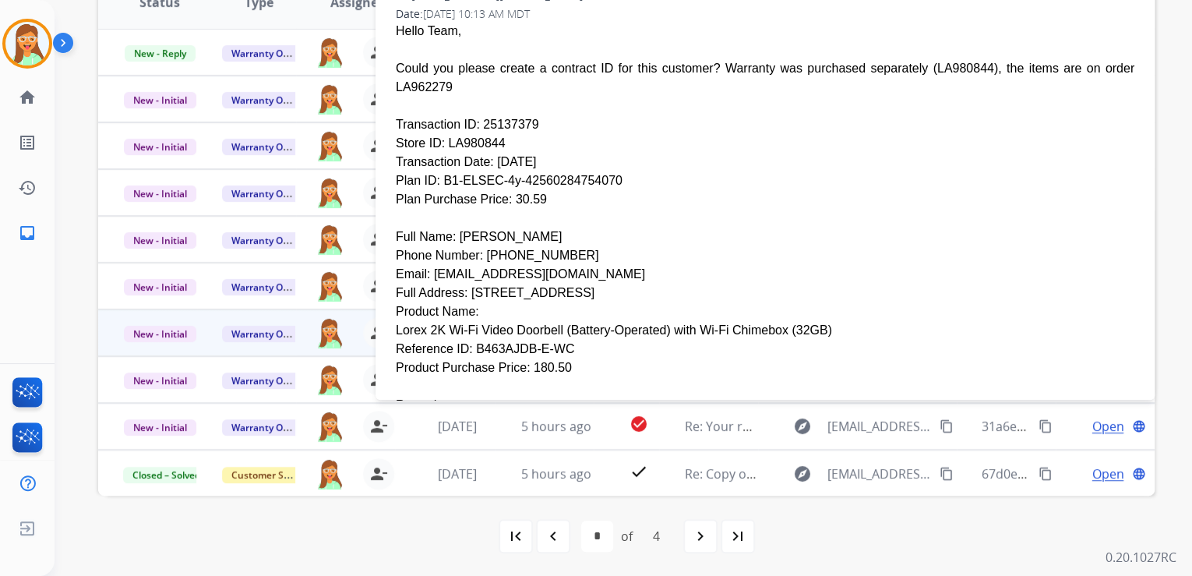
scroll to position [187, 0]
drag, startPoint x: 427, startPoint y: 216, endPoint x: 549, endPoint y: 221, distance: 121.7
click at [549, 263] on div "Email: [EMAIL_ADDRESS][DOMAIN_NAME]" at bounding box center [765, 272] width 739 height 19
drag, startPoint x: 549, startPoint y: 221, endPoint x: 556, endPoint y: 218, distance: 8.4
click at [558, 263] on div "Email: [EMAIL_ADDRESS][DOMAIN_NAME]" at bounding box center [765, 272] width 739 height 19
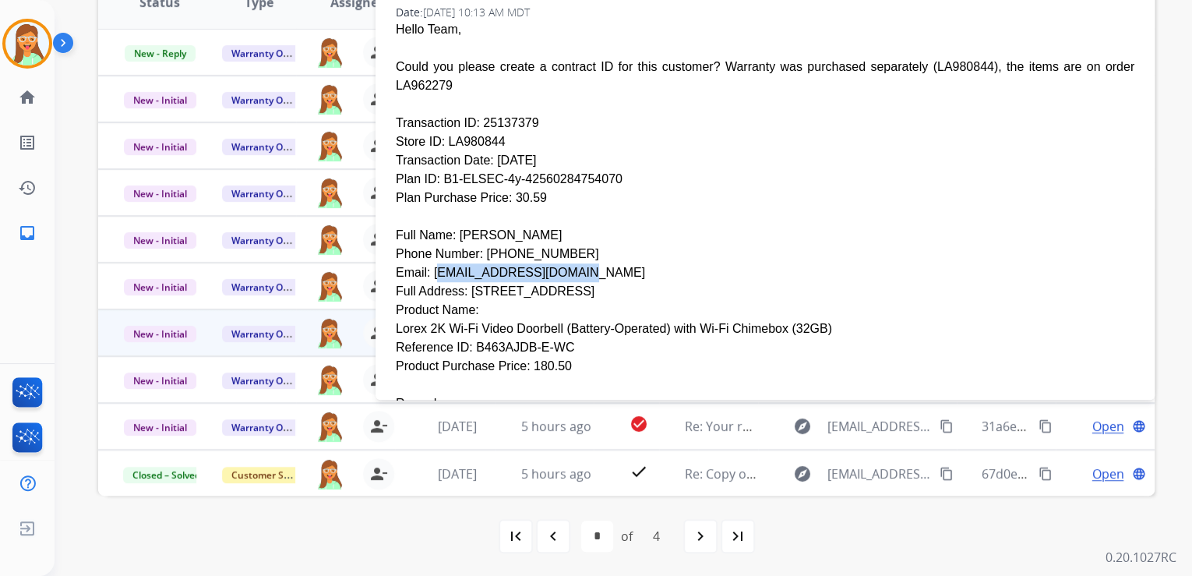
drag, startPoint x: 555, startPoint y: 218, endPoint x: 427, endPoint y: 220, distance: 127.8
click at [427, 263] on div "Email: [EMAIL_ADDRESS][DOMAIN_NAME]" at bounding box center [765, 272] width 739 height 19
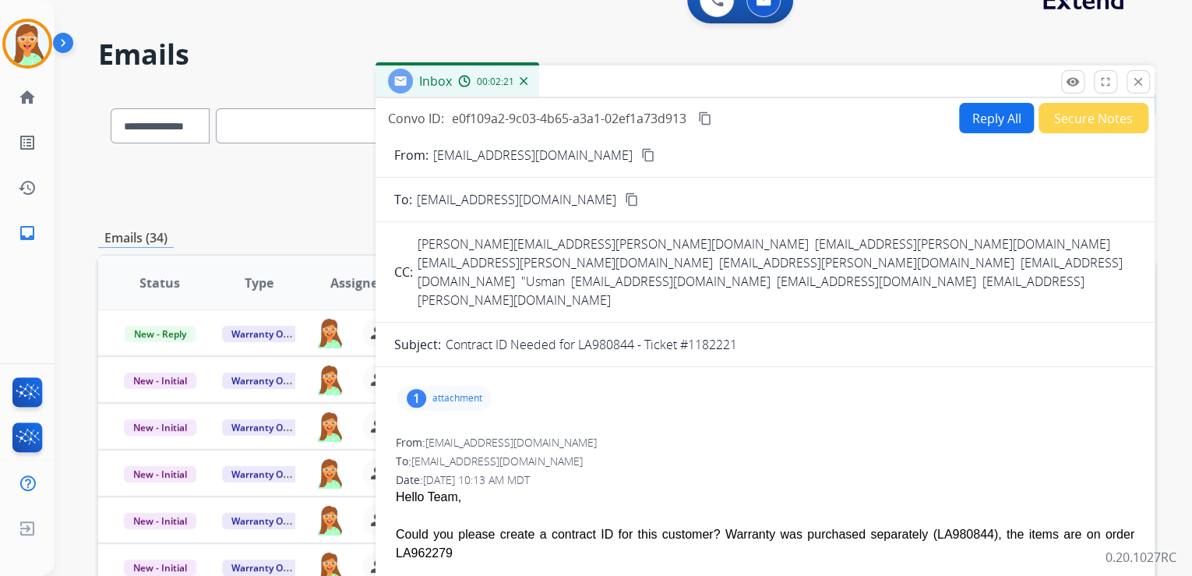
scroll to position [0, 0]
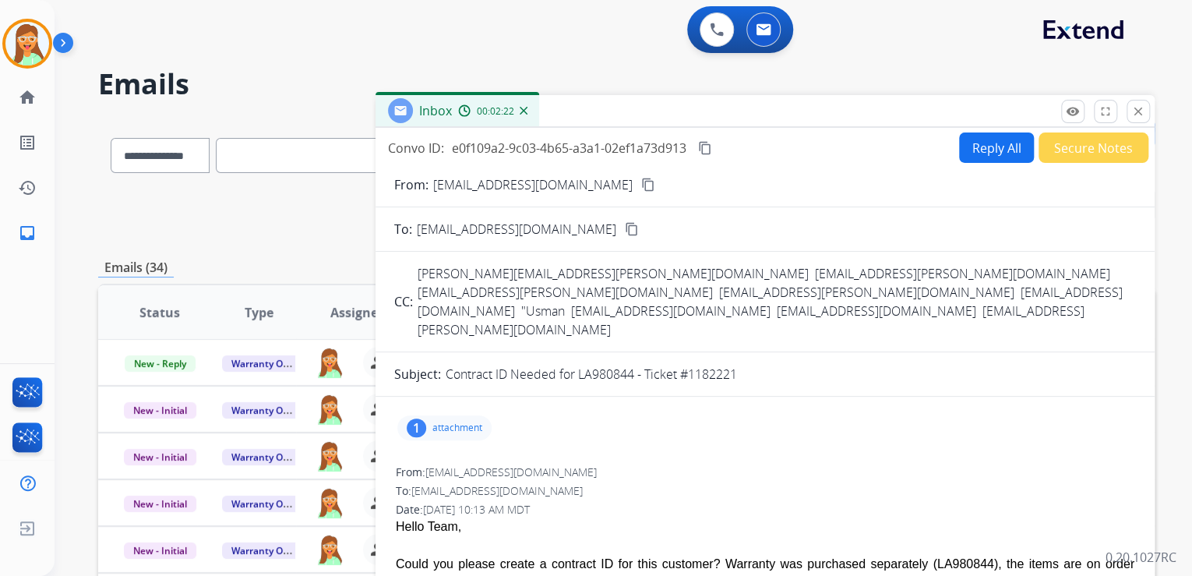
click at [965, 151] on button "Reply All" at bounding box center [996, 147] width 75 height 30
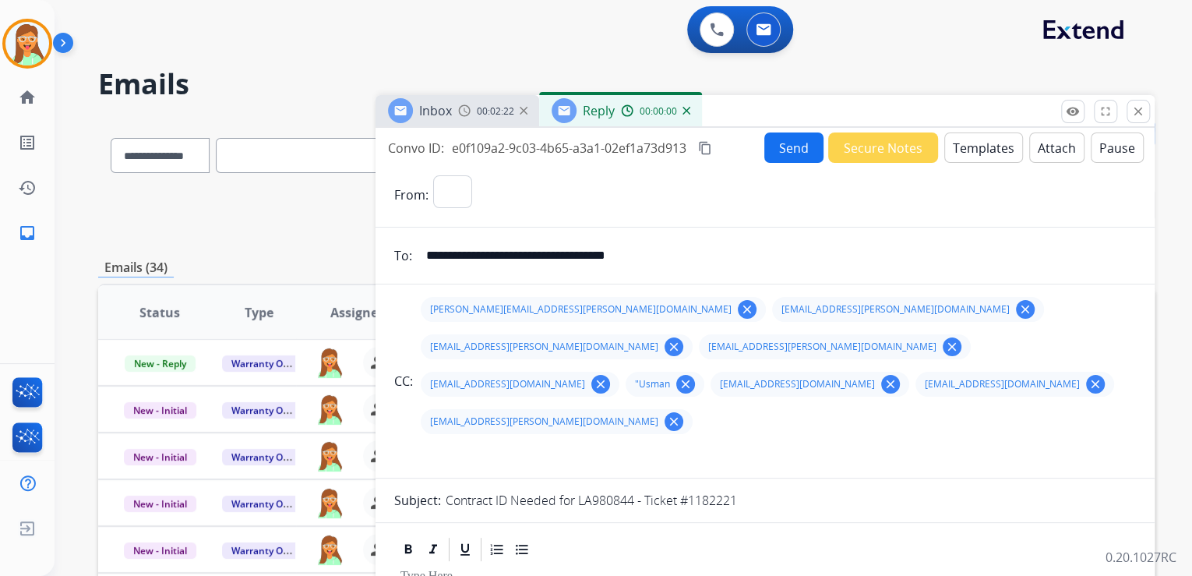
click at [965, 150] on button "Templates" at bounding box center [983, 147] width 79 height 30
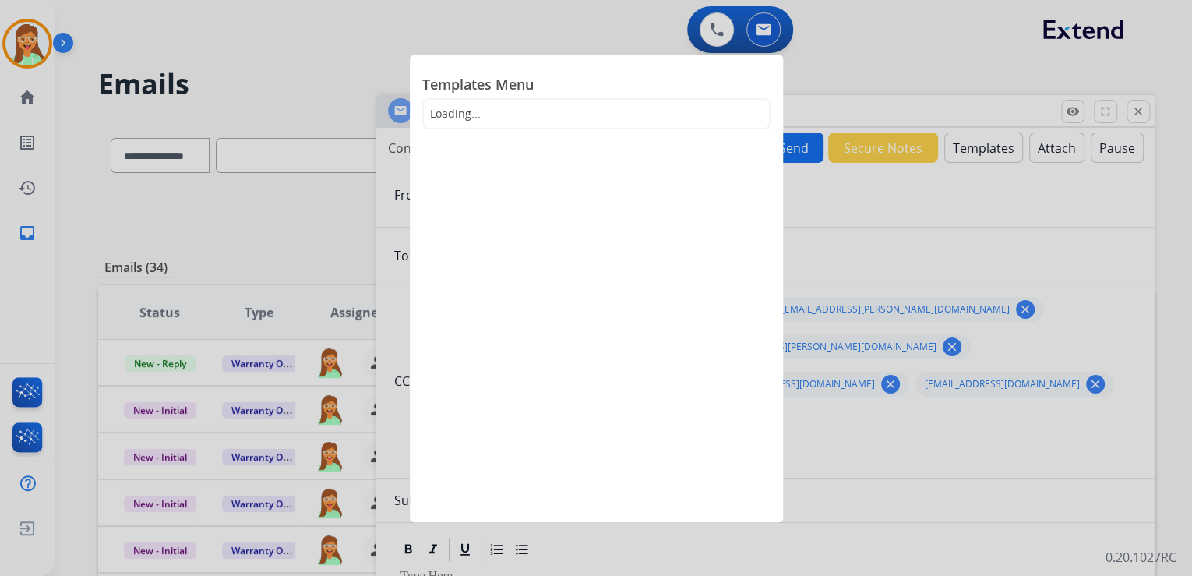
select select "**********"
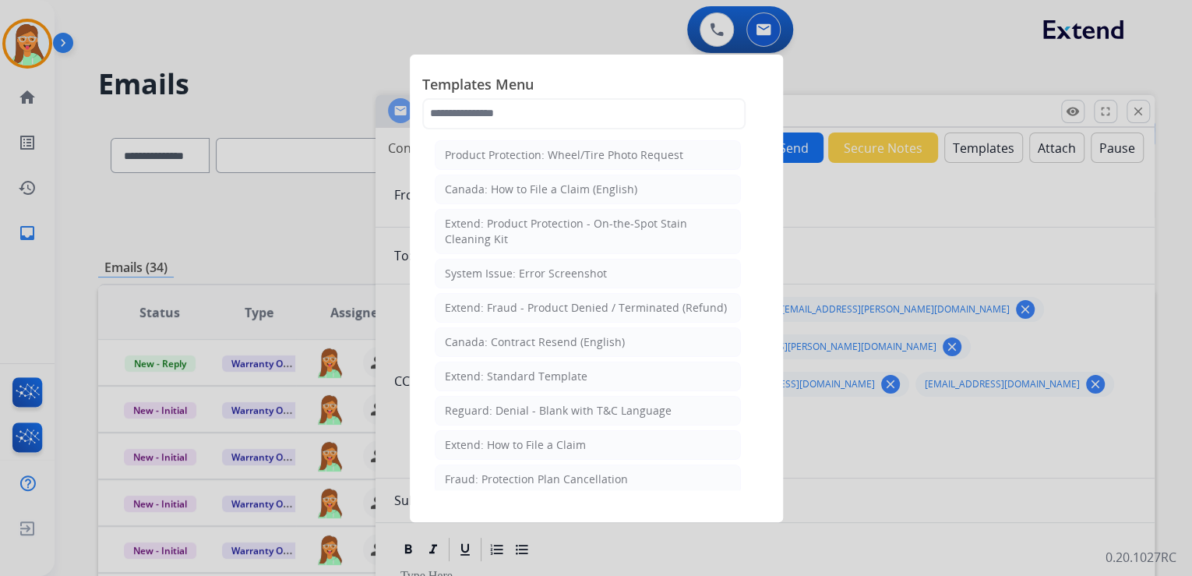
click at [598, 95] on span "Templates Menu" at bounding box center [596, 85] width 348 height 25
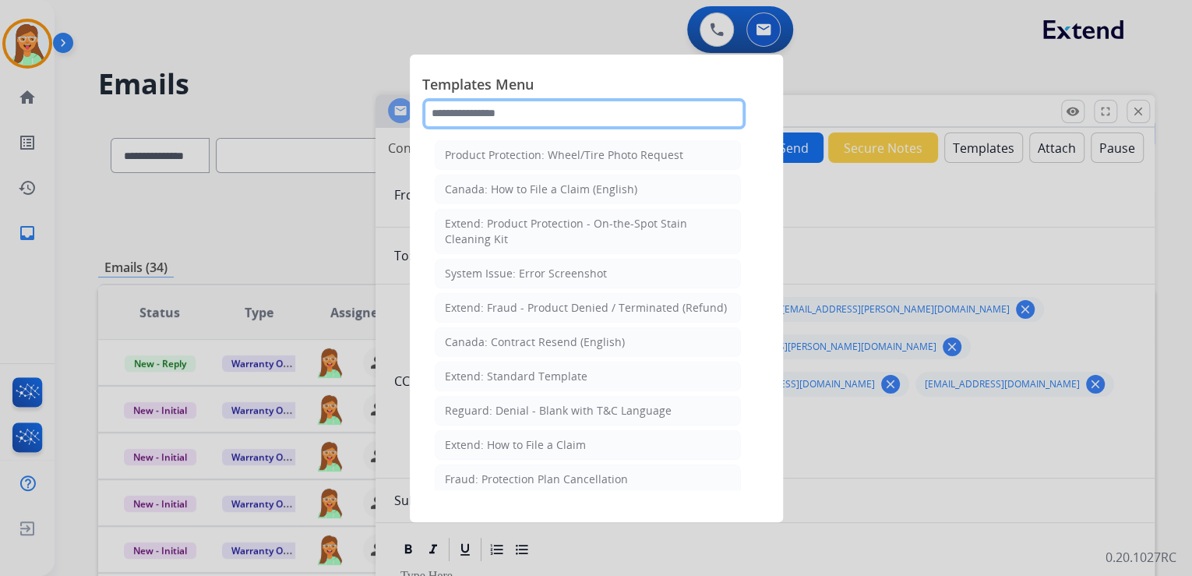
click at [594, 104] on input "text" at bounding box center [583, 113] width 323 height 31
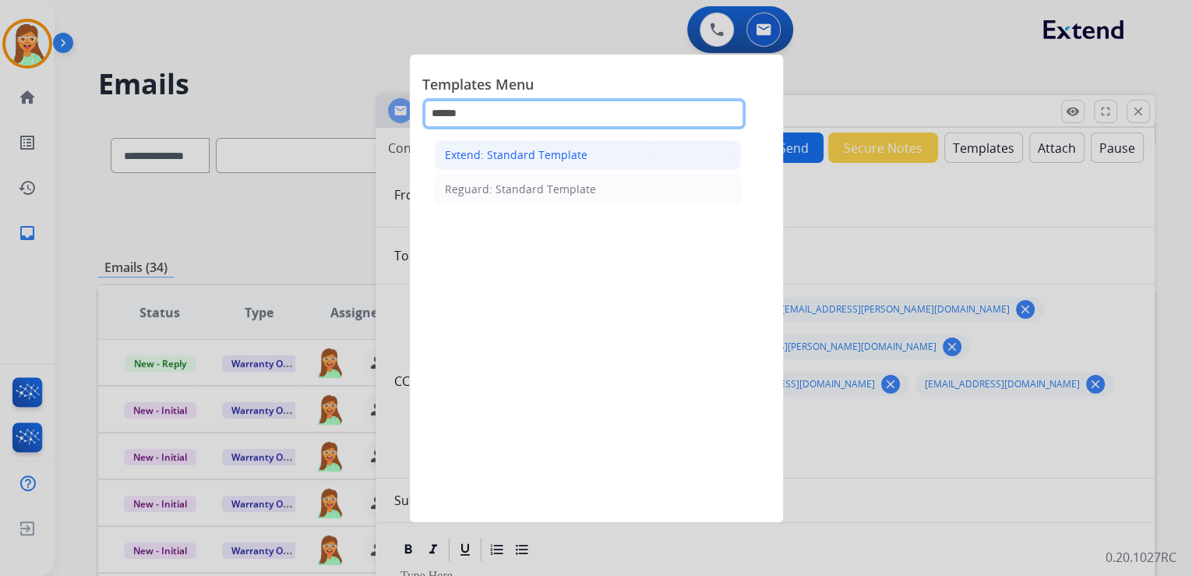
type input "******"
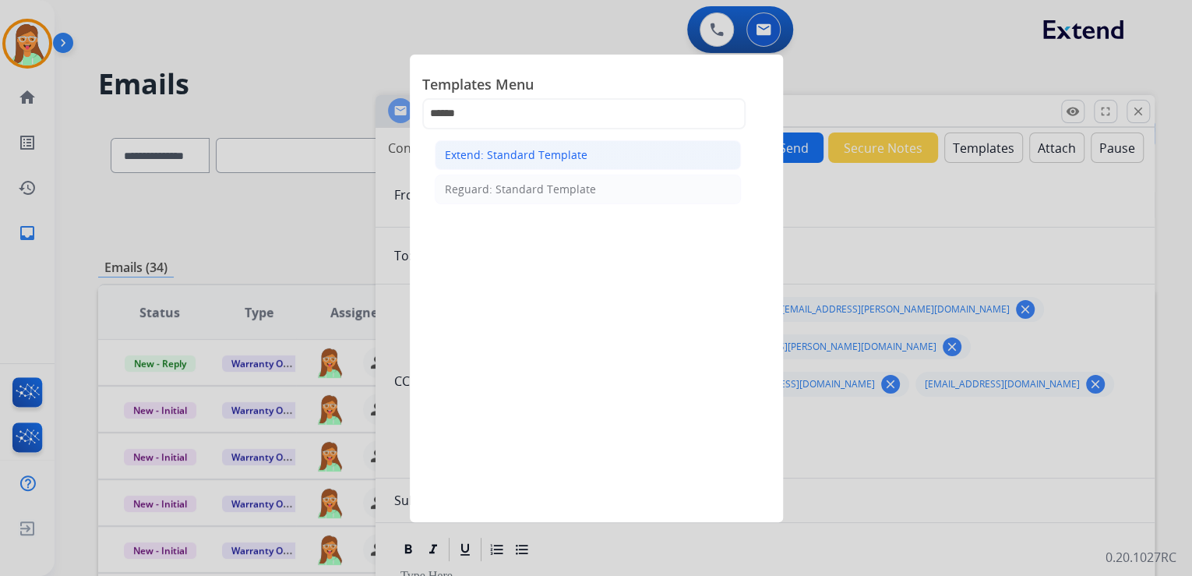
click at [573, 145] on li "Extend: Standard Template" at bounding box center [588, 155] width 306 height 30
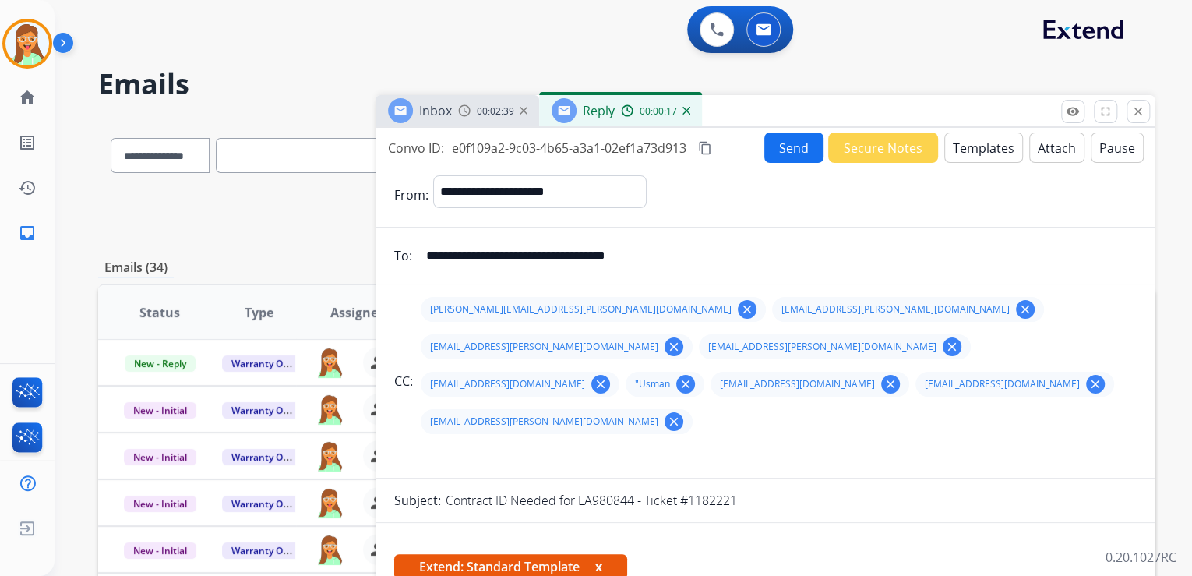
scroll to position [249, 0]
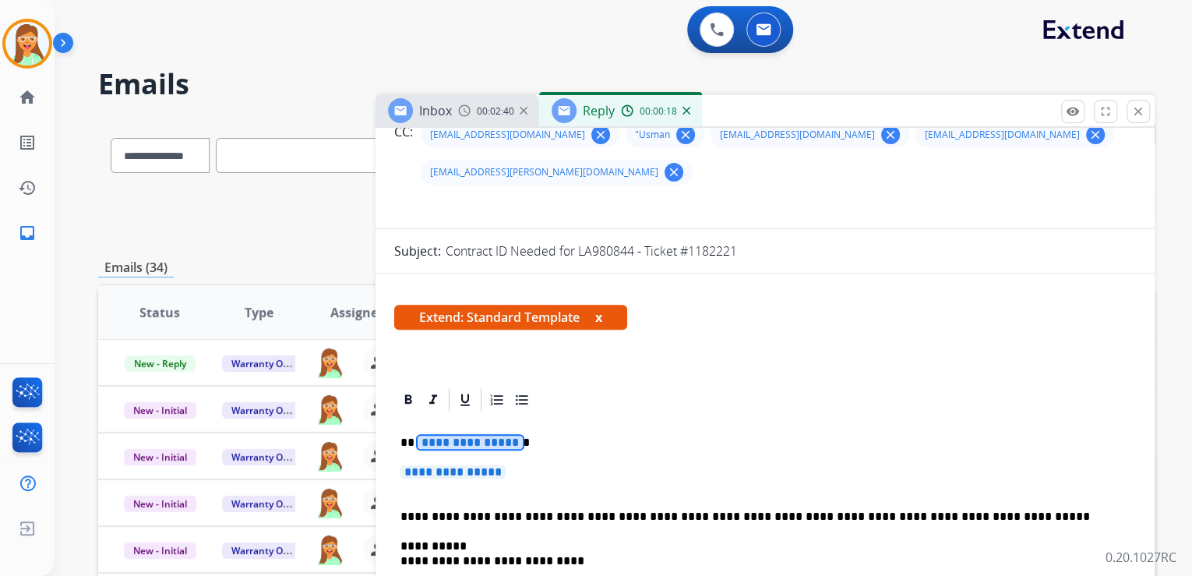
click at [459, 436] on span "**********" at bounding box center [470, 442] width 105 height 13
click at [459, 465] on span "**********" at bounding box center [453, 471] width 105 height 13
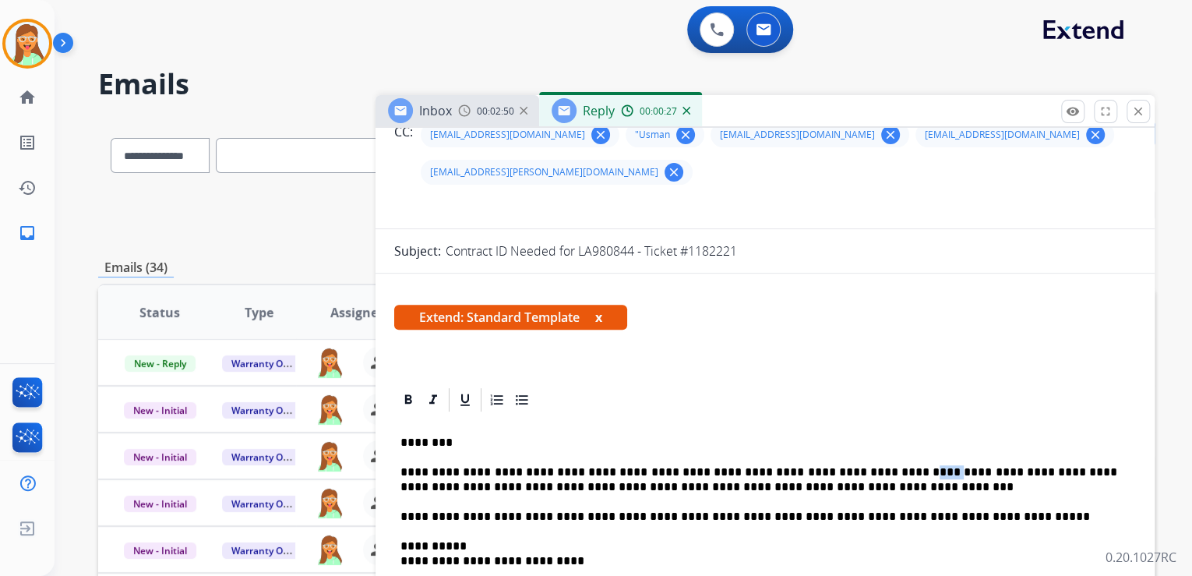
drag, startPoint x: 886, startPoint y: 435, endPoint x: 866, endPoint y: 430, distance: 20.8
click at [866, 465] on p "**********" at bounding box center [759, 479] width 717 height 29
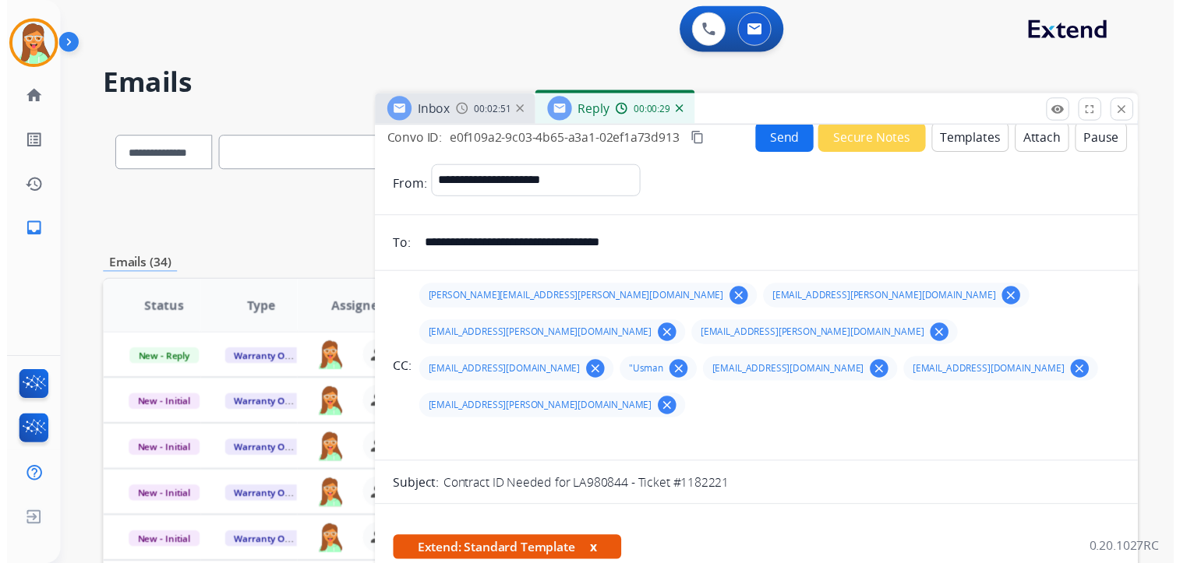
scroll to position [0, 0]
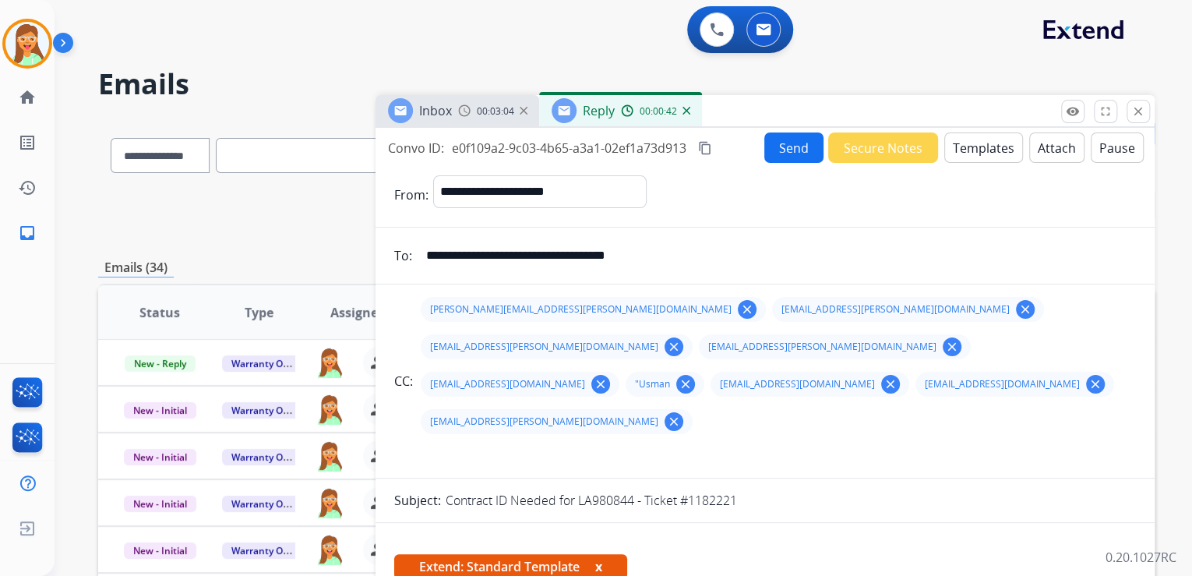
click at [1032, 146] on button "Attach" at bounding box center [1056, 147] width 55 height 30
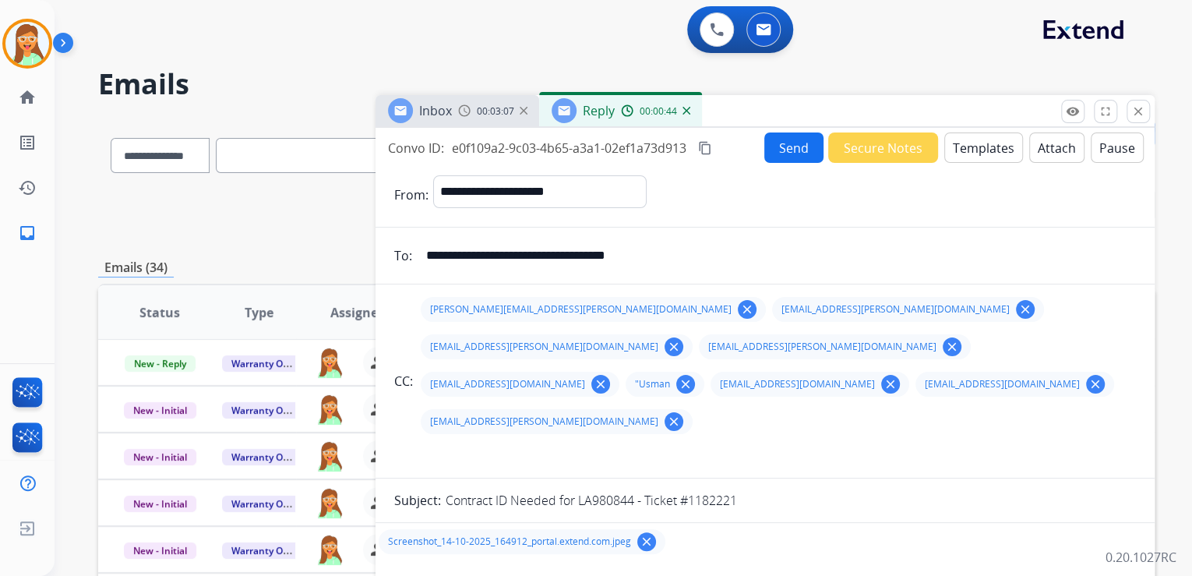
click at [799, 152] on button "Send" at bounding box center [793, 147] width 59 height 30
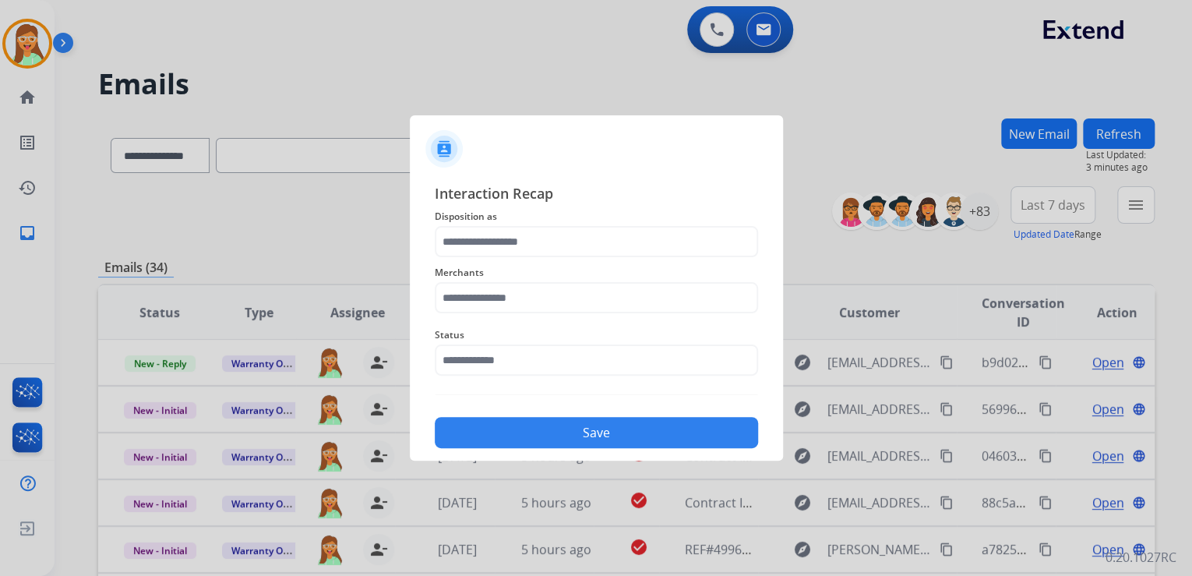
drag, startPoint x: 585, startPoint y: 218, endPoint x: 599, endPoint y: 212, distance: 15.3
click at [586, 218] on span "Disposition as" at bounding box center [596, 216] width 323 height 19
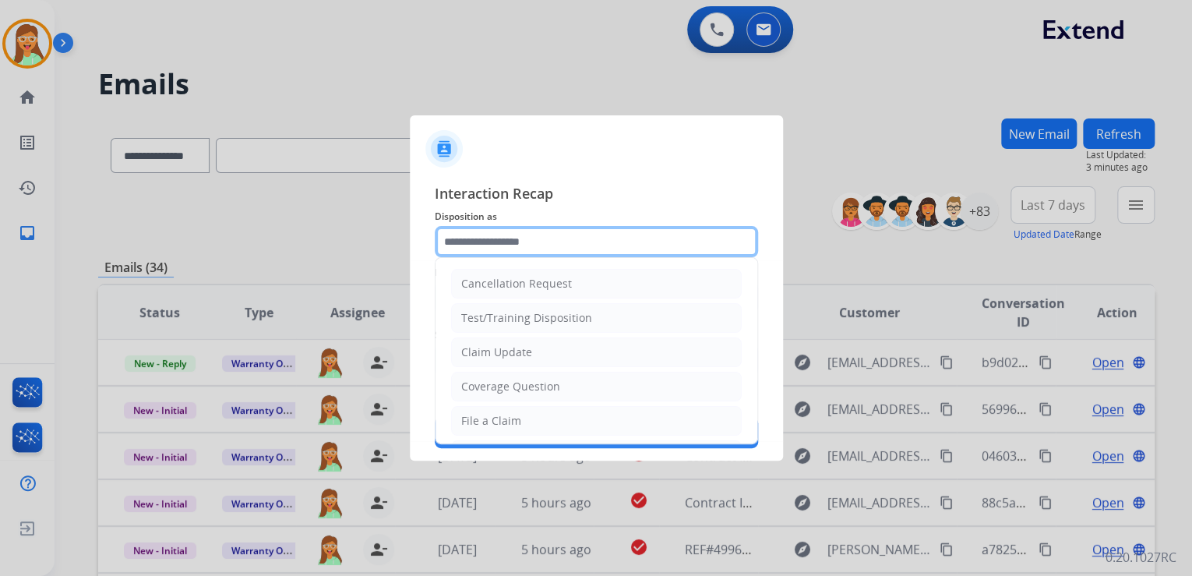
drag, startPoint x: 607, startPoint y: 235, endPoint x: 619, endPoint y: 229, distance: 13.6
click at [609, 234] on input "text" at bounding box center [596, 241] width 323 height 31
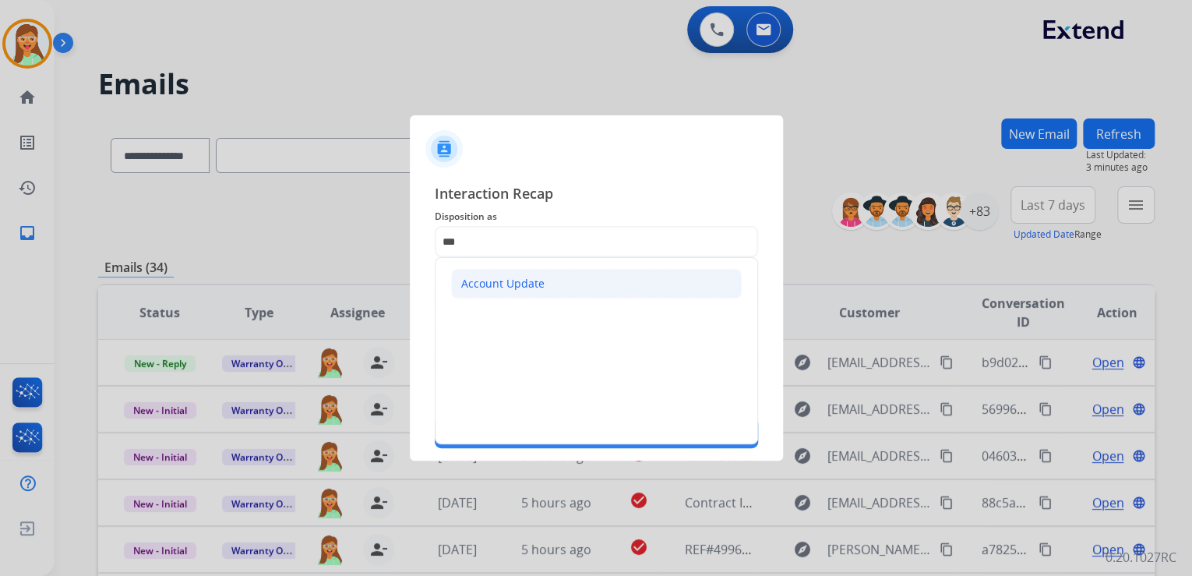
click at [536, 281] on div "Account Update" at bounding box center [502, 284] width 83 height 16
type input "**********"
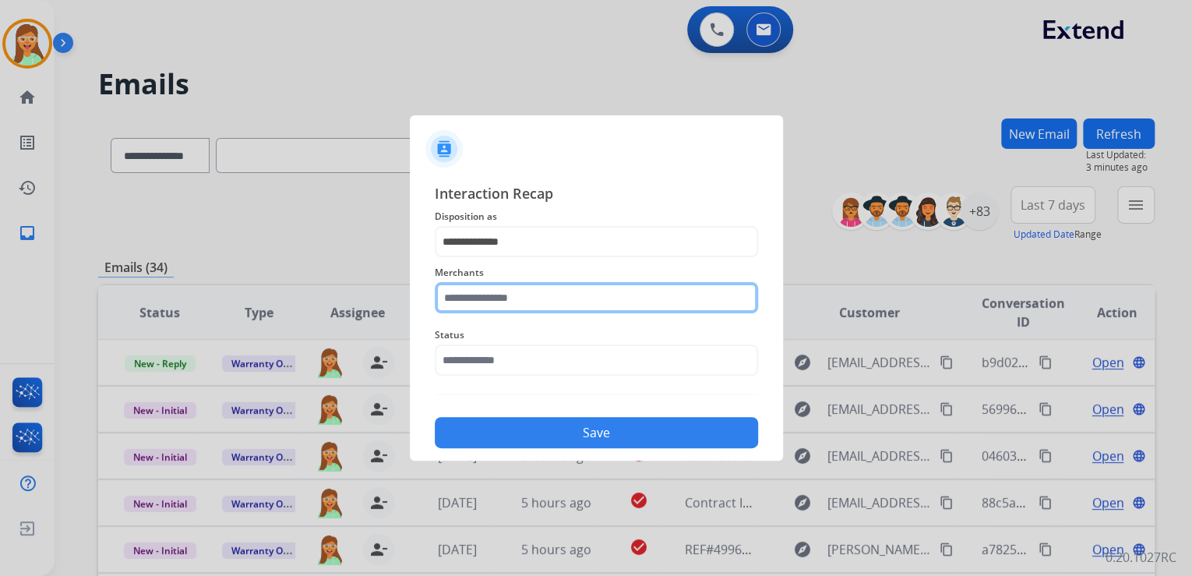
click at [544, 296] on input "text" at bounding box center [596, 297] width 323 height 31
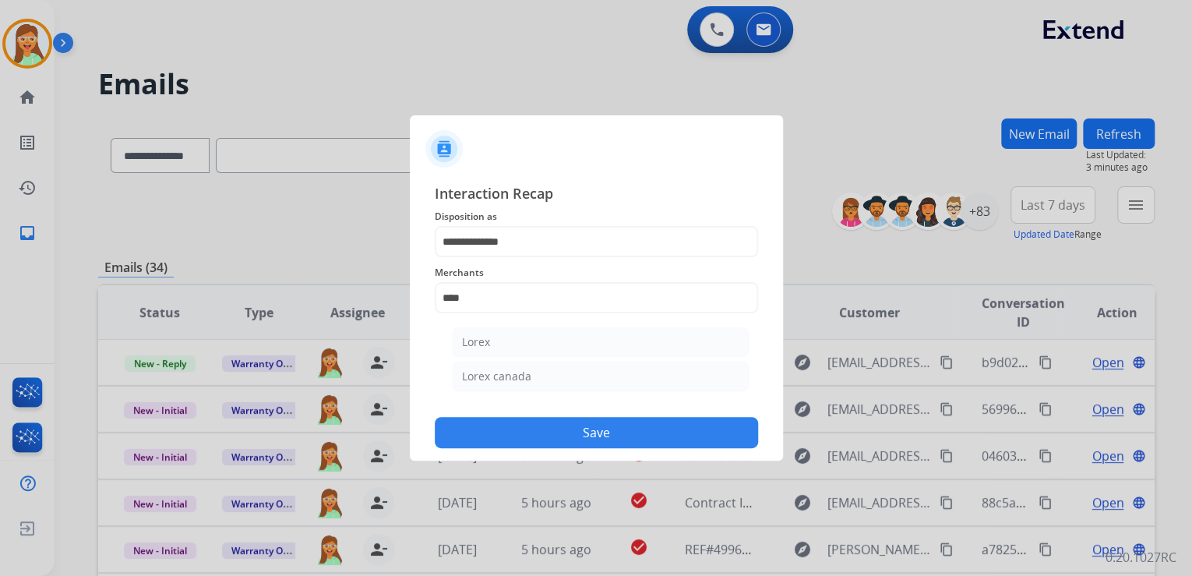
click at [594, 346] on li "Lorex" at bounding box center [600, 342] width 297 height 30
type input "*****"
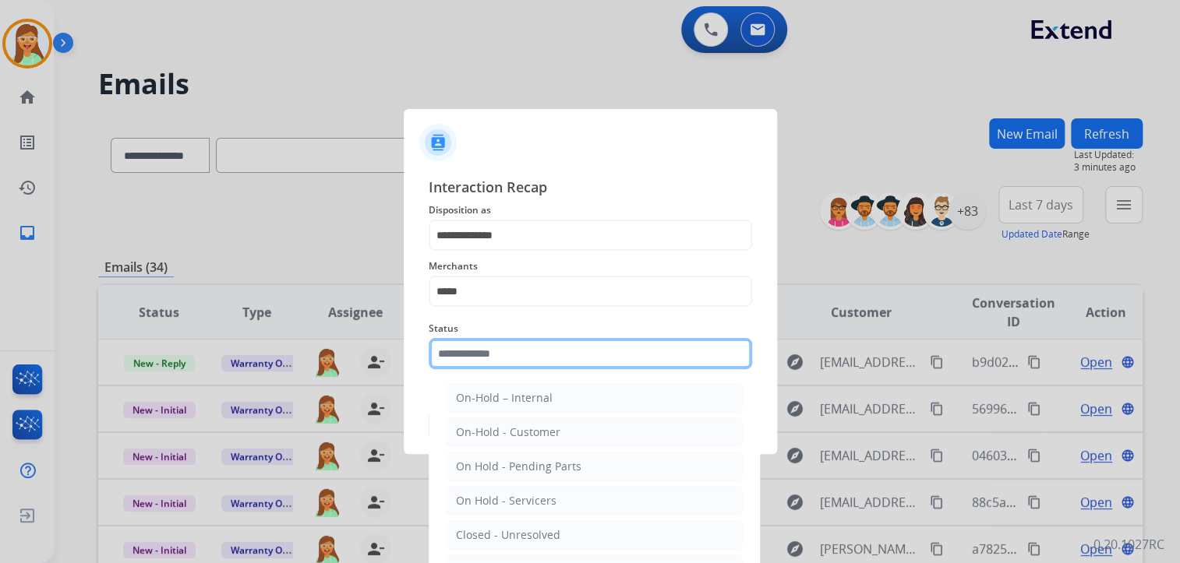
click at [586, 353] on input "text" at bounding box center [590, 353] width 323 height 31
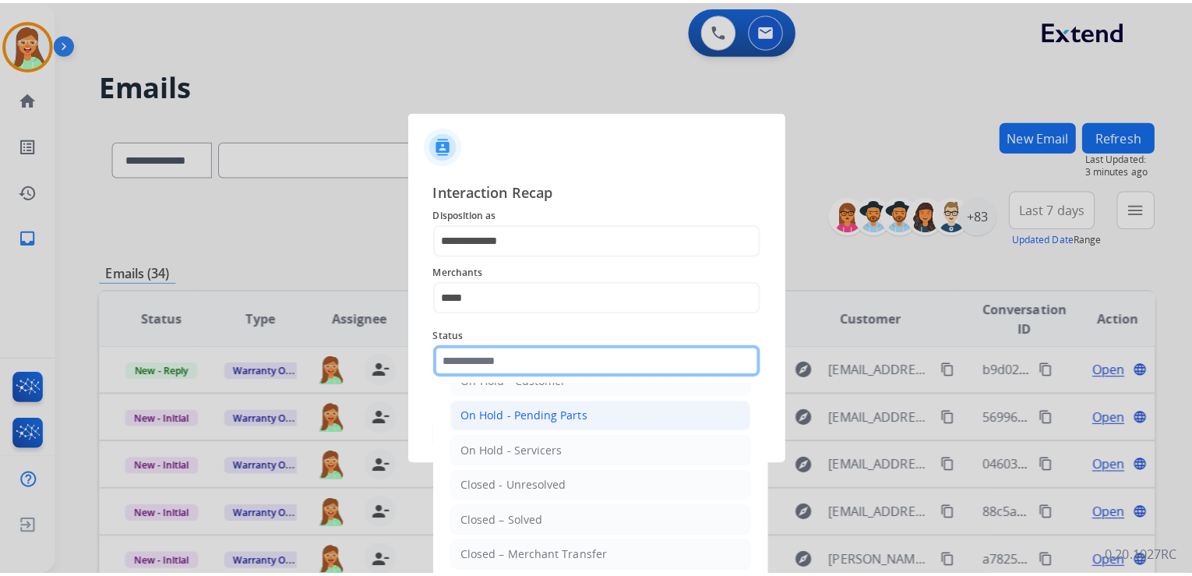
scroll to position [90, 0]
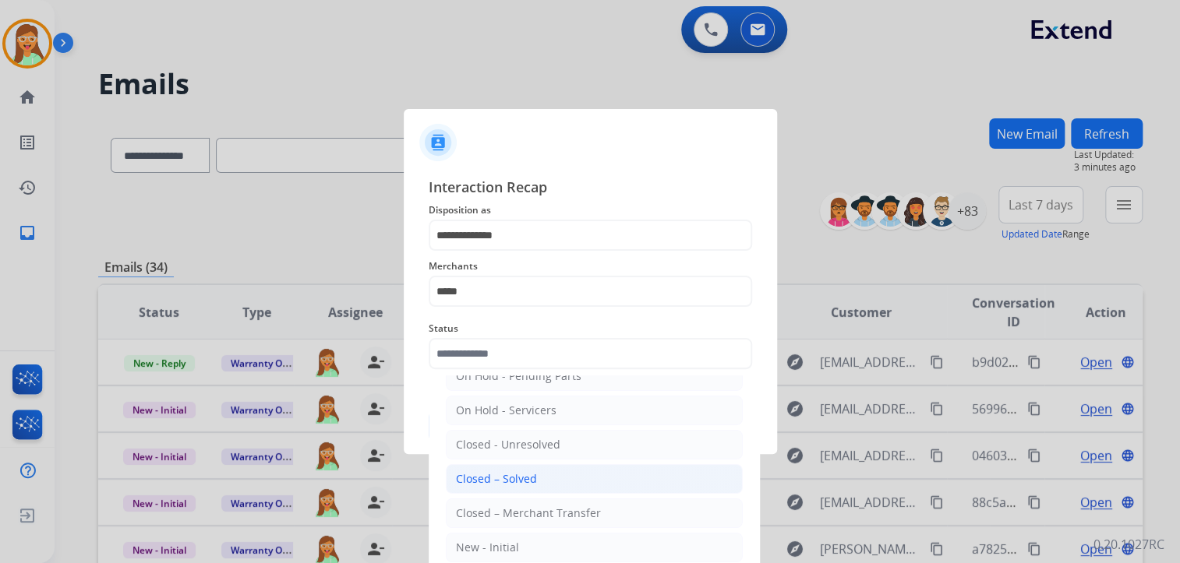
click at [499, 473] on div "Closed – Solved" at bounding box center [496, 479] width 81 height 16
type input "**********"
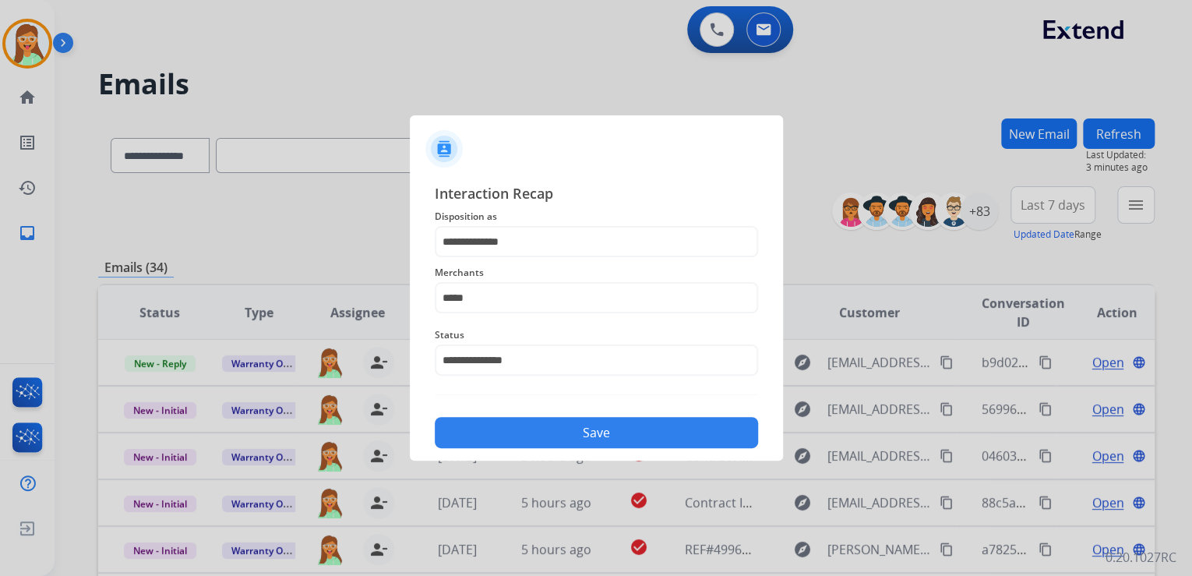
click at [522, 426] on button "Save" at bounding box center [596, 432] width 323 height 31
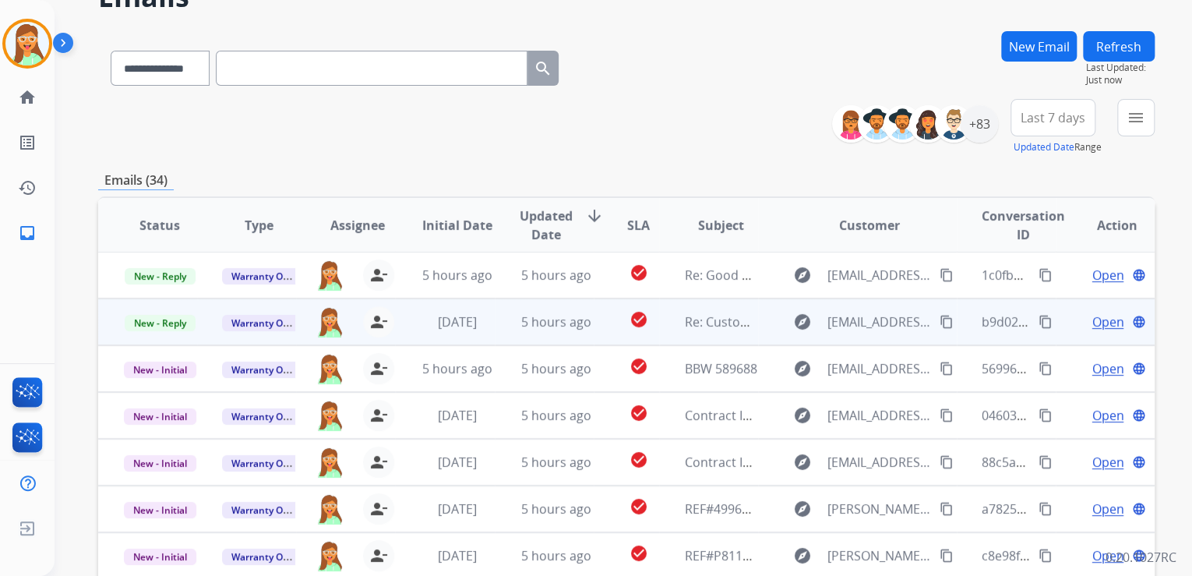
scroll to position [249, 0]
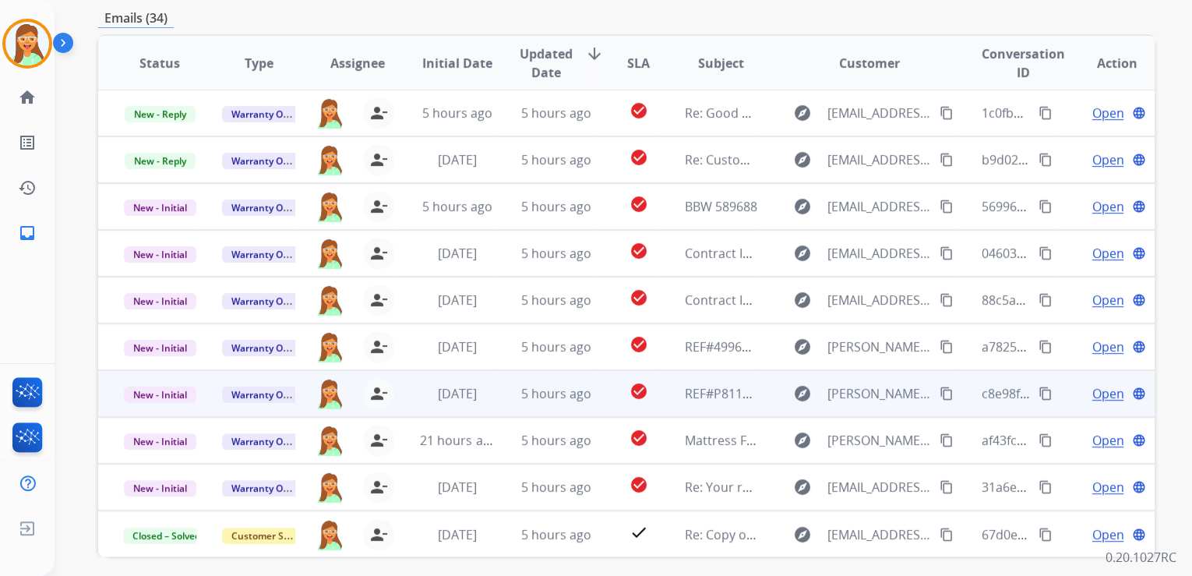
click at [1096, 384] on span "Open" at bounding box center [1108, 393] width 32 height 19
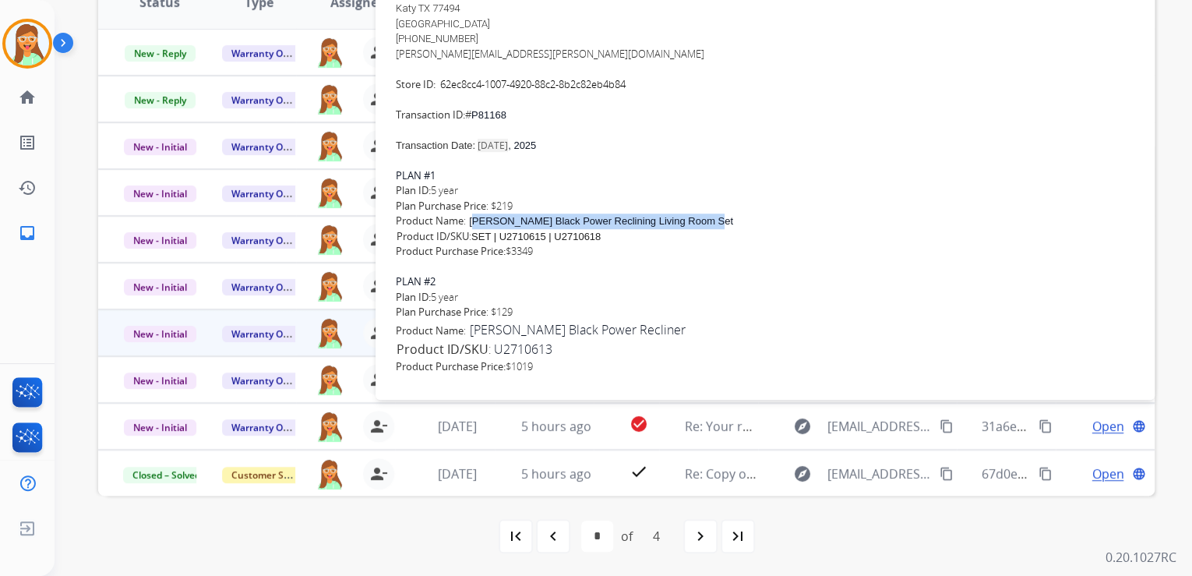
drag, startPoint x: 475, startPoint y: 221, endPoint x: 720, endPoint y: 219, distance: 244.7
click at [720, 219] on div "Product Name : [PERSON_NAME] Black Power Reclining Living Room Set SKU Product …" at bounding box center [765, 228] width 739 height 30
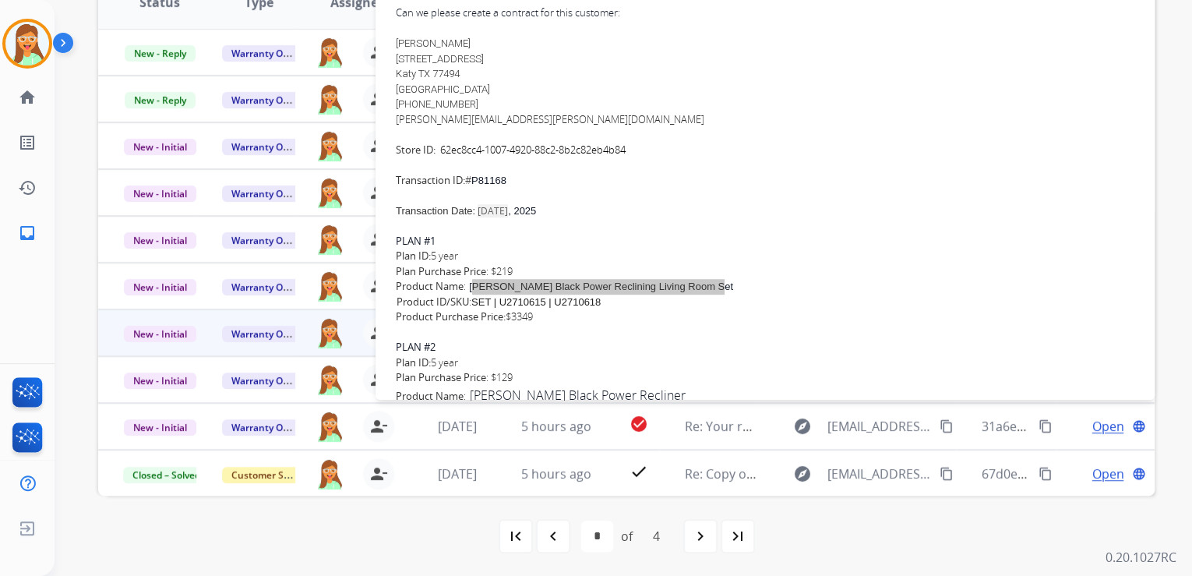
scroll to position [62, 0]
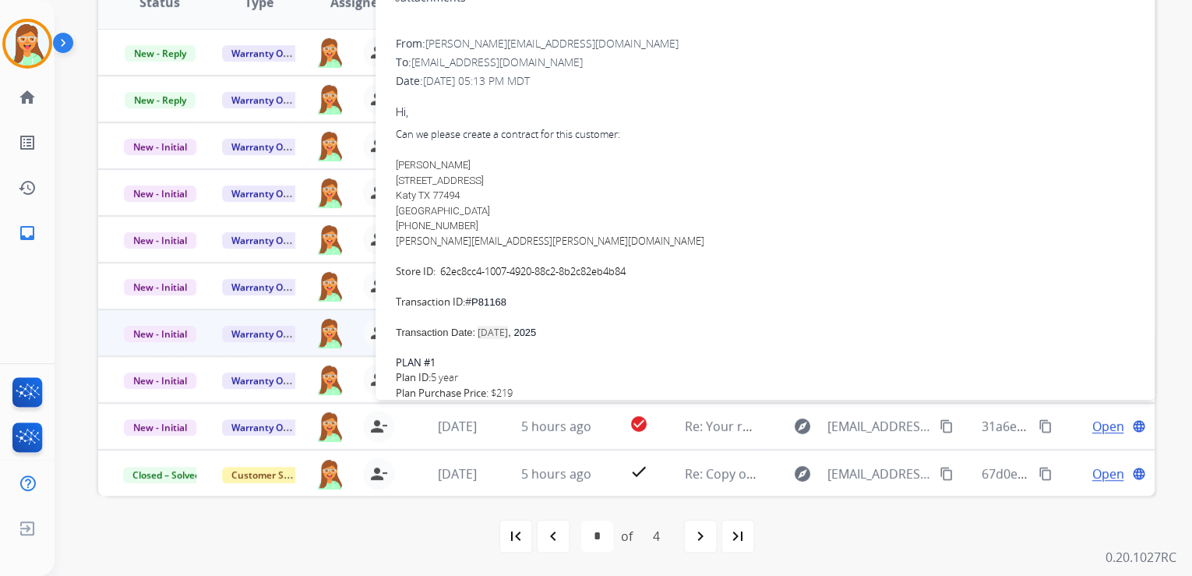
click at [505, 221] on div "[PERSON_NAME] [STREET_ADDRESS][PERSON_NAME] [PHONE_NUMBER]" at bounding box center [765, 195] width 739 height 76
drag, startPoint x: 529, startPoint y: 243, endPoint x: 393, endPoint y: 245, distance: 135.6
click at [394, 245] on div "From: [PERSON_NAME][EMAIL_ADDRESS][DOMAIN_NAME] To: [EMAIL_ADDRESS][DOMAIN_NAME…" at bounding box center [765, 383] width 742 height 699
drag, startPoint x: 477, startPoint y: 224, endPoint x: 408, endPoint y: 228, distance: 68.7
click at [408, 228] on span "[PHONE_NUMBER]" at bounding box center [437, 226] width 83 height 12
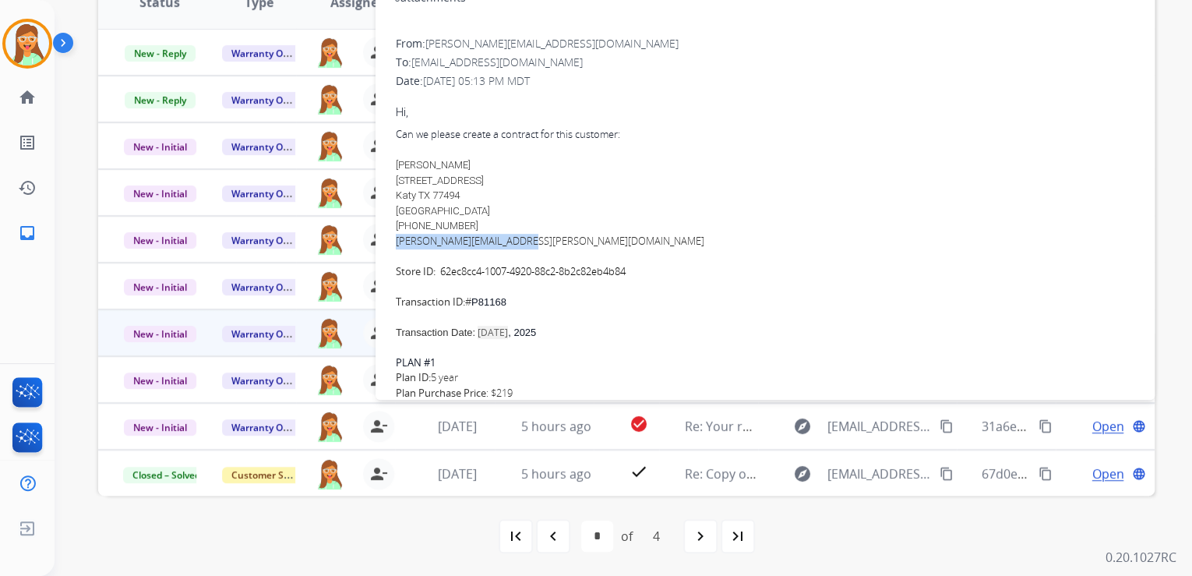
drag, startPoint x: 394, startPoint y: 162, endPoint x: 471, endPoint y: 167, distance: 76.5
click at [471, 167] on div "From: [PERSON_NAME][EMAIL_ADDRESS][DOMAIN_NAME] To: [EMAIL_ADDRESS][DOMAIN_NAME…" at bounding box center [765, 383] width 742 height 699
drag, startPoint x: 396, startPoint y: 178, endPoint x: 527, endPoint y: 179, distance: 130.9
click at [484, 179] on span "[STREET_ADDRESS]" at bounding box center [440, 181] width 88 height 12
drag, startPoint x: 393, startPoint y: 194, endPoint x: 415, endPoint y: 199, distance: 23.1
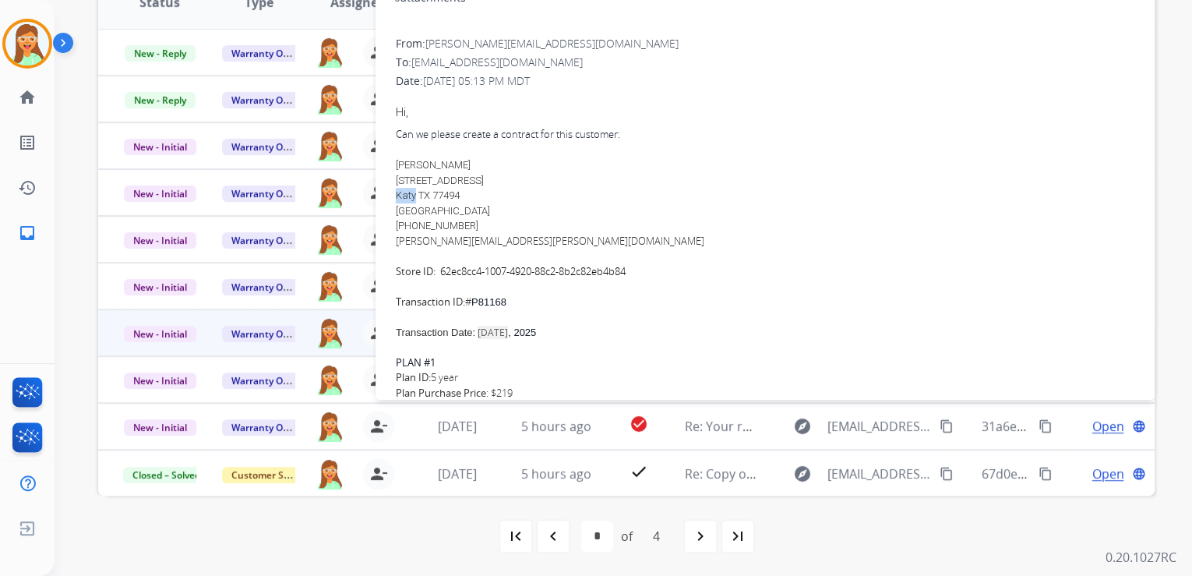
click at [415, 199] on div "0 attachments From: [PERSON_NAME][EMAIL_ADDRESS][DOMAIN_NAME] To: [EMAIL_ADDRES…" at bounding box center [765, 357] width 779 height 753
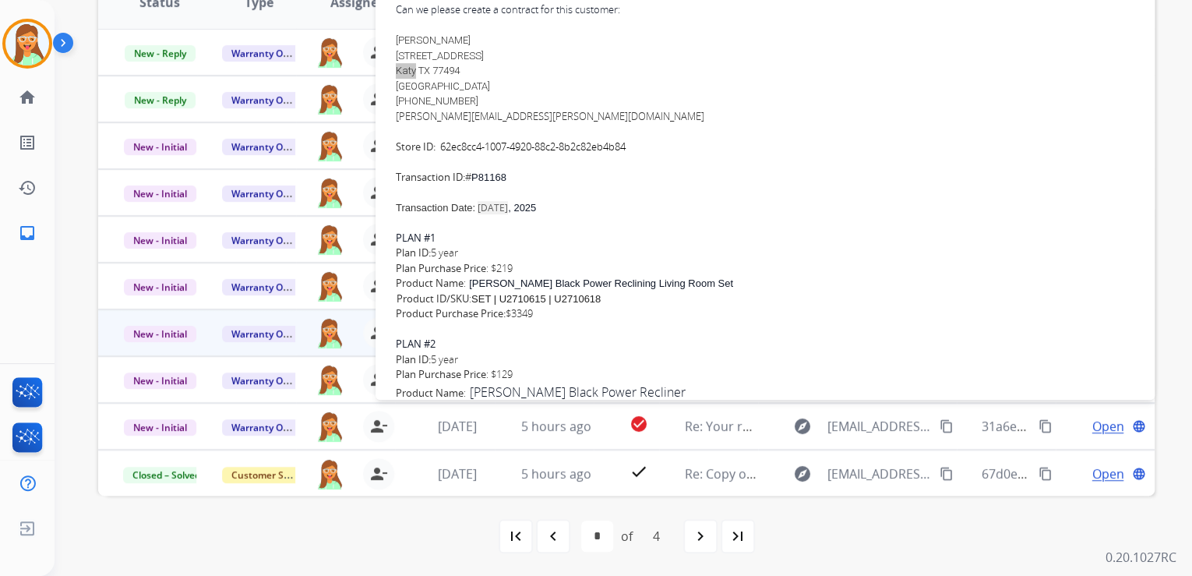
scroll to position [249, 0]
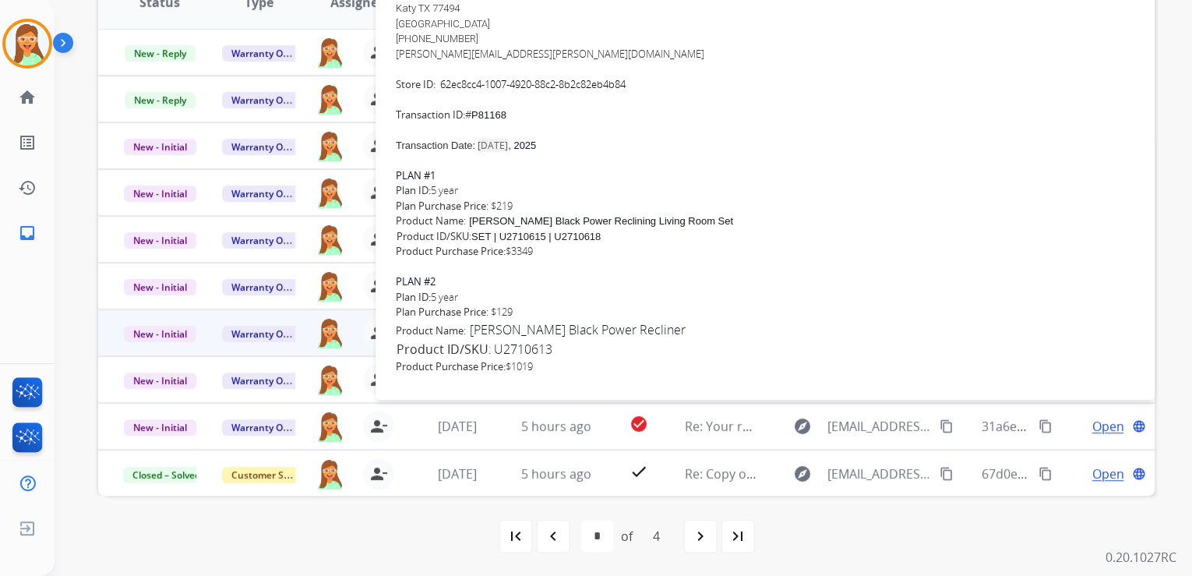
click at [605, 118] on div "Can we please create a contract for this customer: [PERSON_NAME] [STREET_ADDRES…" at bounding box center [765, 31] width 739 height 182
drag, startPoint x: 542, startPoint y: 109, endPoint x: 477, endPoint y: 114, distance: 64.8
click at [477, 114] on div "Can we please create a contract for this customer: [PERSON_NAME] [STREET_ADDRES…" at bounding box center [765, 31] width 739 height 182
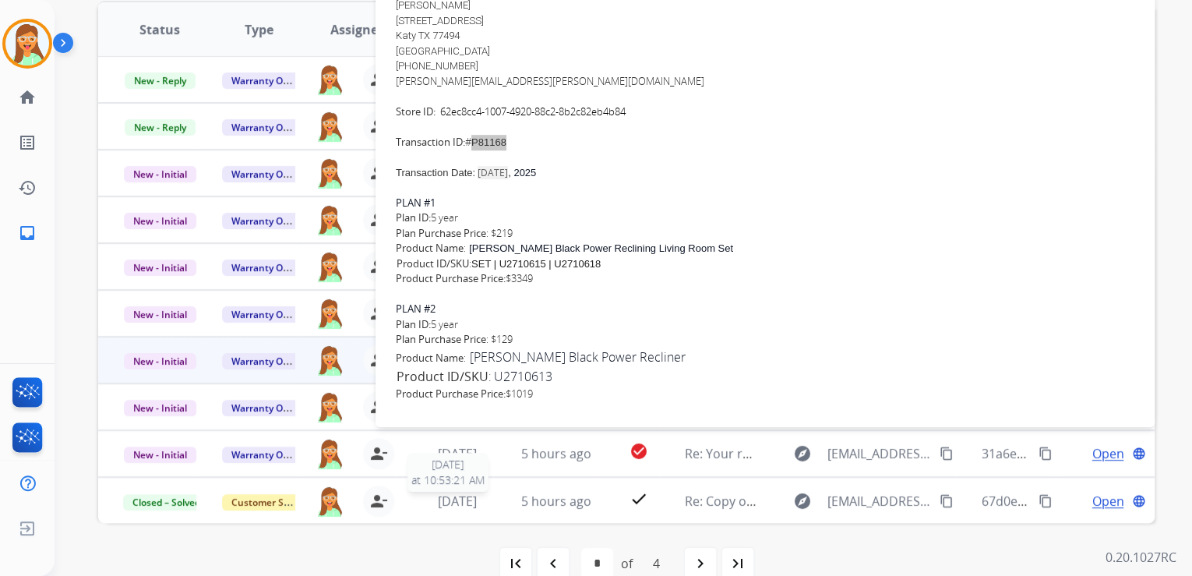
scroll to position [310, 0]
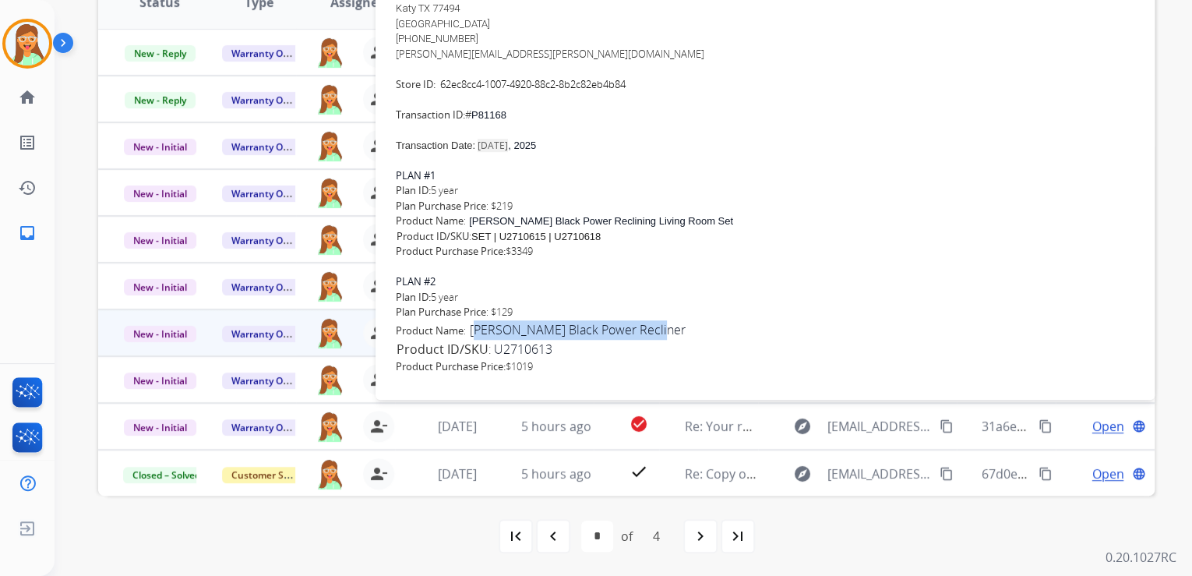
drag, startPoint x: 475, startPoint y: 330, endPoint x: 650, endPoint y: 324, distance: 175.4
click at [650, 324] on div "Product Name : [PERSON_NAME] Black Power Recliner SKU Product ID/SKU : U2710613" at bounding box center [765, 339] width 739 height 39
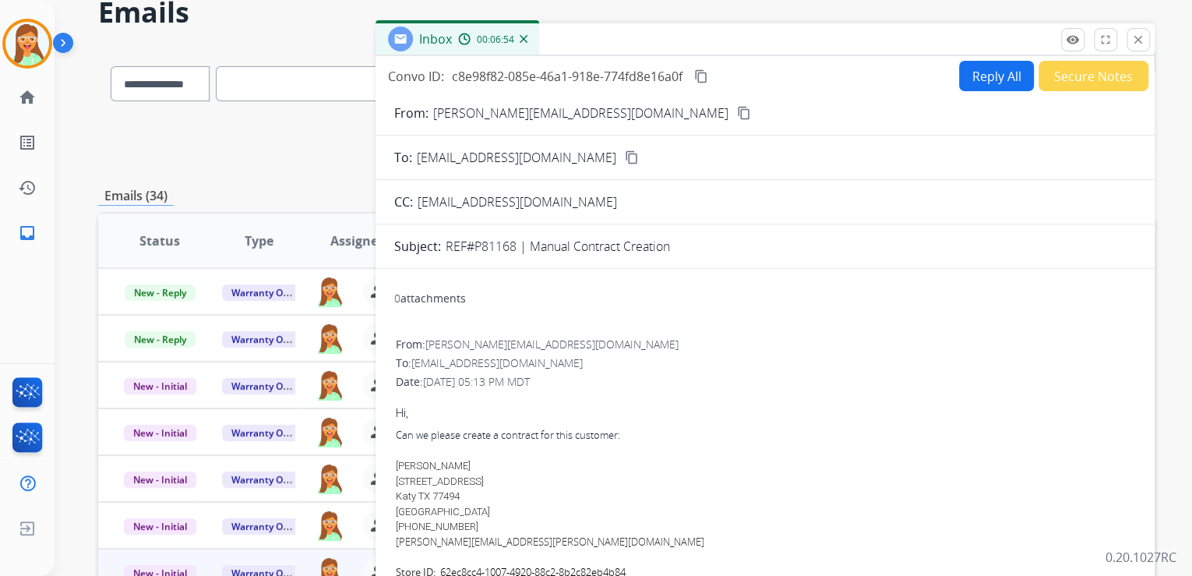
scroll to position [61, 0]
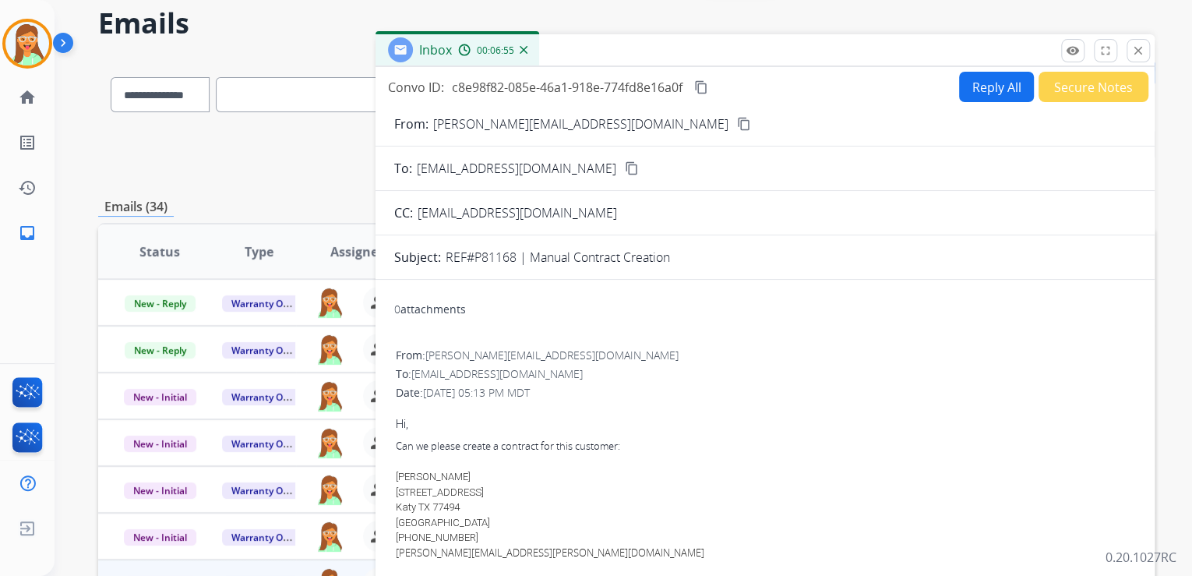
click at [966, 86] on button "Reply All" at bounding box center [996, 87] width 75 height 30
select select "**********"
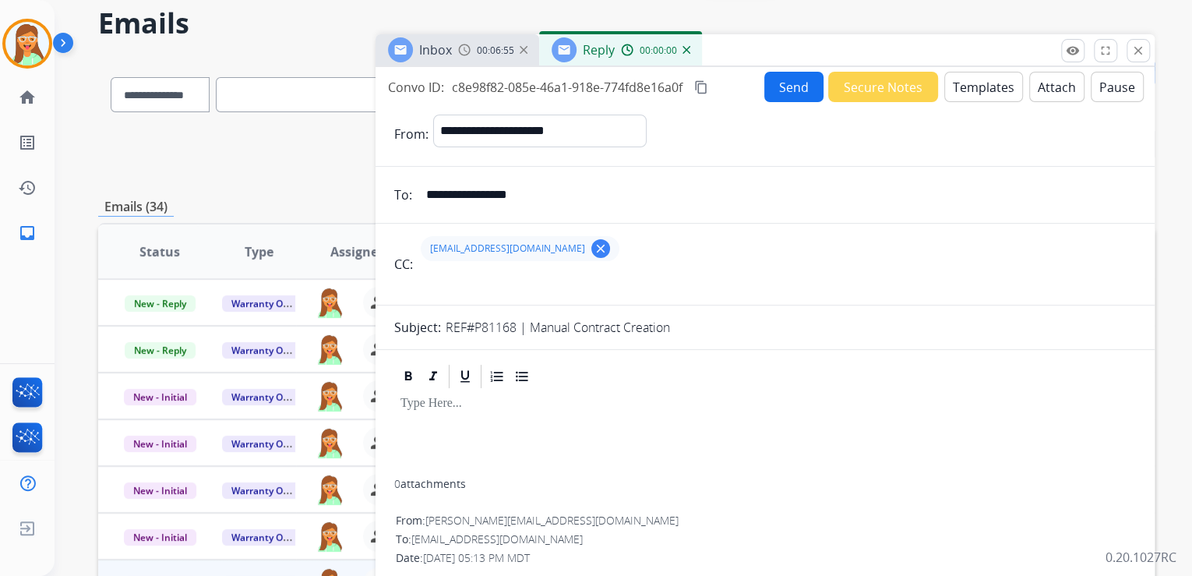
click at [966, 86] on button "Templates" at bounding box center [983, 87] width 79 height 30
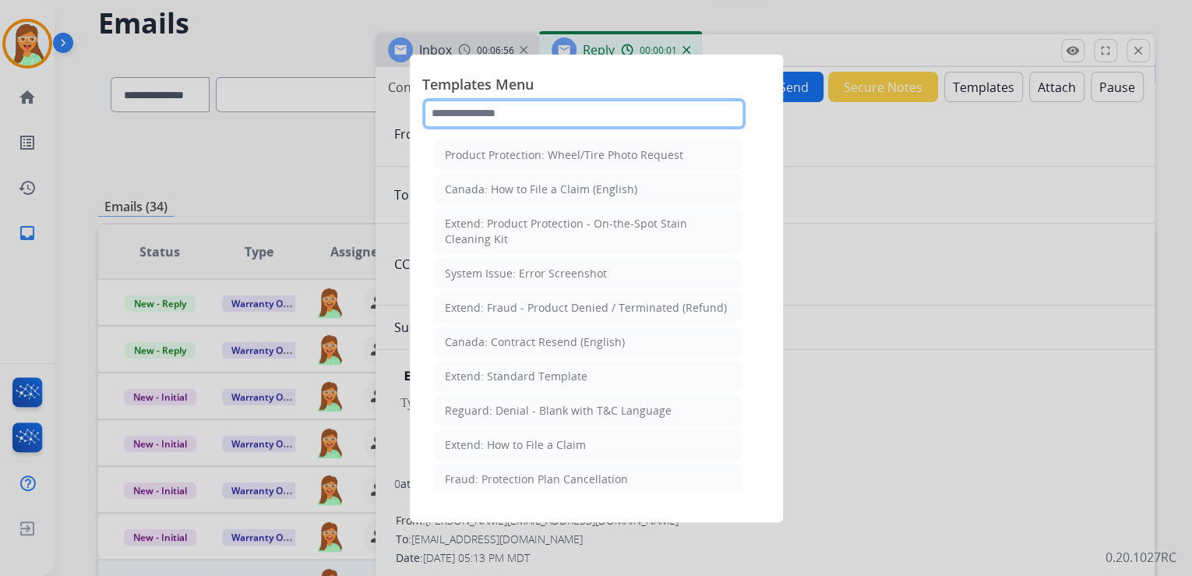
click at [448, 122] on input "text" at bounding box center [583, 113] width 323 height 31
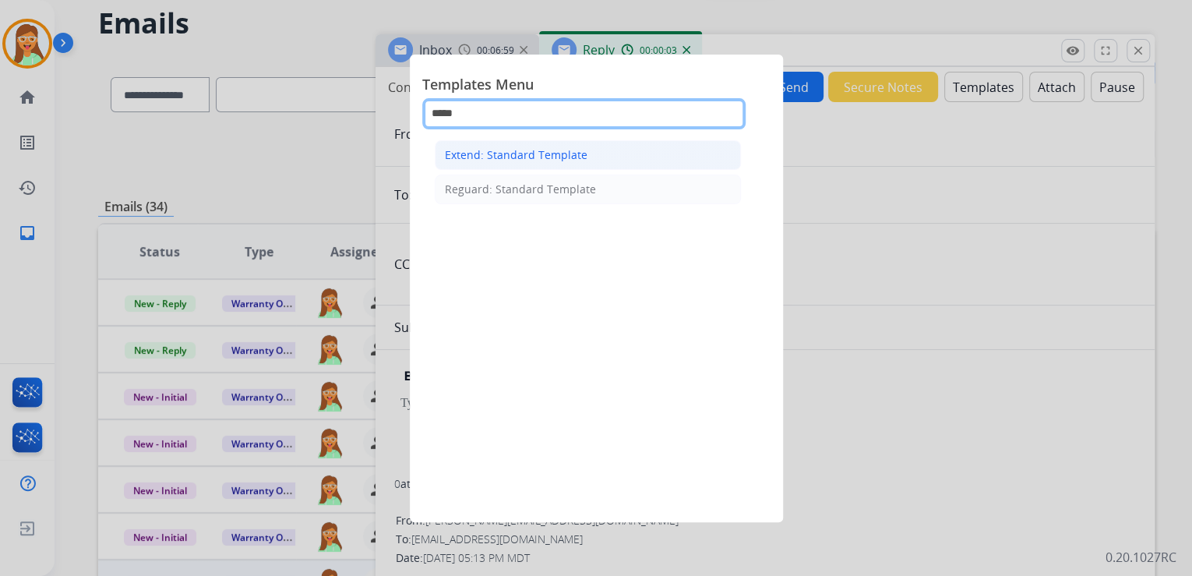
type input "*****"
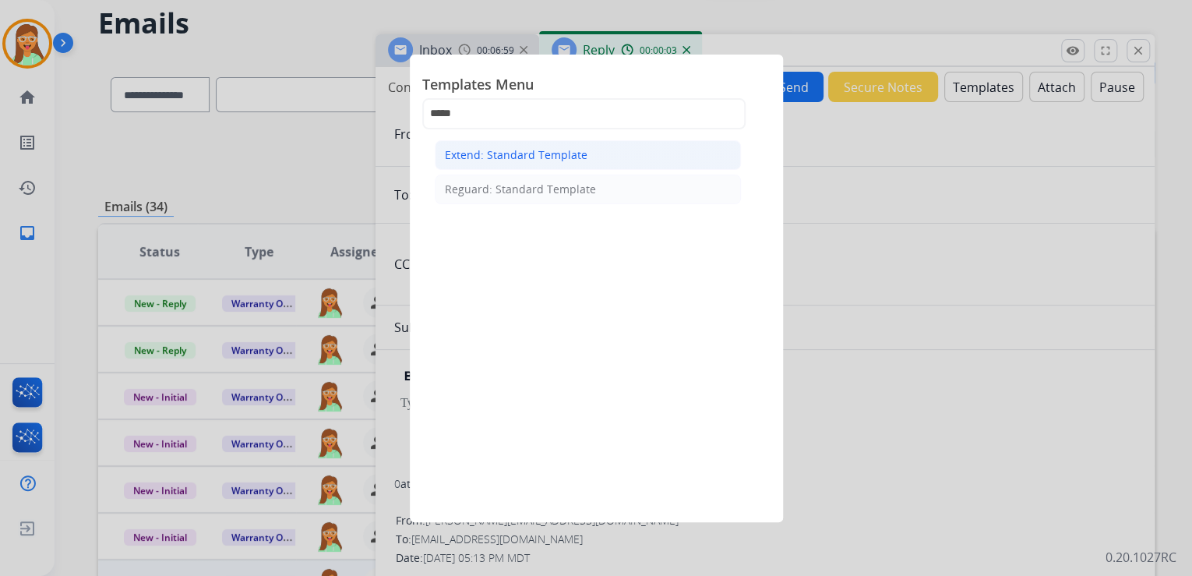
click at [526, 159] on div "Extend: Standard Template" at bounding box center [516, 155] width 143 height 16
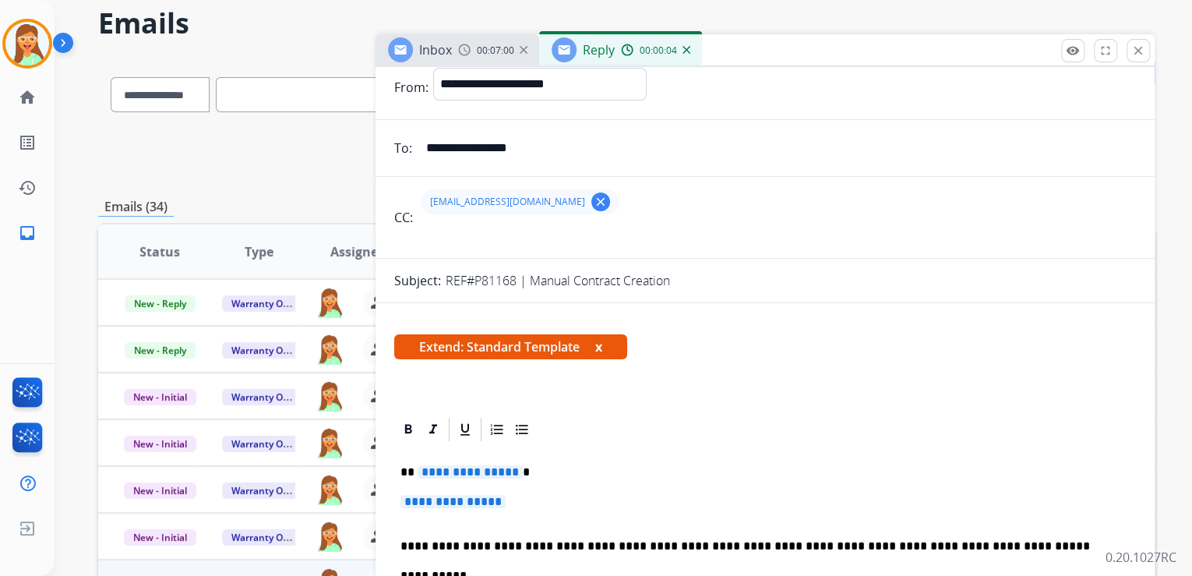
scroll to position [125, 0]
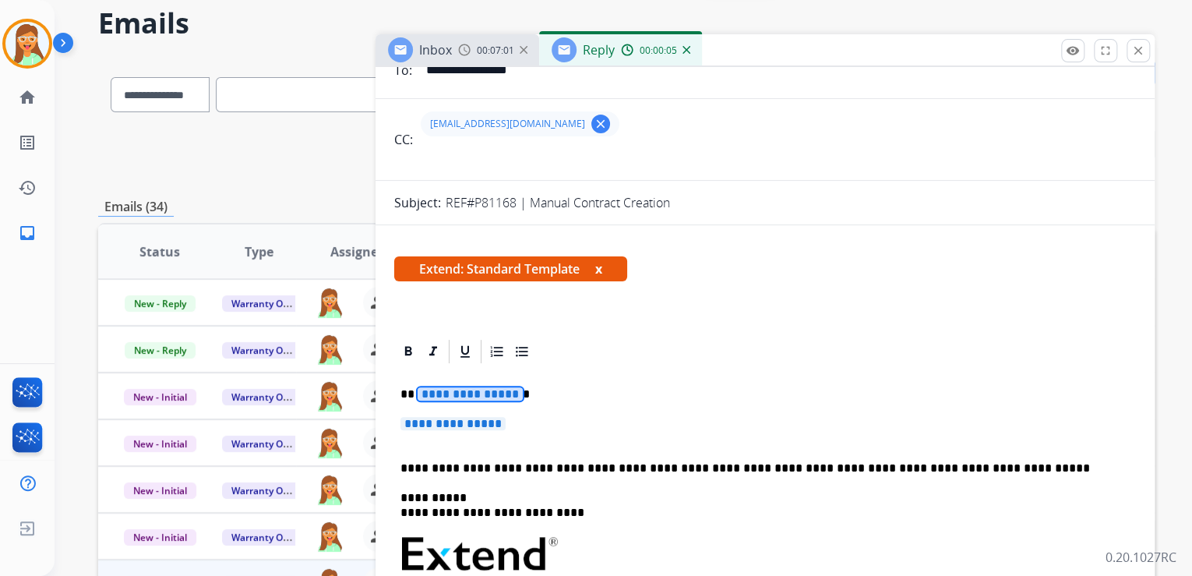
click at [486, 393] on span "**********" at bounding box center [470, 393] width 105 height 13
click at [461, 422] on span "**********" at bounding box center [453, 423] width 105 height 13
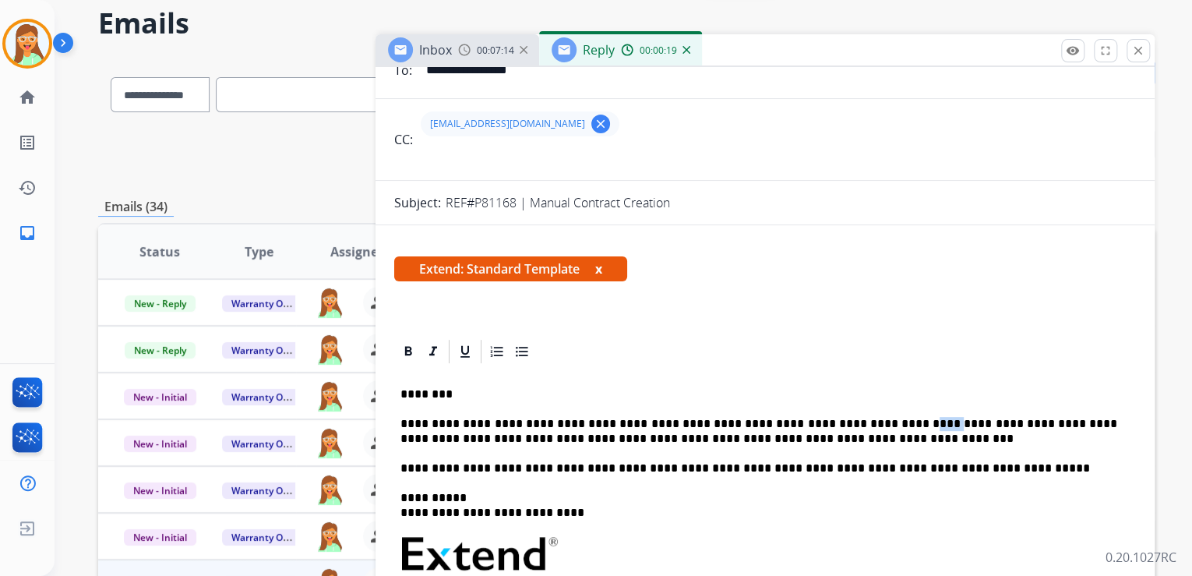
drag, startPoint x: 887, startPoint y: 421, endPoint x: 860, endPoint y: 418, distance: 26.7
click at [860, 418] on p "**********" at bounding box center [759, 431] width 717 height 29
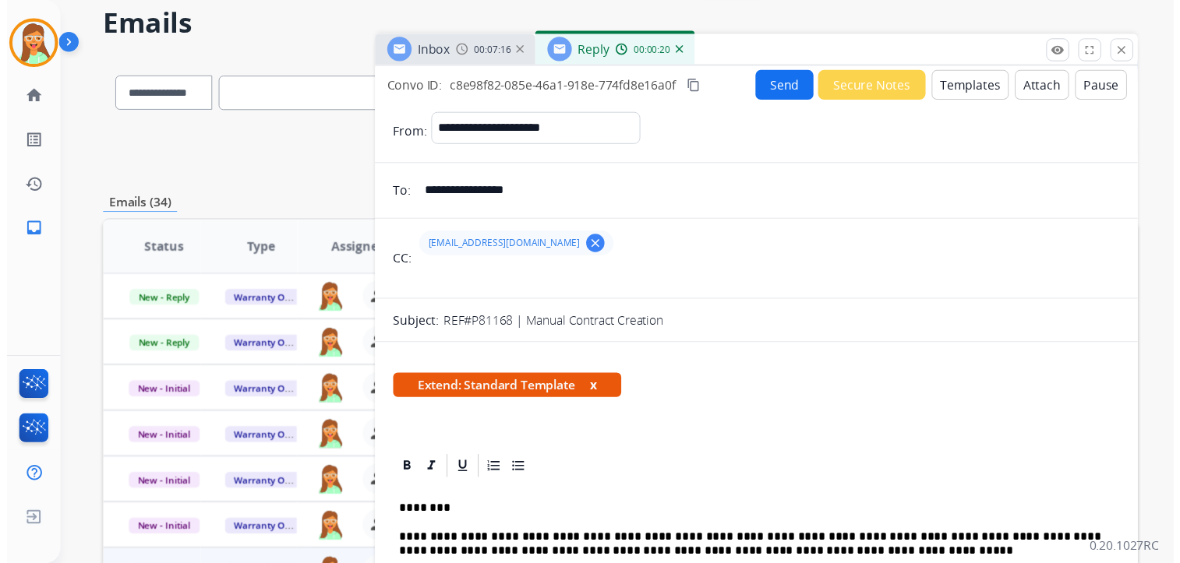
scroll to position [0, 0]
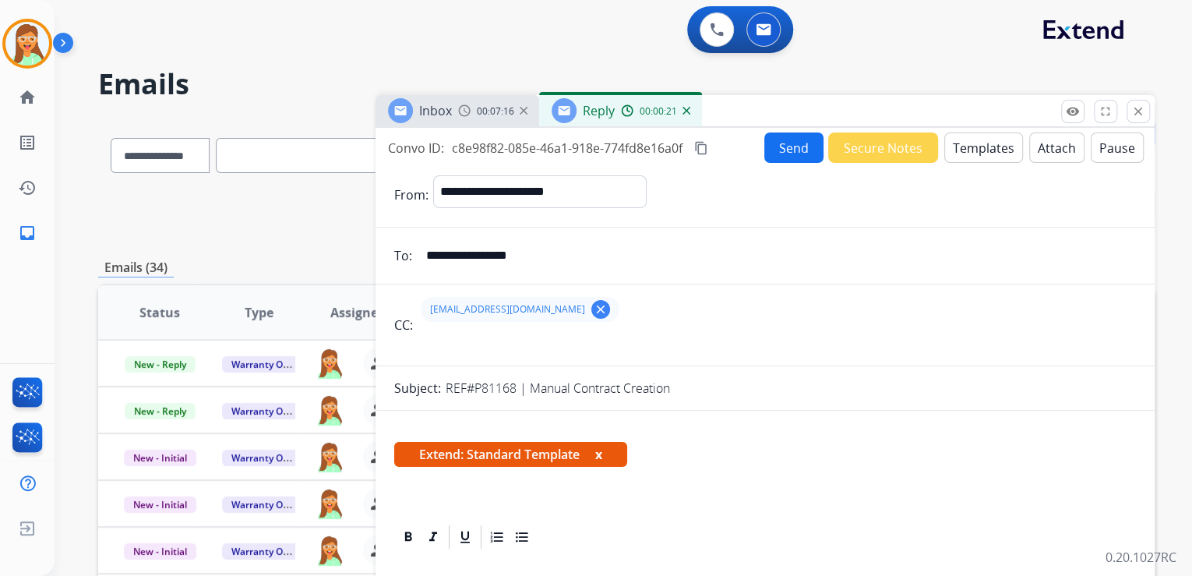
click at [1042, 150] on button "Attach" at bounding box center [1056, 147] width 55 height 30
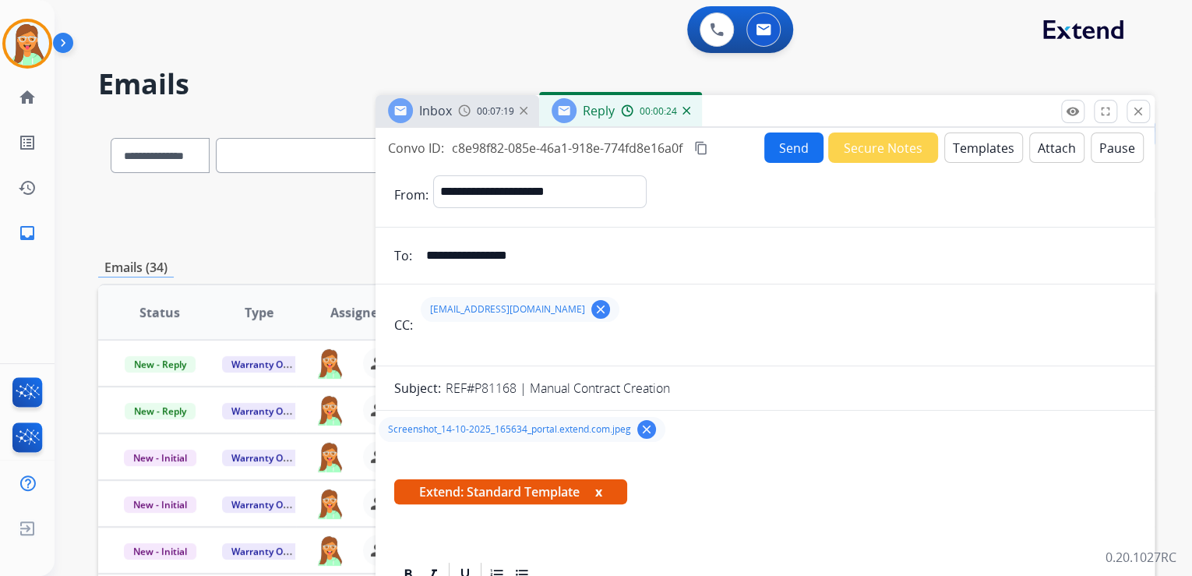
click at [788, 137] on button "Send" at bounding box center [793, 147] width 59 height 30
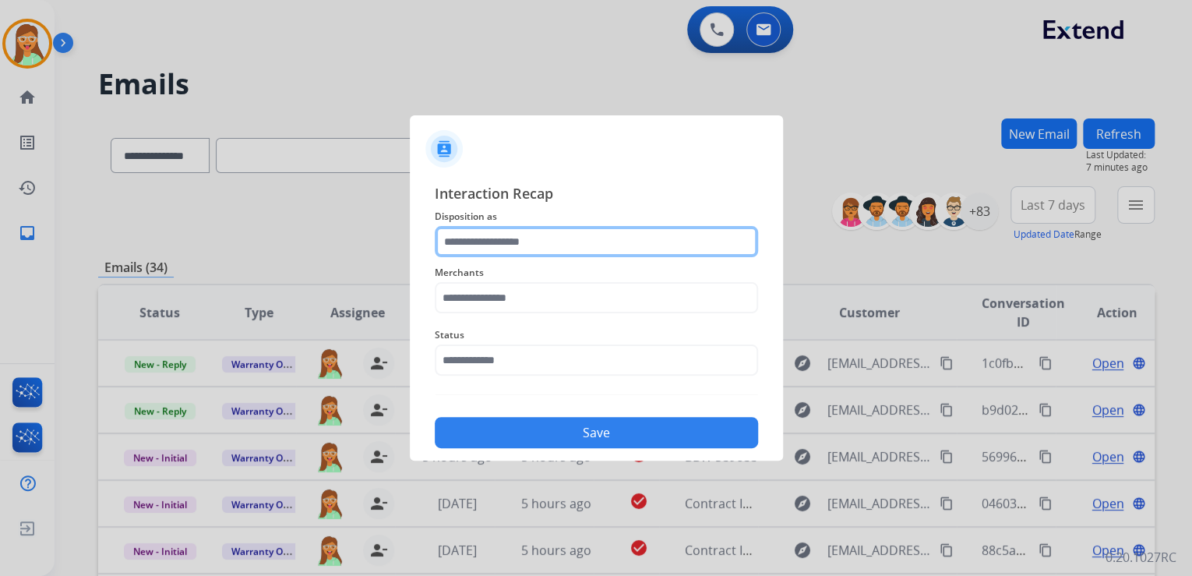
click at [545, 233] on input "text" at bounding box center [596, 241] width 323 height 31
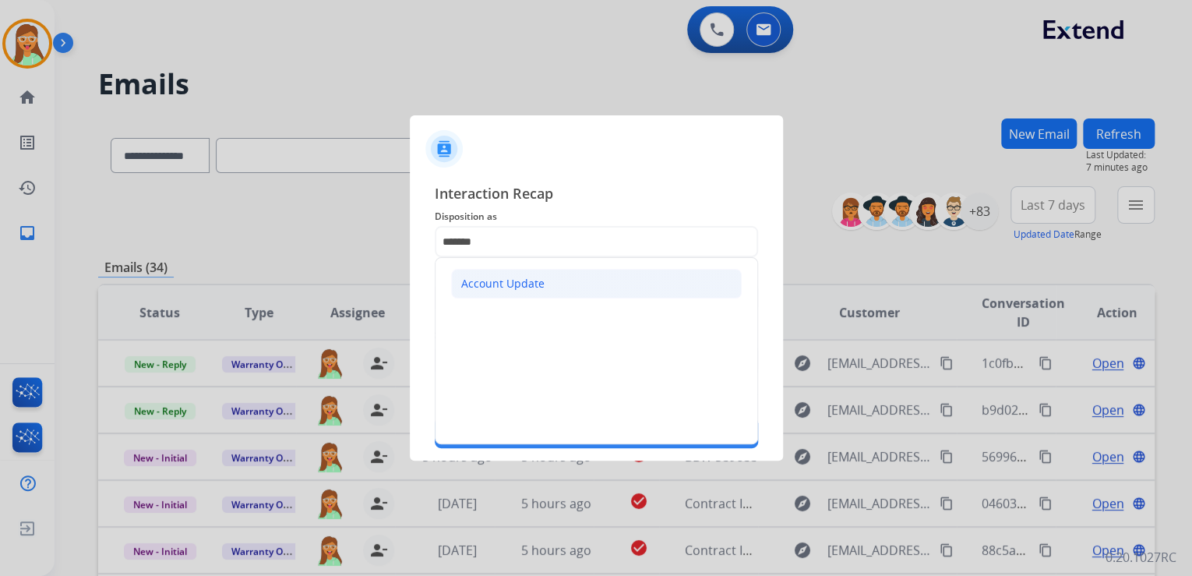
click at [535, 281] on div "Account Update" at bounding box center [502, 284] width 83 height 16
type input "**********"
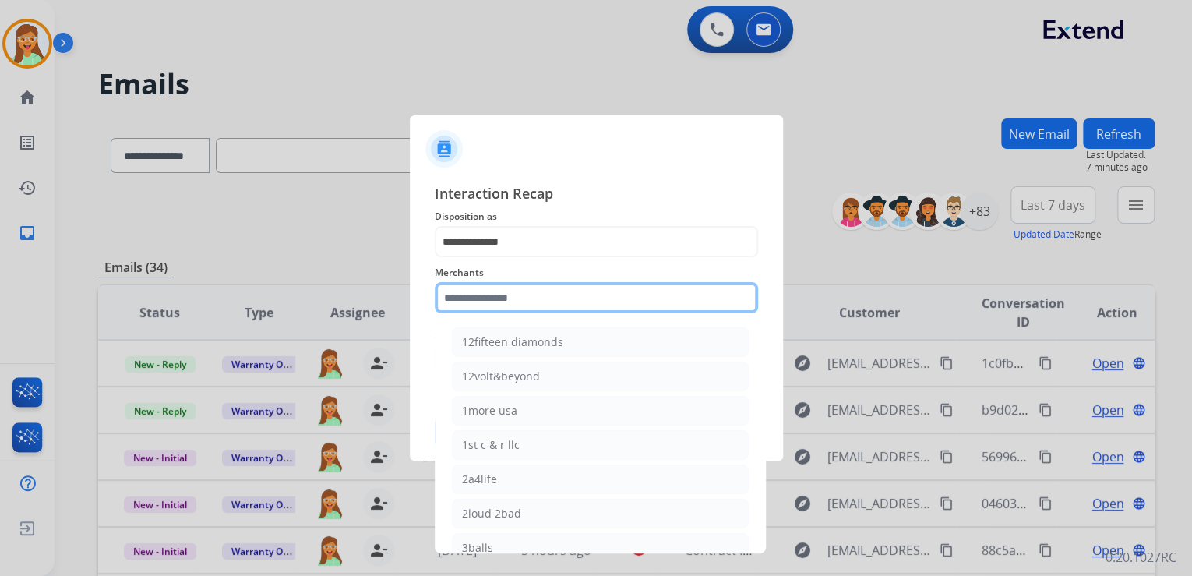
click at [527, 304] on input "text" at bounding box center [596, 297] width 323 height 31
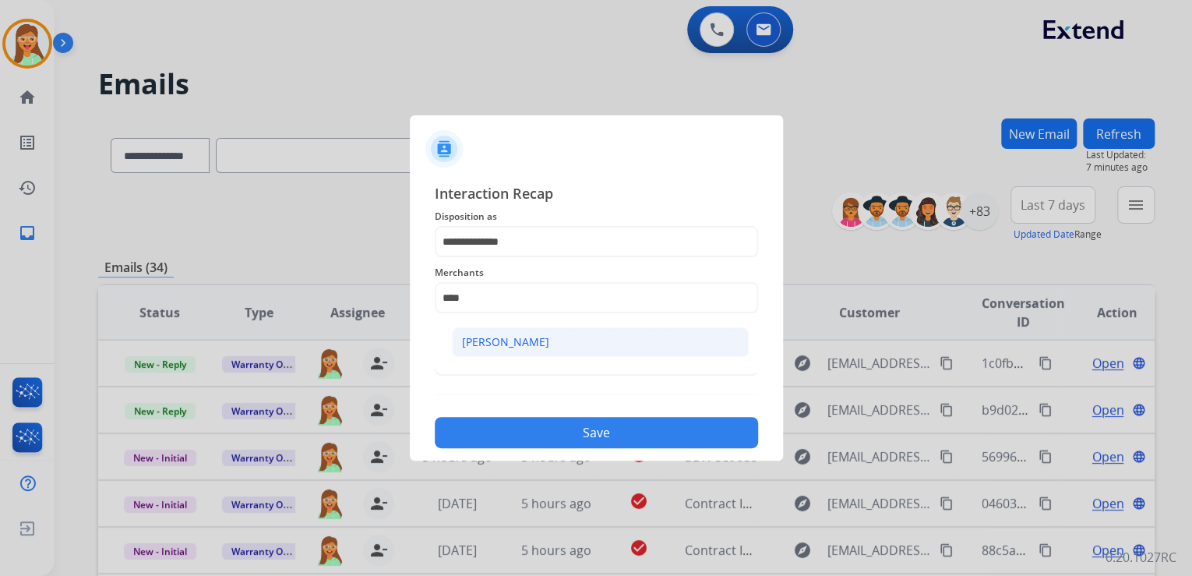
click at [464, 342] on div "[PERSON_NAME]" at bounding box center [505, 342] width 87 height 16
type input "****"
drag, startPoint x: 468, startPoint y: 343, endPoint x: 478, endPoint y: 349, distance: 11.9
click at [469, 343] on span "Status" at bounding box center [596, 335] width 323 height 19
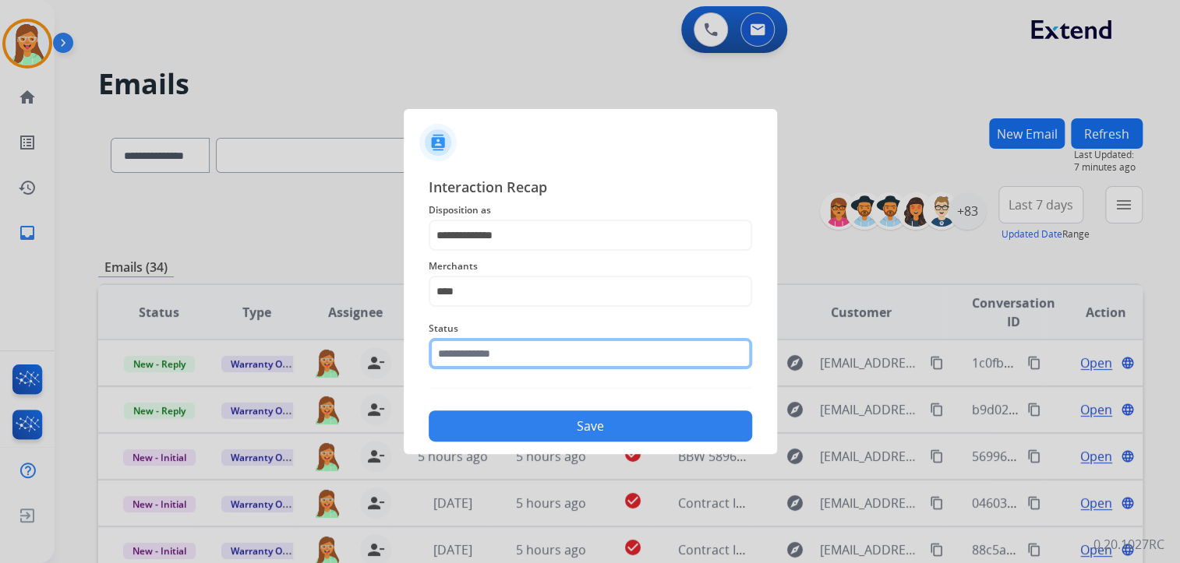
click at [489, 362] on input "text" at bounding box center [590, 353] width 323 height 31
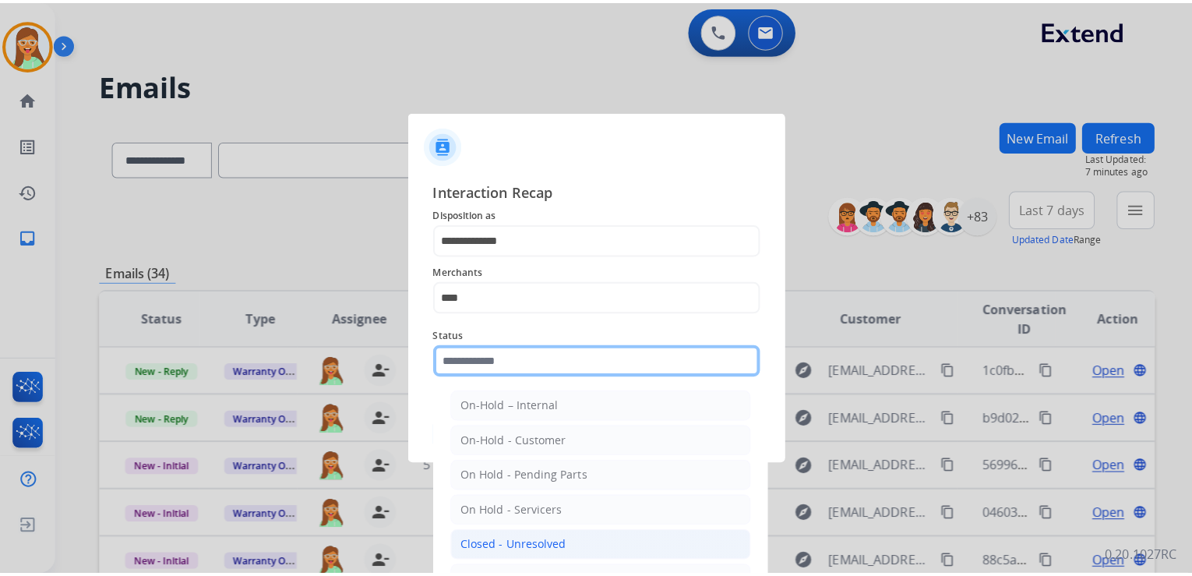
scroll to position [90, 0]
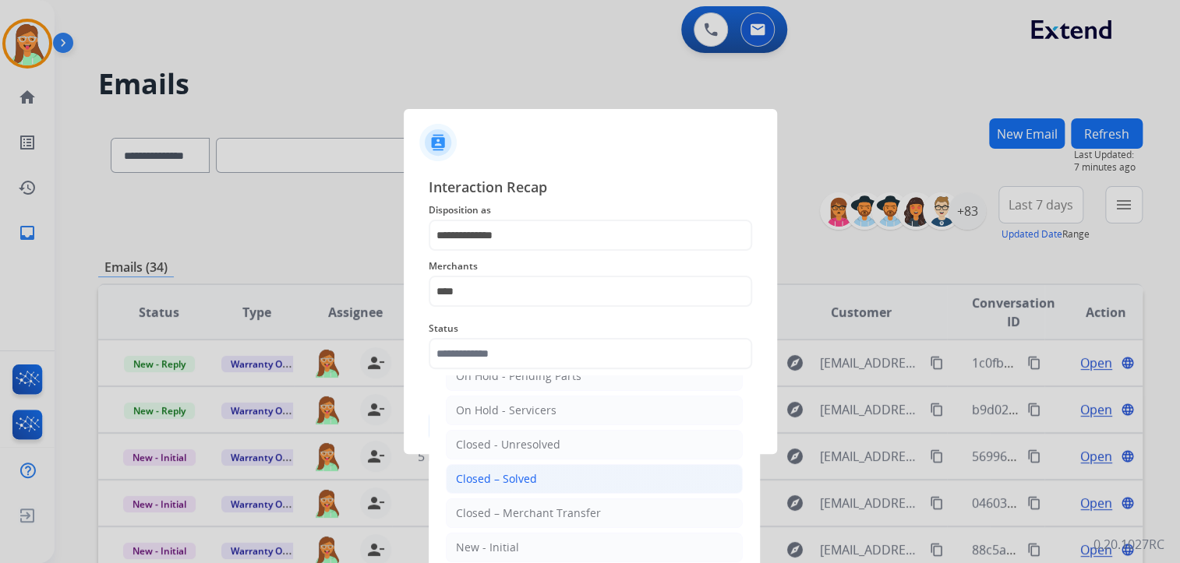
click at [519, 471] on div "Closed – Solved" at bounding box center [496, 479] width 81 height 16
type input "**********"
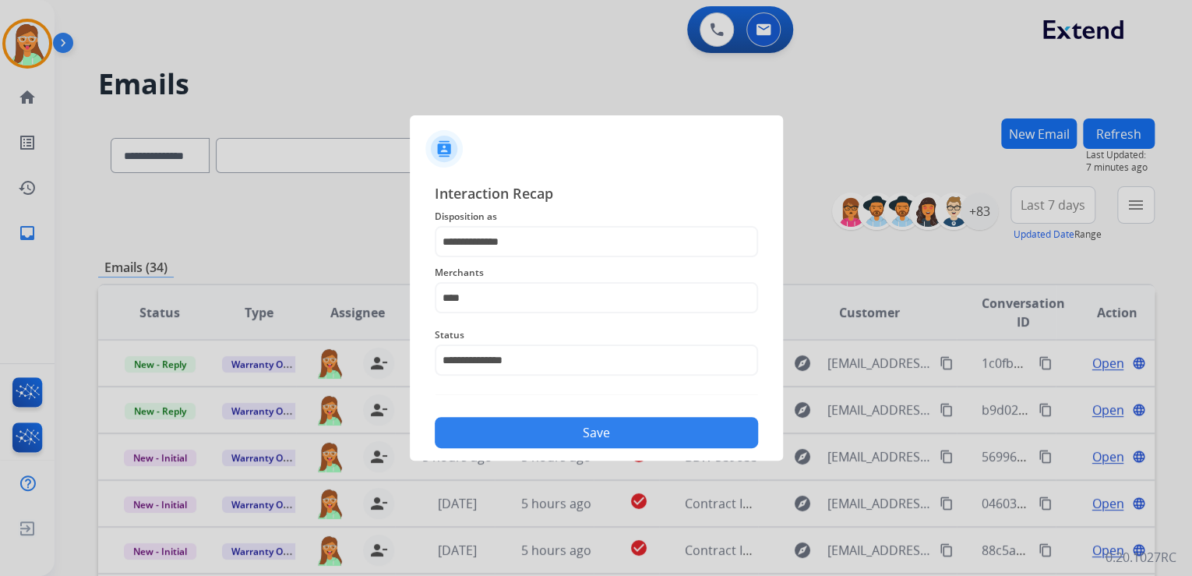
click at [543, 429] on button "Save" at bounding box center [596, 432] width 323 height 31
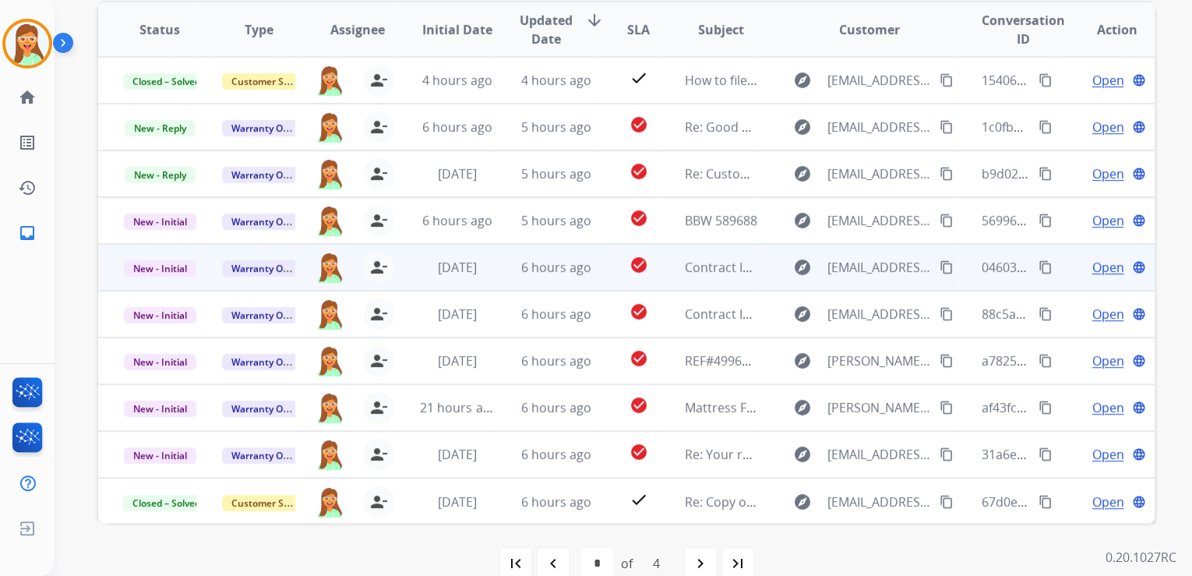
scroll to position [310, 0]
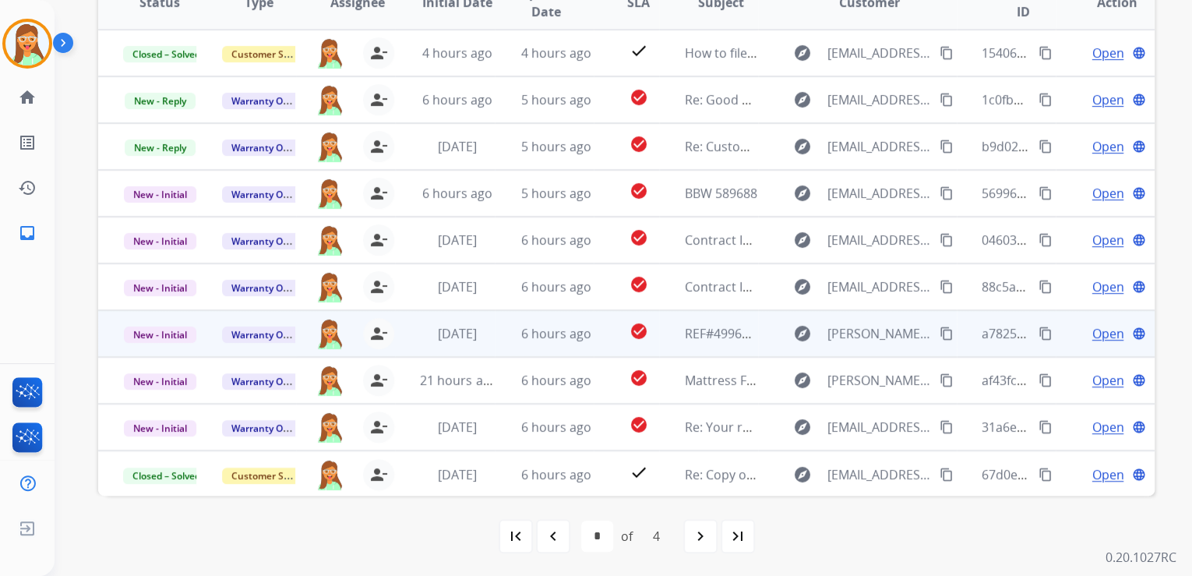
click at [1099, 330] on span "Open" at bounding box center [1108, 333] width 32 height 19
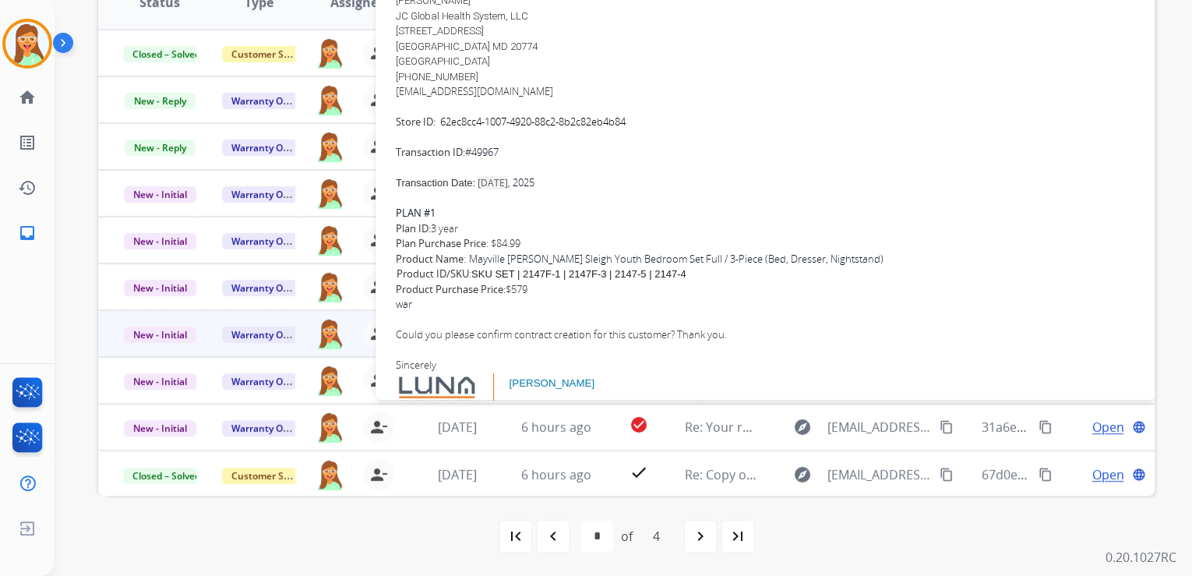
scroll to position [234, 0]
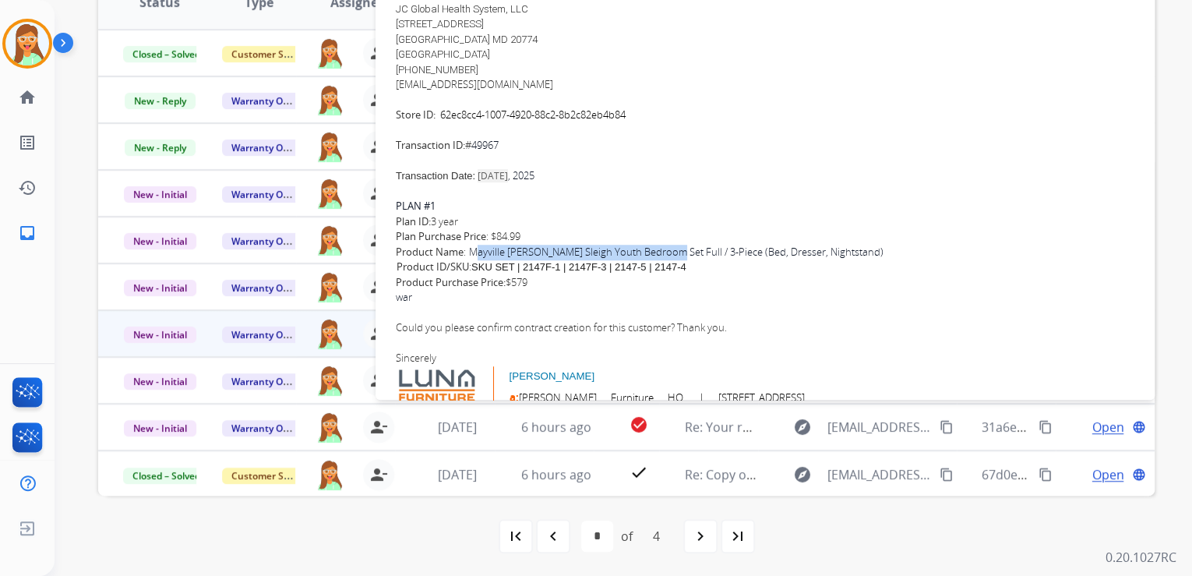
drag, startPoint x: 475, startPoint y: 250, endPoint x: 676, endPoint y: 255, distance: 201.9
click at [676, 255] on div "Product Name : [PERSON_NAME] [PERSON_NAME] Sleigh Youth Bedroom Set Full / 3-Pi…" at bounding box center [765, 260] width 739 height 30
click at [692, 242] on div "Transaction Date: [DATE] PLAN #1 Plan ID: 3 year Plan Purchase Price : $84.99" at bounding box center [765, 206] width 739 height 76
drag, startPoint x: 474, startPoint y: 252, endPoint x: 634, endPoint y: 252, distance: 160.5
click at [634, 252] on div "Product Name : [PERSON_NAME] [PERSON_NAME] Sleigh Youth Bedroom Set Full / 3-Pi…" at bounding box center [765, 260] width 739 height 30
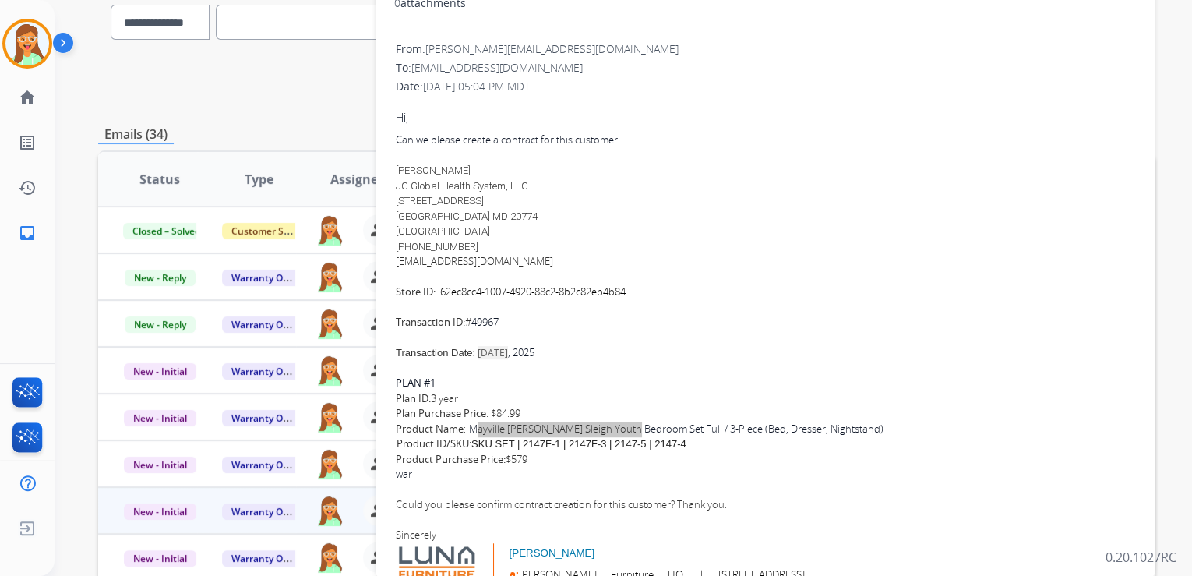
scroll to position [123, 0]
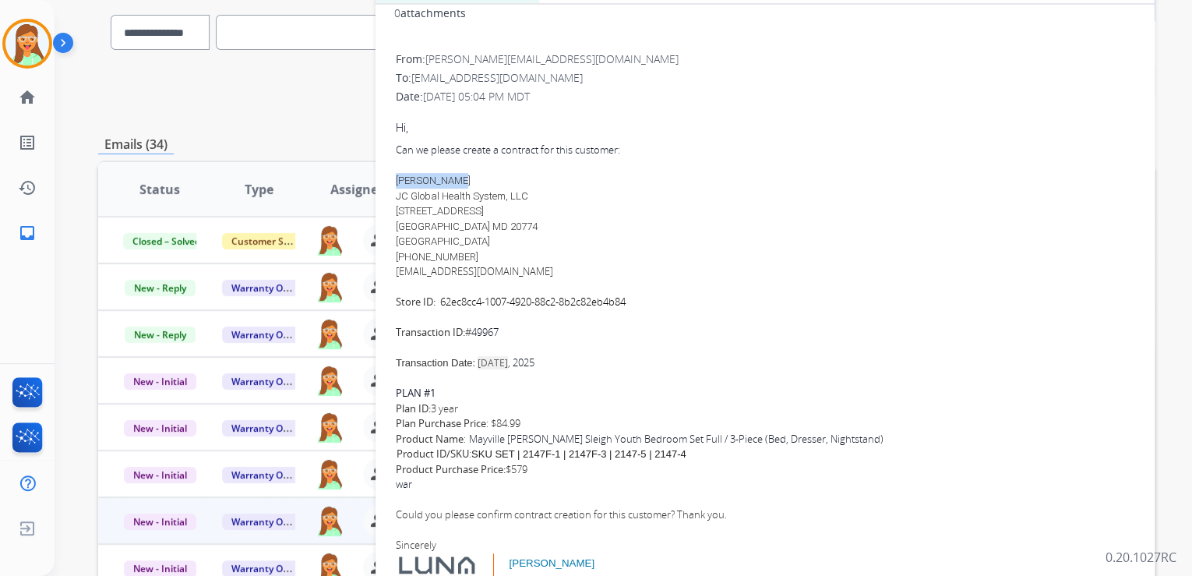
drag, startPoint x: 460, startPoint y: 178, endPoint x: 397, endPoint y: 175, distance: 63.2
click at [397, 175] on span "[PERSON_NAME]" at bounding box center [433, 181] width 75 height 12
click at [450, 177] on span "[PERSON_NAME]" at bounding box center [433, 181] width 75 height 12
drag, startPoint x: 517, startPoint y: 271, endPoint x: 395, endPoint y: 270, distance: 122.3
click at [396, 270] on div "[EMAIL_ADDRESS][DOMAIN_NAME]" at bounding box center [765, 272] width 739 height 16
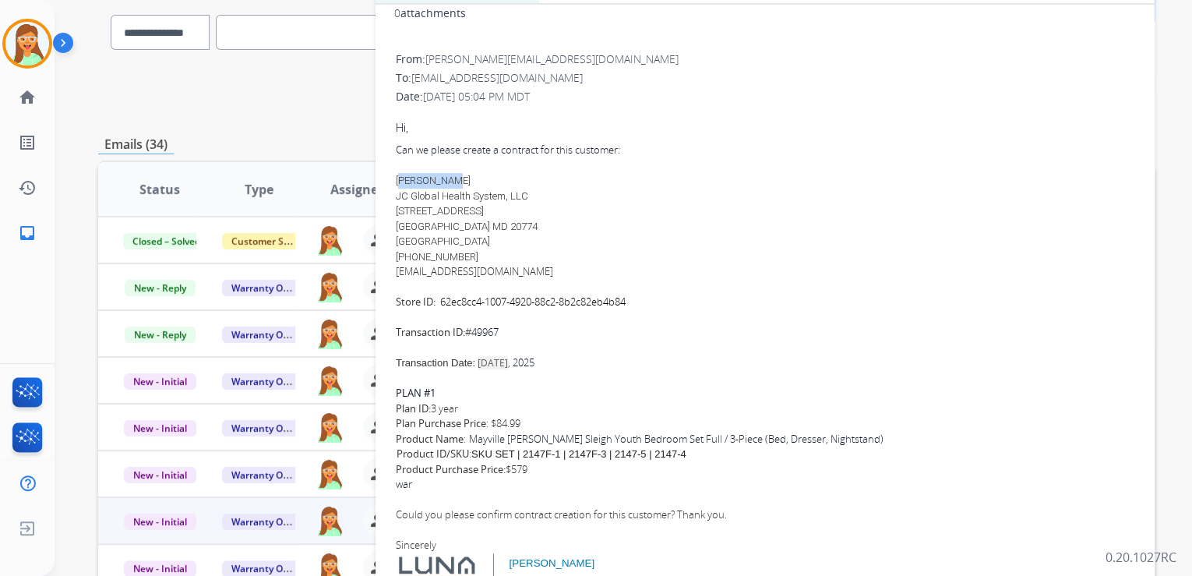
drag, startPoint x: 457, startPoint y: 175, endPoint x: 405, endPoint y: 181, distance: 51.8
click at [405, 181] on span "[PERSON_NAME]" at bounding box center [433, 181] width 75 height 12
drag, startPoint x: 405, startPoint y: 181, endPoint x: 475, endPoint y: 182, distance: 70.1
click at [481, 182] on div "[PERSON_NAME] JC Global Health System, LLC [STREET_ADDRESS] [PHONE_NUMBER]" at bounding box center [765, 218] width 739 height 91
drag, startPoint x: 463, startPoint y: 182, endPoint x: 377, endPoint y: 175, distance: 86.0
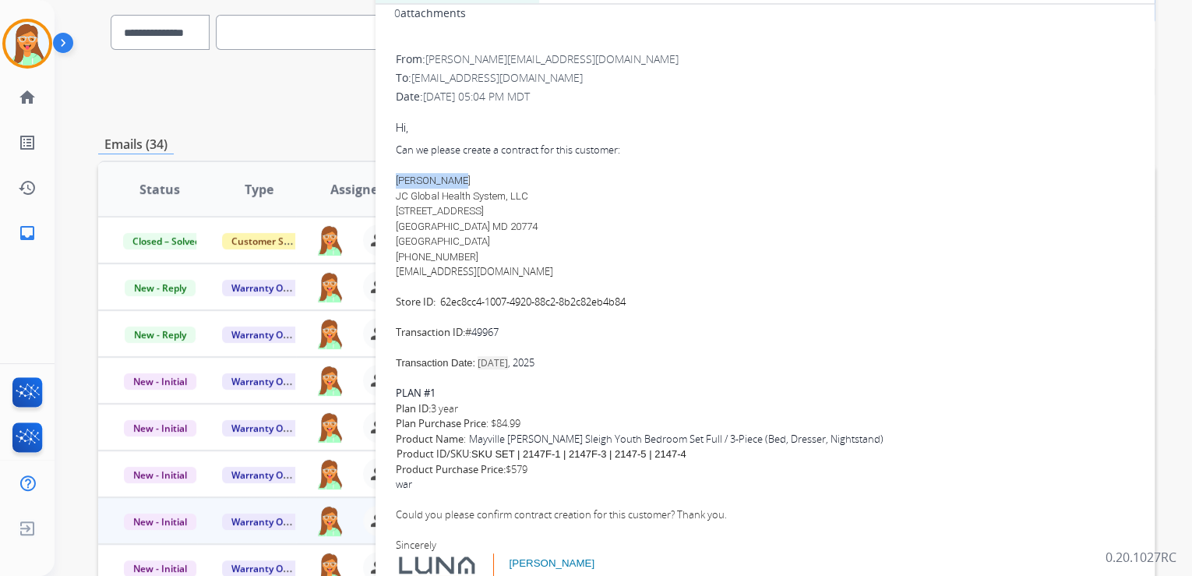
click at [377, 175] on div "0 attachments From: [PERSON_NAME][EMAIL_ADDRESS][DOMAIN_NAME] To: [EMAIL_ADDRES…" at bounding box center [765, 322] width 779 height 653
click at [568, 210] on div "[PERSON_NAME] JC Global Health System, LLC [STREET_ADDRESS] [PHONE_NUMBER]" at bounding box center [765, 218] width 739 height 91
drag, startPoint x: 480, startPoint y: 260, endPoint x: 471, endPoint y: 259, distance: 9.4
click at [471, 259] on div "[PERSON_NAME] JC Global Health System, LLC [STREET_ADDRESS] [PHONE_NUMBER]" at bounding box center [765, 218] width 739 height 91
click at [487, 249] on div "[PERSON_NAME] JC Global Health System, LLC [STREET_ADDRESS] [PHONE_NUMBER]" at bounding box center [765, 218] width 739 height 91
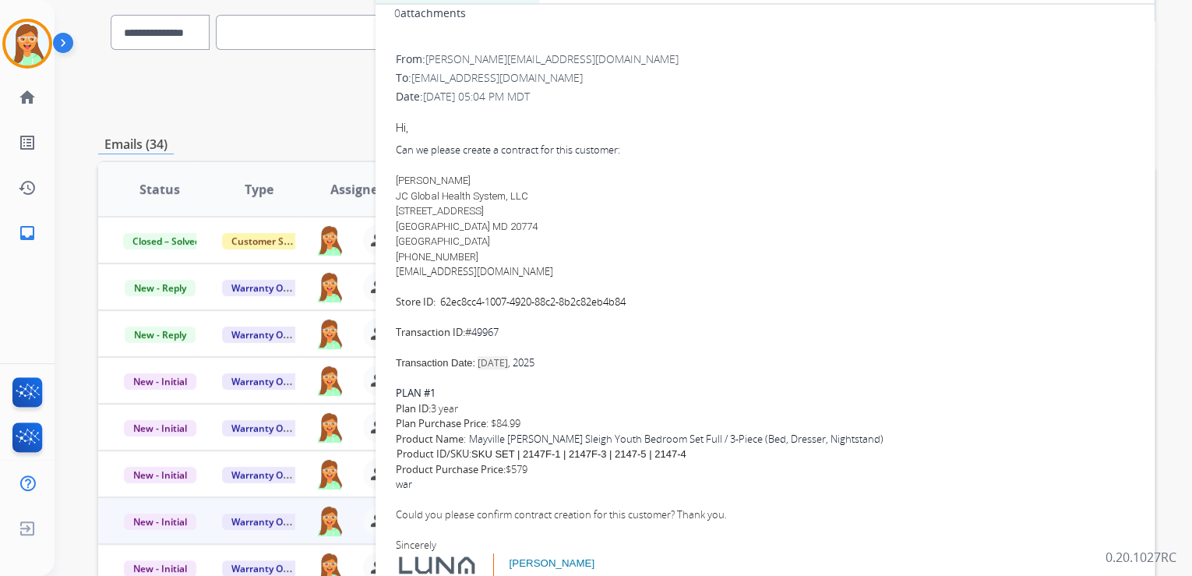
drag, startPoint x: 480, startPoint y: 254, endPoint x: 411, endPoint y: 259, distance: 69.5
click at [411, 259] on div "[PERSON_NAME] JC Global Health System, LLC [STREET_ADDRESS] [PHONE_NUMBER]" at bounding box center [765, 218] width 739 height 91
drag, startPoint x: 399, startPoint y: 196, endPoint x: 542, endPoint y: 199, distance: 142.6
click at [542, 199] on div "[PERSON_NAME] JC Global Health System, LLC [STREET_ADDRESS] [PHONE_NUMBER]" at bounding box center [765, 218] width 739 height 91
drag, startPoint x: 542, startPoint y: 199, endPoint x: 574, endPoint y: 224, distance: 41.1
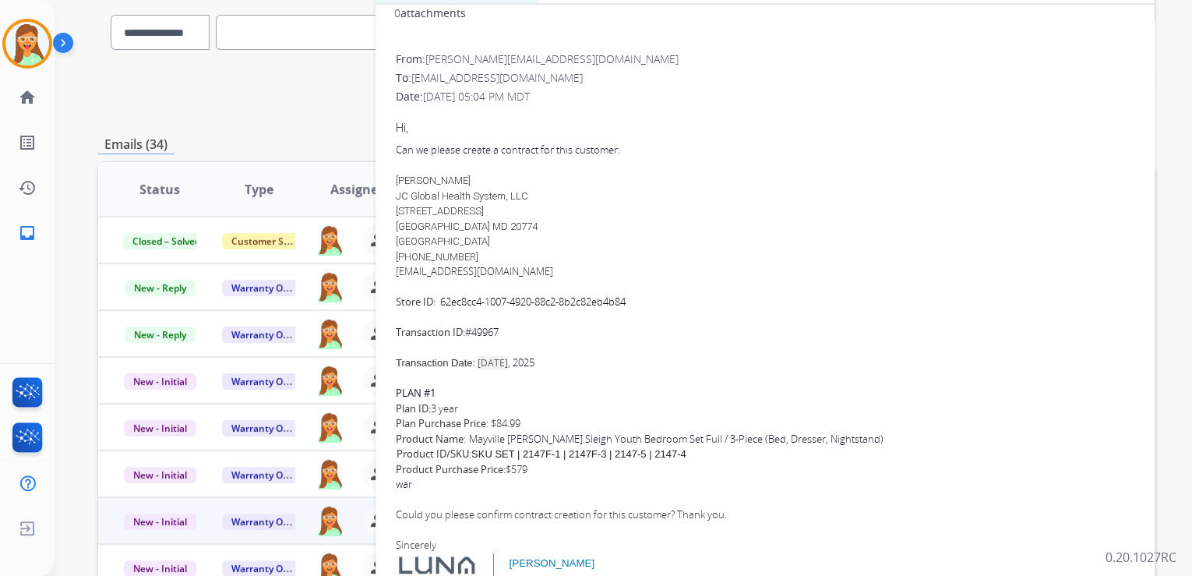
click at [592, 222] on div "[PERSON_NAME] JC Global Health System, LLC [STREET_ADDRESS] [PHONE_NUMBER]" at bounding box center [765, 218] width 739 height 91
drag, startPoint x: 394, startPoint y: 212, endPoint x: 524, endPoint y: 210, distance: 129.4
click at [524, 210] on div "From: [PERSON_NAME][EMAIL_ADDRESS][DOMAIN_NAME] To: [EMAIL_ADDRESS][DOMAIN_NAME…" at bounding box center [765, 349] width 742 height 599
drag, startPoint x: 394, startPoint y: 225, endPoint x: 469, endPoint y: 227, distance: 74.8
click at [469, 227] on div "From: [PERSON_NAME][EMAIL_ADDRESS][DOMAIN_NAME] To: [EMAIL_ADDRESS][DOMAIN_NAME…" at bounding box center [765, 349] width 742 height 599
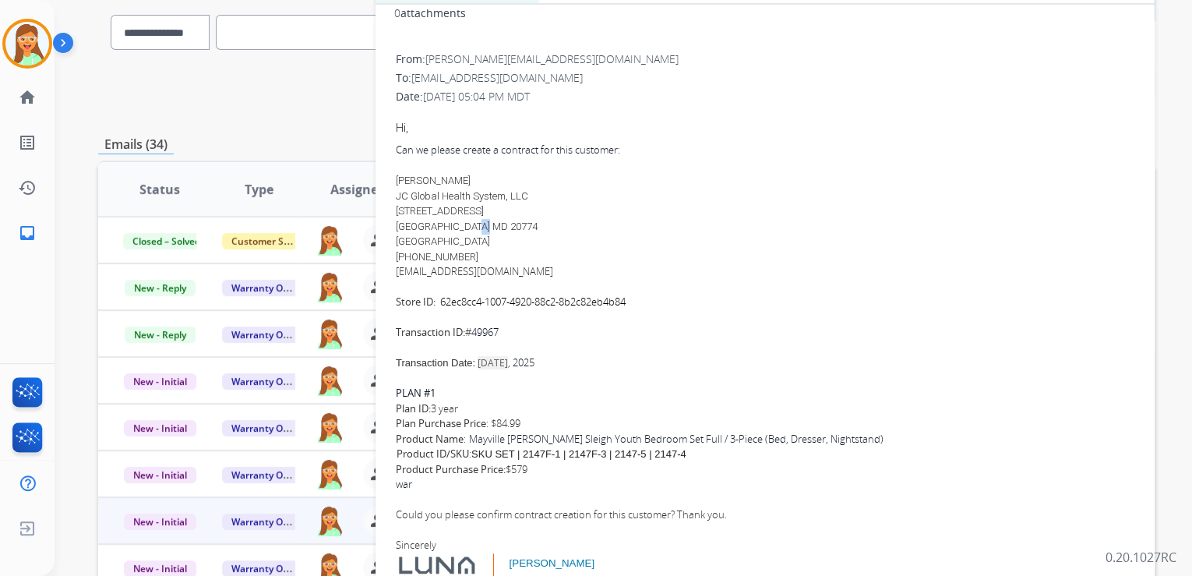
drag, startPoint x: 471, startPoint y: 223, endPoint x: 486, endPoint y: 223, distance: 15.6
click at [486, 223] on span "[GEOGRAPHIC_DATA] MD 20774" at bounding box center [467, 227] width 142 height 12
drag, startPoint x: 492, startPoint y: 226, endPoint x: 549, endPoint y: 228, distance: 56.1
click at [549, 228] on div "[PERSON_NAME] JC Global Health System, LLC [STREET_ADDRESS] [PHONE_NUMBER]" at bounding box center [765, 218] width 739 height 91
drag, startPoint x: 439, startPoint y: 304, endPoint x: 648, endPoint y: 295, distance: 209.0
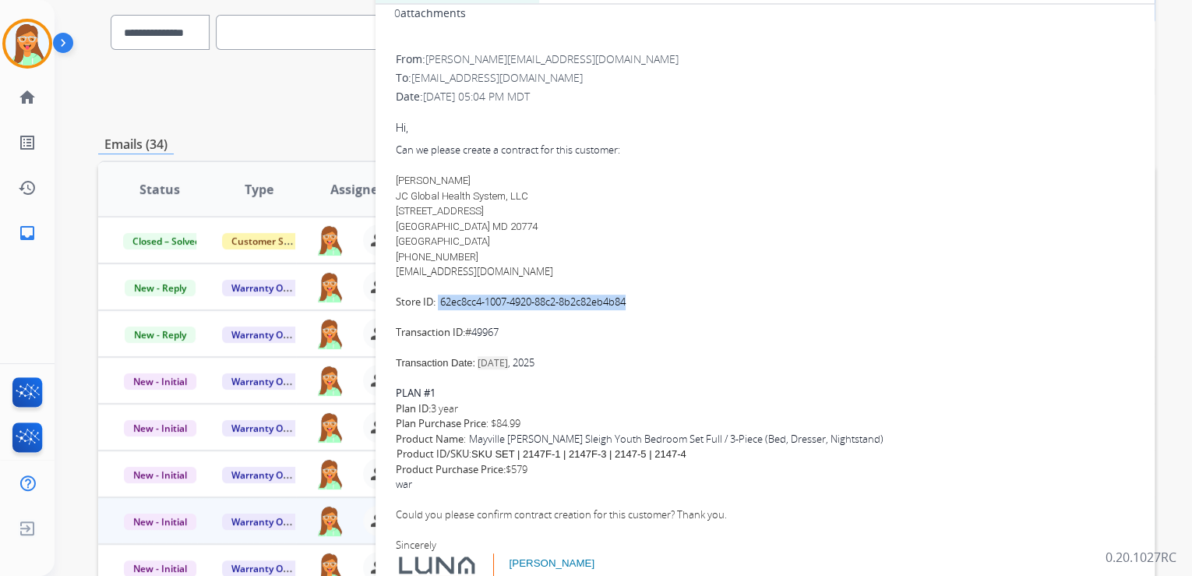
click at [648, 295] on div "Can we please create a contract for this customer: [PERSON_NAME] JC Global Heal…" at bounding box center [765, 242] width 739 height 198
drag, startPoint x: 648, startPoint y: 295, endPoint x: 552, endPoint y: 312, distance: 98.1
click at [651, 295] on div "Can we please create a contract for this customer: [PERSON_NAME] JC Global Heal…" at bounding box center [765, 242] width 739 height 198
click at [445, 311] on div "Can we please create a contract for this customer: [PERSON_NAME] JC Global Heal…" at bounding box center [765, 242] width 739 height 198
drag, startPoint x: 443, startPoint y: 302, endPoint x: 660, endPoint y: 293, distance: 216.8
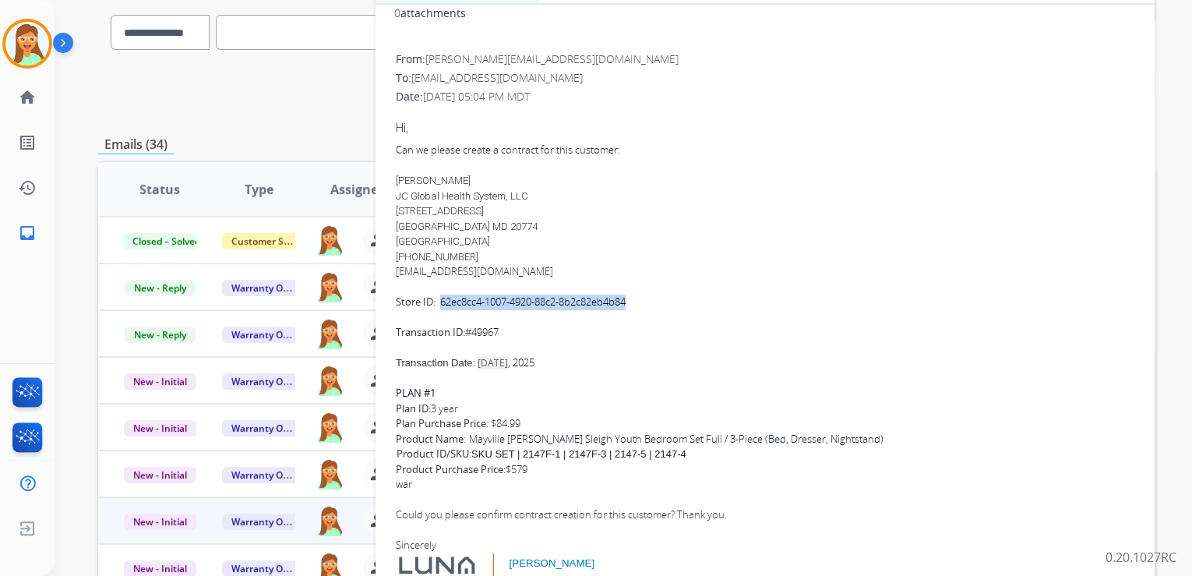
click at [660, 293] on div "Can we please create a contract for this customer: [PERSON_NAME] JC Global Heal…" at bounding box center [765, 242] width 739 height 198
drag, startPoint x: 506, startPoint y: 330, endPoint x: 478, endPoint y: 333, distance: 29.0
click at [478, 333] on div "Can we please create a contract for this customer: [PERSON_NAME] JC Global Heal…" at bounding box center [765, 242] width 739 height 198
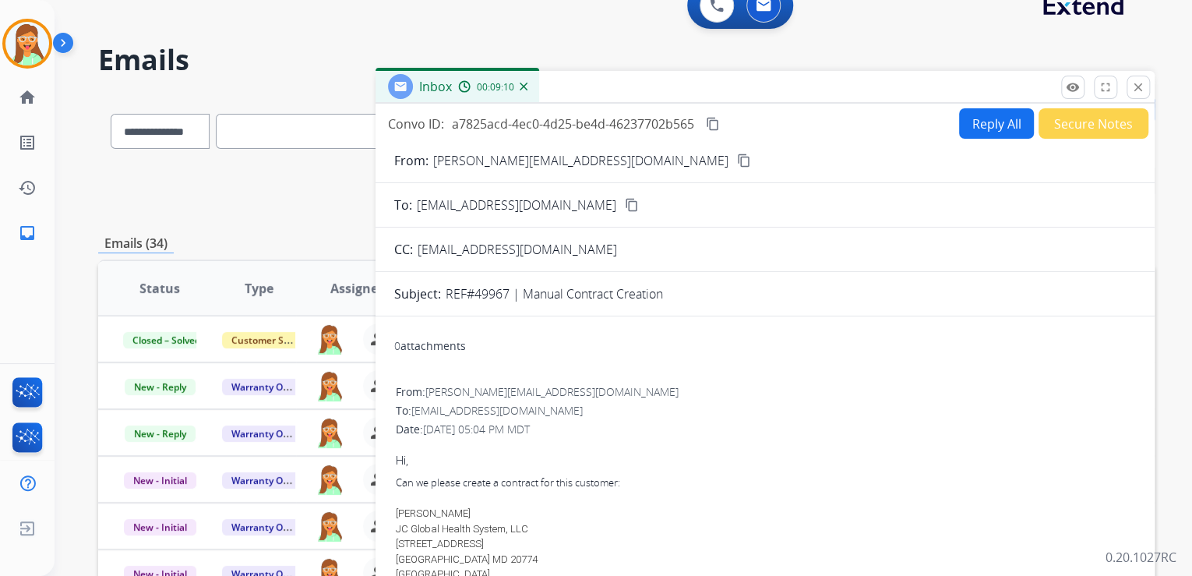
scroll to position [0, 0]
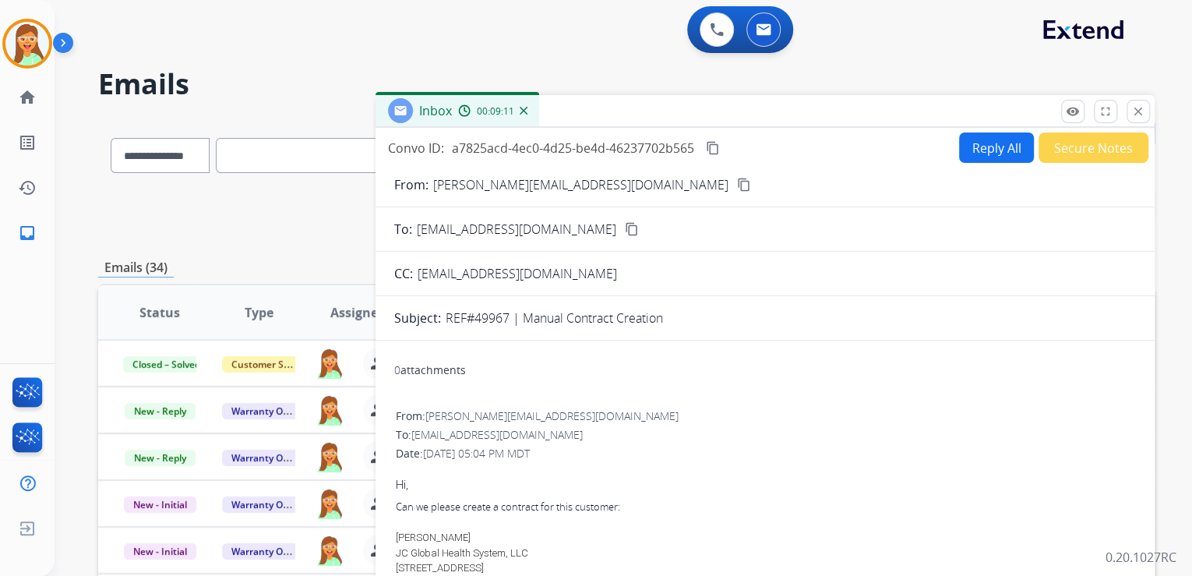
click at [970, 150] on button "Reply All" at bounding box center [996, 147] width 75 height 30
select select "**********"
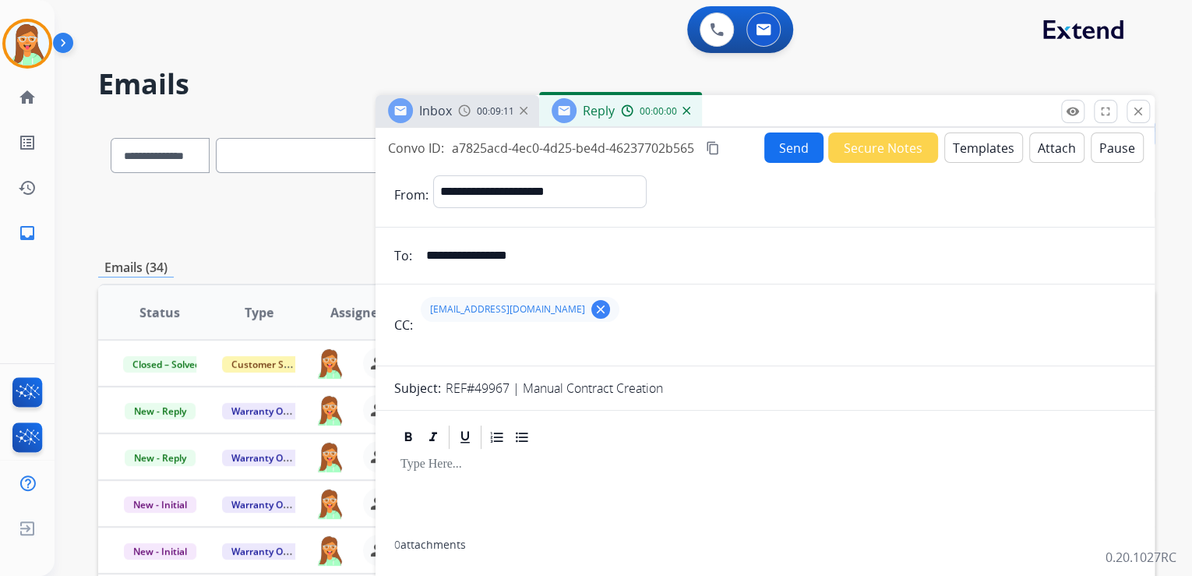
click at [985, 150] on button "Templates" at bounding box center [983, 147] width 79 height 30
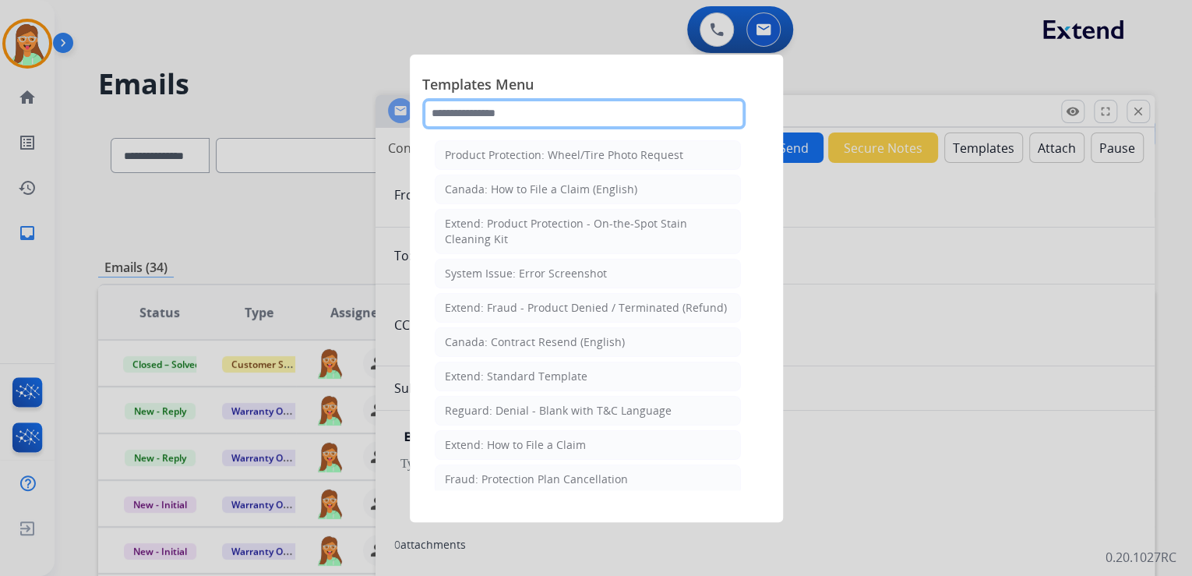
click at [575, 113] on input "text" at bounding box center [583, 113] width 323 height 31
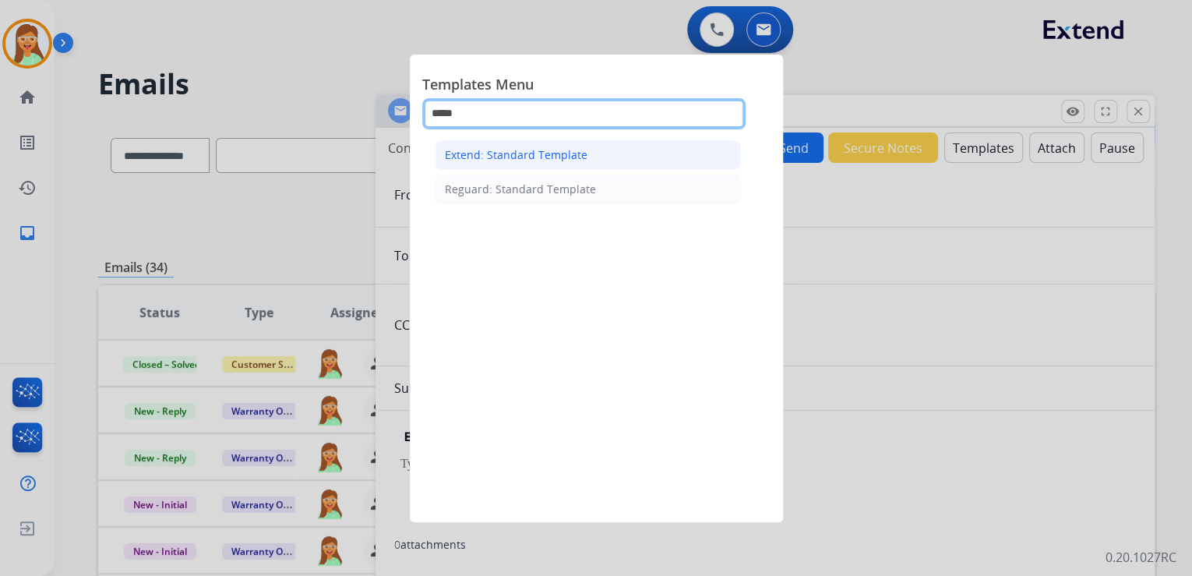
type input "*****"
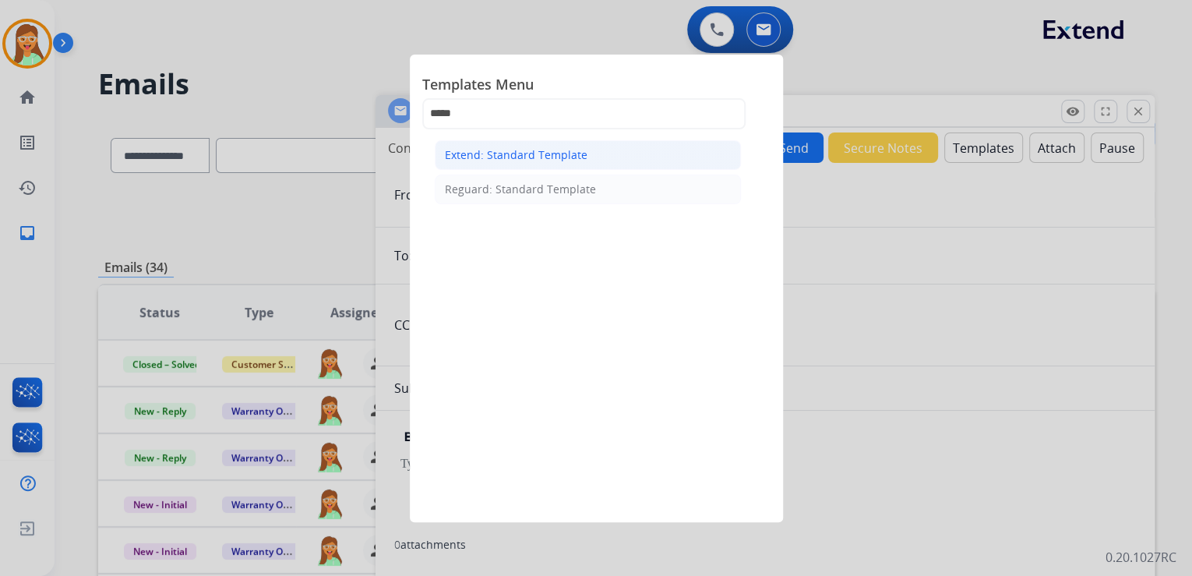
click at [615, 163] on li "Extend: Standard Template" at bounding box center [588, 155] width 306 height 30
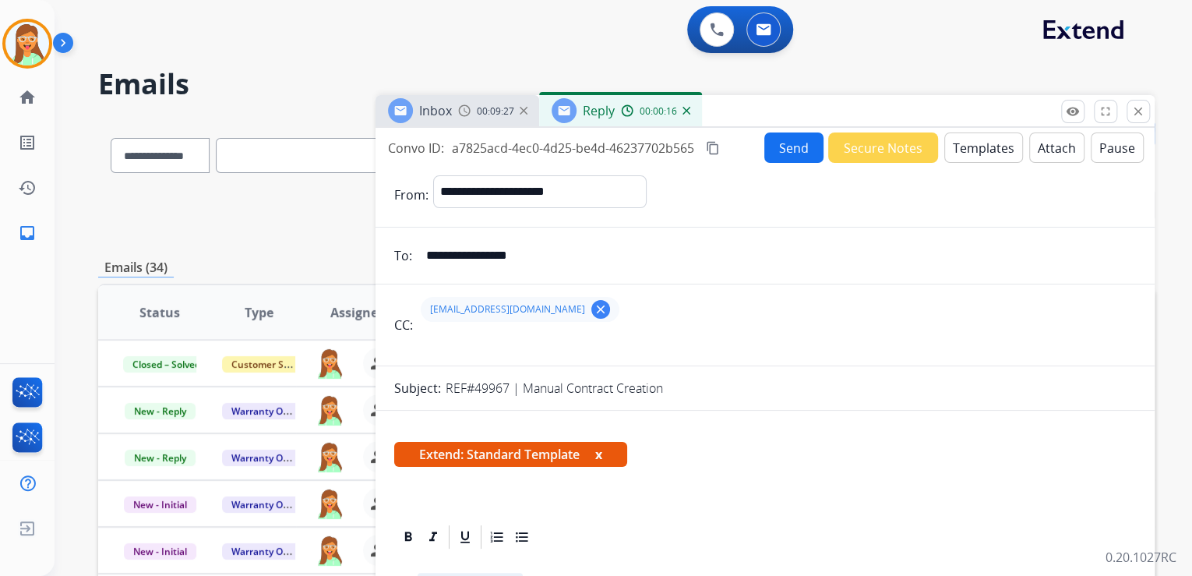
scroll to position [249, 0]
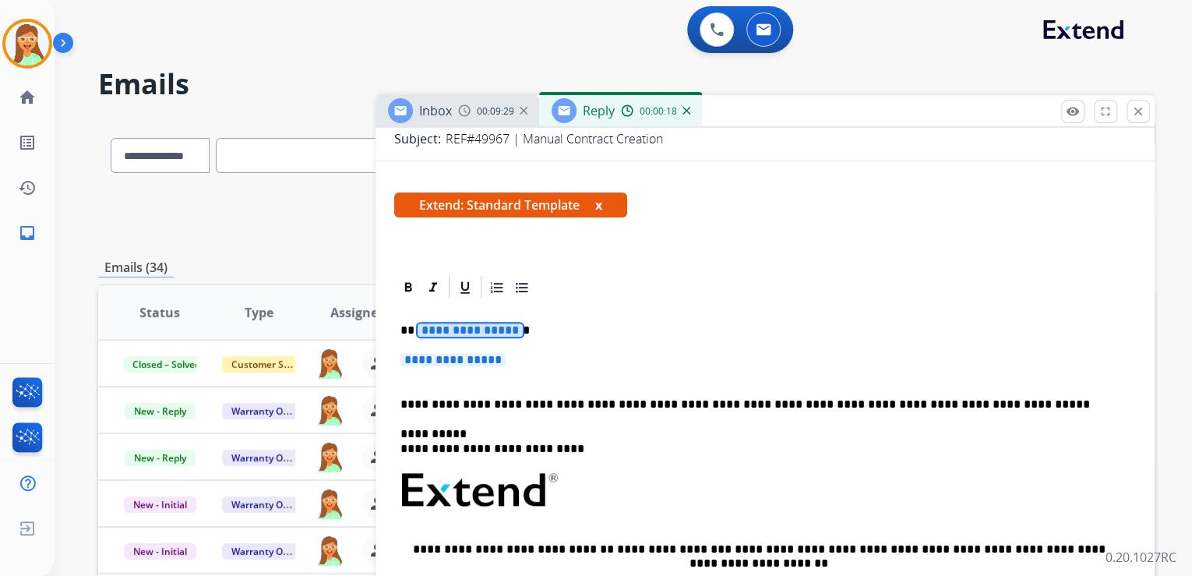
click at [468, 324] on span "**********" at bounding box center [470, 329] width 105 height 13
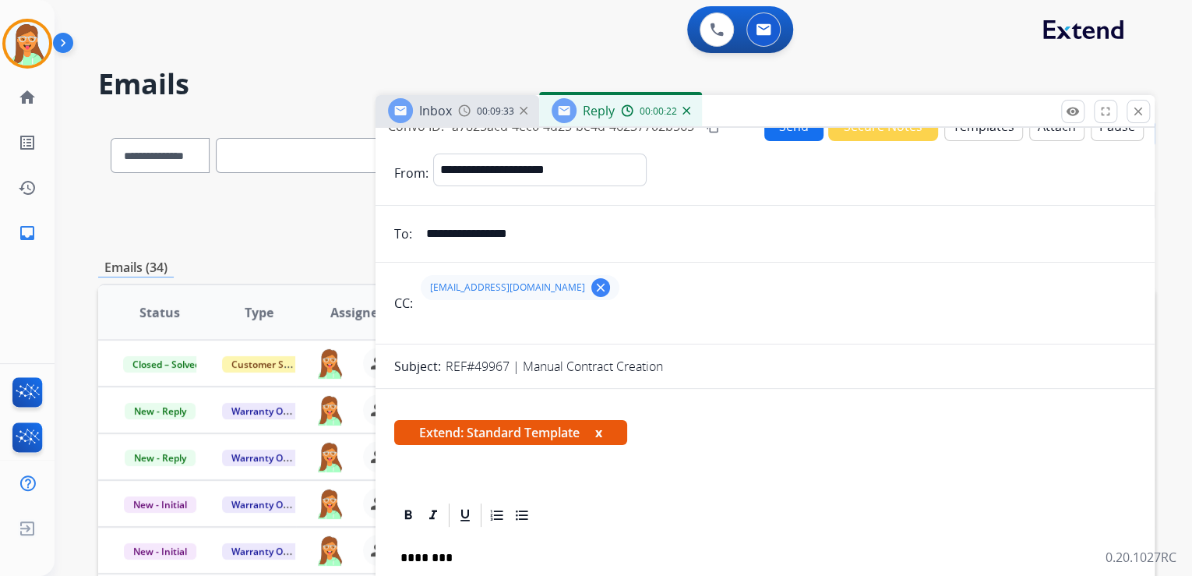
scroll to position [0, 0]
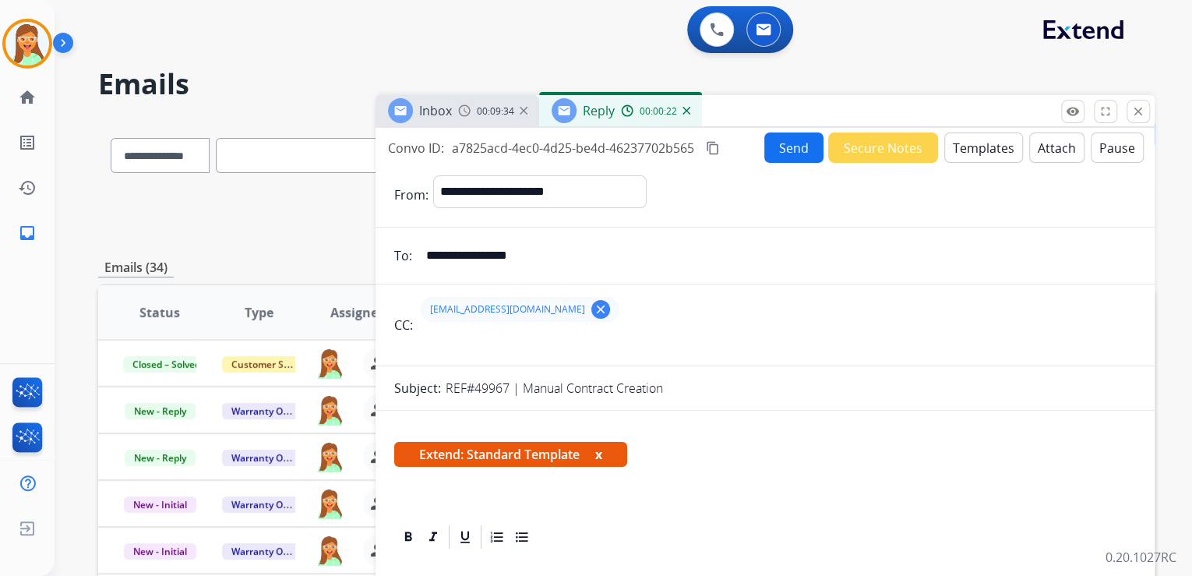
click at [1057, 144] on button "Attach" at bounding box center [1056, 147] width 55 height 30
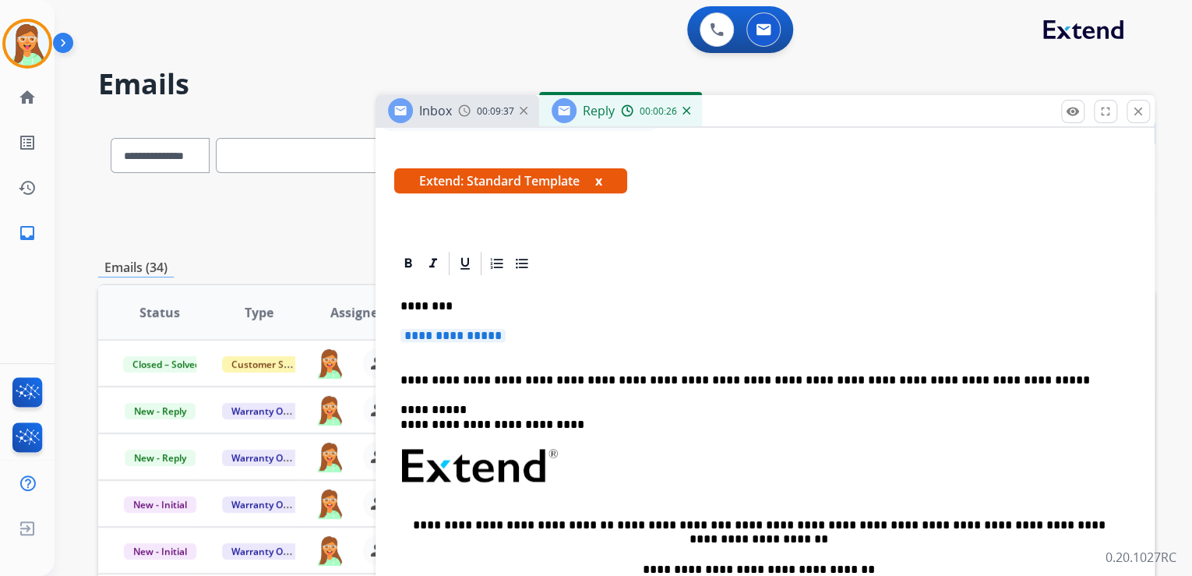
scroll to position [312, 0]
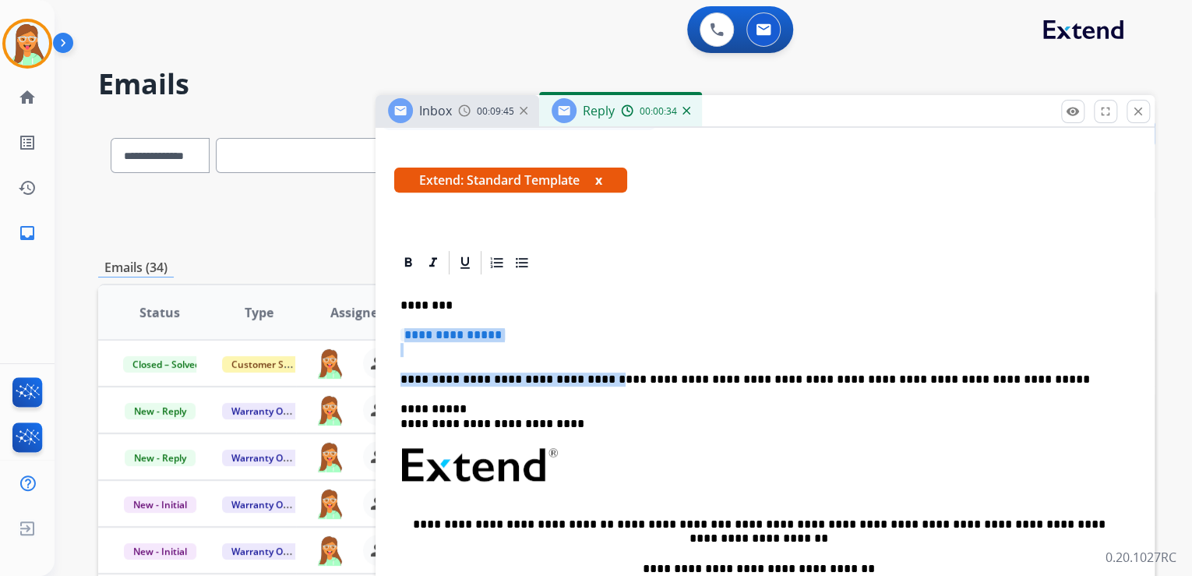
drag, startPoint x: 589, startPoint y: 381, endPoint x: 380, endPoint y: 330, distance: 214.9
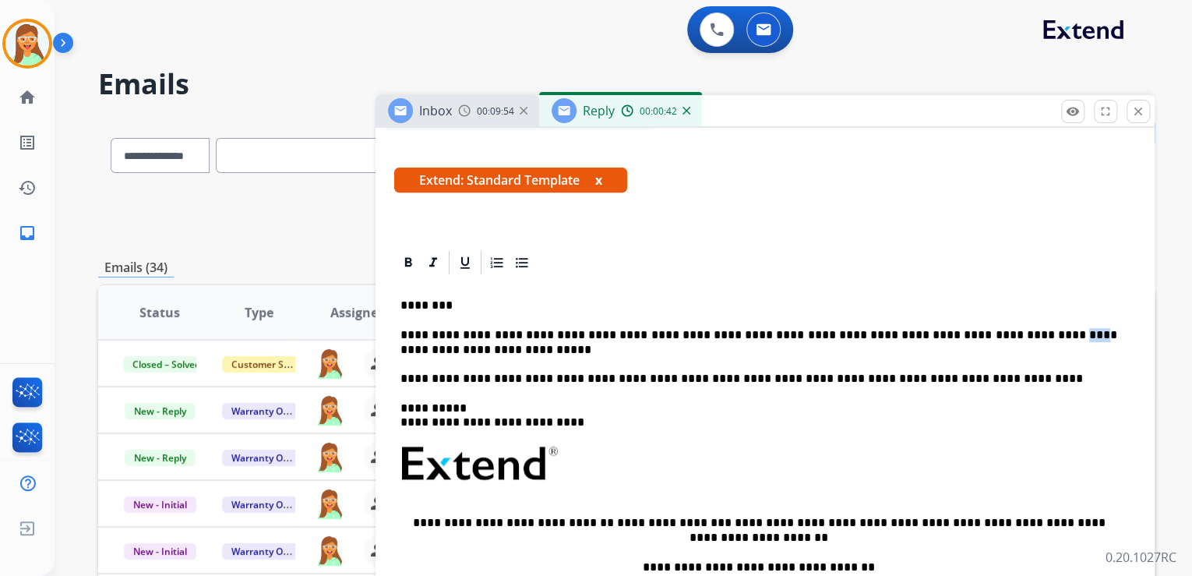
drag, startPoint x: 995, startPoint y: 337, endPoint x: 977, endPoint y: 333, distance: 18.3
click at [977, 333] on p "**********" at bounding box center [759, 357] width 717 height 58
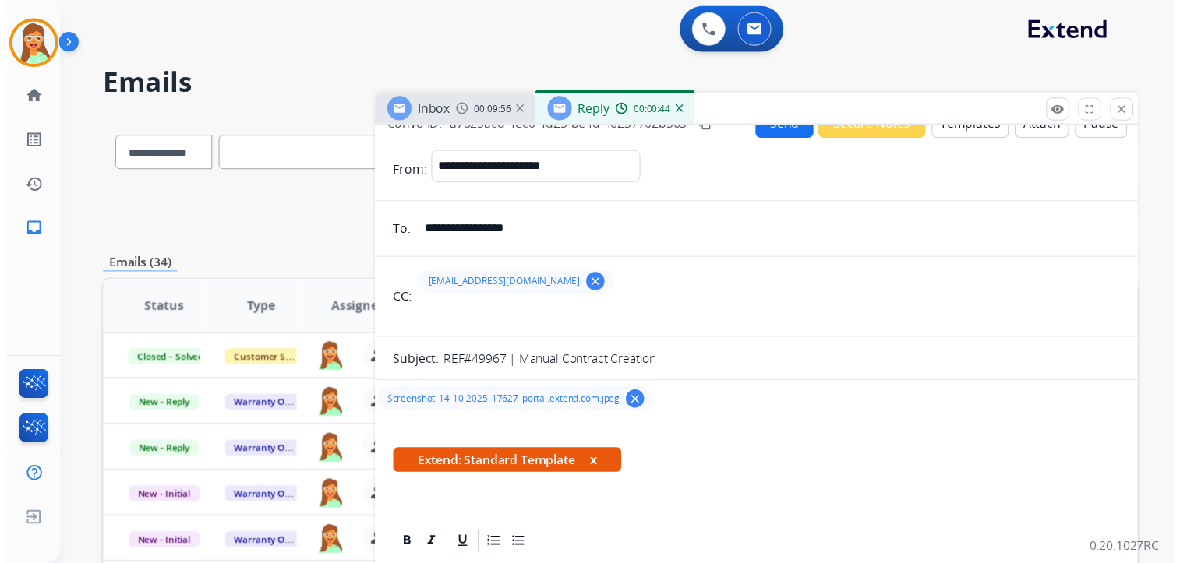
scroll to position [0, 0]
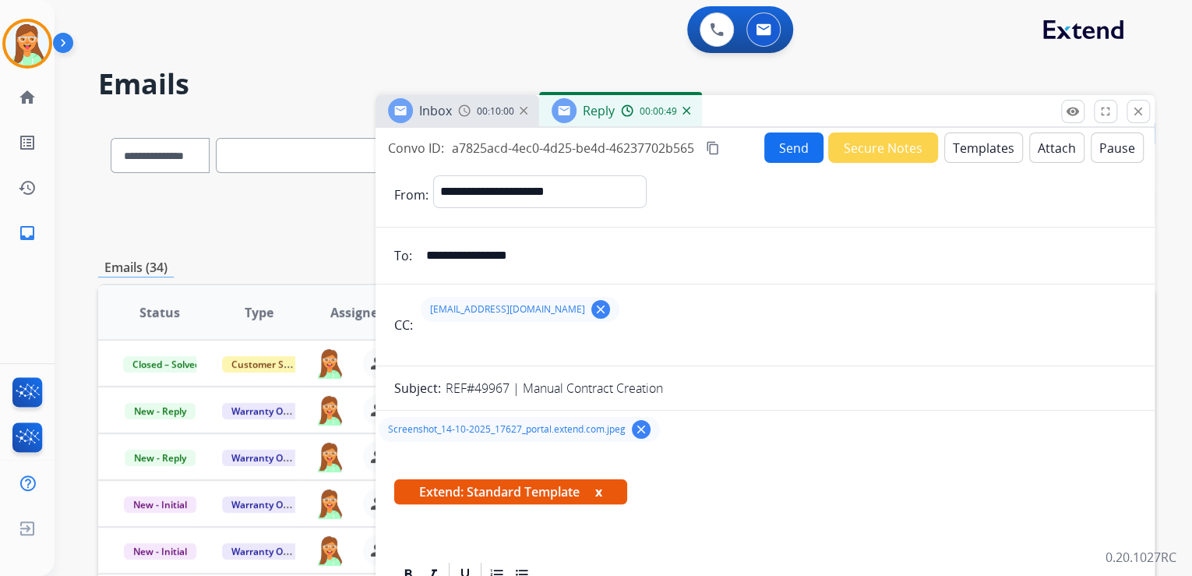
click at [782, 154] on button "Send" at bounding box center [793, 147] width 59 height 30
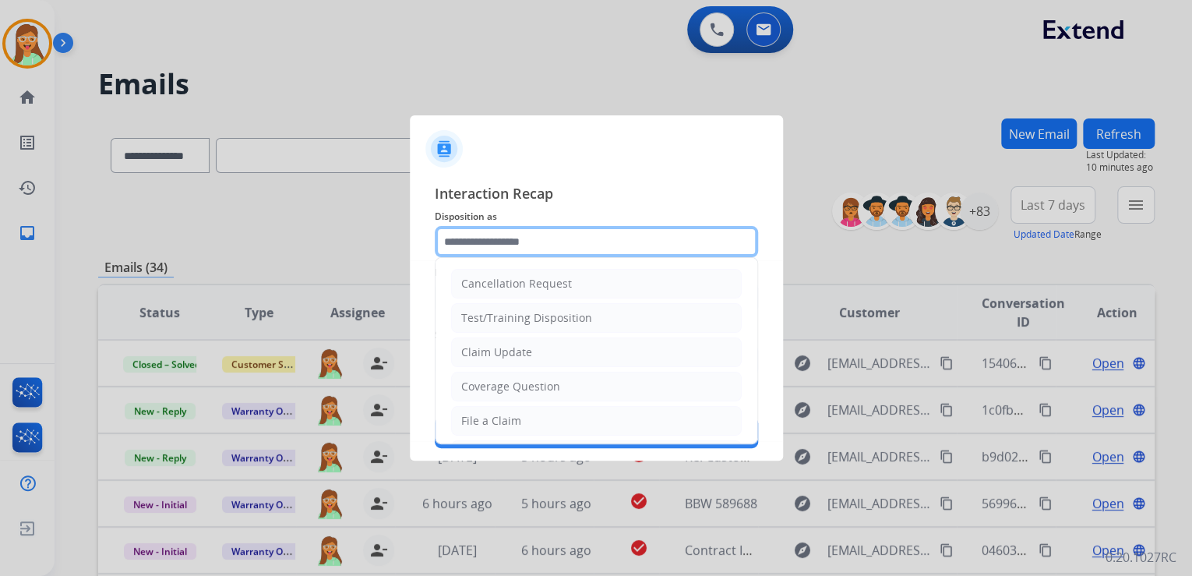
click at [531, 242] on input "text" at bounding box center [596, 241] width 323 height 31
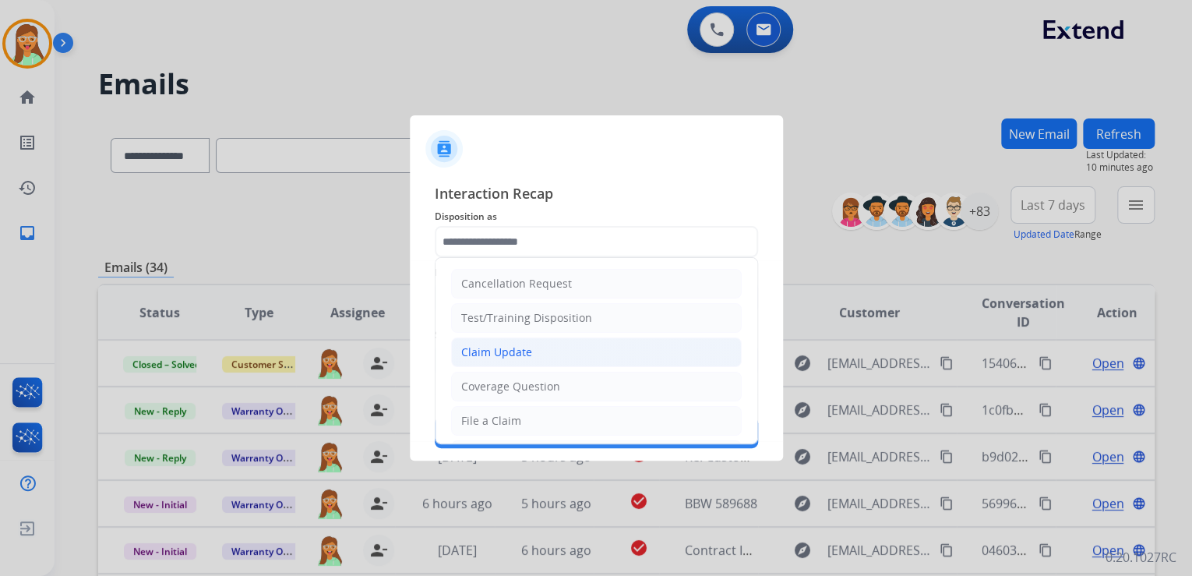
click at [553, 355] on li "Claim Update" at bounding box center [596, 352] width 291 height 30
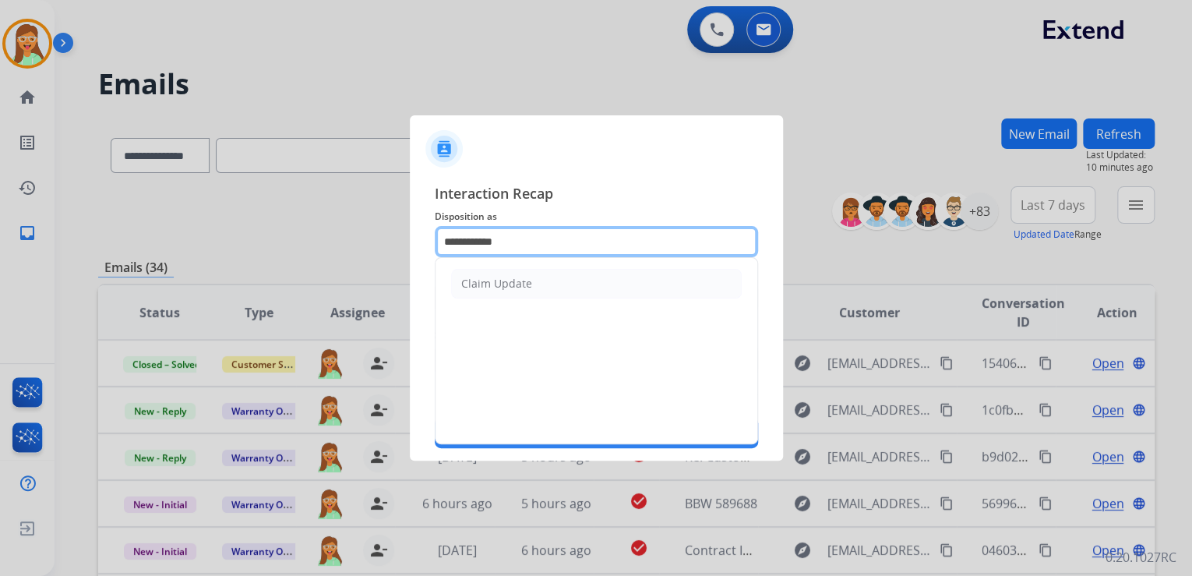
drag, startPoint x: 527, startPoint y: 249, endPoint x: 451, endPoint y: 241, distance: 76.1
click at [451, 241] on input "**********" at bounding box center [596, 241] width 323 height 31
type input "*"
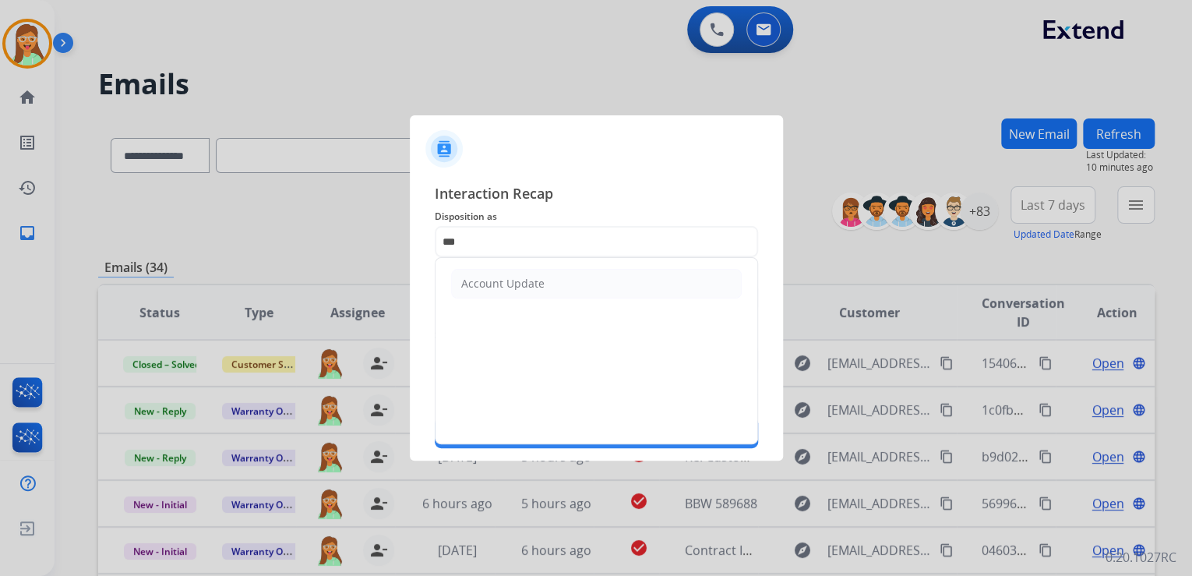
click at [525, 289] on div "Account Update" at bounding box center [502, 284] width 83 height 16
type input "**********"
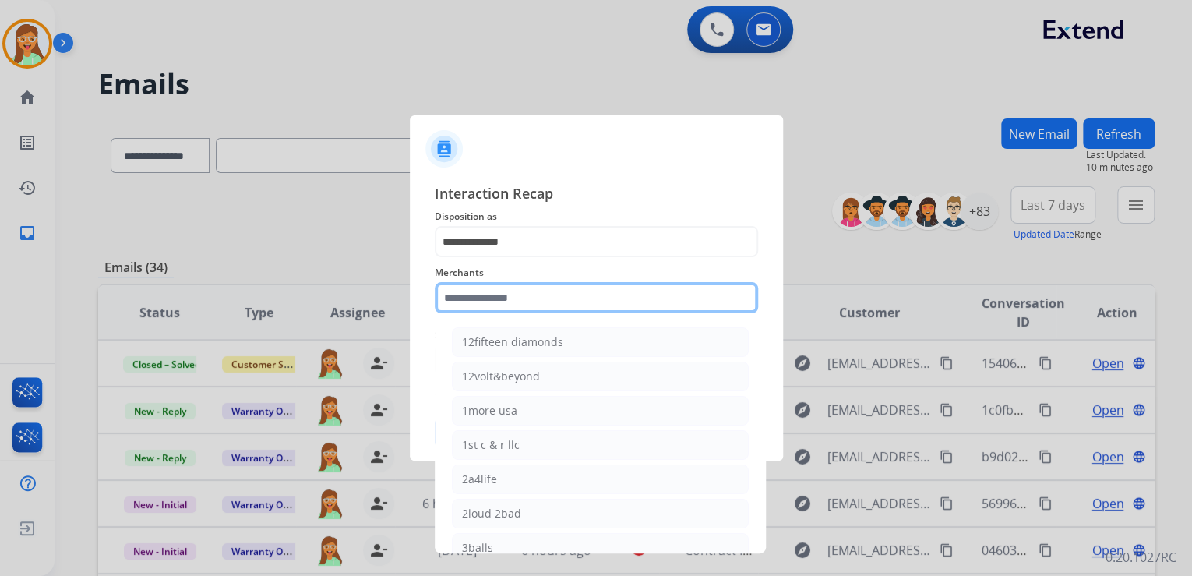
click at [521, 293] on input "text" at bounding box center [596, 297] width 323 height 31
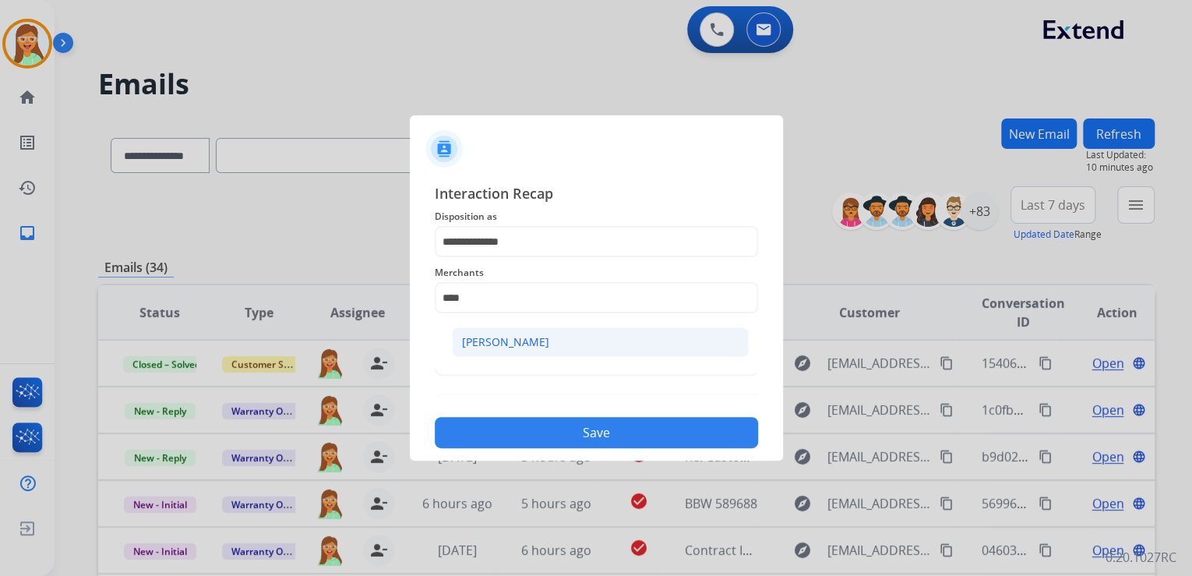
click at [540, 343] on li "[PERSON_NAME]" at bounding box center [600, 342] width 297 height 30
type input "****"
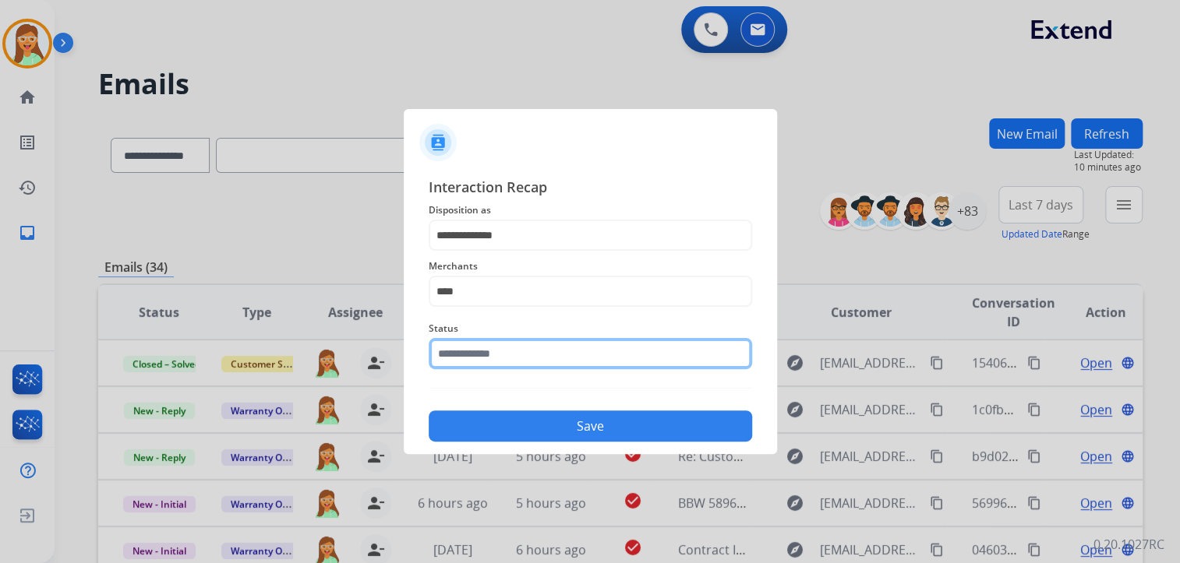
click at [542, 351] on input "text" at bounding box center [590, 353] width 323 height 31
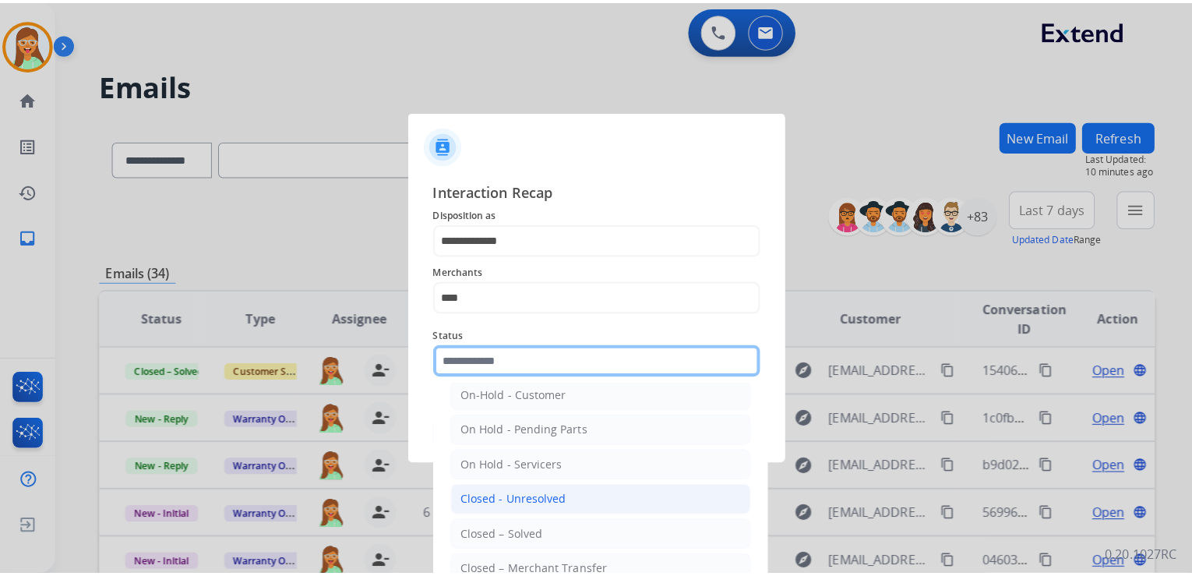
scroll to position [90, 0]
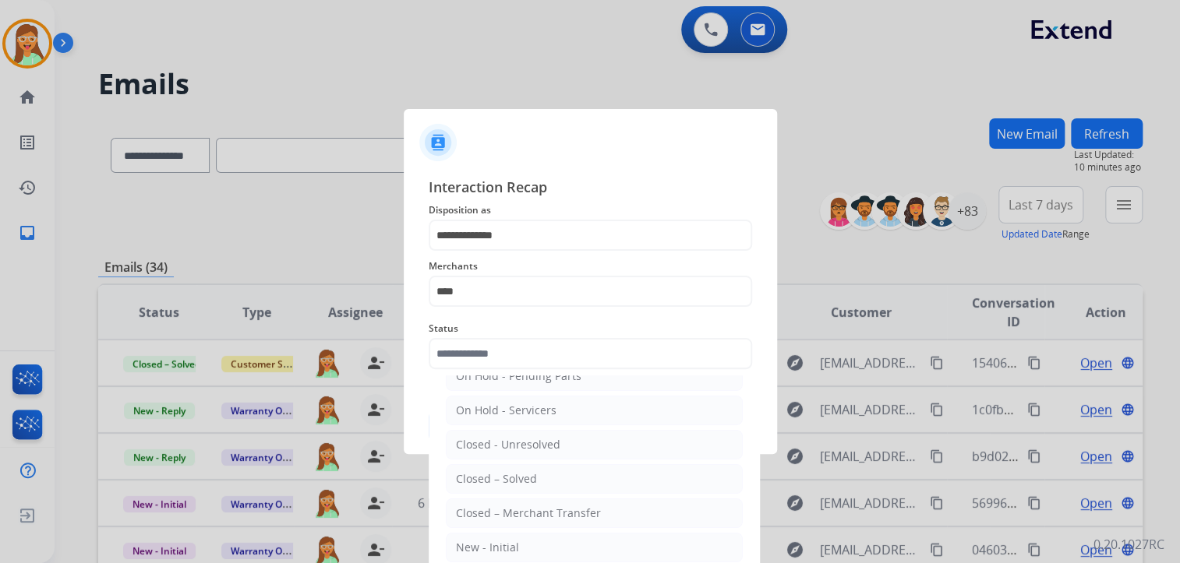
click at [538, 479] on li "Closed – Solved" at bounding box center [594, 479] width 297 height 30
type input "**********"
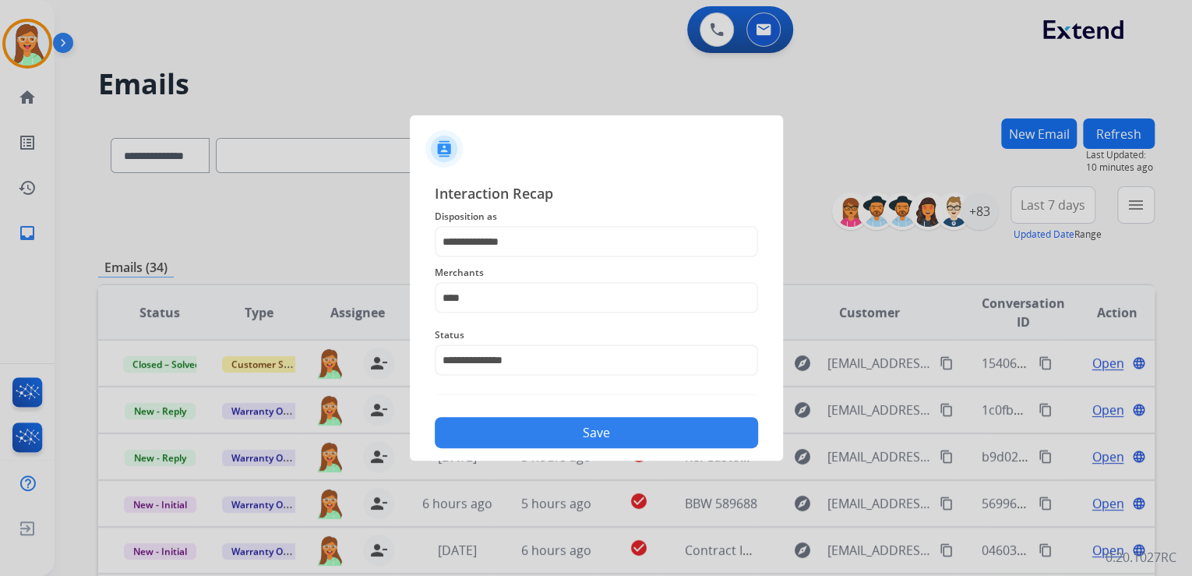
click at [573, 424] on button "Save" at bounding box center [596, 432] width 323 height 31
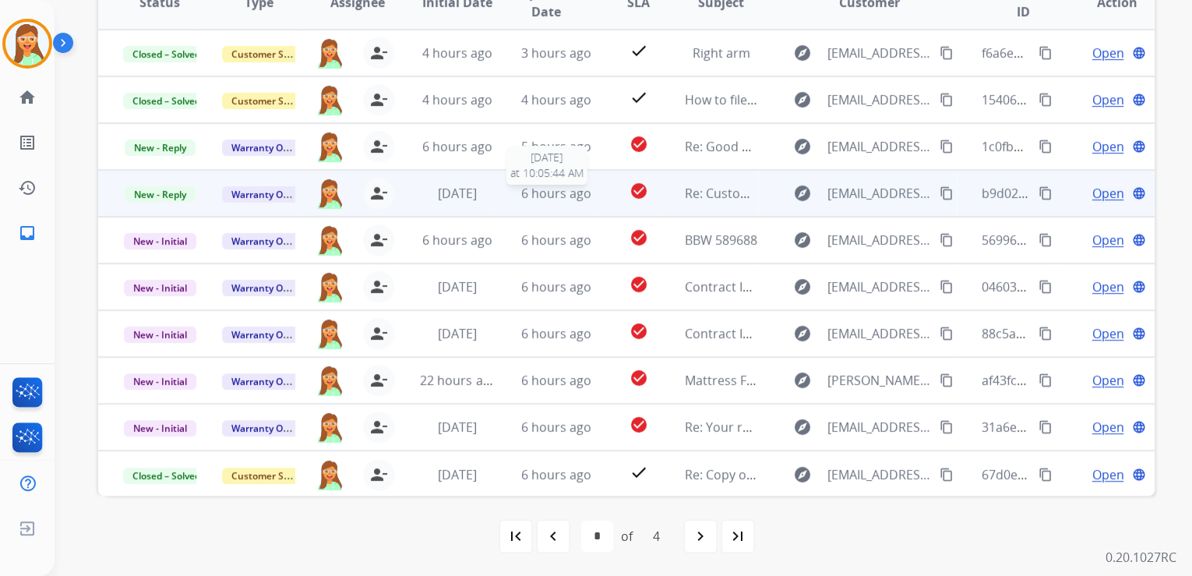
scroll to position [1, 0]
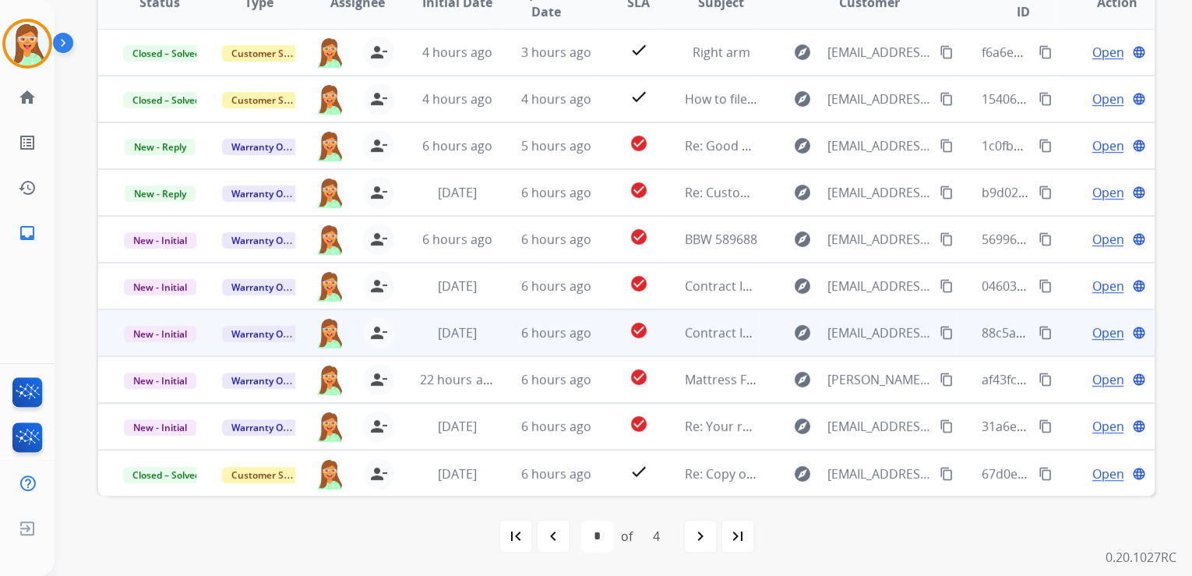
click at [1094, 323] on span "Open" at bounding box center [1108, 332] width 32 height 19
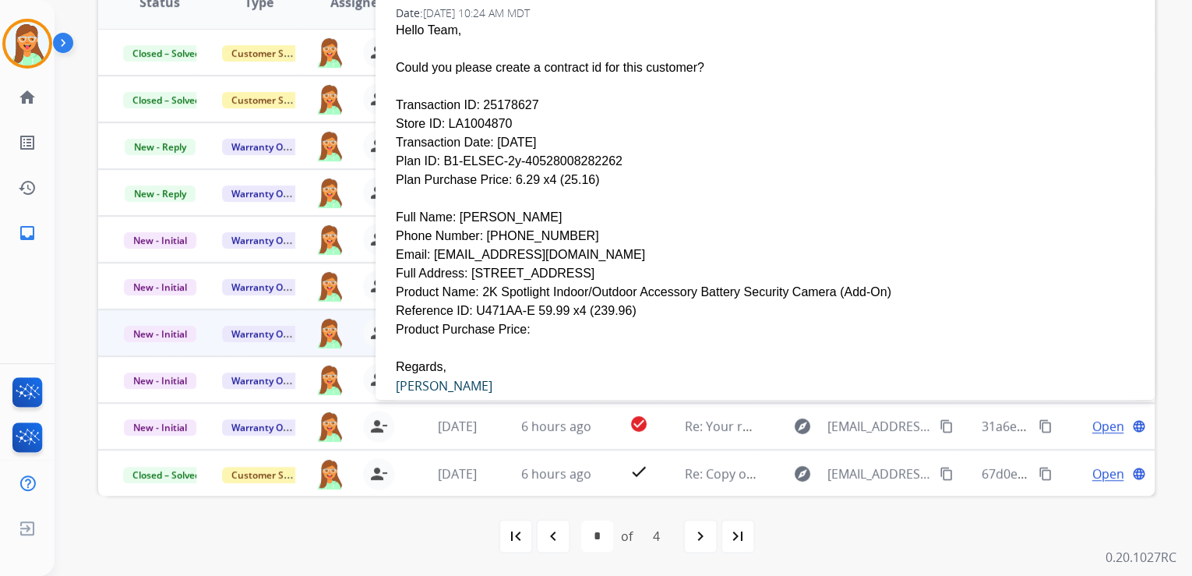
scroll to position [187, 0]
drag, startPoint x: 427, startPoint y: 217, endPoint x: 533, endPoint y: 215, distance: 106.0
click at [533, 245] on div "Email: [EMAIL_ADDRESS][DOMAIN_NAME]" at bounding box center [765, 254] width 739 height 19
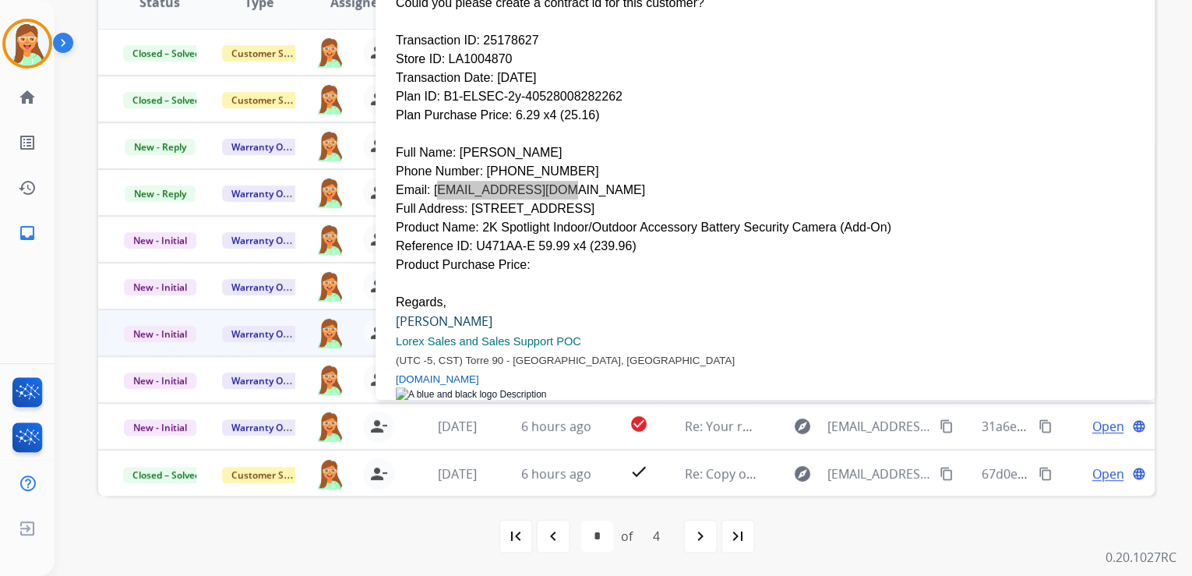
scroll to position [179, 0]
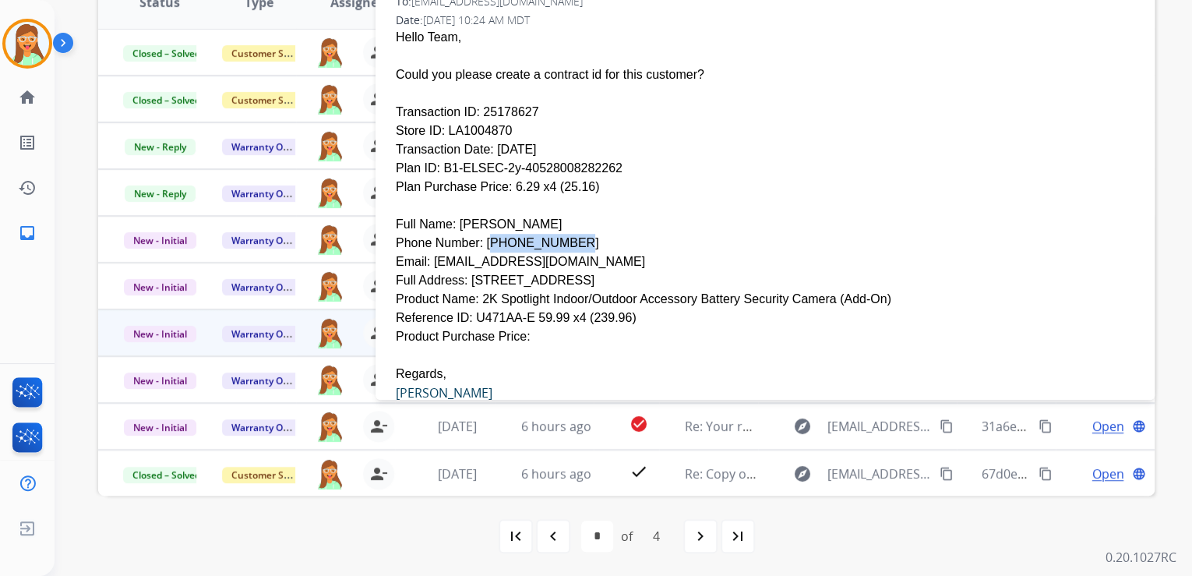
drag, startPoint x: 545, startPoint y: 202, endPoint x: 477, endPoint y: 208, distance: 68.9
click at [477, 234] on div "Phone Number: [PHONE_NUMBER]" at bounding box center [765, 243] width 739 height 19
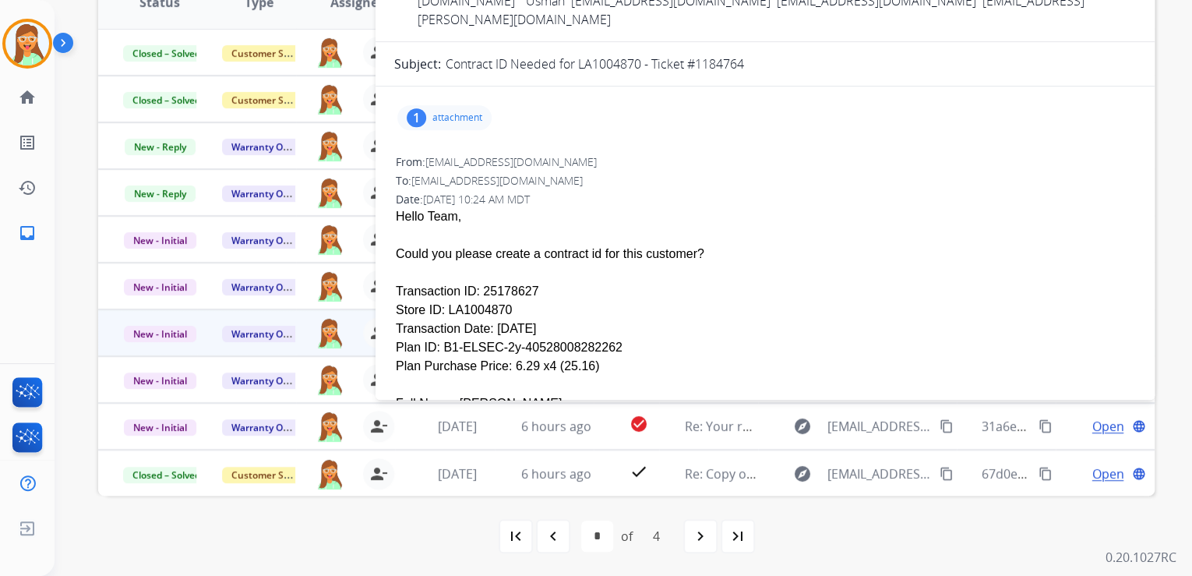
scroll to position [0, 0]
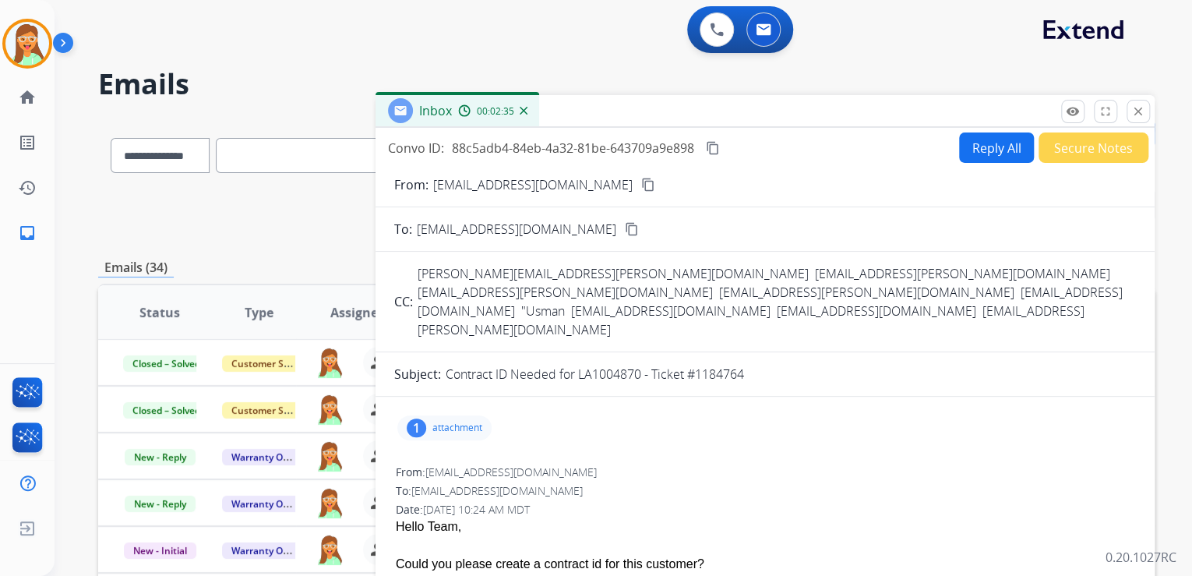
click at [972, 143] on button "Reply All" at bounding box center [996, 147] width 75 height 30
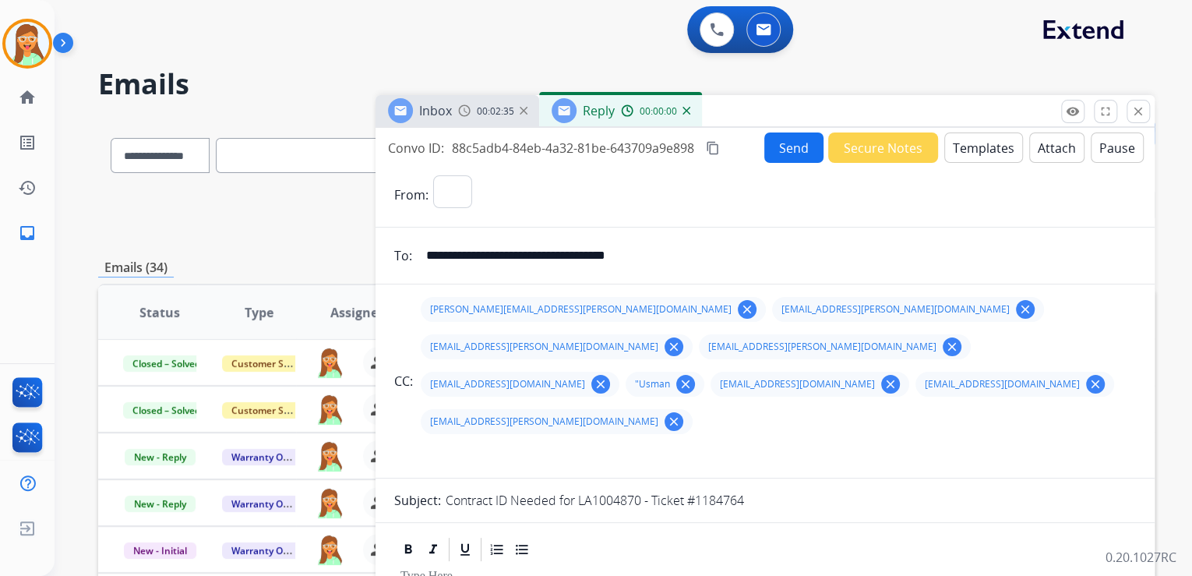
click at [972, 143] on button "Templates" at bounding box center [983, 147] width 79 height 30
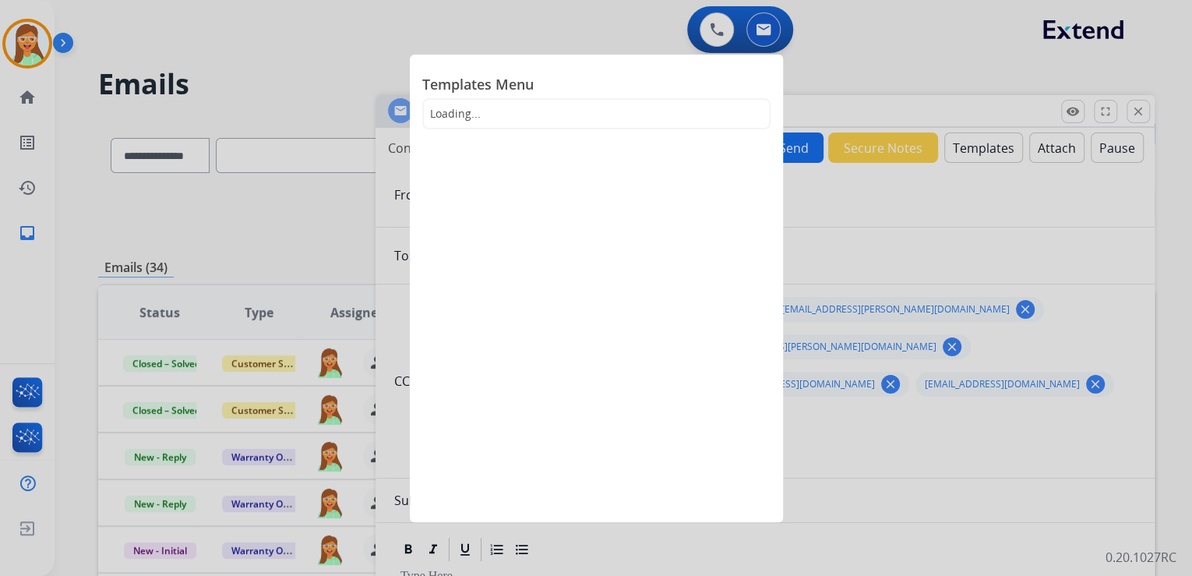
select select "**********"
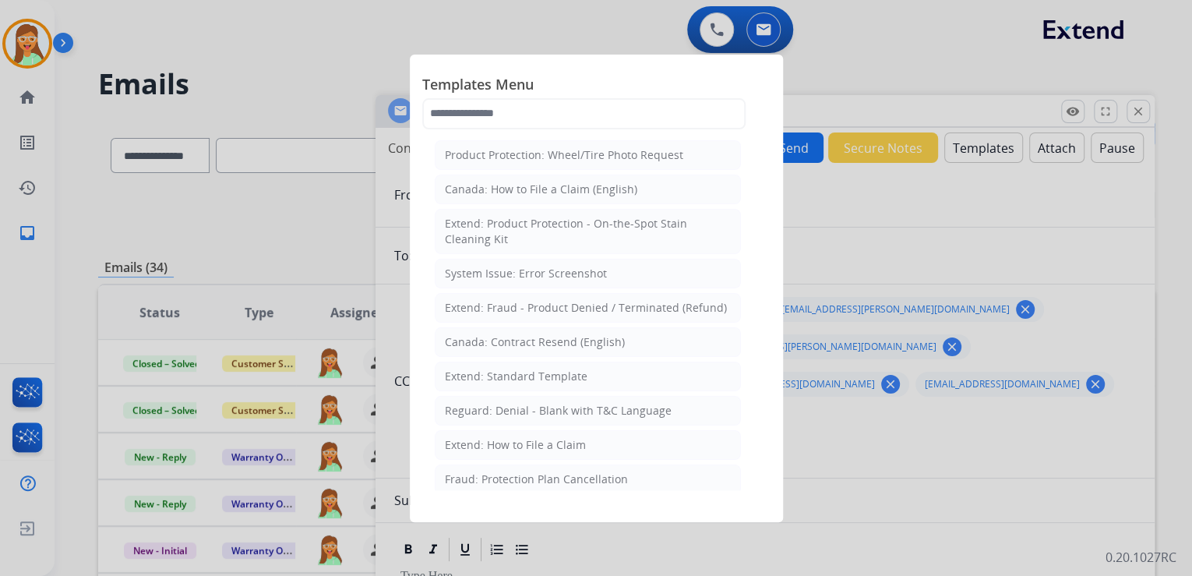
click at [553, 90] on span "Templates Menu" at bounding box center [596, 85] width 348 height 25
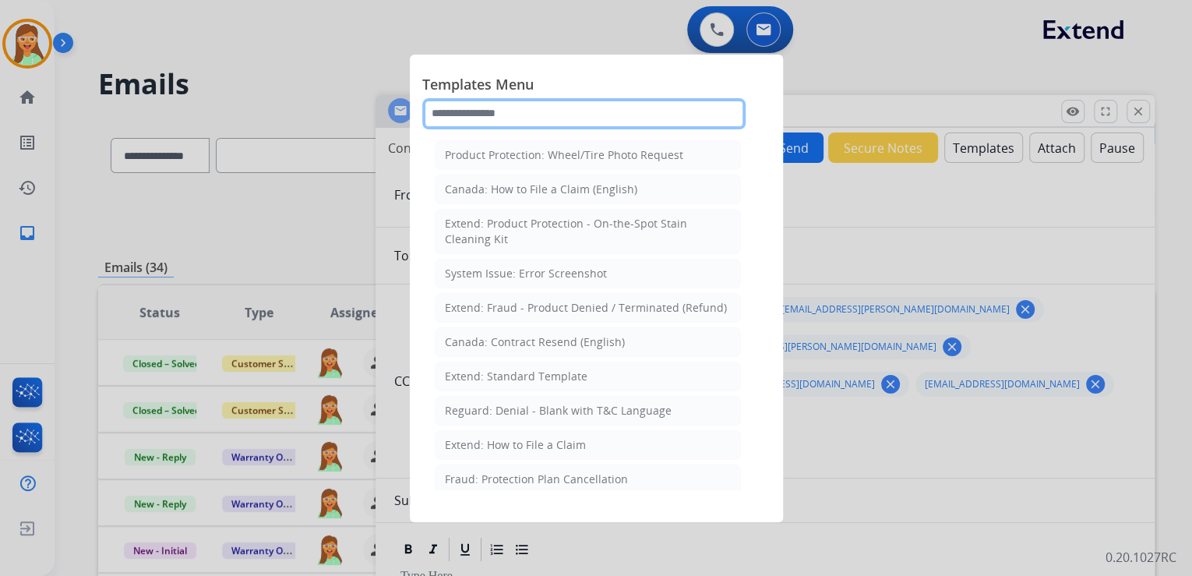
click at [563, 104] on input "text" at bounding box center [583, 113] width 323 height 31
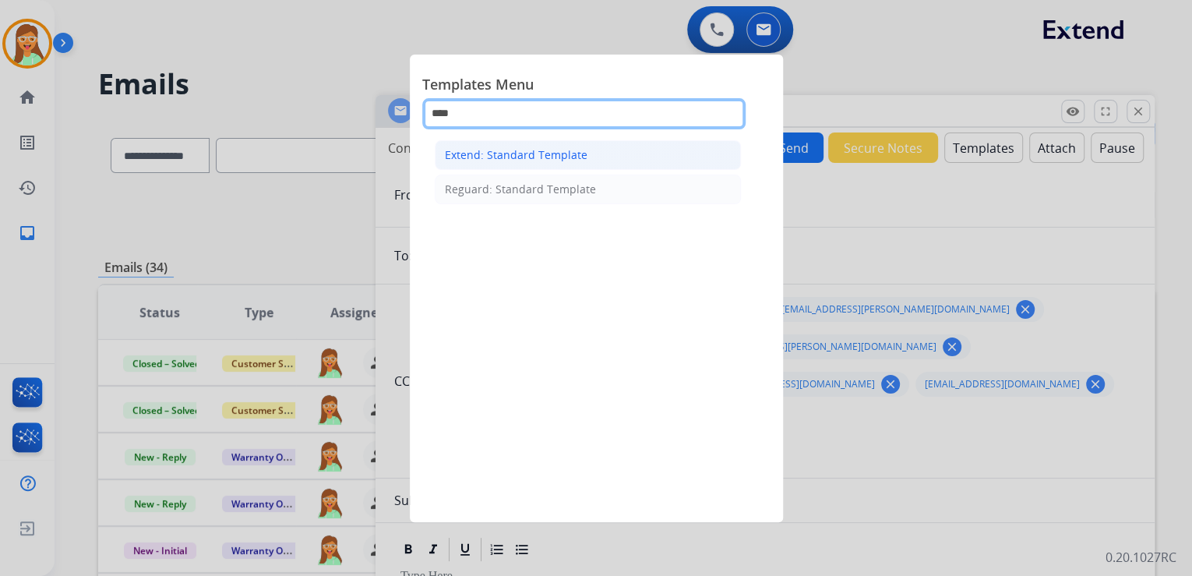
type input "****"
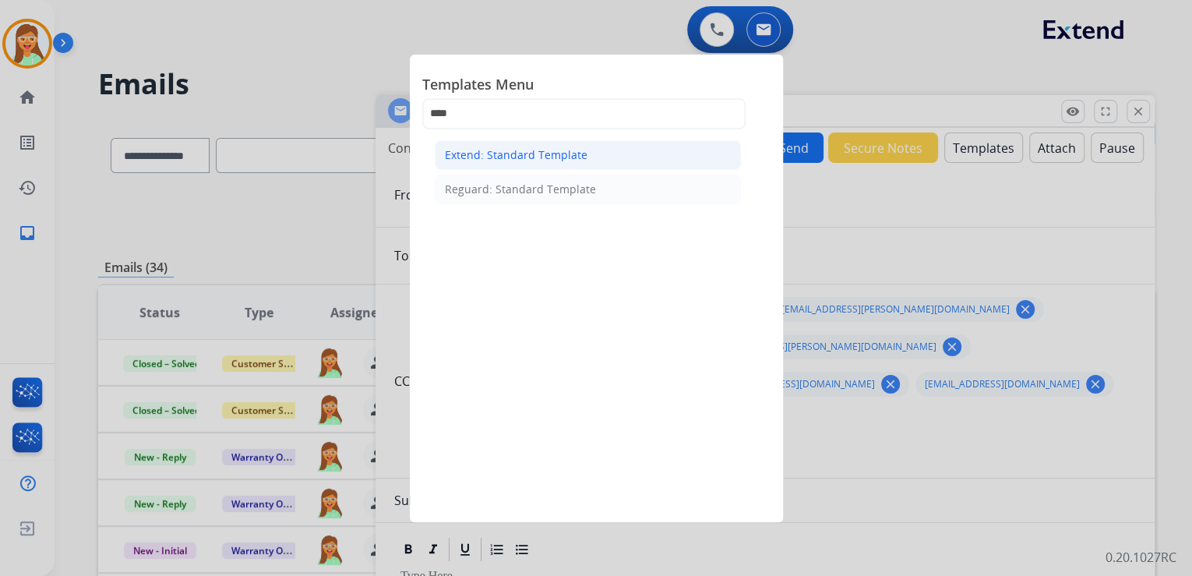
click at [521, 156] on div "Extend: Standard Template" at bounding box center [516, 155] width 143 height 16
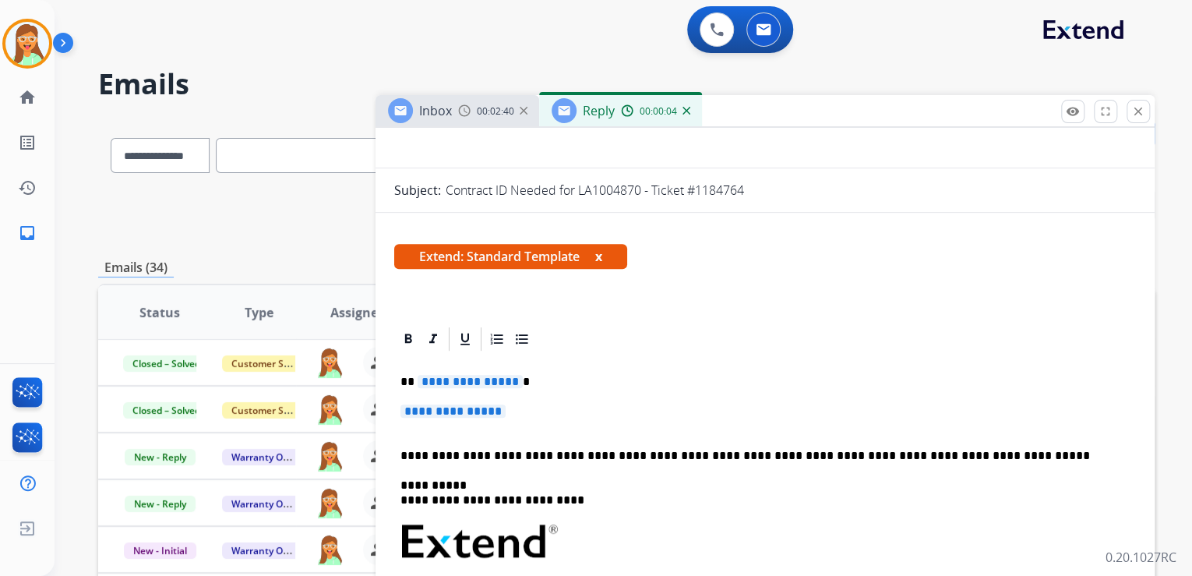
scroll to position [312, 0]
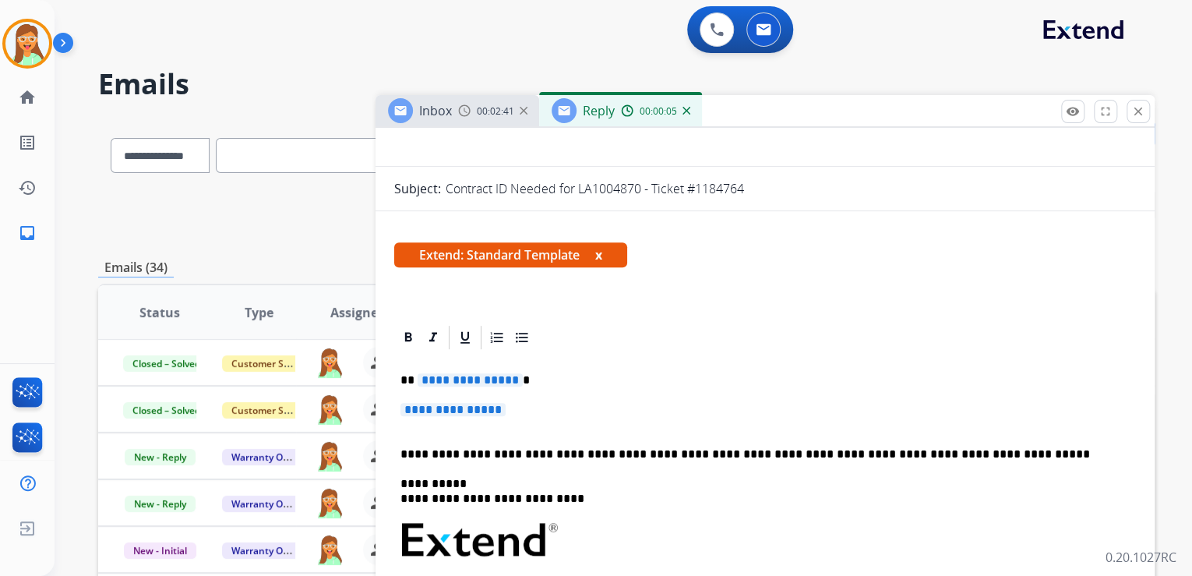
click at [438, 373] on span "**********" at bounding box center [470, 379] width 105 height 13
click at [460, 403] on span "**********" at bounding box center [453, 409] width 105 height 13
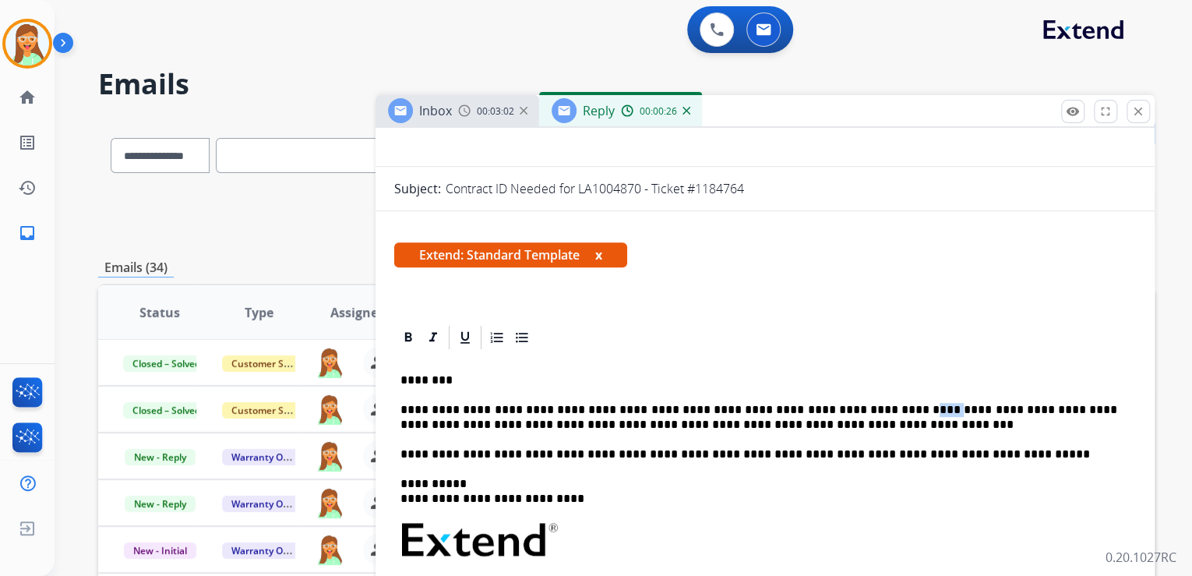
drag, startPoint x: 887, startPoint y: 374, endPoint x: 861, endPoint y: 373, distance: 25.7
click at [861, 403] on p "**********" at bounding box center [759, 417] width 717 height 29
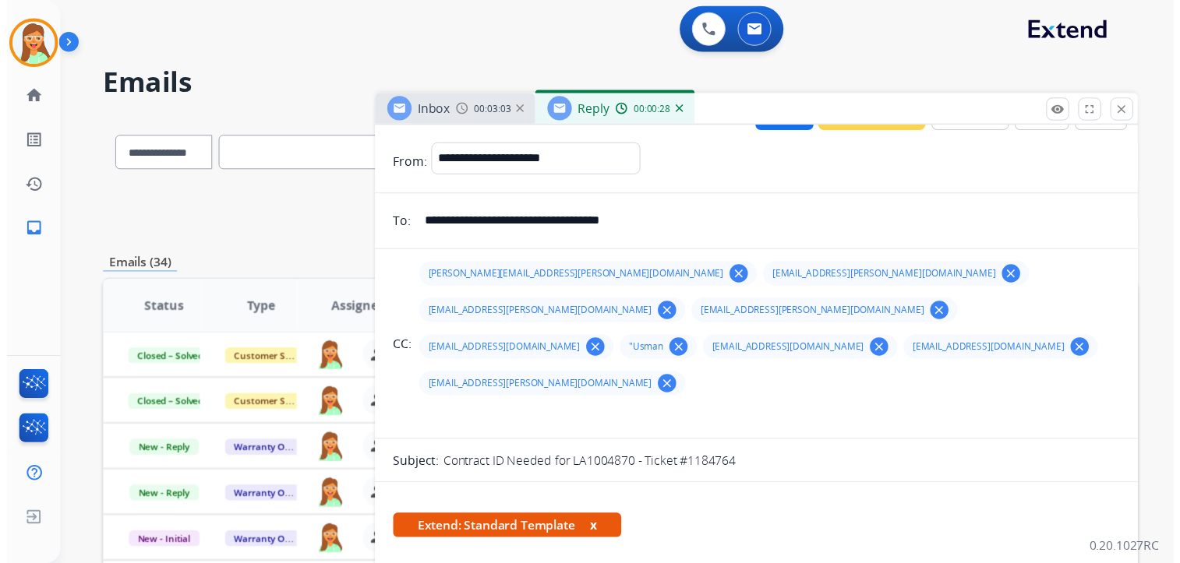
scroll to position [0, 0]
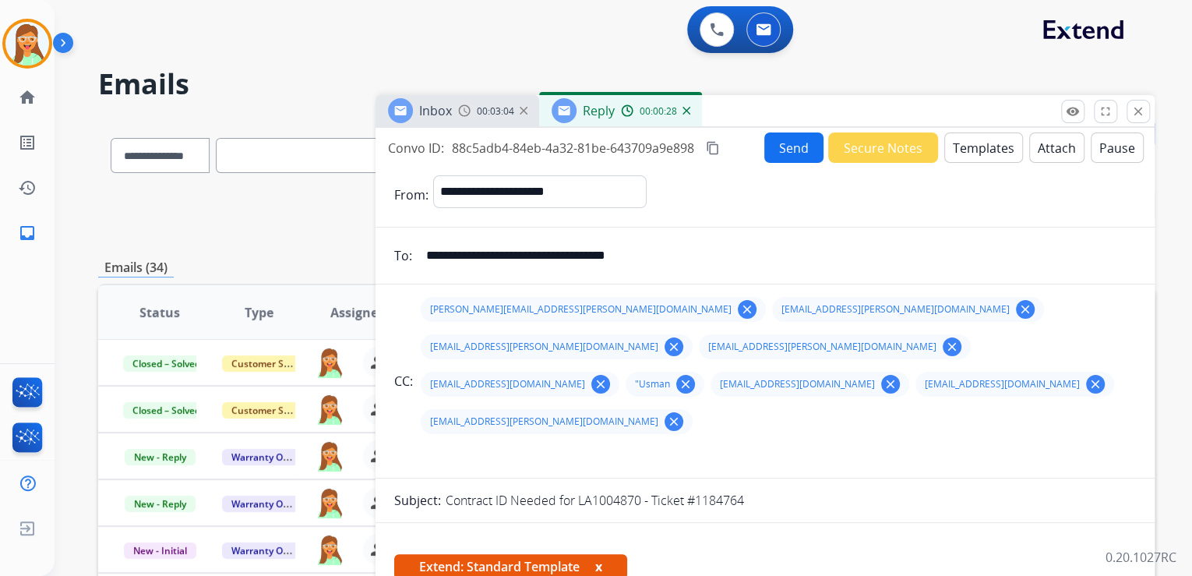
click at [1047, 150] on button "Attach" at bounding box center [1056, 147] width 55 height 30
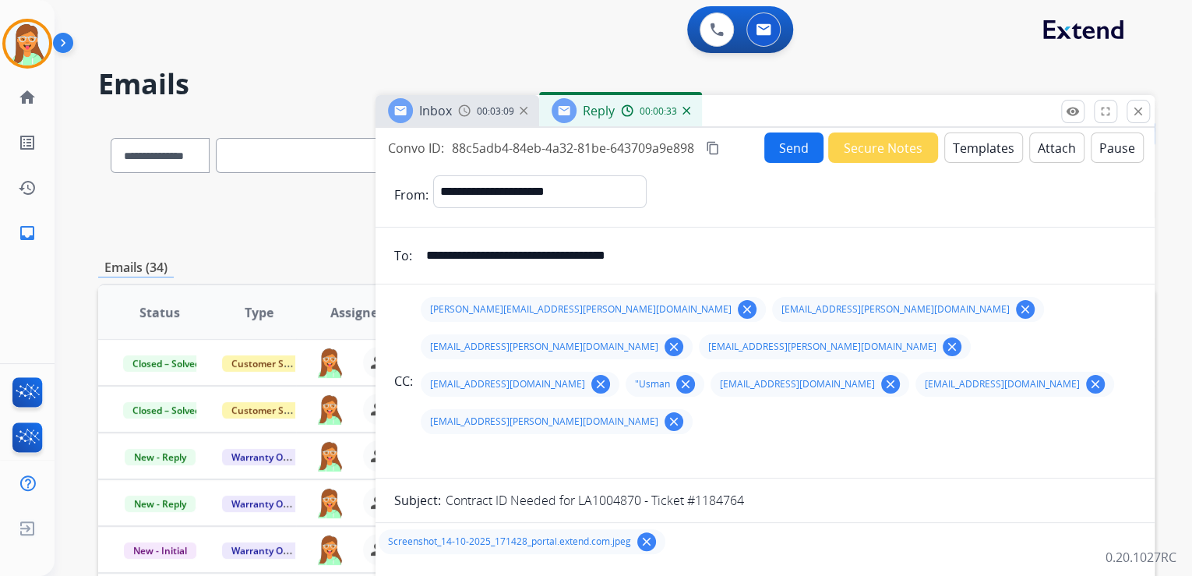
click at [771, 159] on button "Send" at bounding box center [793, 147] width 59 height 30
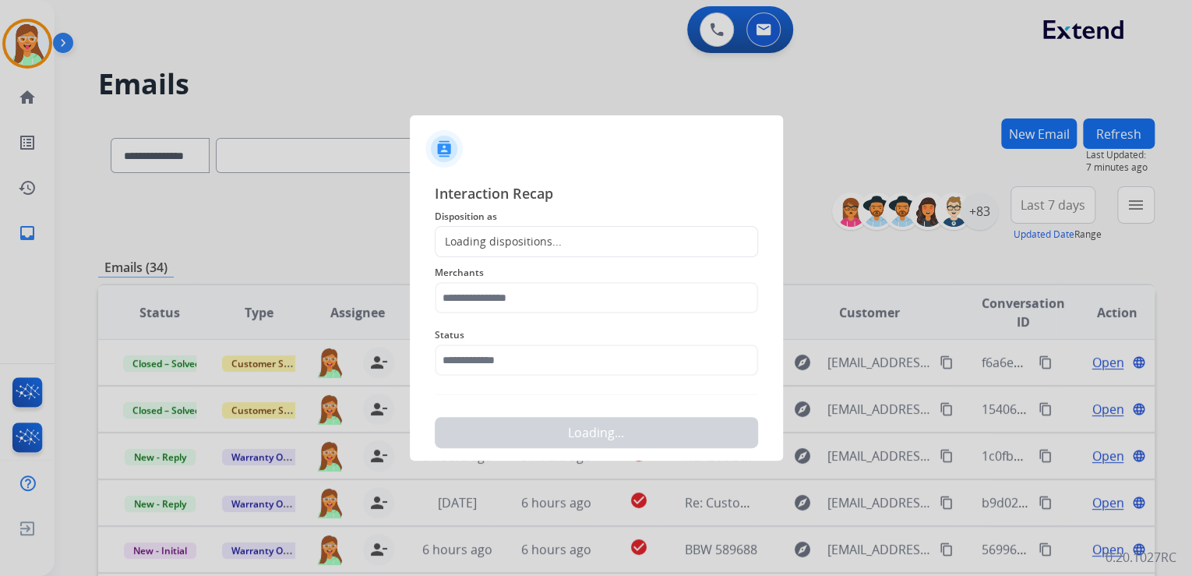
click at [547, 238] on div "Loading dispositions..." at bounding box center [499, 242] width 126 height 16
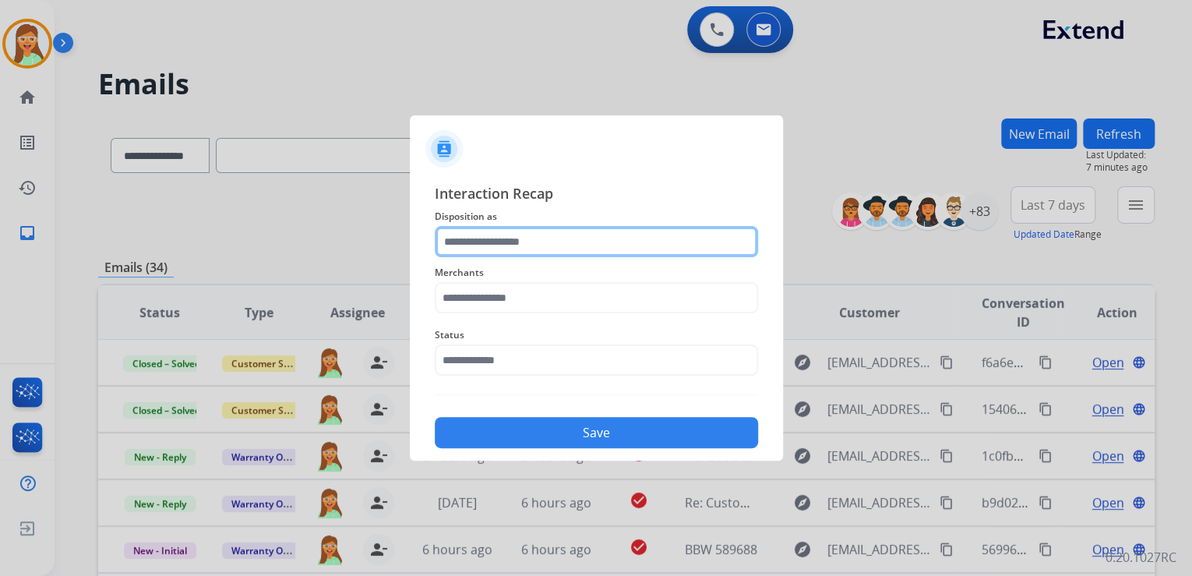
click at [549, 242] on input "text" at bounding box center [596, 241] width 323 height 31
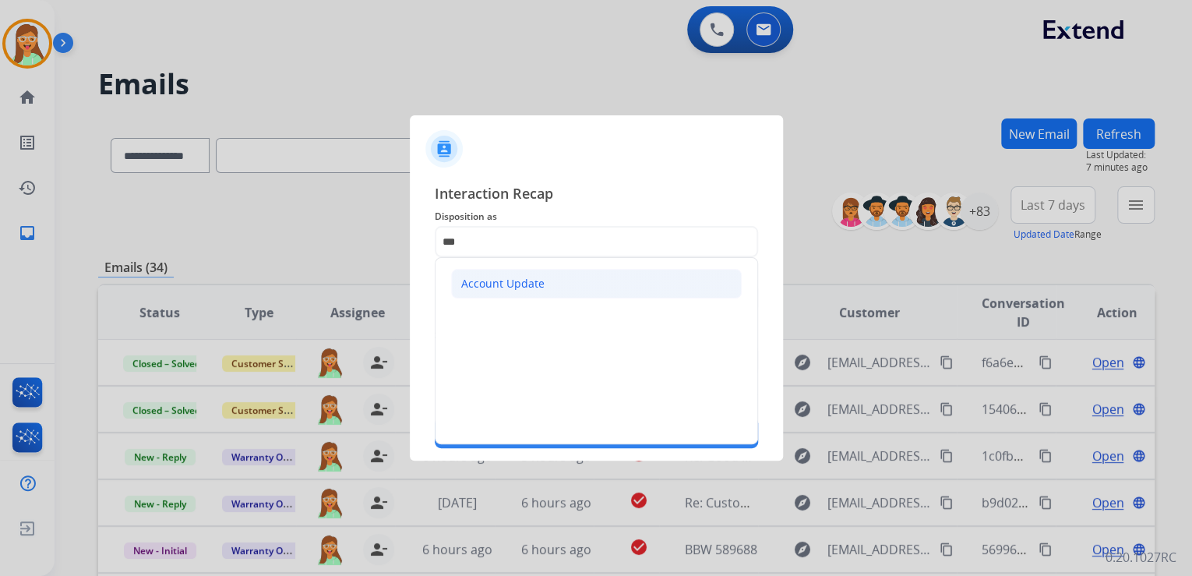
click at [555, 283] on li "Account Update" at bounding box center [596, 284] width 291 height 30
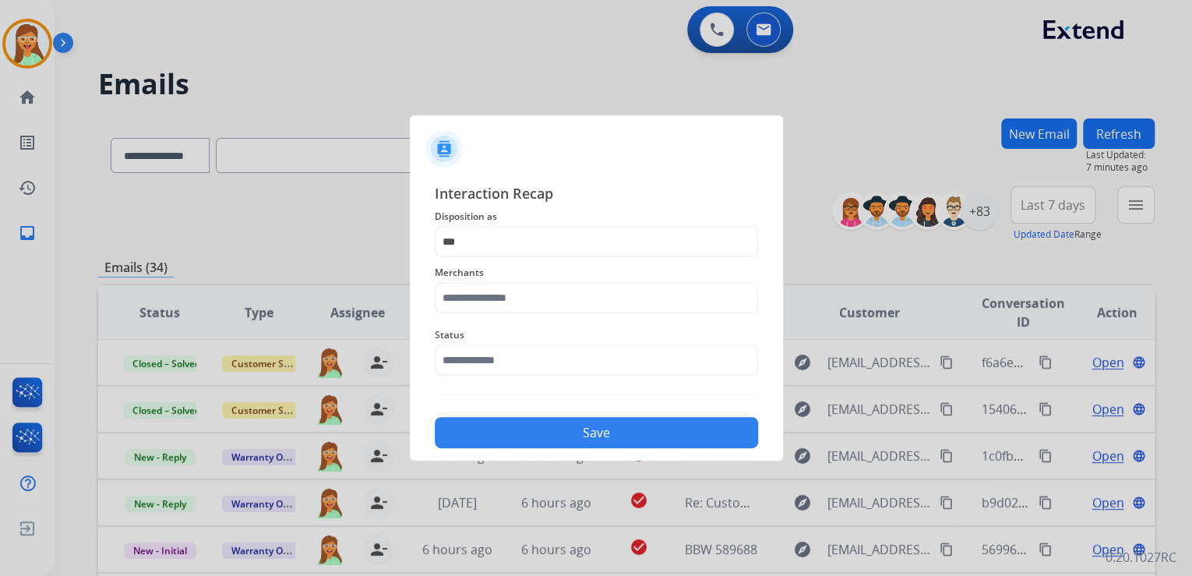
type input "**********"
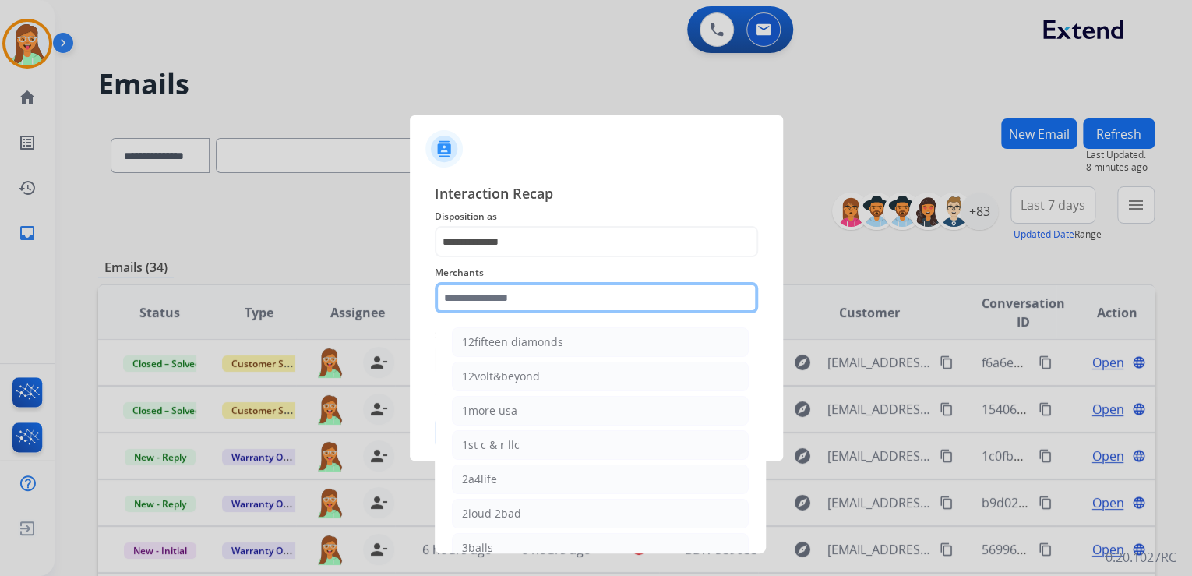
click at [552, 302] on input "text" at bounding box center [596, 297] width 323 height 31
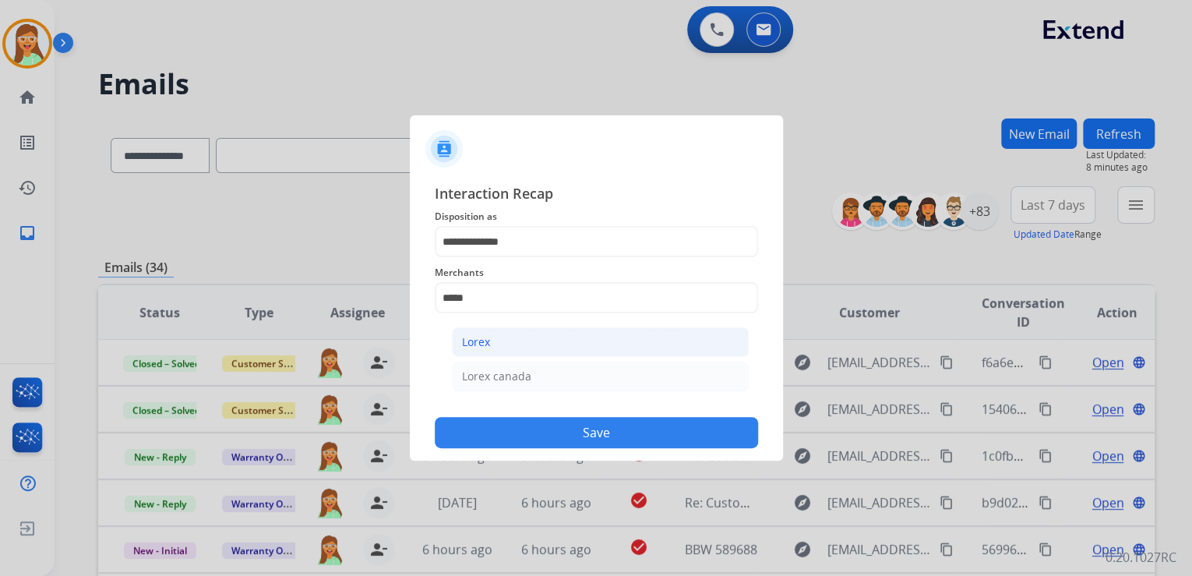
click at [572, 341] on li "Lorex" at bounding box center [600, 342] width 297 height 30
type input "*****"
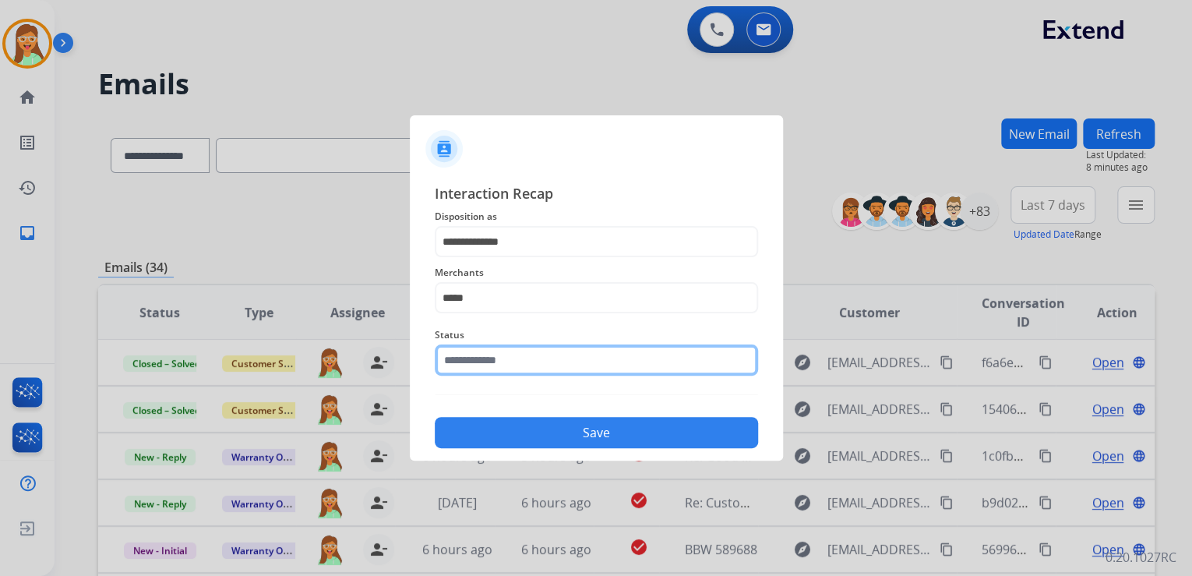
drag, startPoint x: 551, startPoint y: 371, endPoint x: 542, endPoint y: 372, distance: 9.5
click at [545, 372] on div "Status" at bounding box center [596, 350] width 323 height 62
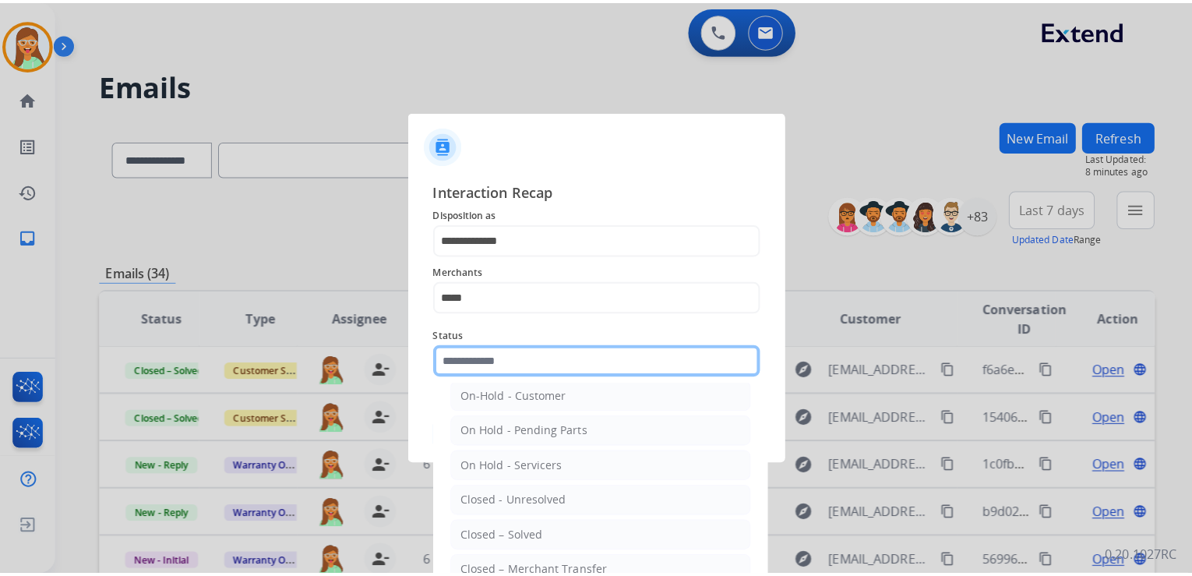
scroll to position [90, 0]
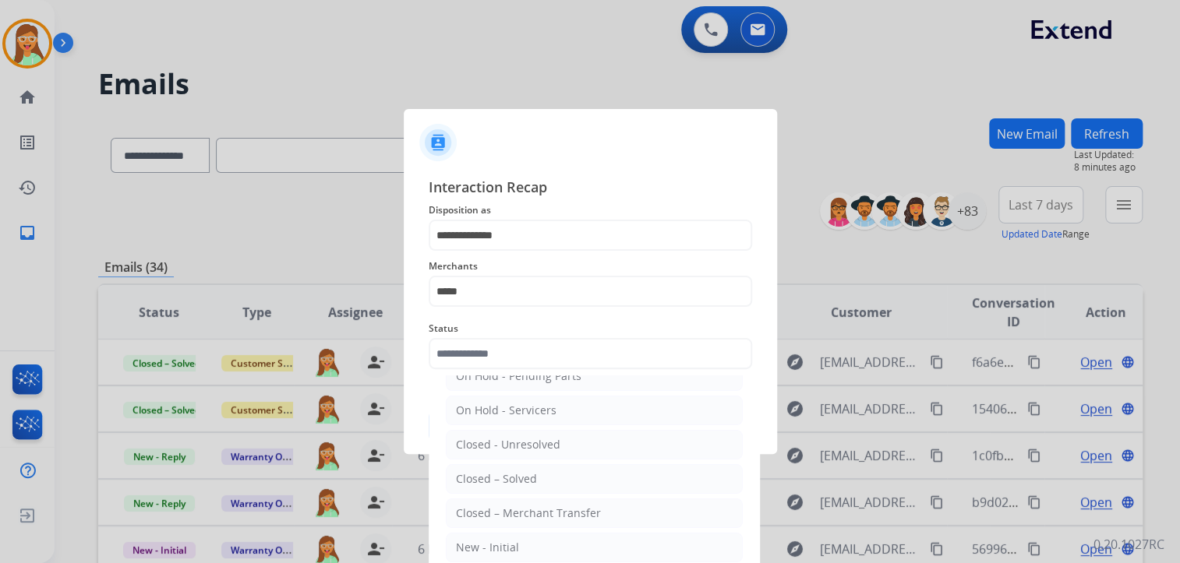
click at [566, 480] on li "Closed – Solved" at bounding box center [594, 479] width 297 height 30
type input "**********"
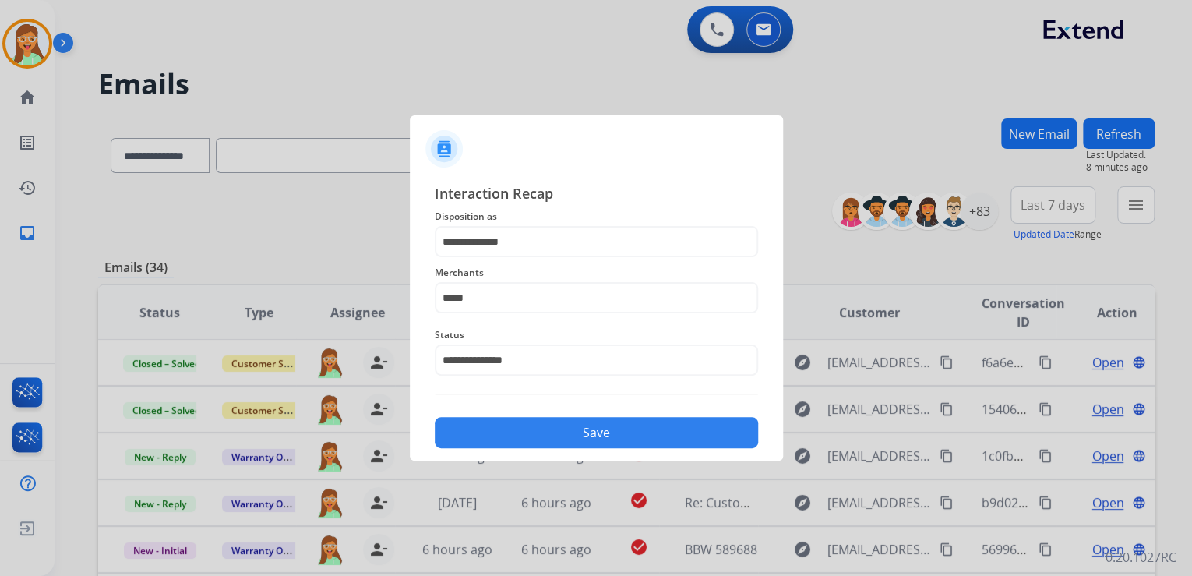
click at [564, 436] on button "Save" at bounding box center [596, 432] width 323 height 31
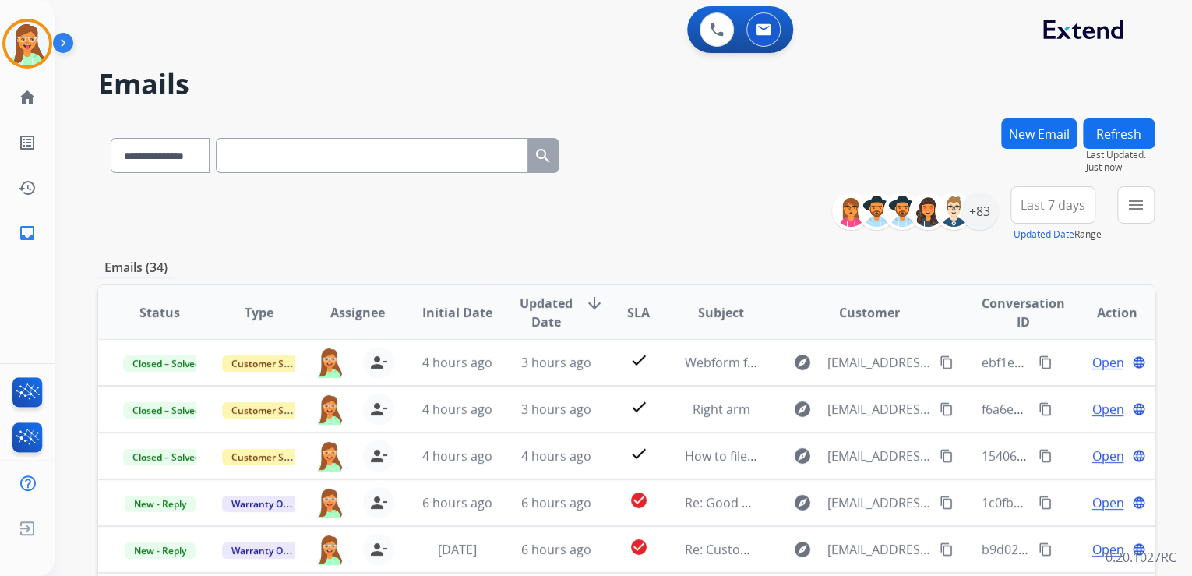
click at [750, 165] on div "**********" at bounding box center [626, 152] width 1057 height 68
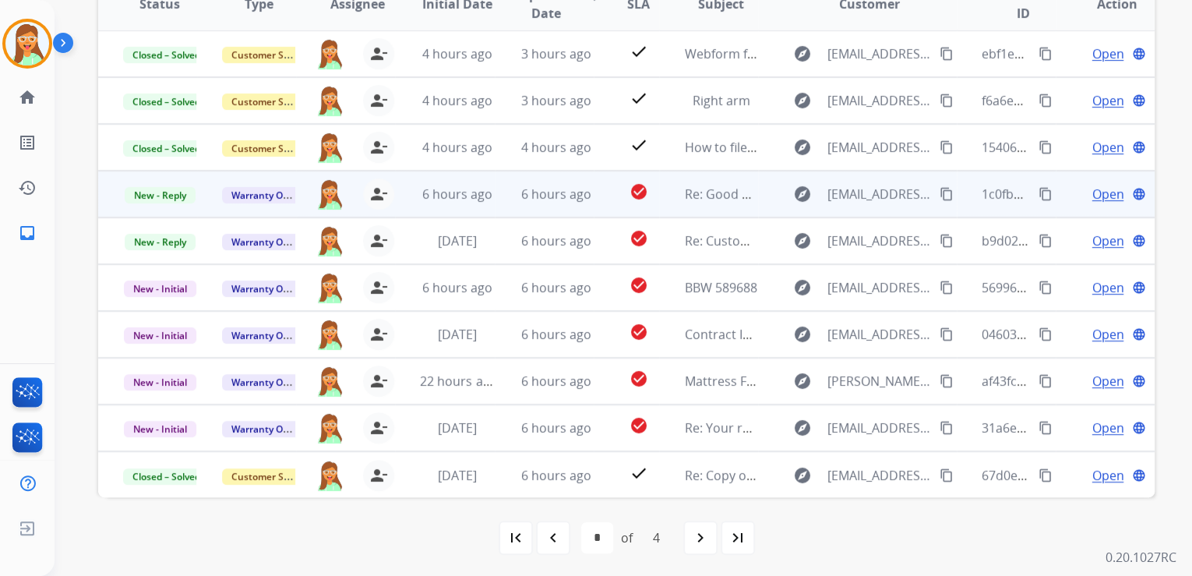
scroll to position [310, 0]
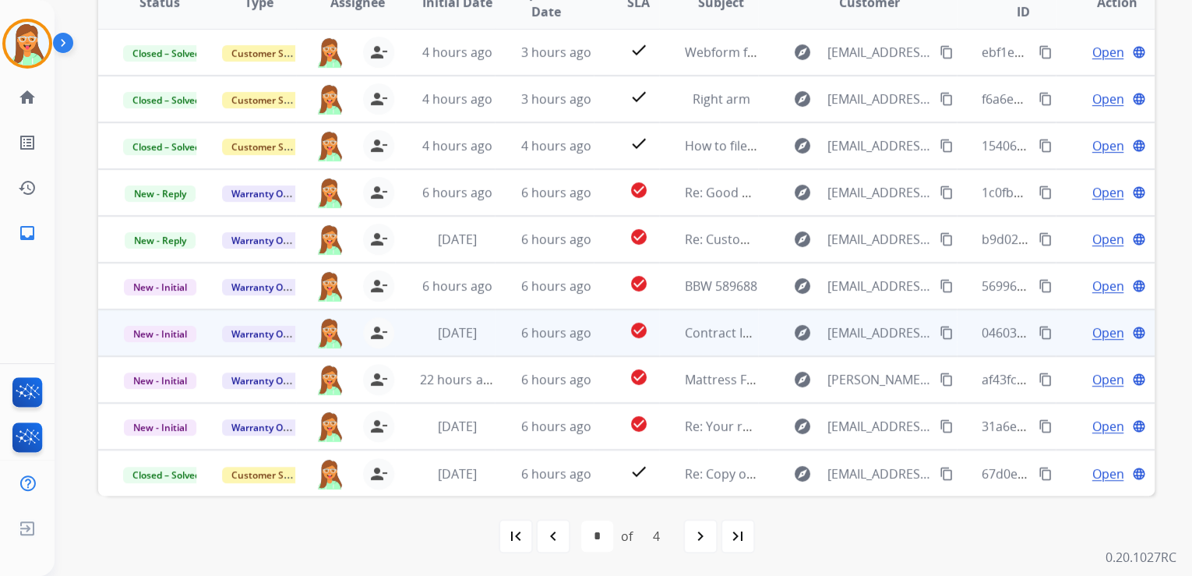
click at [1092, 323] on span "Open" at bounding box center [1108, 332] width 32 height 19
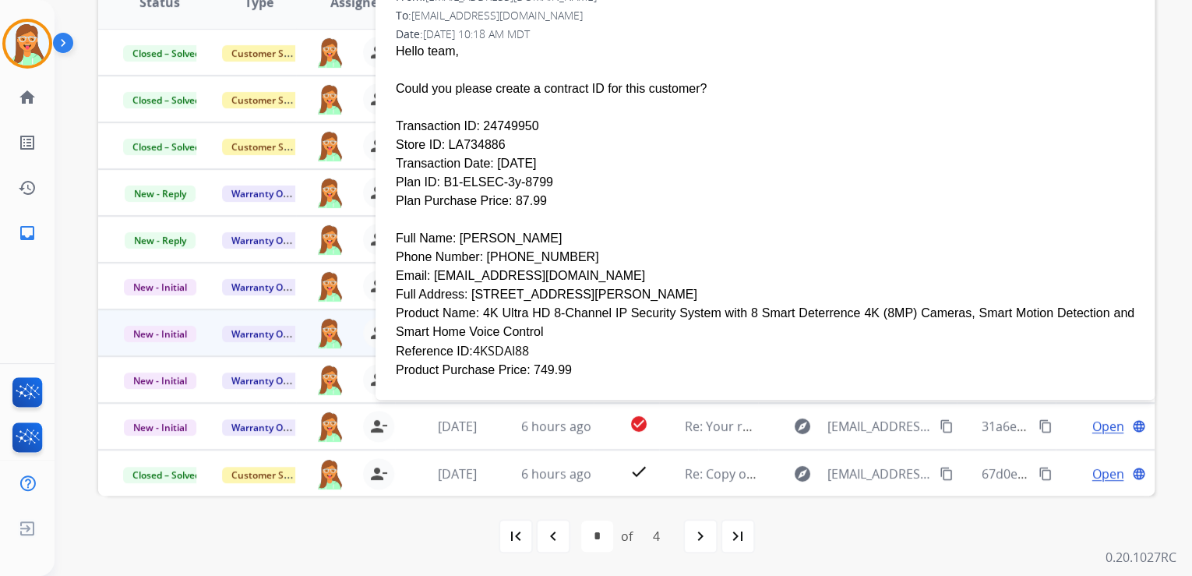
scroll to position [187, 0]
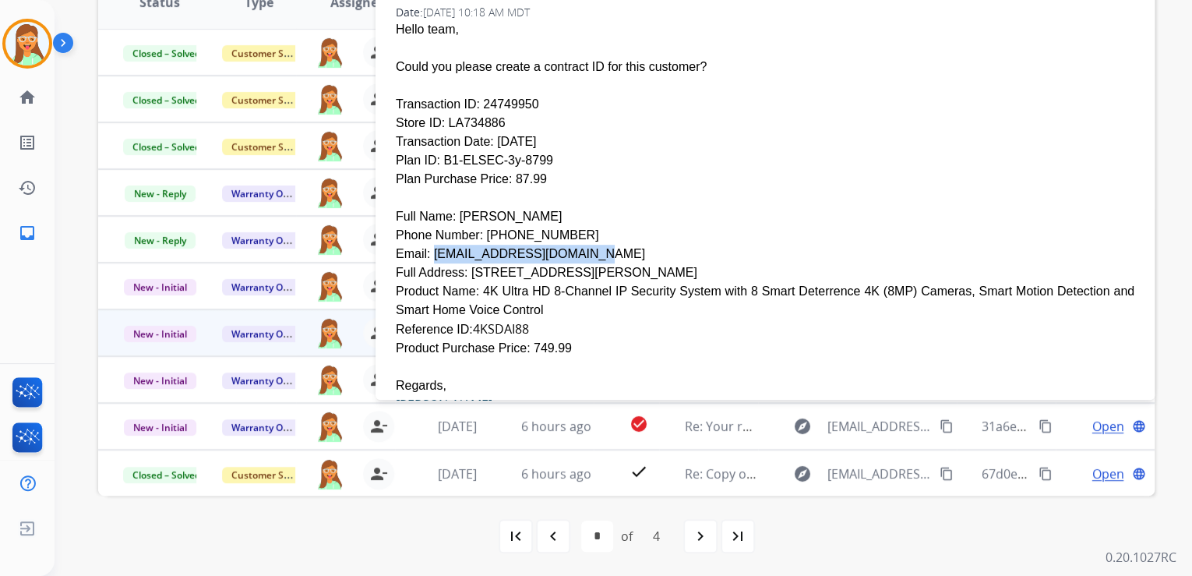
drag, startPoint x: 549, startPoint y: 218, endPoint x: 426, endPoint y: 218, distance: 122.3
click at [426, 245] on div "Email: [EMAIL_ADDRESS][DOMAIN_NAME]" at bounding box center [765, 254] width 739 height 19
drag, startPoint x: 426, startPoint y: 218, endPoint x: 600, endPoint y: 218, distance: 173.8
click at [646, 245] on div "Email: [EMAIL_ADDRESS][DOMAIN_NAME]" at bounding box center [765, 254] width 739 height 19
drag, startPoint x: 561, startPoint y: 221, endPoint x: 428, endPoint y: 211, distance: 133.6
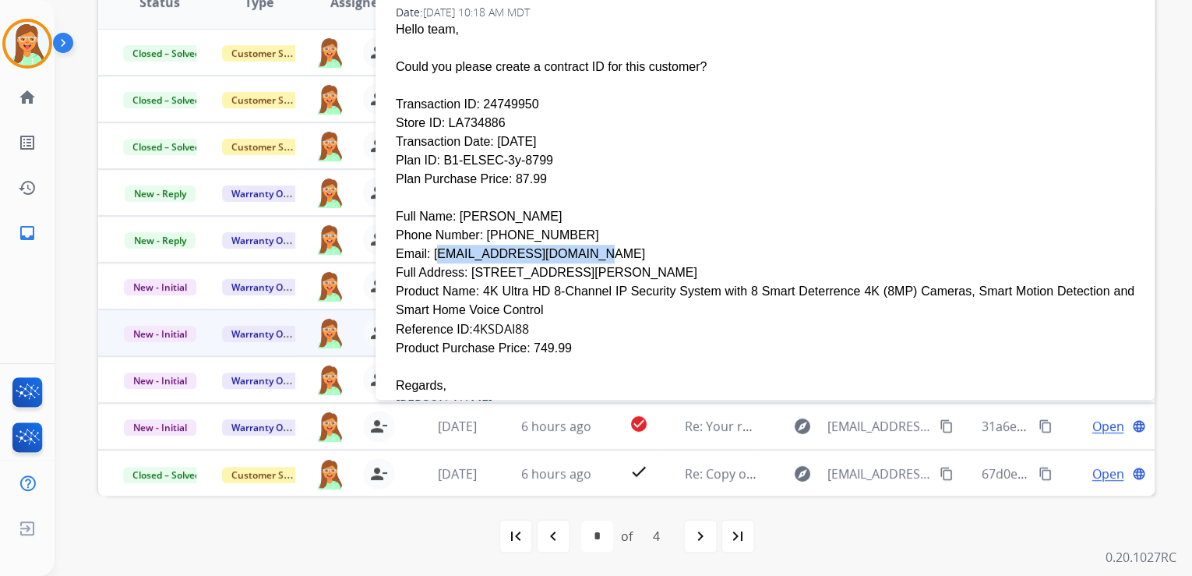
click at [428, 245] on div "Email: [EMAIL_ADDRESS][DOMAIN_NAME]" at bounding box center [765, 254] width 739 height 19
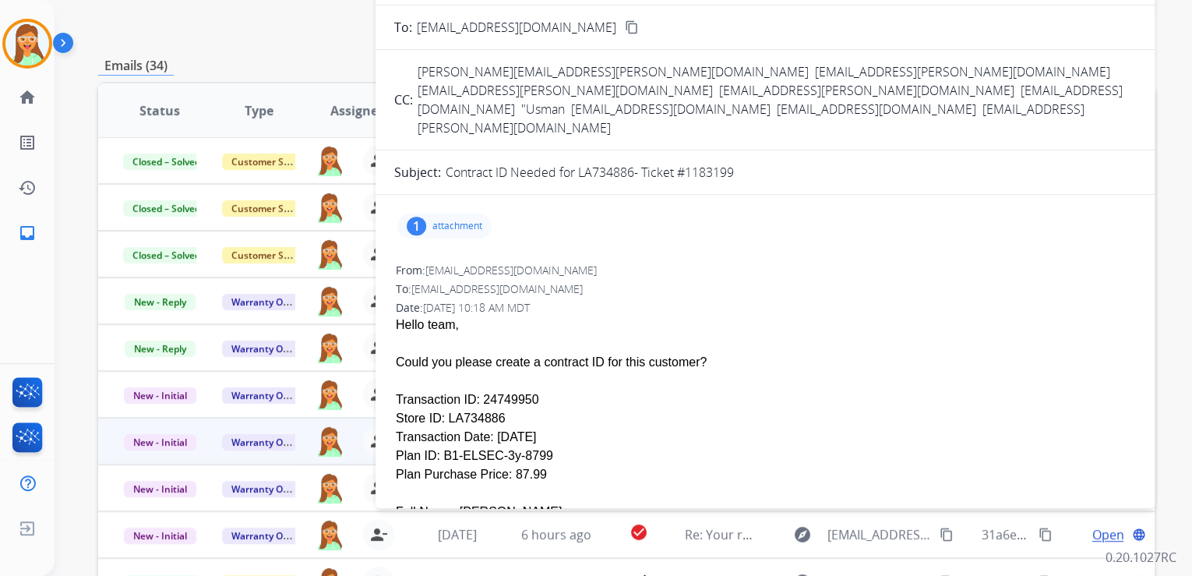
scroll to position [61, 0]
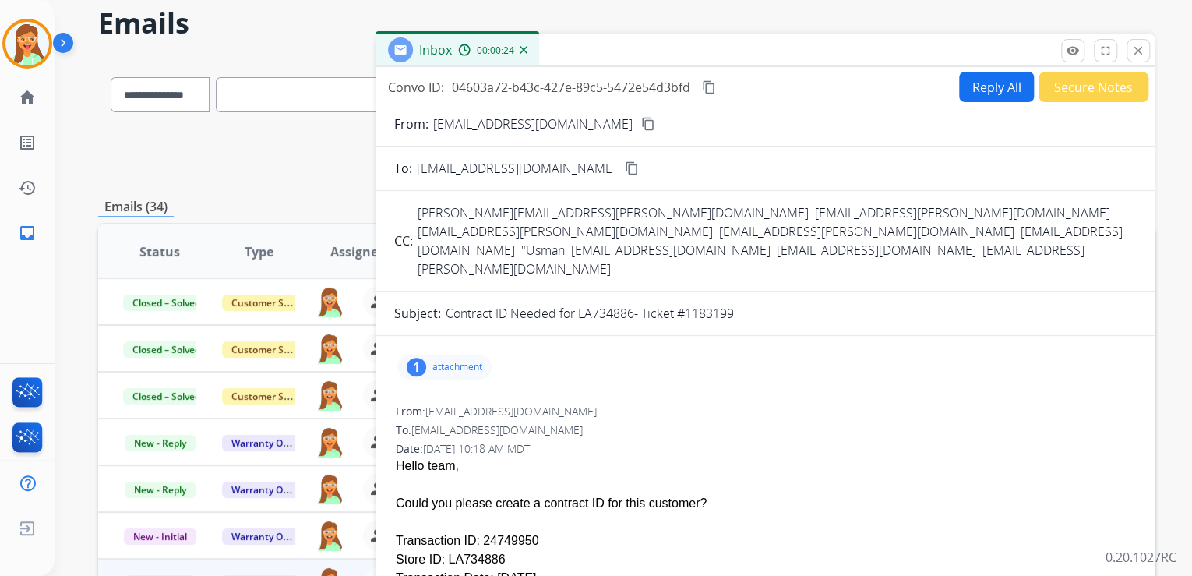
click at [976, 92] on button "Reply All" at bounding box center [996, 87] width 75 height 30
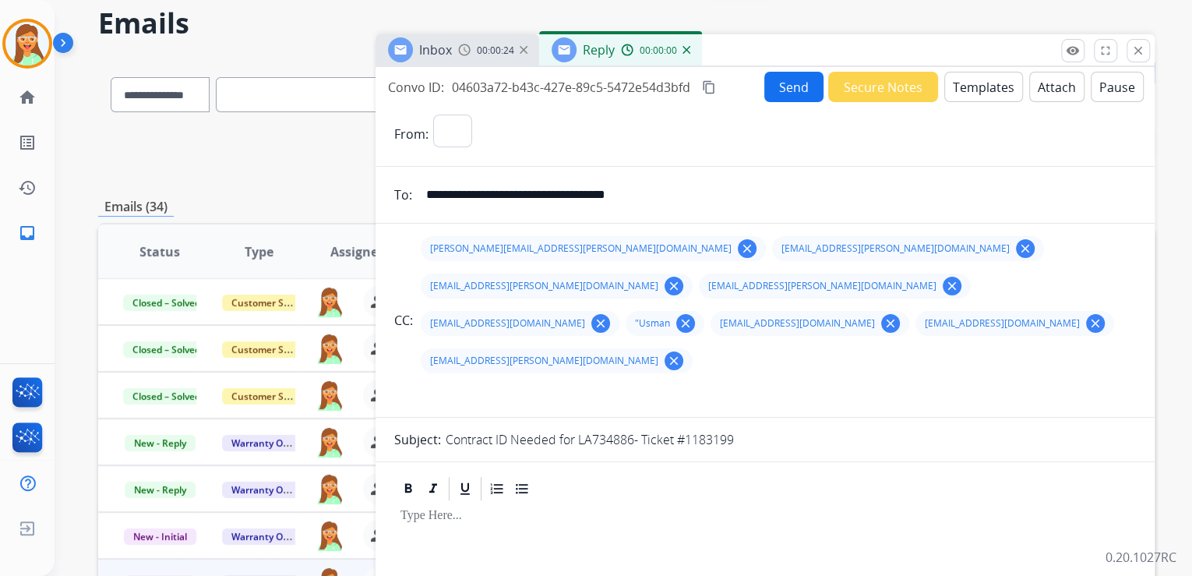
click at [976, 92] on button "Templates" at bounding box center [983, 87] width 79 height 30
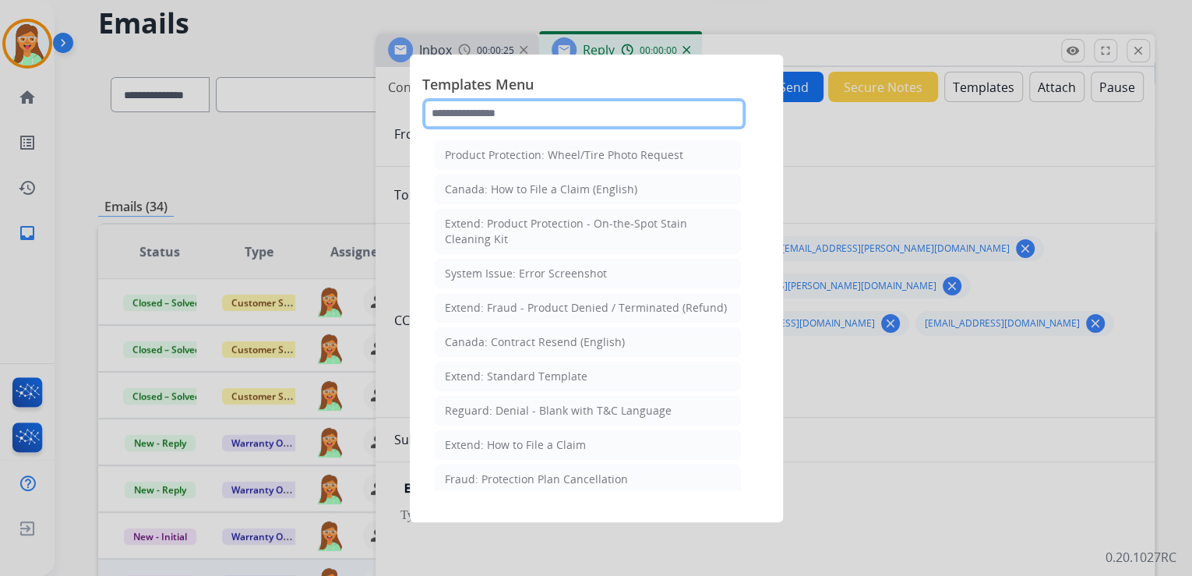
click at [580, 116] on input "text" at bounding box center [583, 113] width 323 height 31
select select "**********"
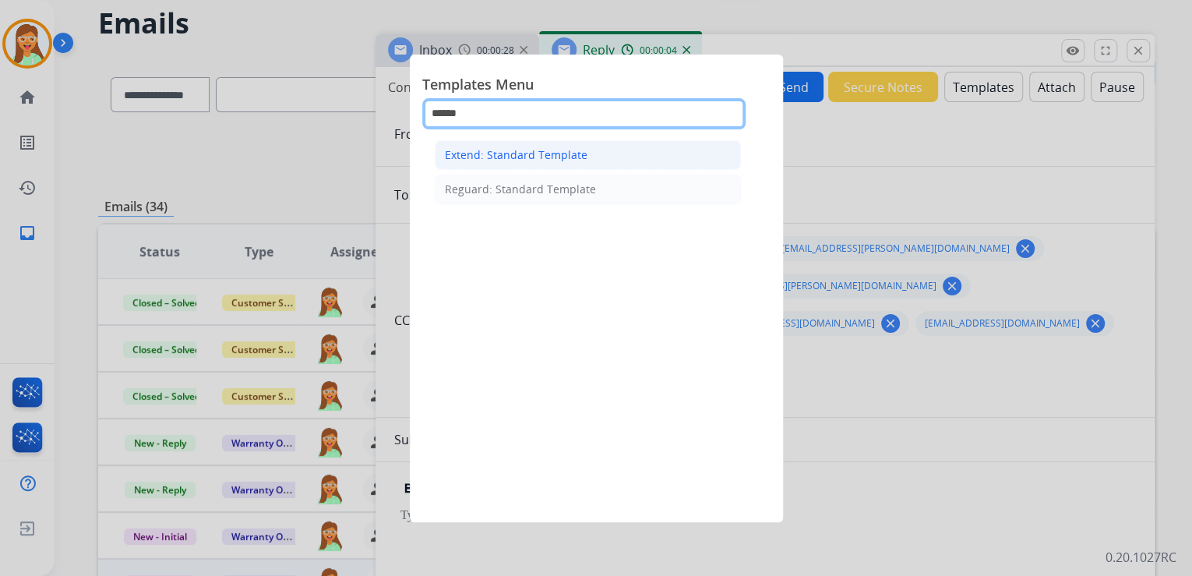
type input "******"
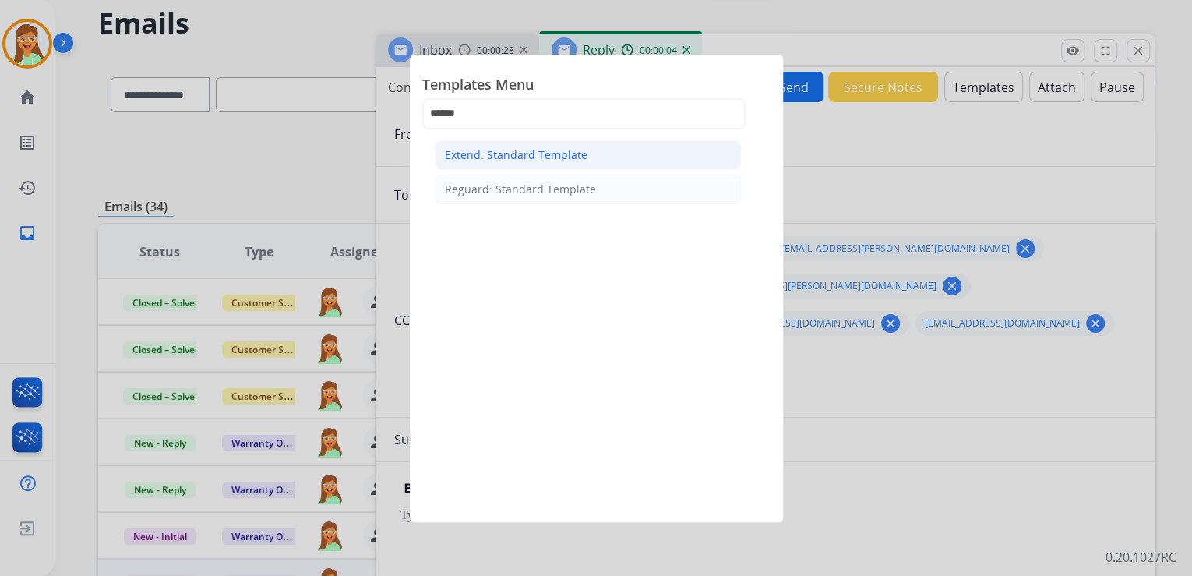
click at [545, 157] on div "Extend: Standard Template" at bounding box center [516, 155] width 143 height 16
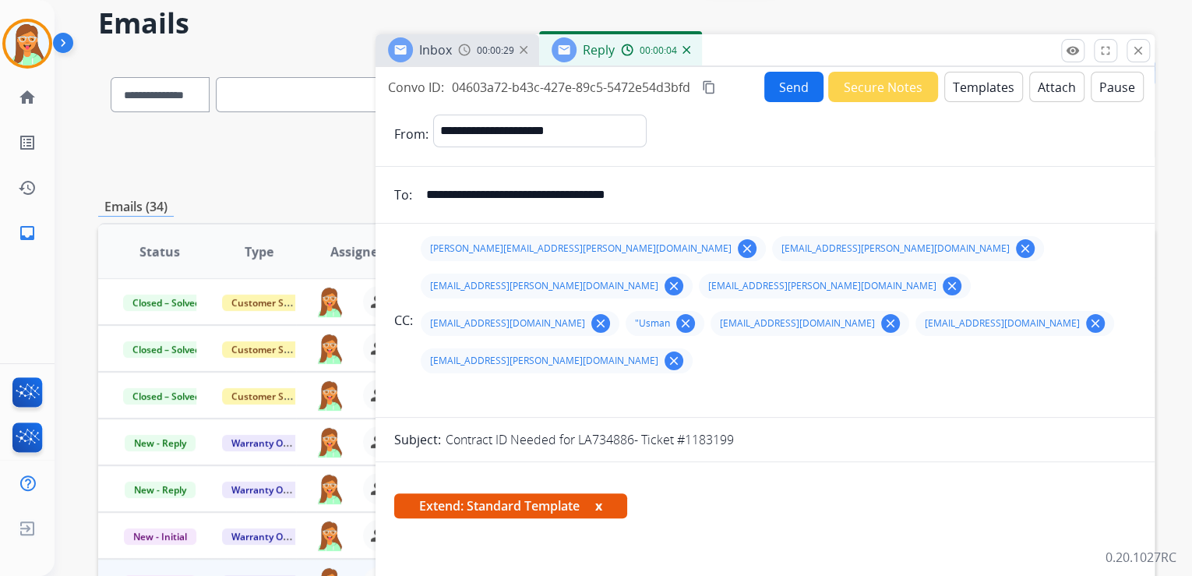
scroll to position [249, 0]
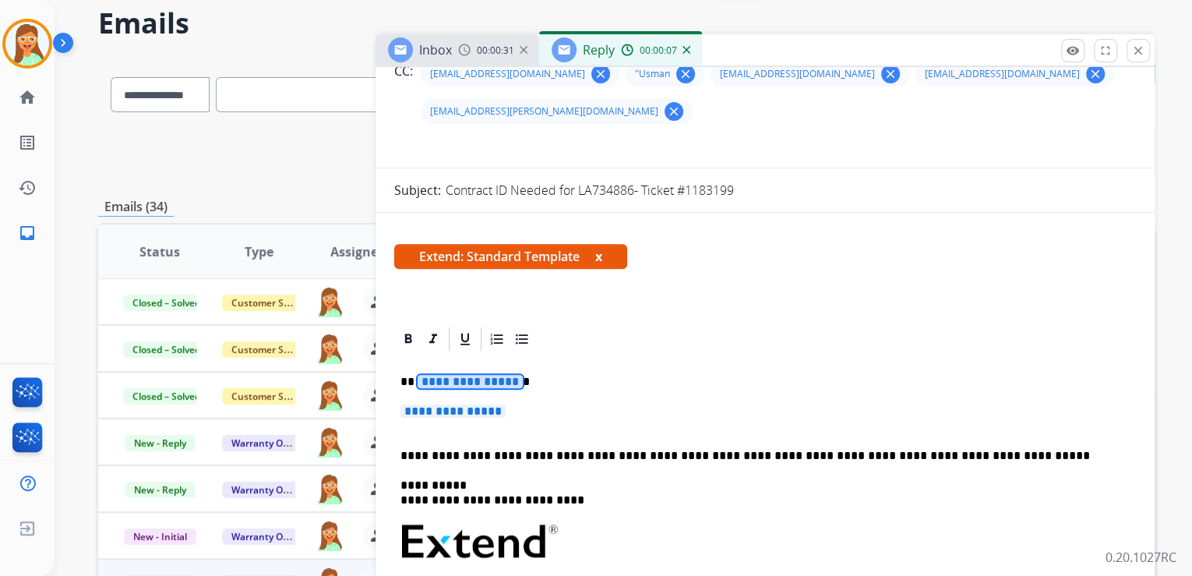
click at [489, 375] on span "**********" at bounding box center [470, 381] width 105 height 13
click at [425, 404] on span "**********" at bounding box center [453, 410] width 105 height 13
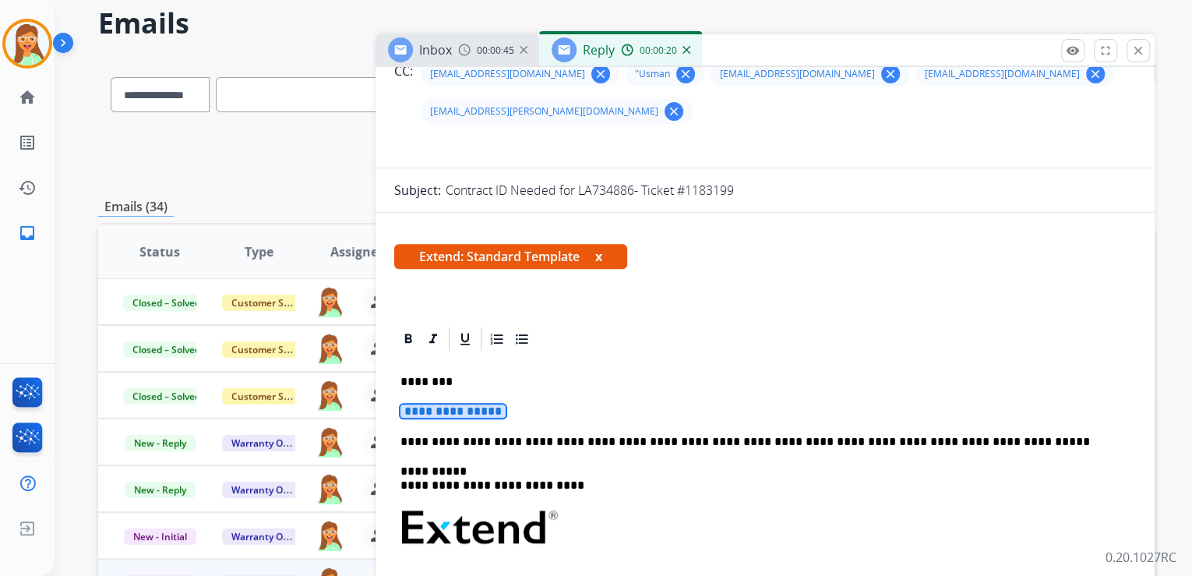
click at [451, 404] on span "**********" at bounding box center [453, 410] width 105 height 13
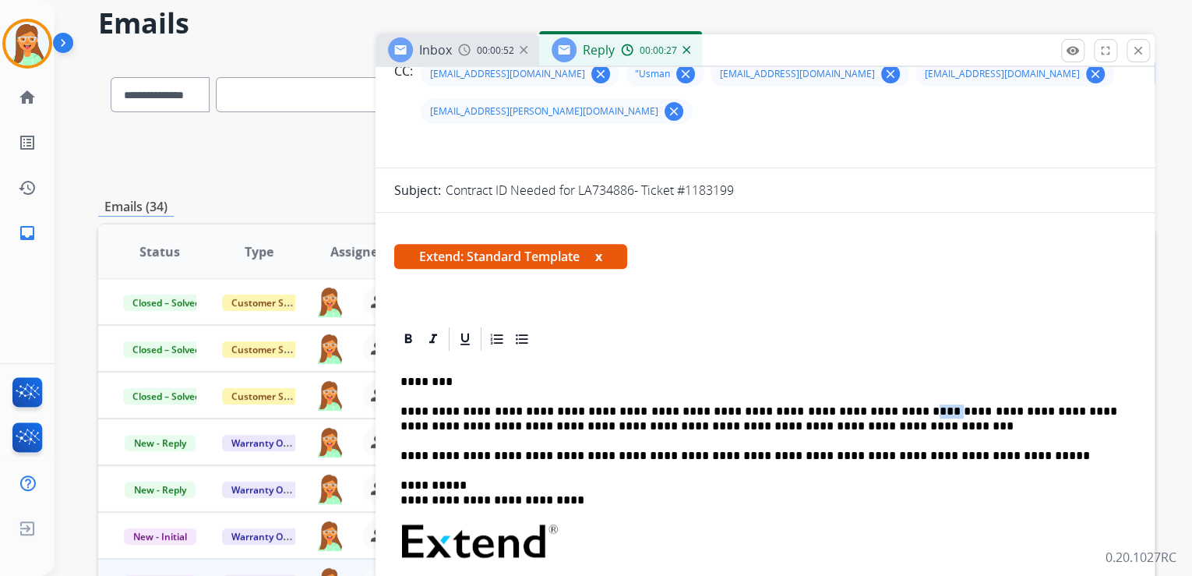
drag, startPoint x: 886, startPoint y: 377, endPoint x: 863, endPoint y: 374, distance: 22.8
click at [863, 404] on p "**********" at bounding box center [759, 418] width 717 height 29
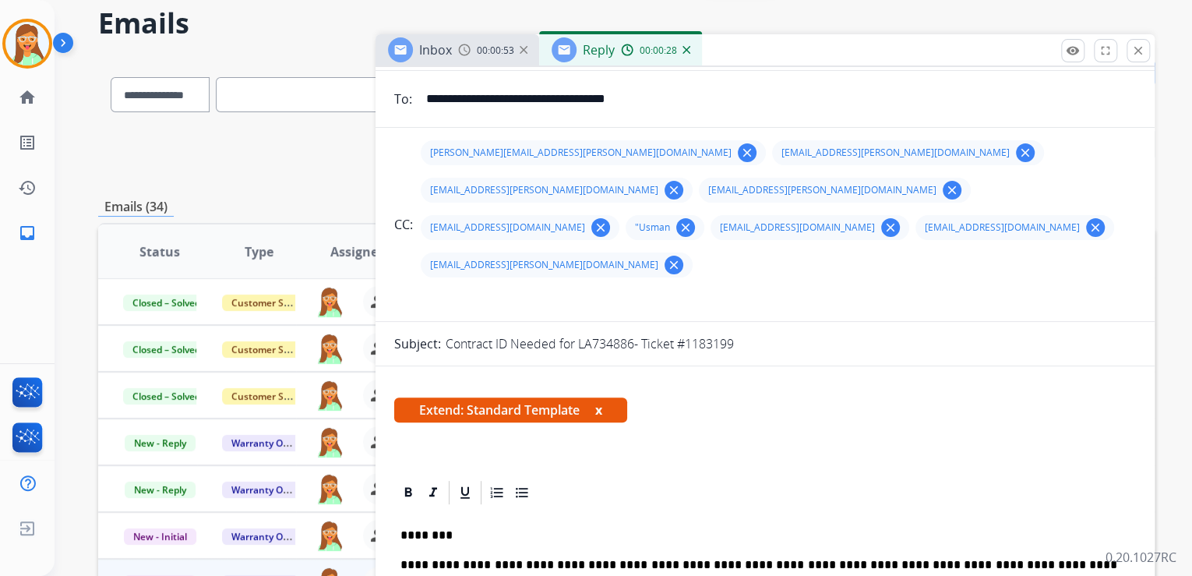
scroll to position [0, 0]
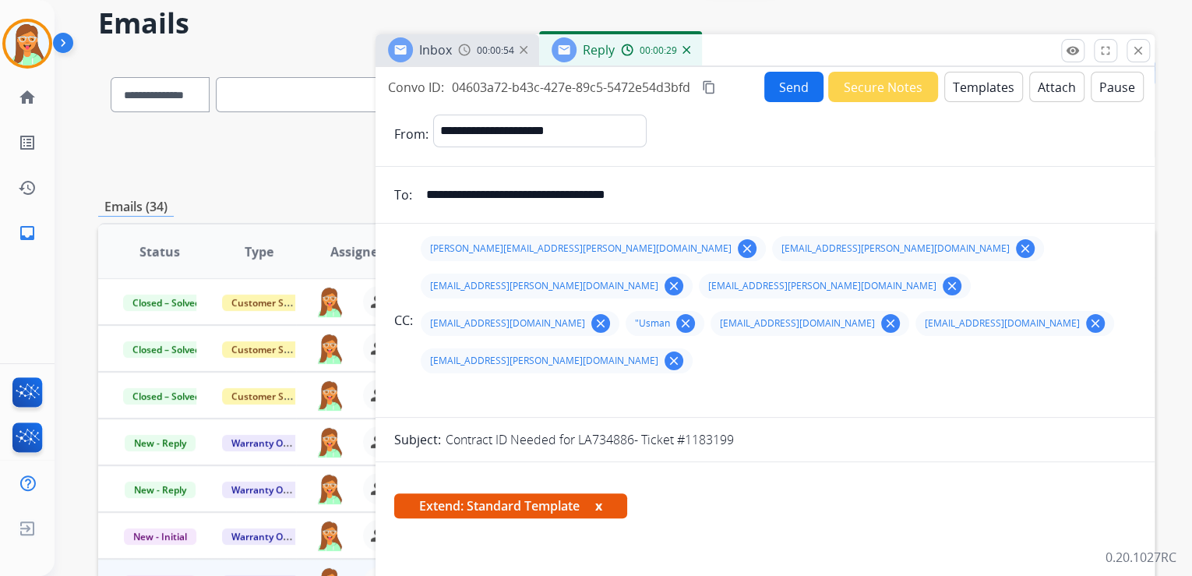
click at [1016, 90] on div "Send Secure Notes Templates Attach Pause" at bounding box center [953, 87] width 379 height 30
click at [1041, 89] on button "Attach" at bounding box center [1056, 87] width 55 height 30
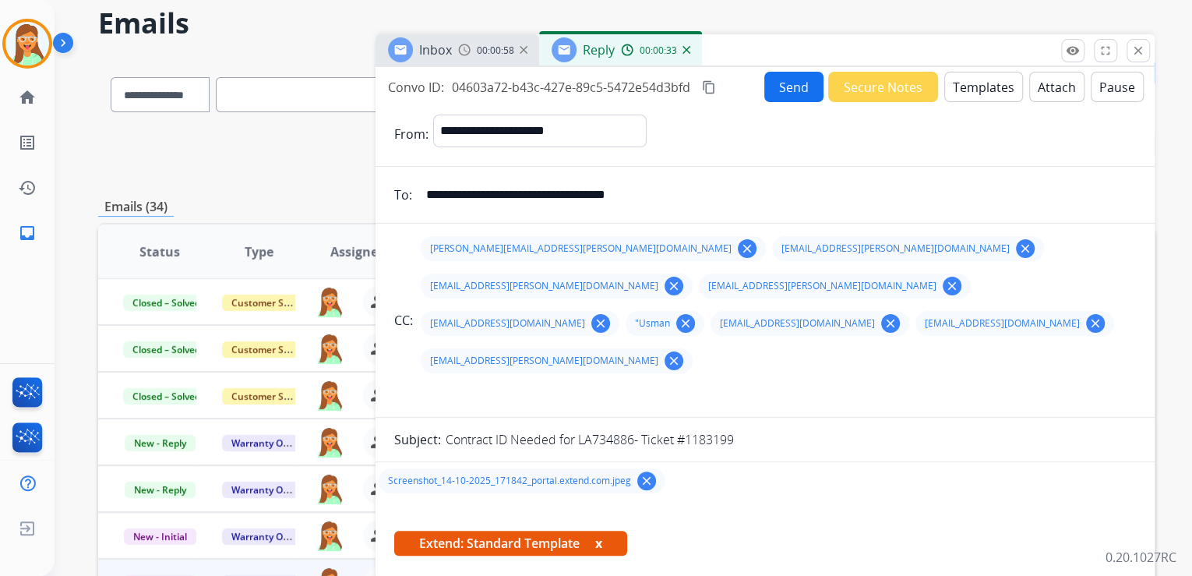
click at [778, 69] on div "**********" at bounding box center [765, 355] width 779 height 576
click at [782, 82] on button "Send" at bounding box center [793, 87] width 59 height 30
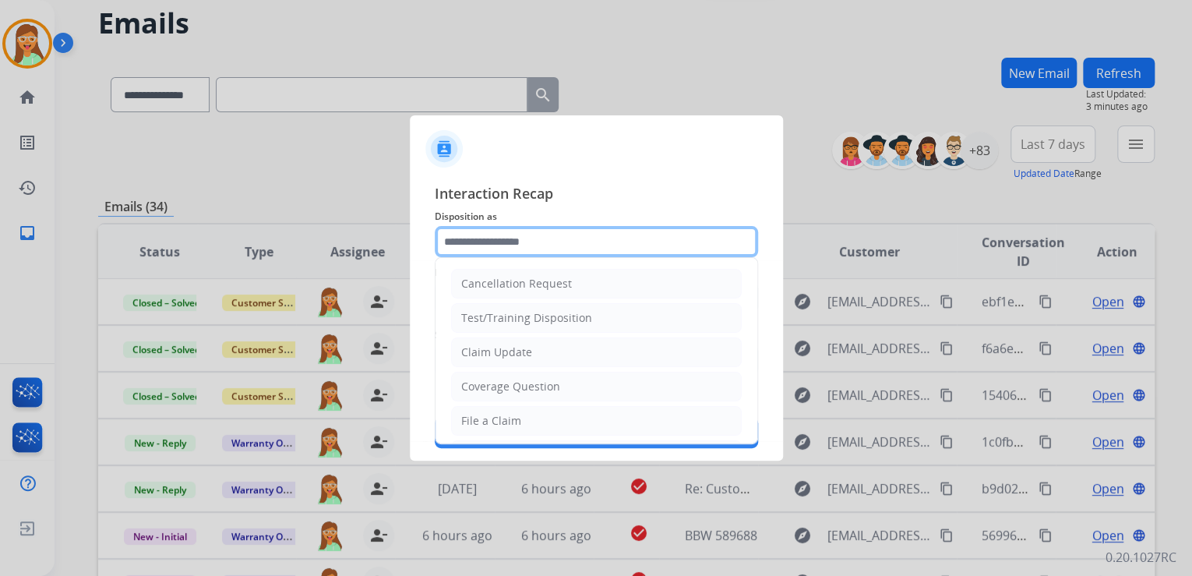
click at [586, 236] on input "text" at bounding box center [596, 241] width 323 height 31
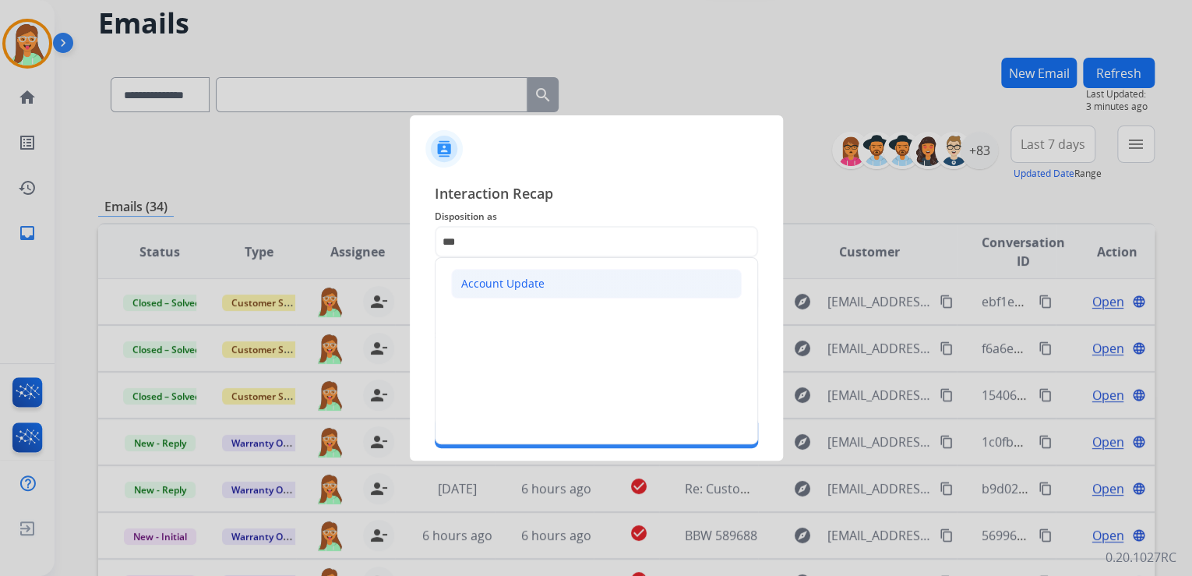
click at [498, 276] on div "Account Update" at bounding box center [502, 284] width 83 height 16
type input "**********"
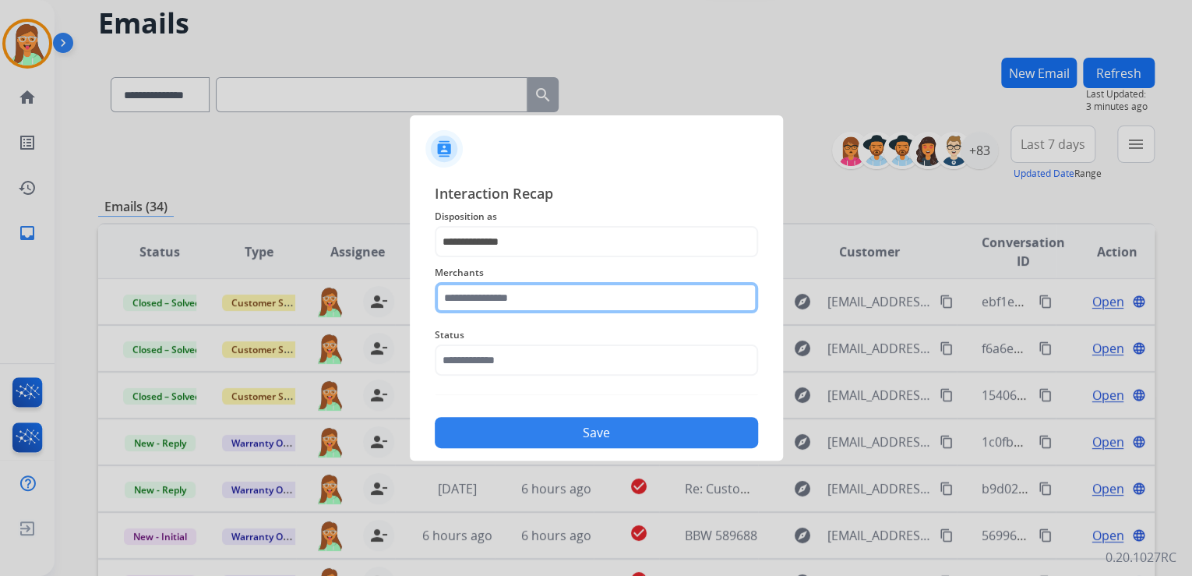
drag, startPoint x: 502, startPoint y: 291, endPoint x: 514, endPoint y: 295, distance: 13.3
click at [502, 293] on input "text" at bounding box center [596, 297] width 323 height 31
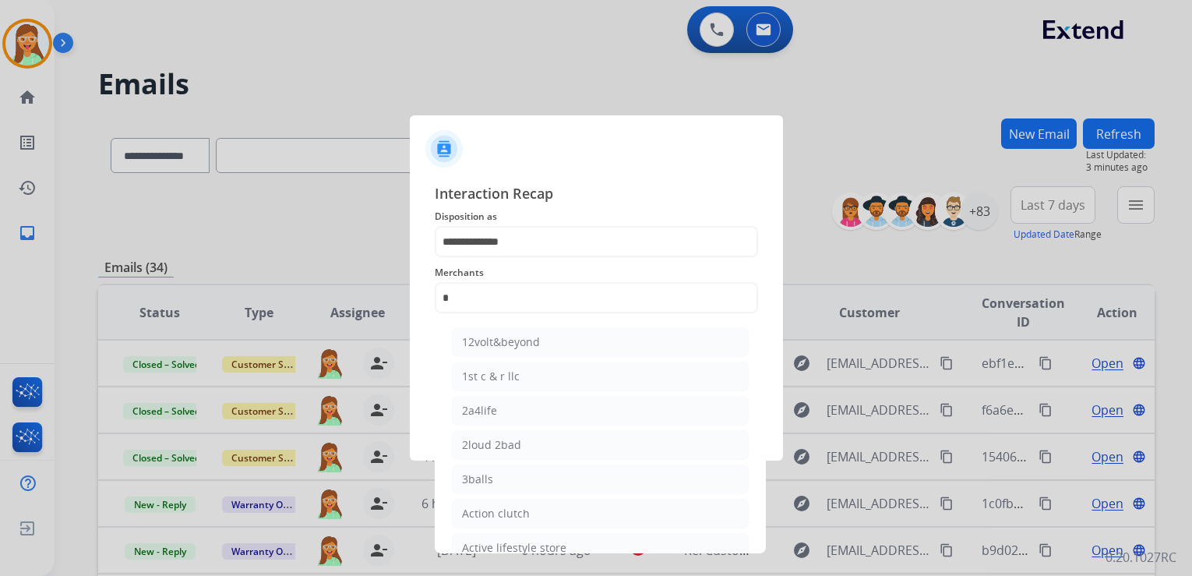
select select "**********"
select select "*"
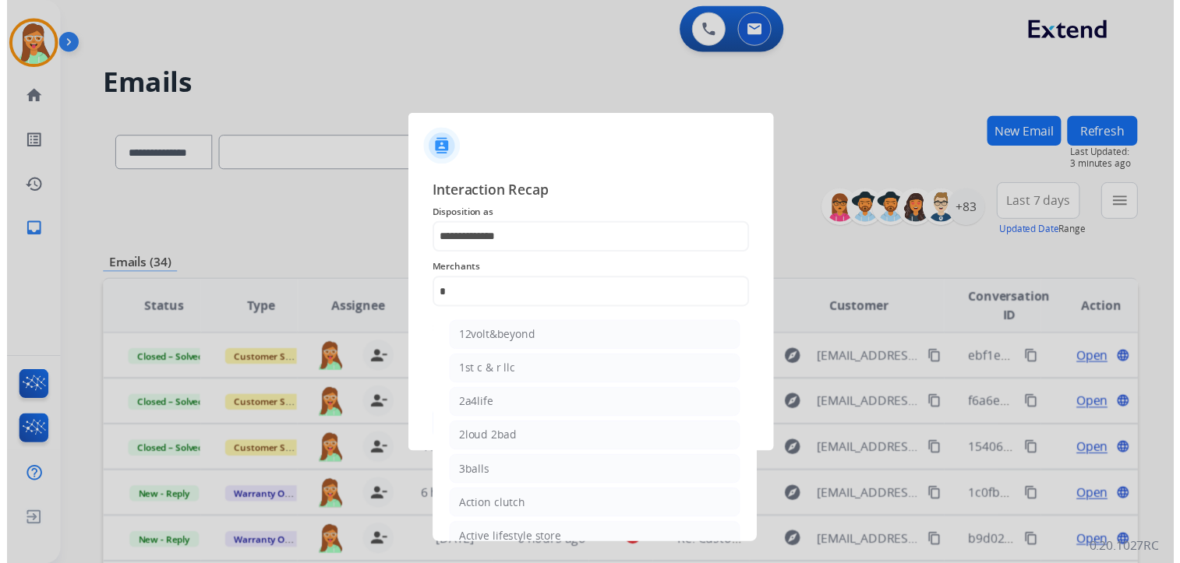
scroll to position [1, 0]
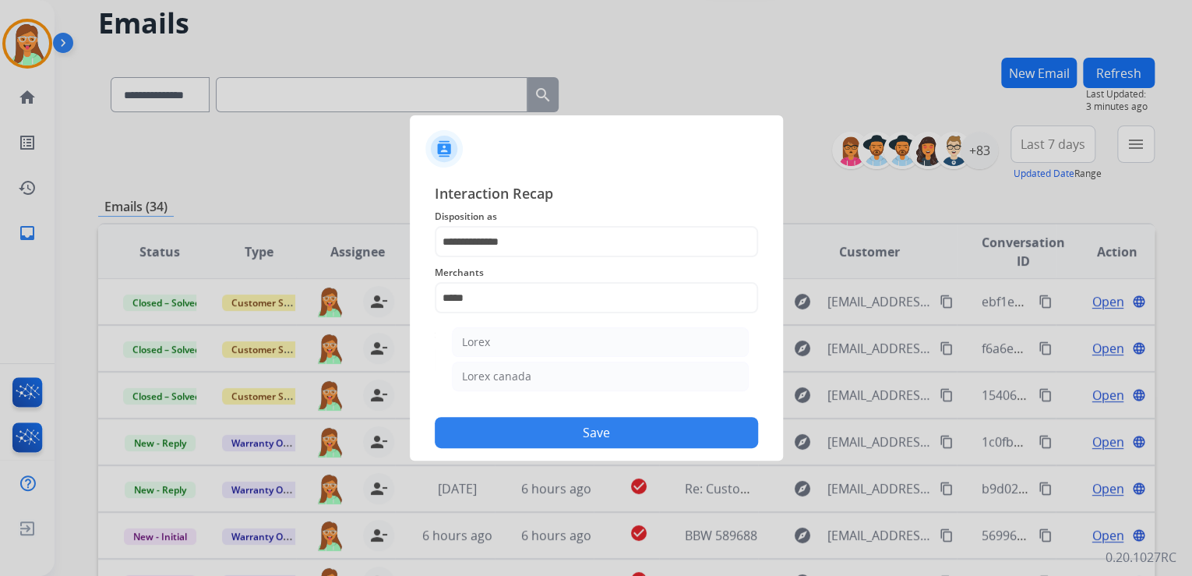
click at [517, 340] on li "Lorex" at bounding box center [600, 342] width 297 height 30
type input "*****"
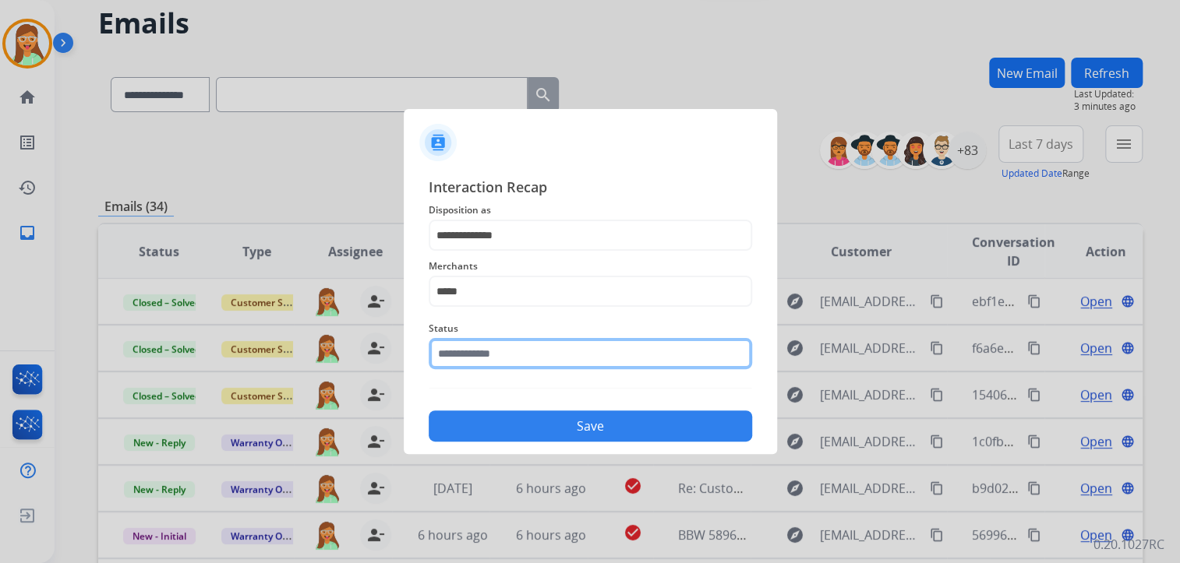
click at [524, 365] on input "text" at bounding box center [590, 353] width 323 height 31
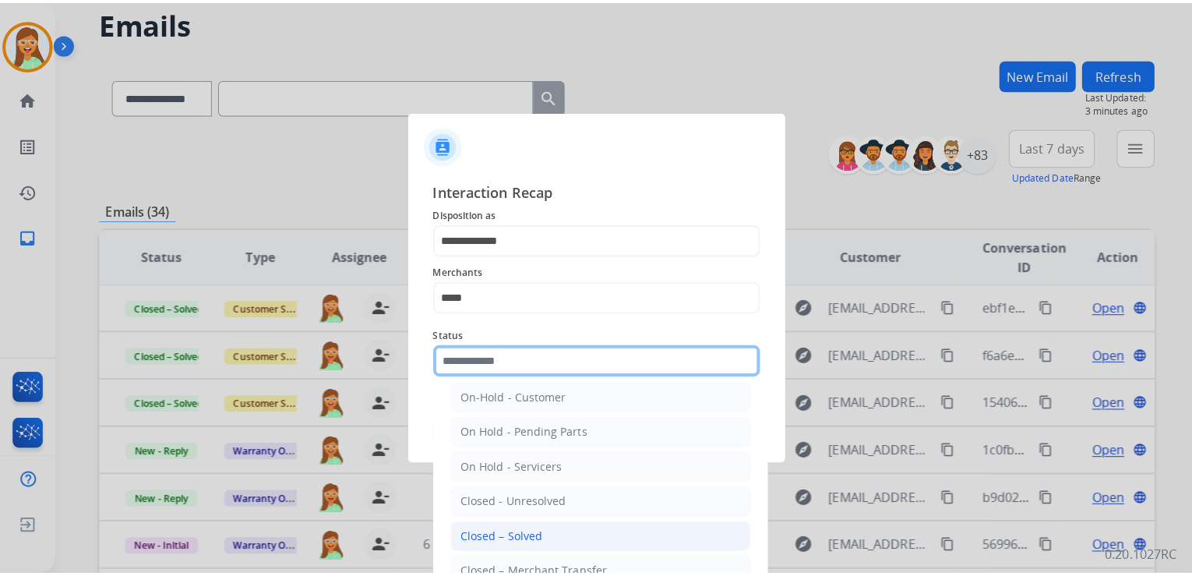
scroll to position [90, 0]
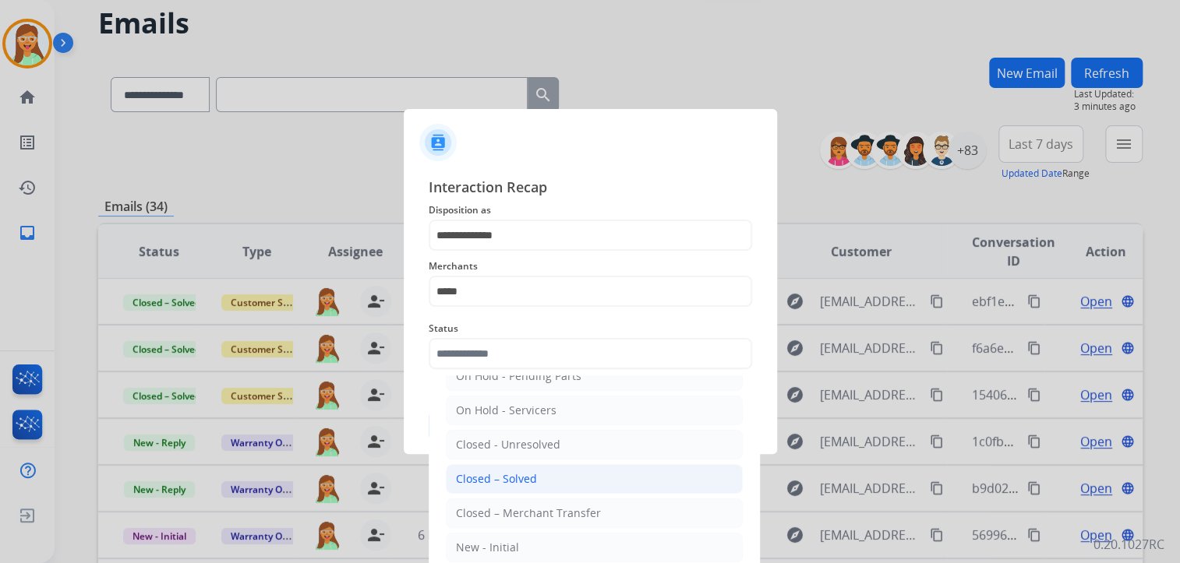
click at [510, 474] on div "Closed – Solved" at bounding box center [496, 479] width 81 height 16
type input "**********"
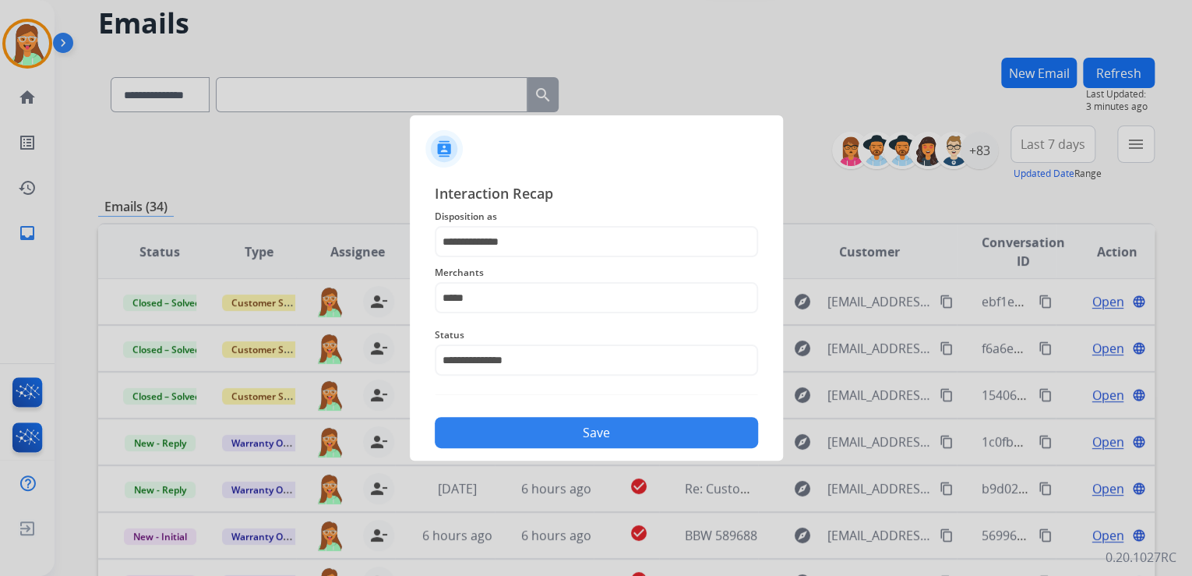
click at [531, 433] on button "Save" at bounding box center [596, 432] width 323 height 31
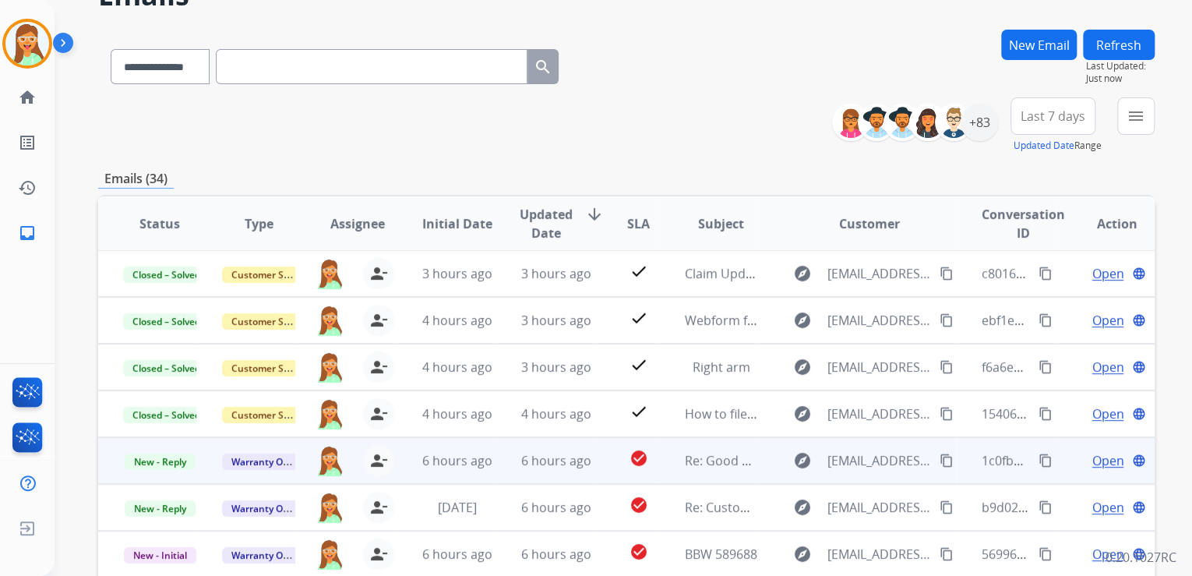
scroll to position [310, 0]
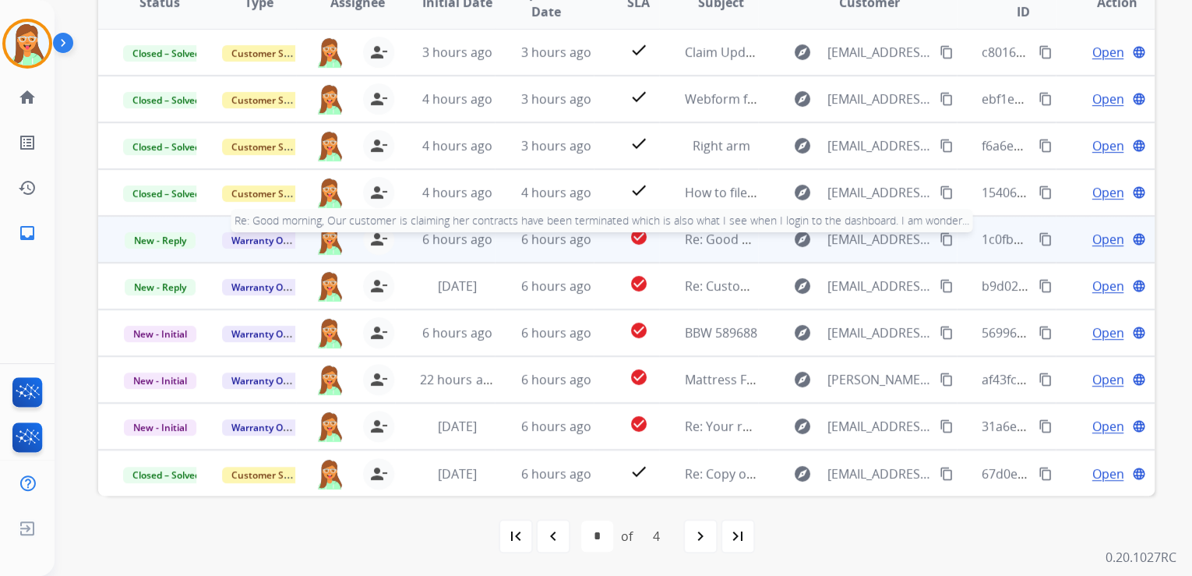
click at [707, 245] on span "Re: Good morning, Our customer is claiming her contracts have been terminated w…" at bounding box center [1126, 239] width 884 height 17
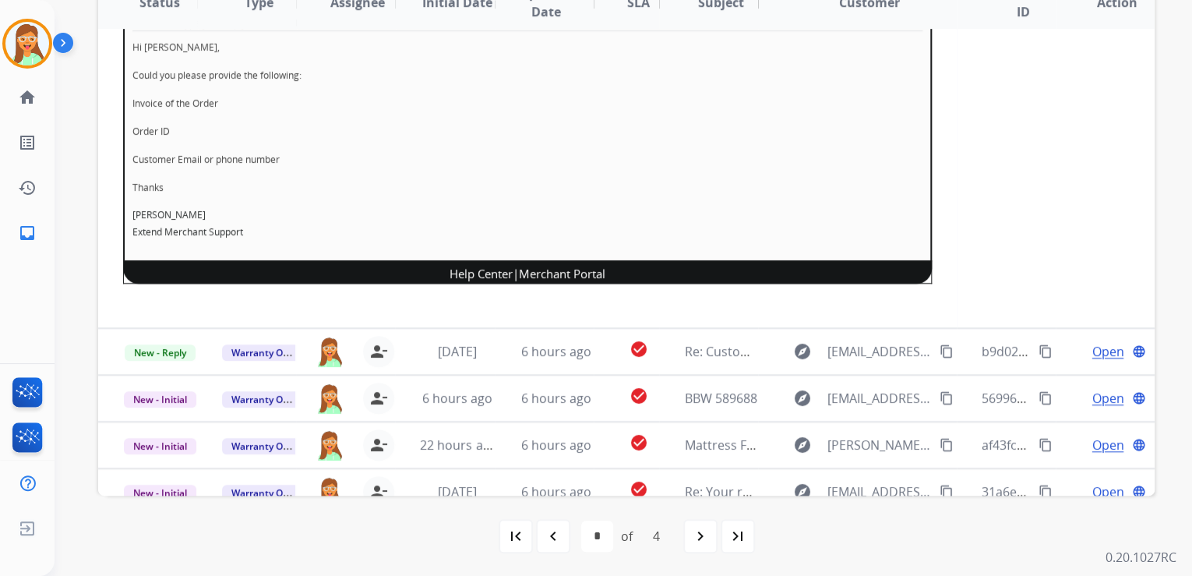
scroll to position [125, 0]
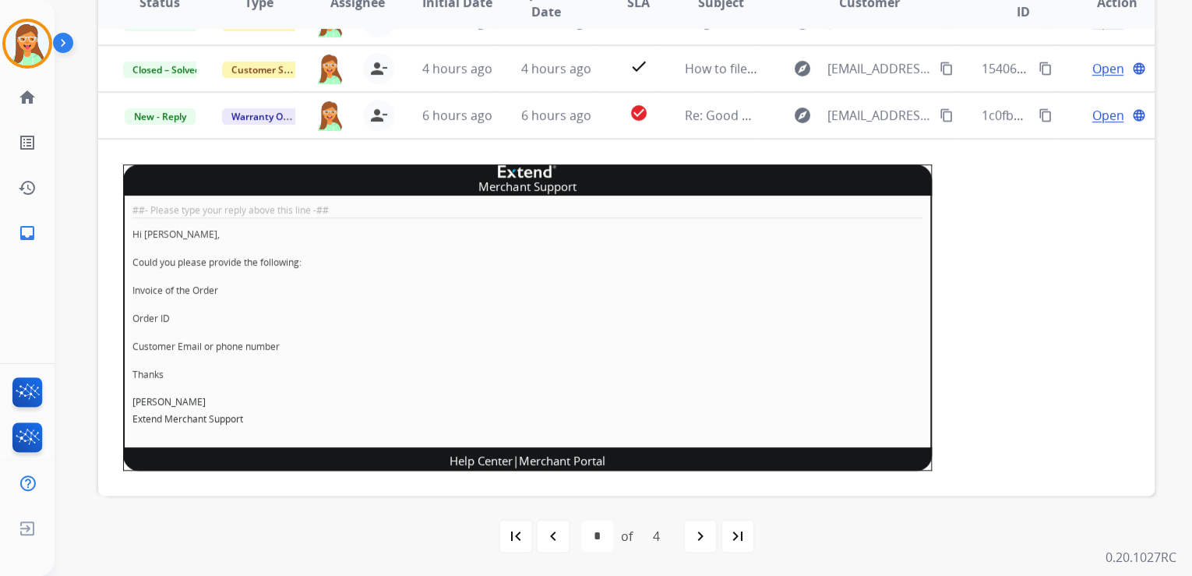
drag, startPoint x: 697, startPoint y: 118, endPoint x: 1090, endPoint y: 233, distance: 409.1
click at [1090, 233] on table "Status Type Assignee Initial Date Updated Date arrow_downward SLA Subject Custo…" at bounding box center [626, 299] width 1057 height 898
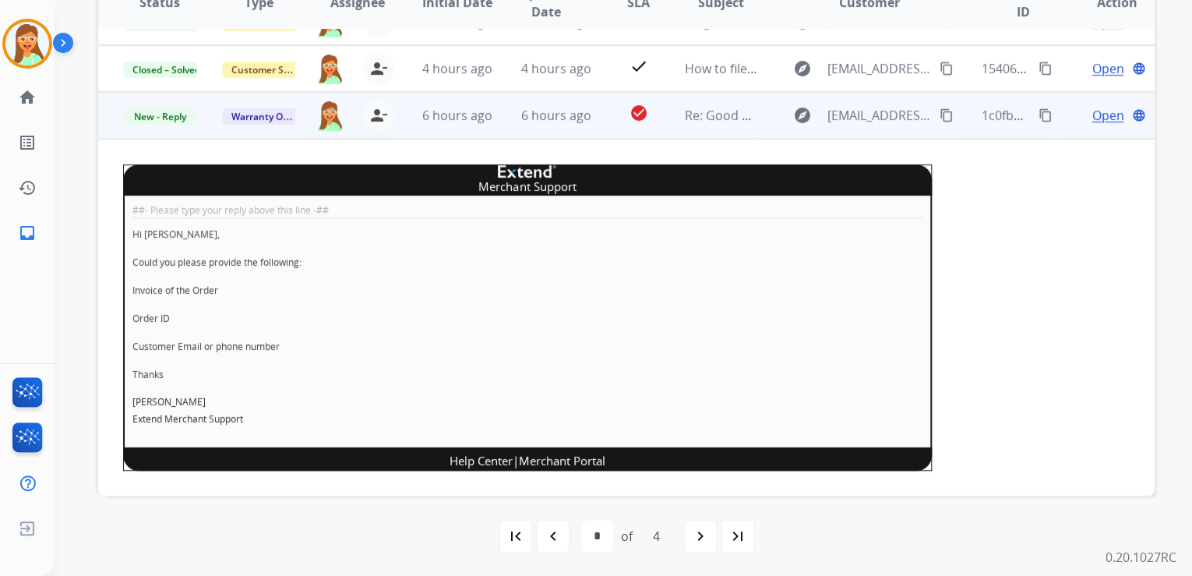
click at [615, 135] on td "check_circle" at bounding box center [627, 115] width 66 height 47
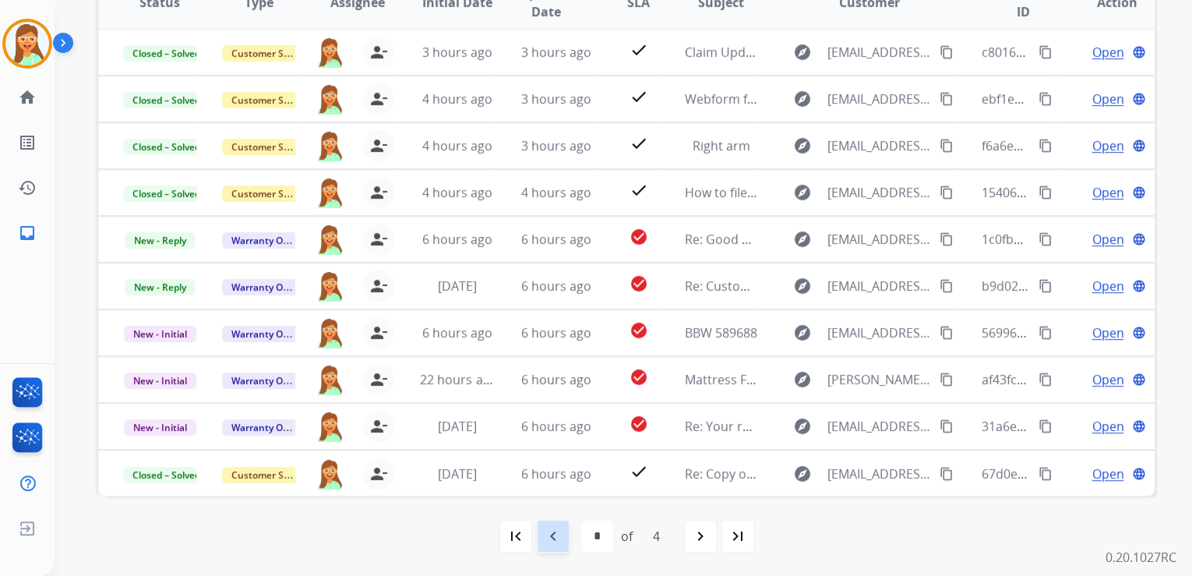
click at [562, 526] on div "navigate_before" at bounding box center [553, 536] width 34 height 34
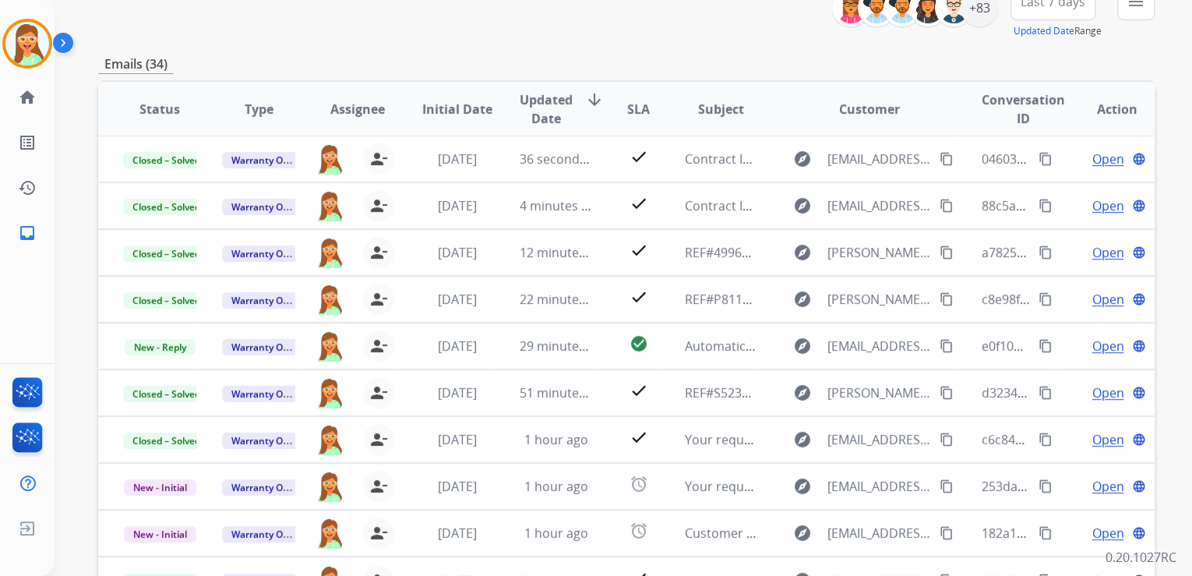
scroll to position [310, 0]
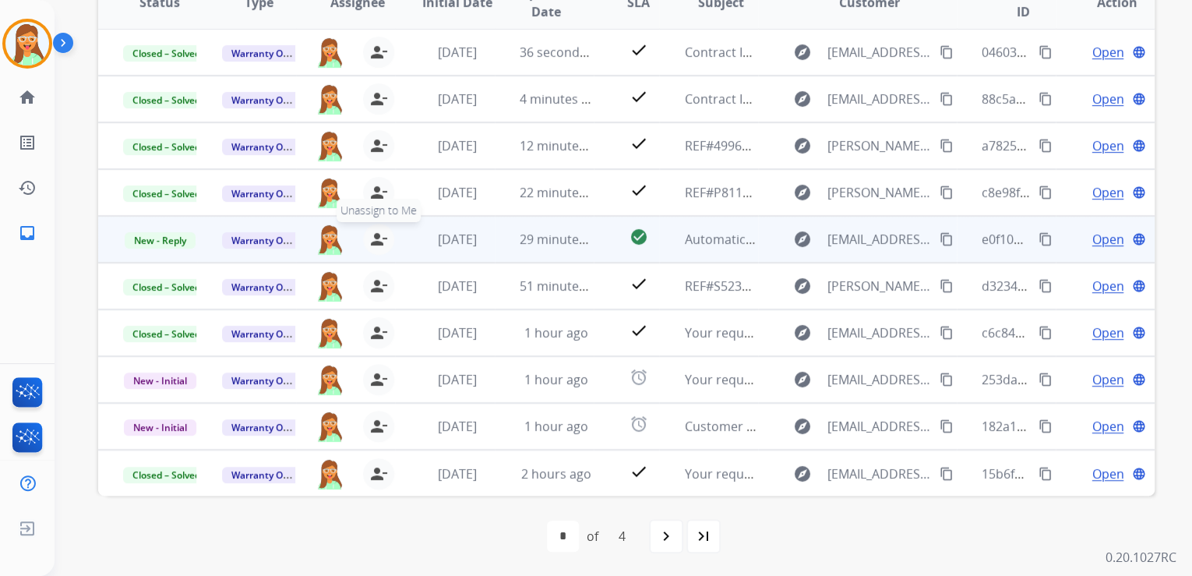
click at [378, 235] on mat-icon "person_remove" at bounding box center [378, 239] width 19 height 19
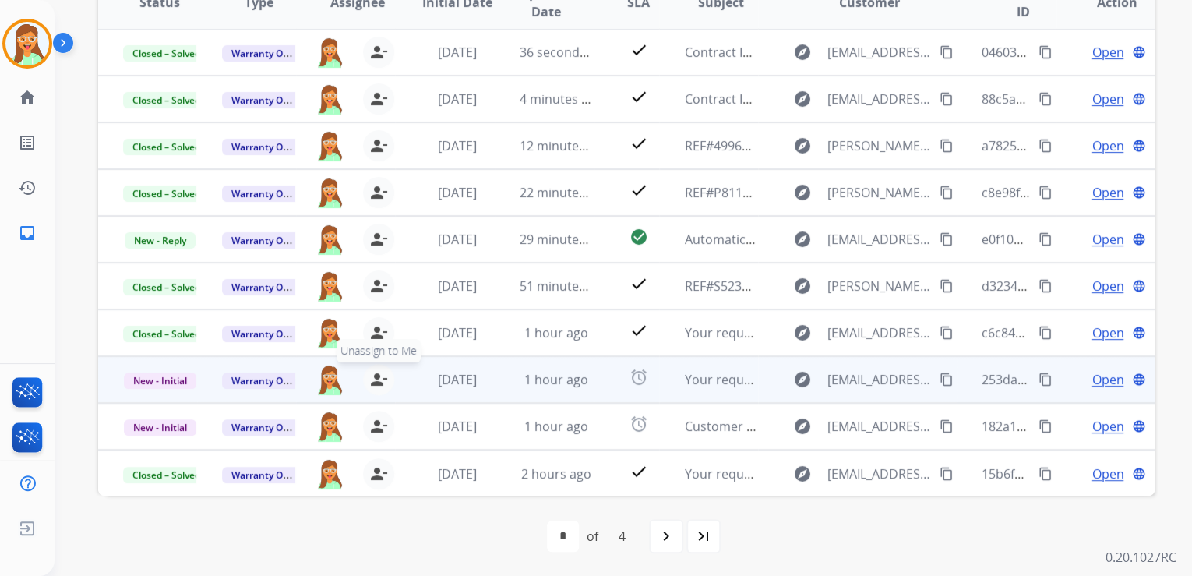
click at [374, 372] on mat-icon "person_remove" at bounding box center [378, 379] width 19 height 19
click at [374, 372] on mat-icon "person_add" at bounding box center [379, 379] width 19 height 19
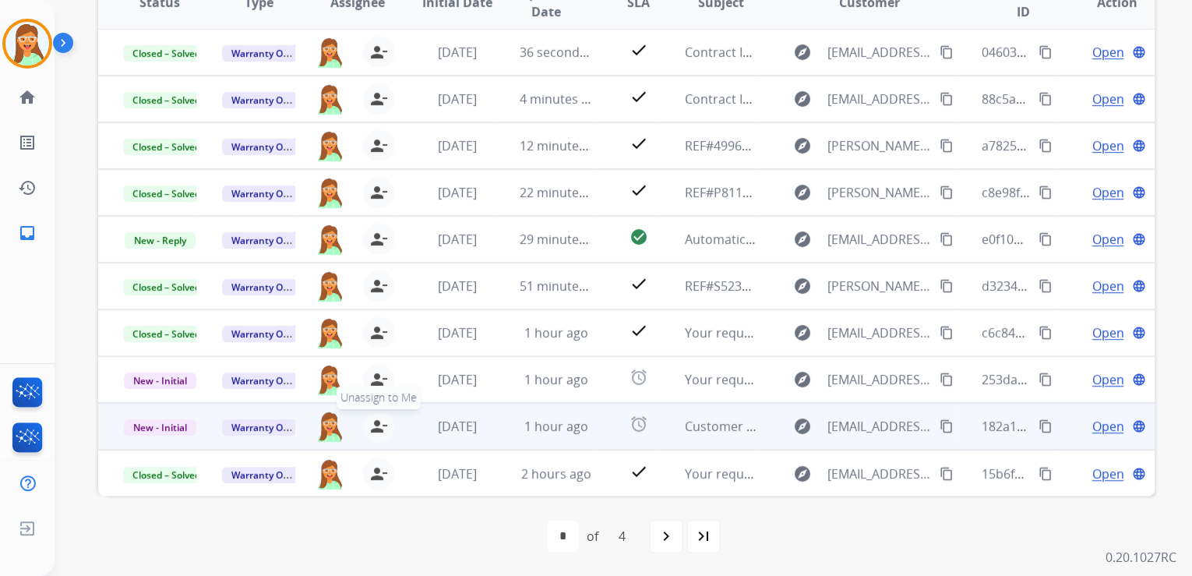
click at [383, 424] on mat-icon "person_remove" at bounding box center [378, 426] width 19 height 19
click at [383, 424] on mat-icon "person_add" at bounding box center [379, 426] width 19 height 19
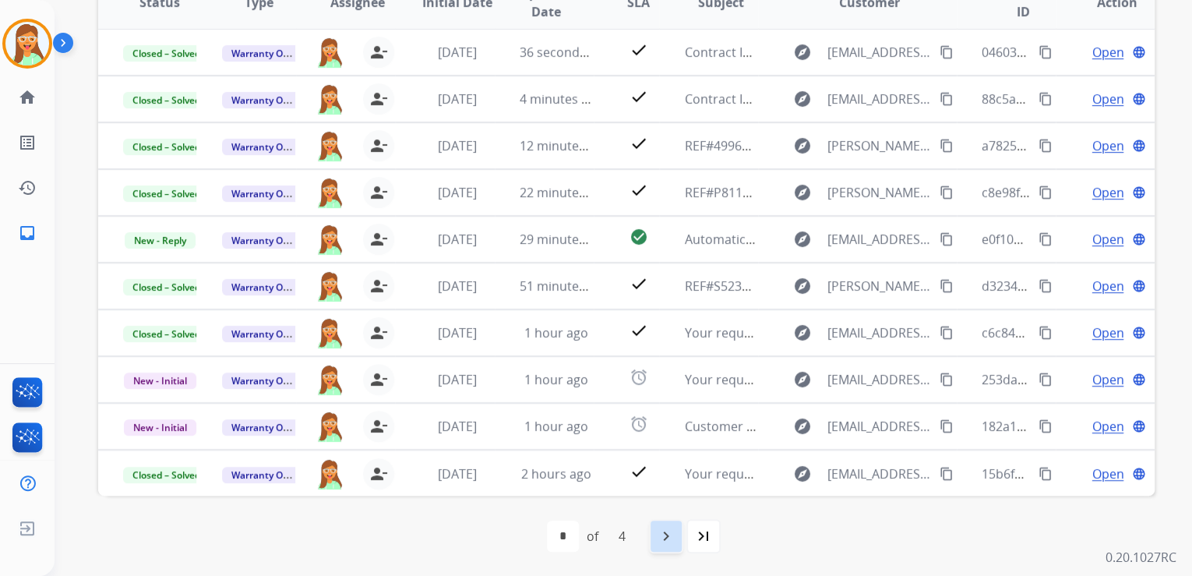
click at [662, 529] on mat-icon "navigate_next" at bounding box center [666, 536] width 19 height 19
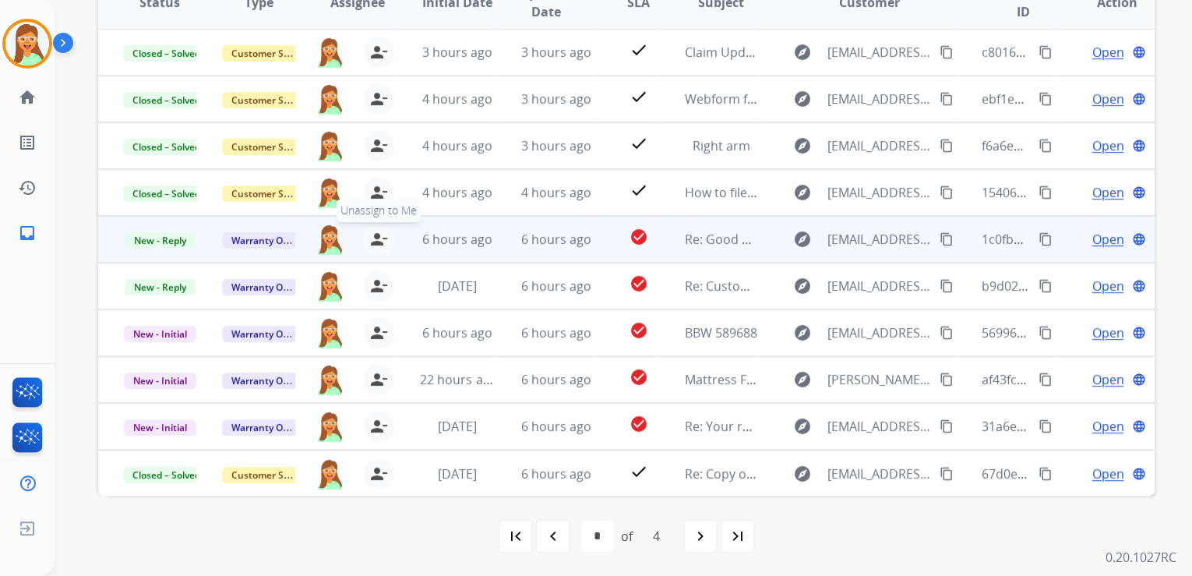
click at [376, 240] on mat-icon "person_remove" at bounding box center [378, 239] width 19 height 19
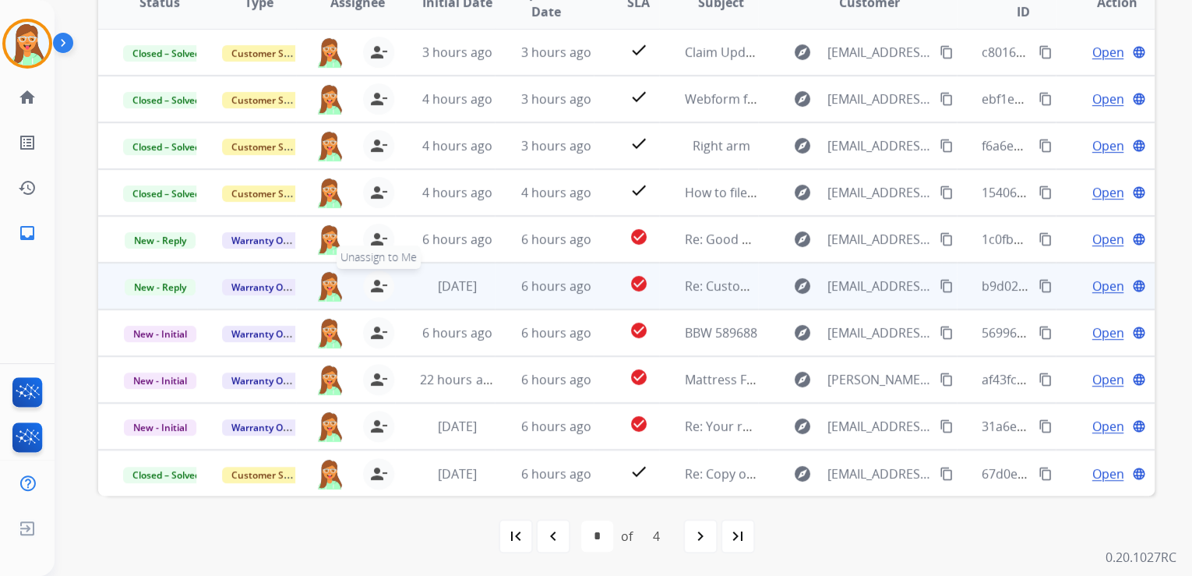
click at [369, 289] on mat-icon "person_remove" at bounding box center [378, 286] width 19 height 19
click at [370, 289] on mat-icon "person_add" at bounding box center [379, 286] width 19 height 19
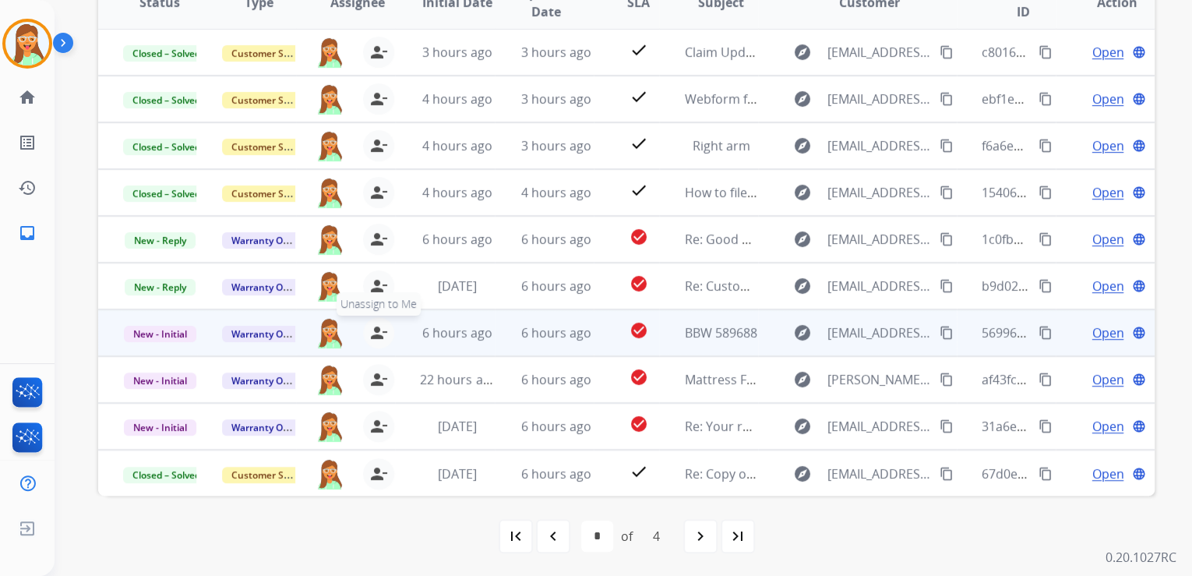
click at [376, 337] on mat-icon "person_remove" at bounding box center [378, 332] width 19 height 19
click at [376, 337] on mat-icon "person_add" at bounding box center [379, 332] width 19 height 19
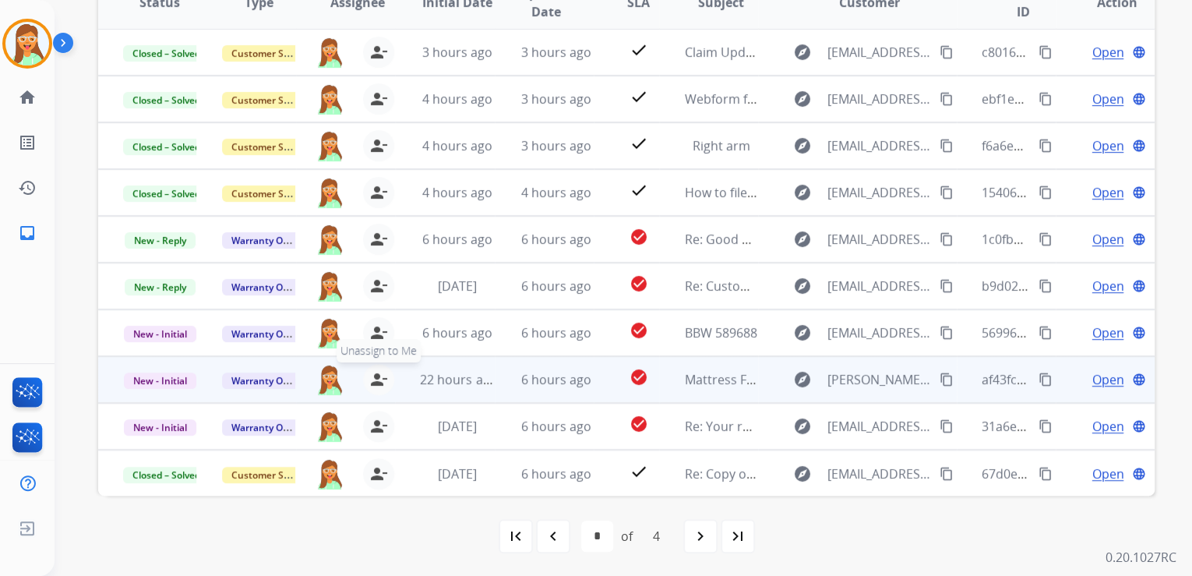
click at [372, 379] on mat-icon "person_remove" at bounding box center [378, 379] width 19 height 19
click at [372, 379] on mat-icon "person_add" at bounding box center [379, 379] width 19 height 19
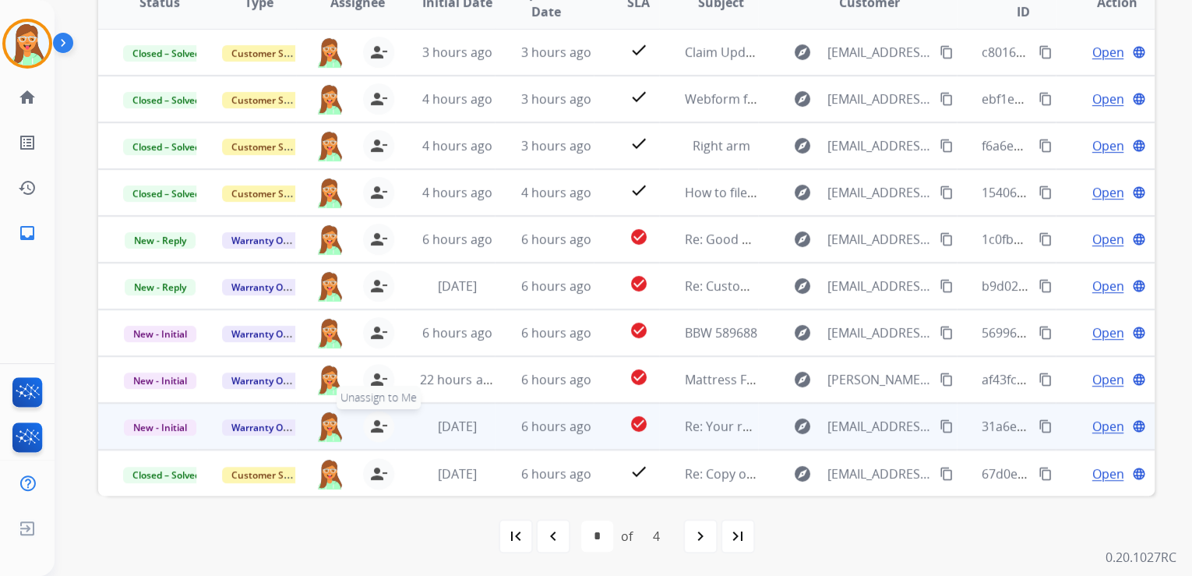
click at [377, 427] on mat-icon "person_remove" at bounding box center [378, 426] width 19 height 19
click at [377, 427] on mat-icon "person_add" at bounding box center [379, 426] width 19 height 19
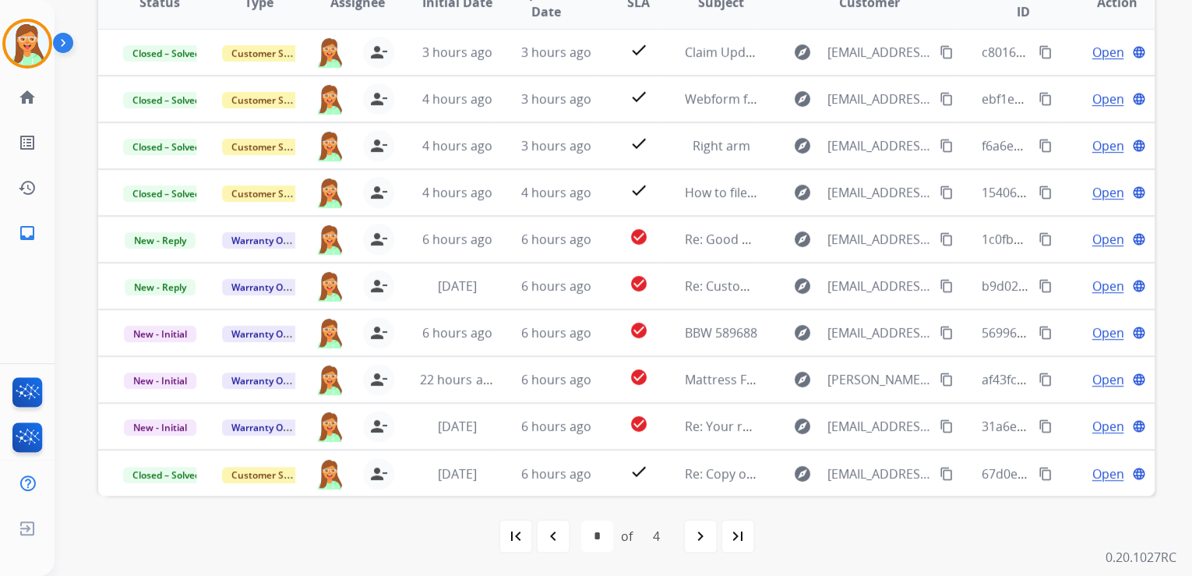
click at [697, 537] on mat-icon "navigate_next" at bounding box center [700, 536] width 19 height 19
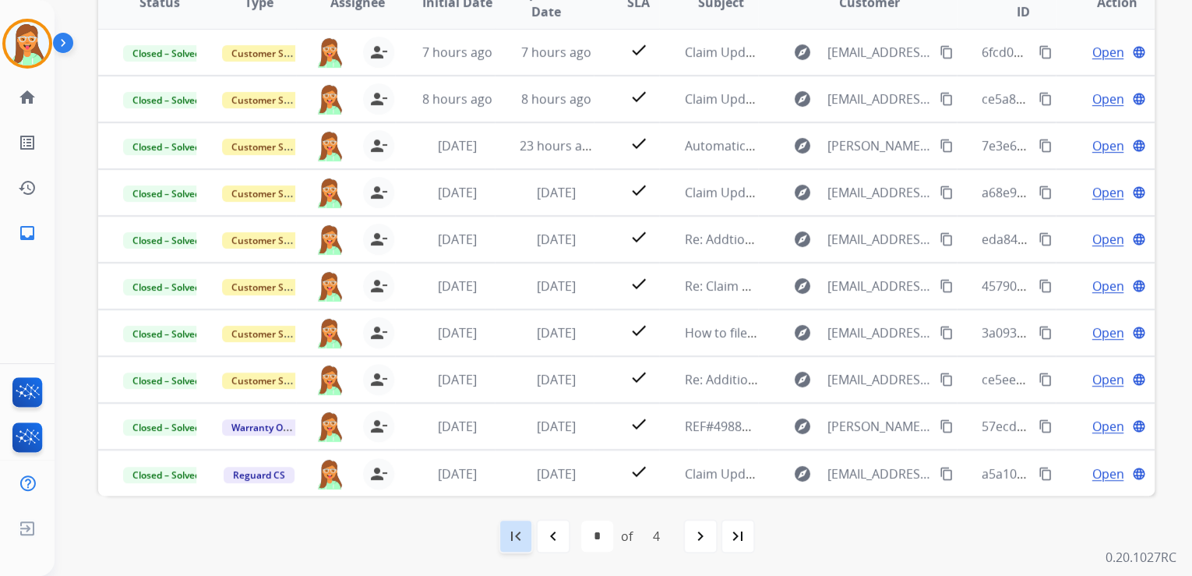
click at [507, 539] on mat-icon "first_page" at bounding box center [515, 536] width 19 height 19
select select "*"
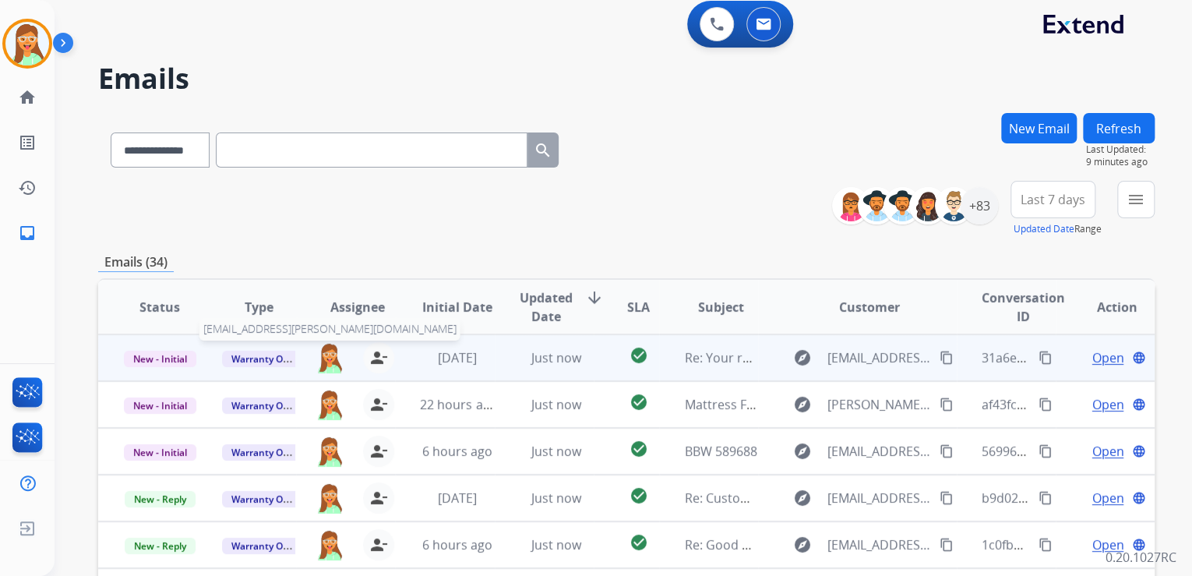
scroll to position [0, 0]
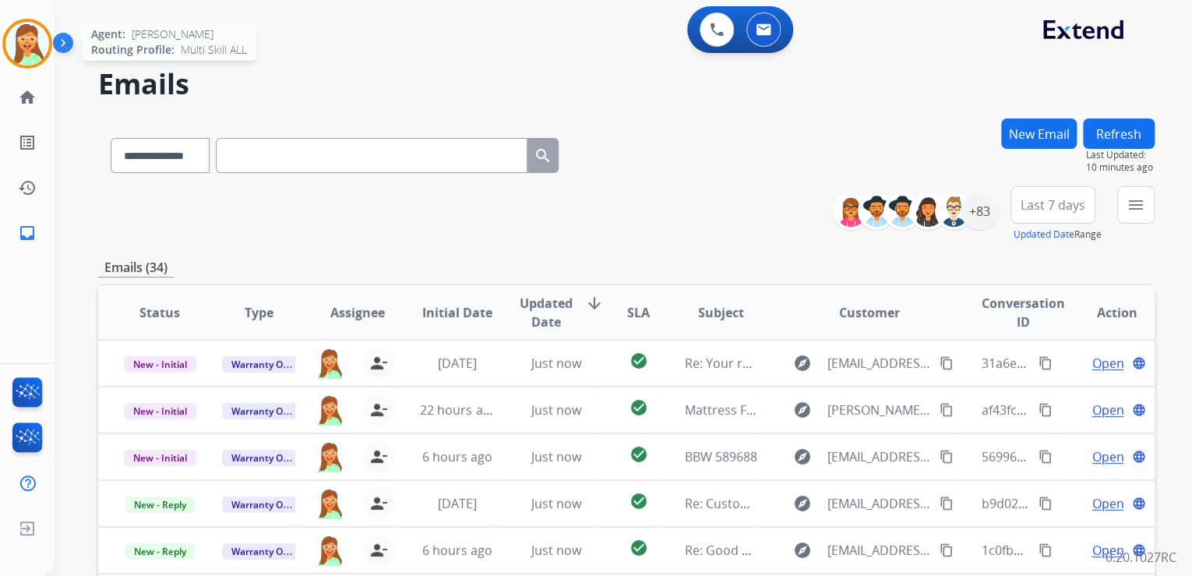
click at [41, 53] on img at bounding box center [27, 44] width 44 height 44
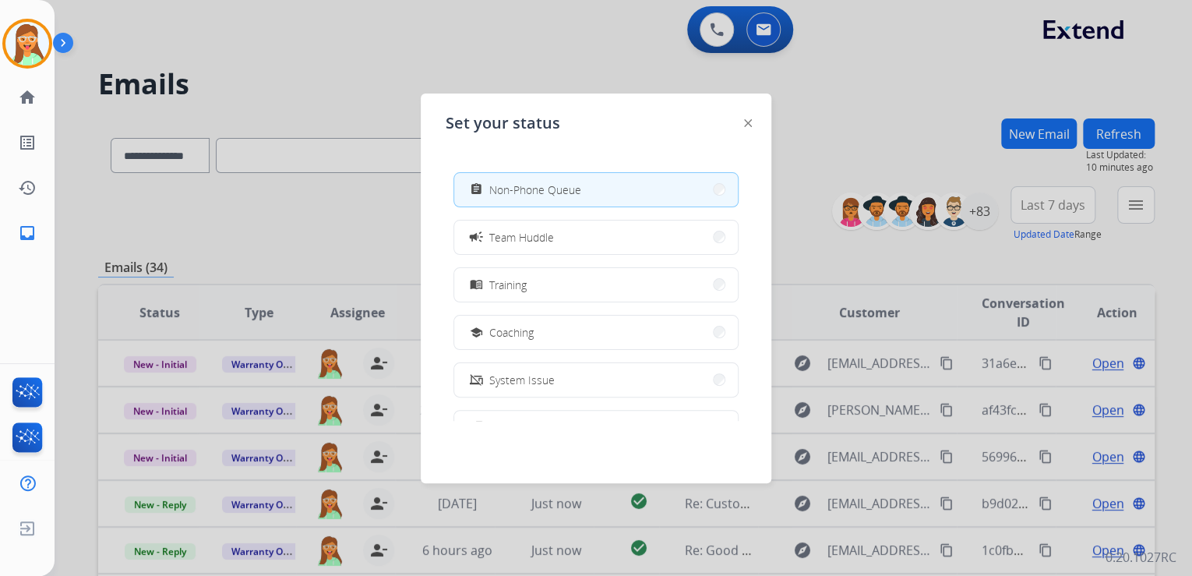
scroll to position [246, 0]
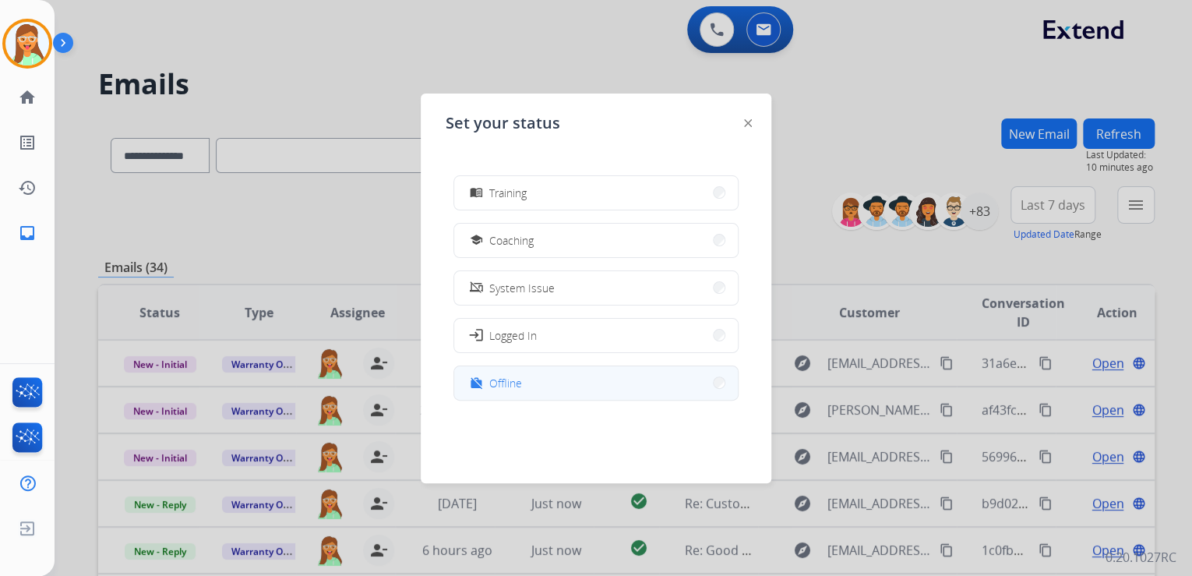
click at [570, 392] on button "work_off Offline" at bounding box center [596, 383] width 284 height 34
